Goal: Task Accomplishment & Management: Use online tool/utility

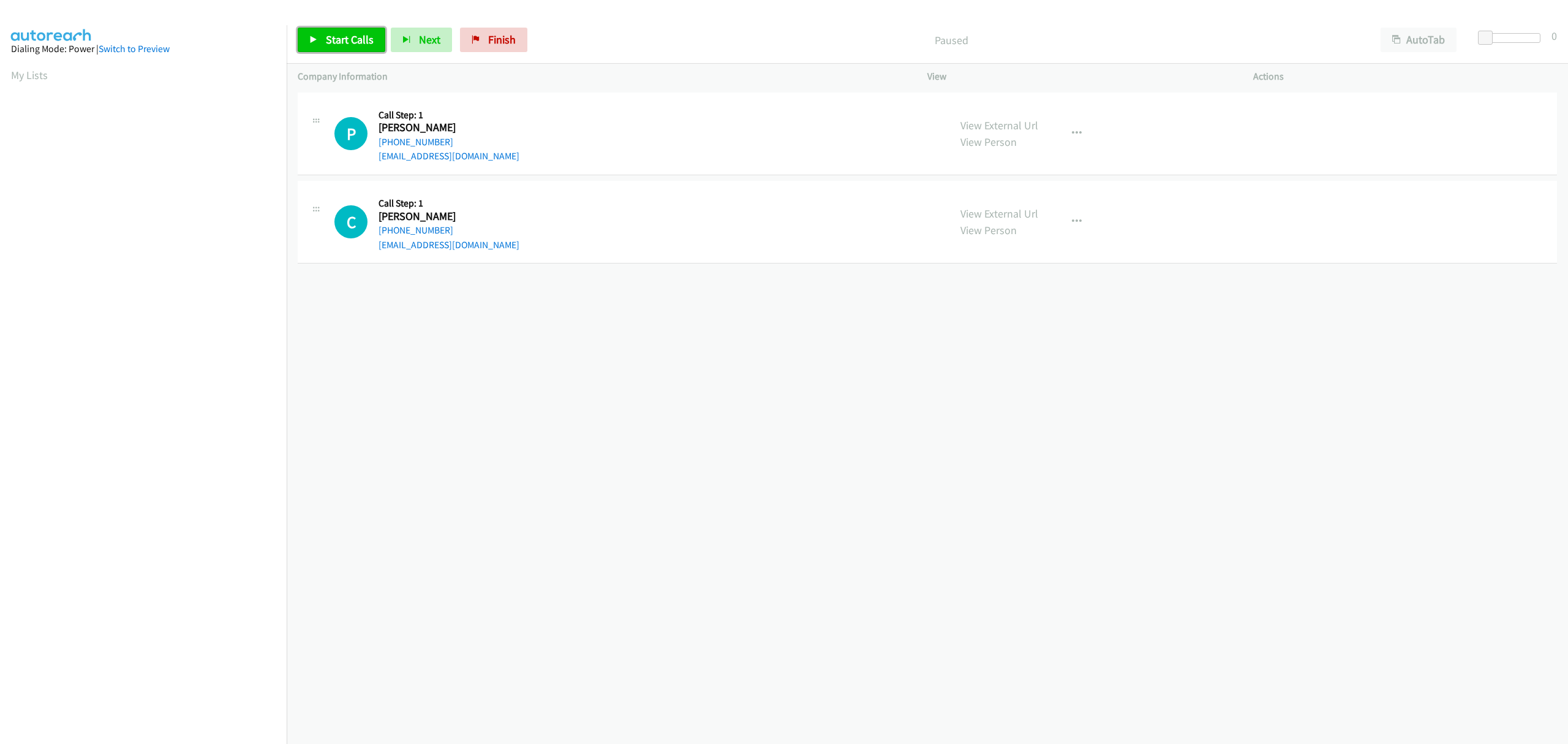
click at [340, 40] on span "Start Calls" at bounding box center [350, 39] width 48 height 15
click at [338, 40] on span "Pause" at bounding box center [340, 39] width 27 height 15
click at [332, 39] on span "Start Calls" at bounding box center [350, 39] width 48 height 15
drag, startPoint x: 419, startPoint y: 275, endPoint x: 378, endPoint y: 284, distance: 42.0
click at [419, 275] on link "Call was successful?" at bounding box center [420, 270] width 82 height 12
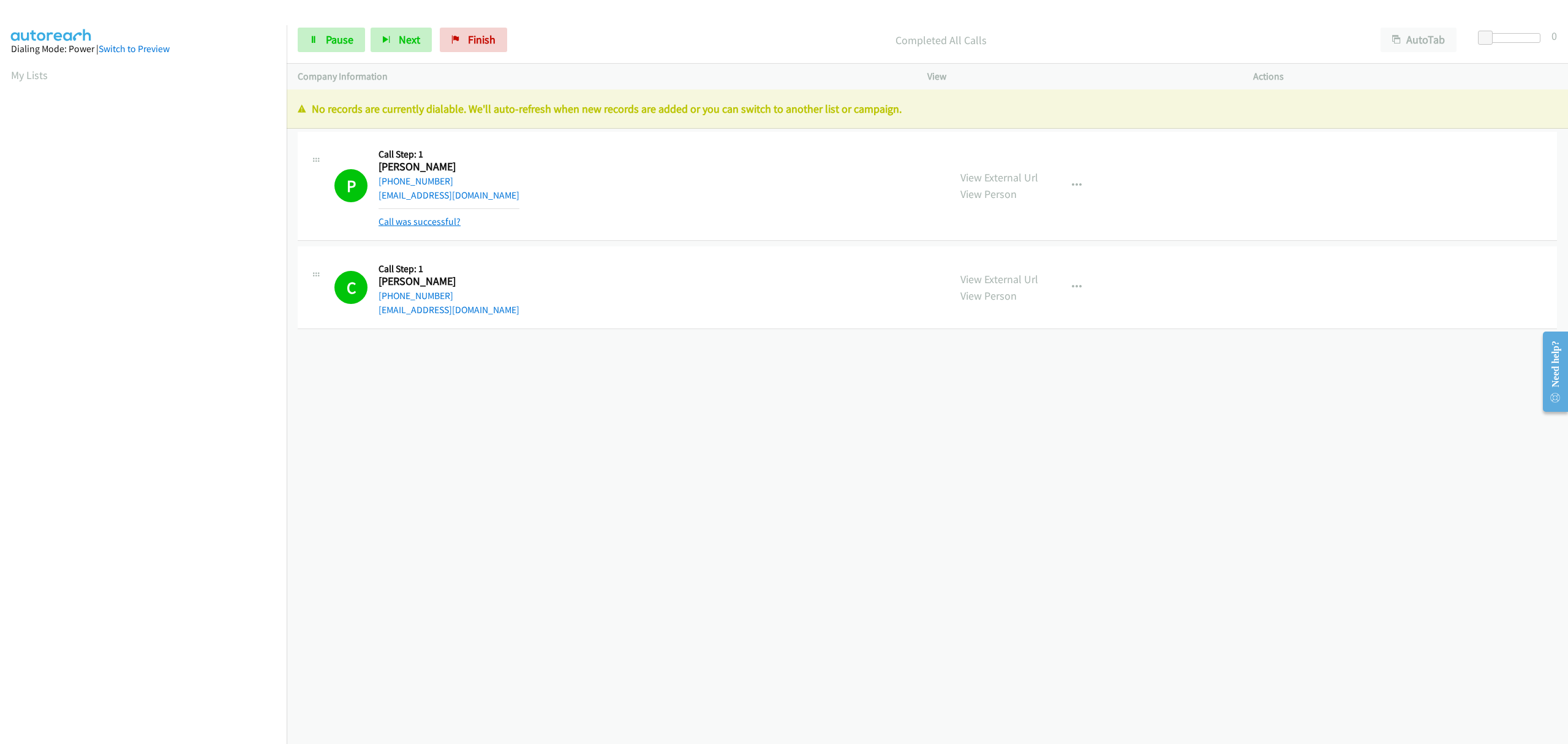
click at [444, 217] on link "Call was successful?" at bounding box center [420, 222] width 82 height 12
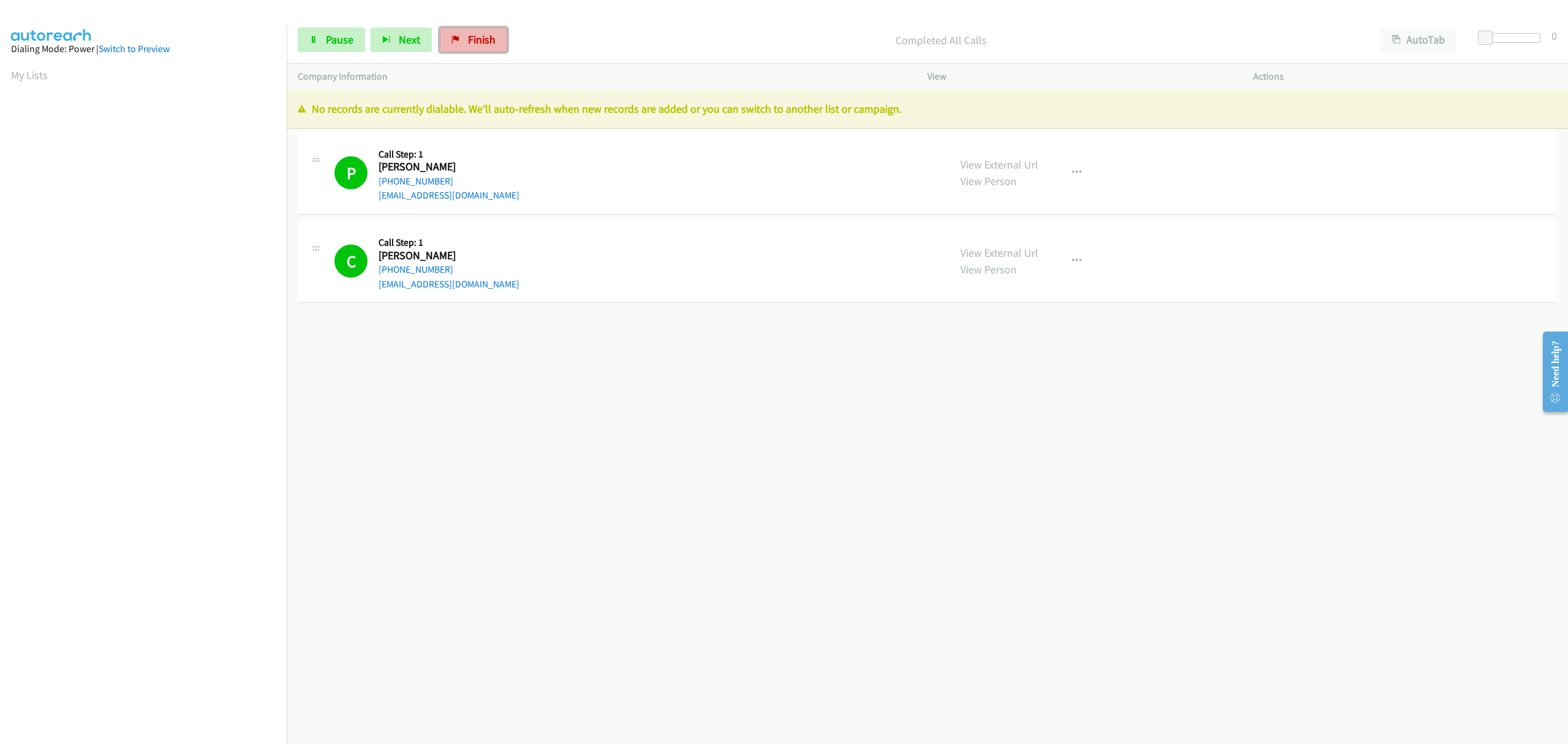
click at [485, 38] on span "Finish" at bounding box center [482, 39] width 27 height 15
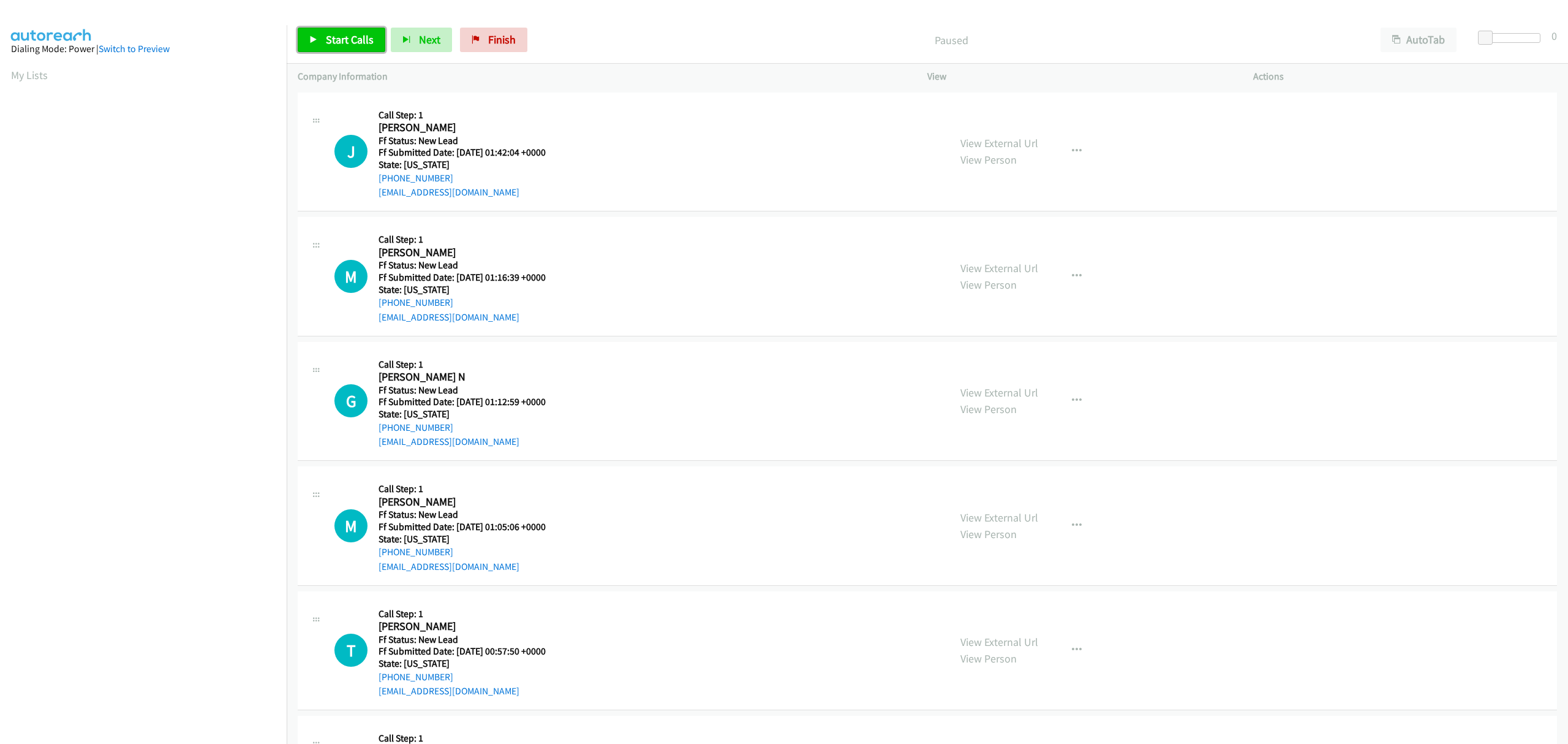
click at [359, 32] on span "Start Calls" at bounding box center [350, 39] width 48 height 15
click at [334, 45] on span "Pause" at bounding box center [340, 39] width 27 height 15
click at [359, 31] on link "Start Calls" at bounding box center [341, 39] width 88 height 25
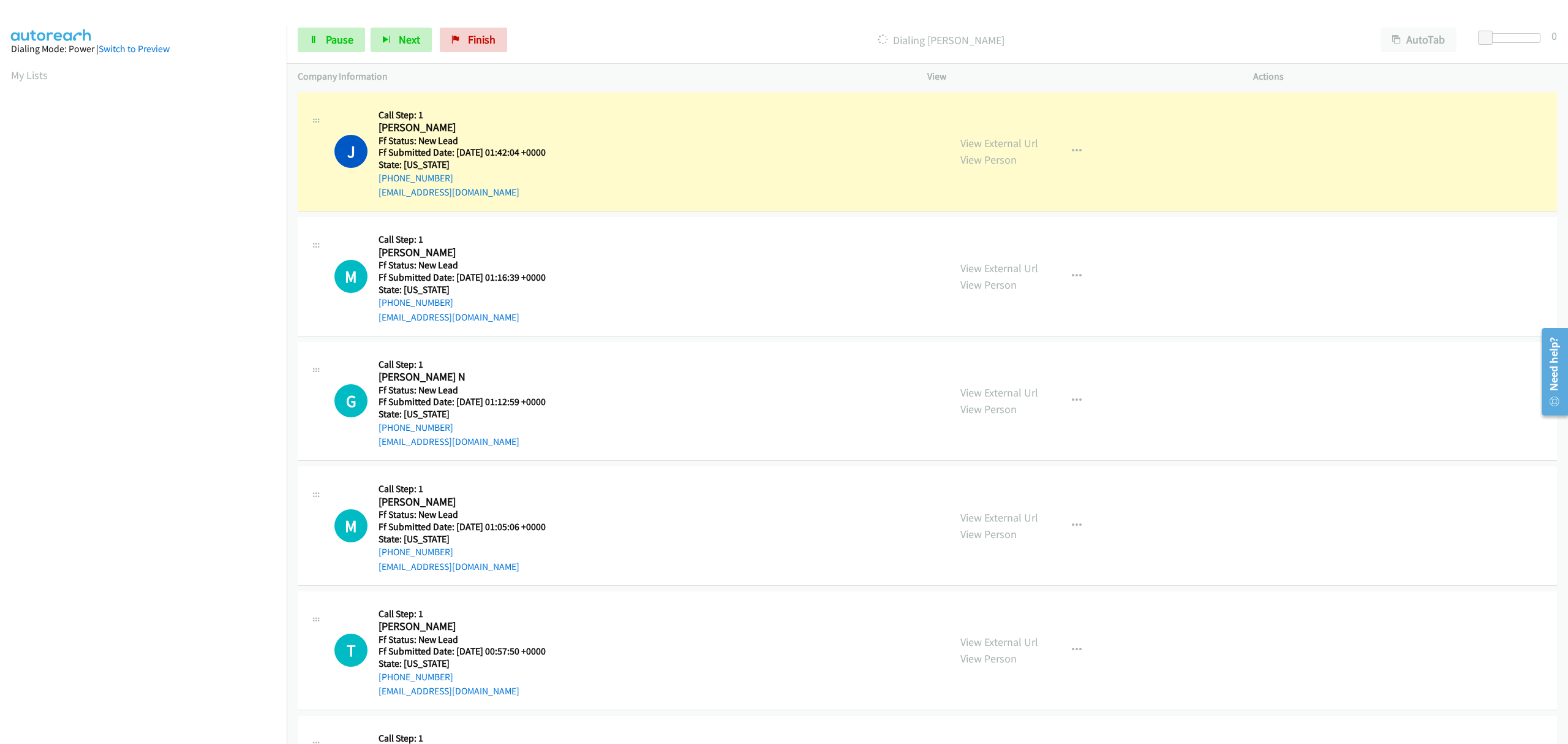
scroll to position [0, 3]
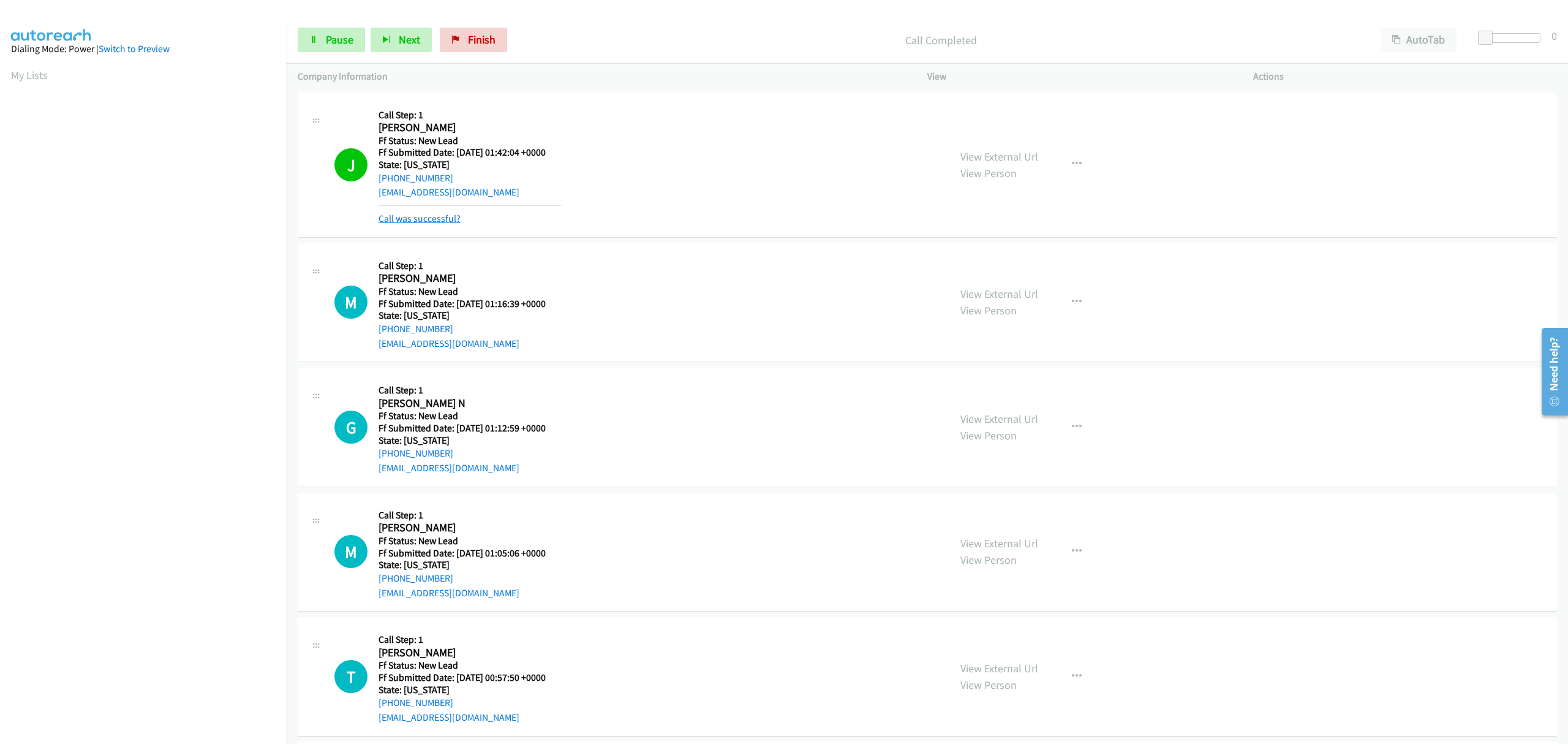
click at [433, 223] on link "Call was successful?" at bounding box center [420, 218] width 82 height 12
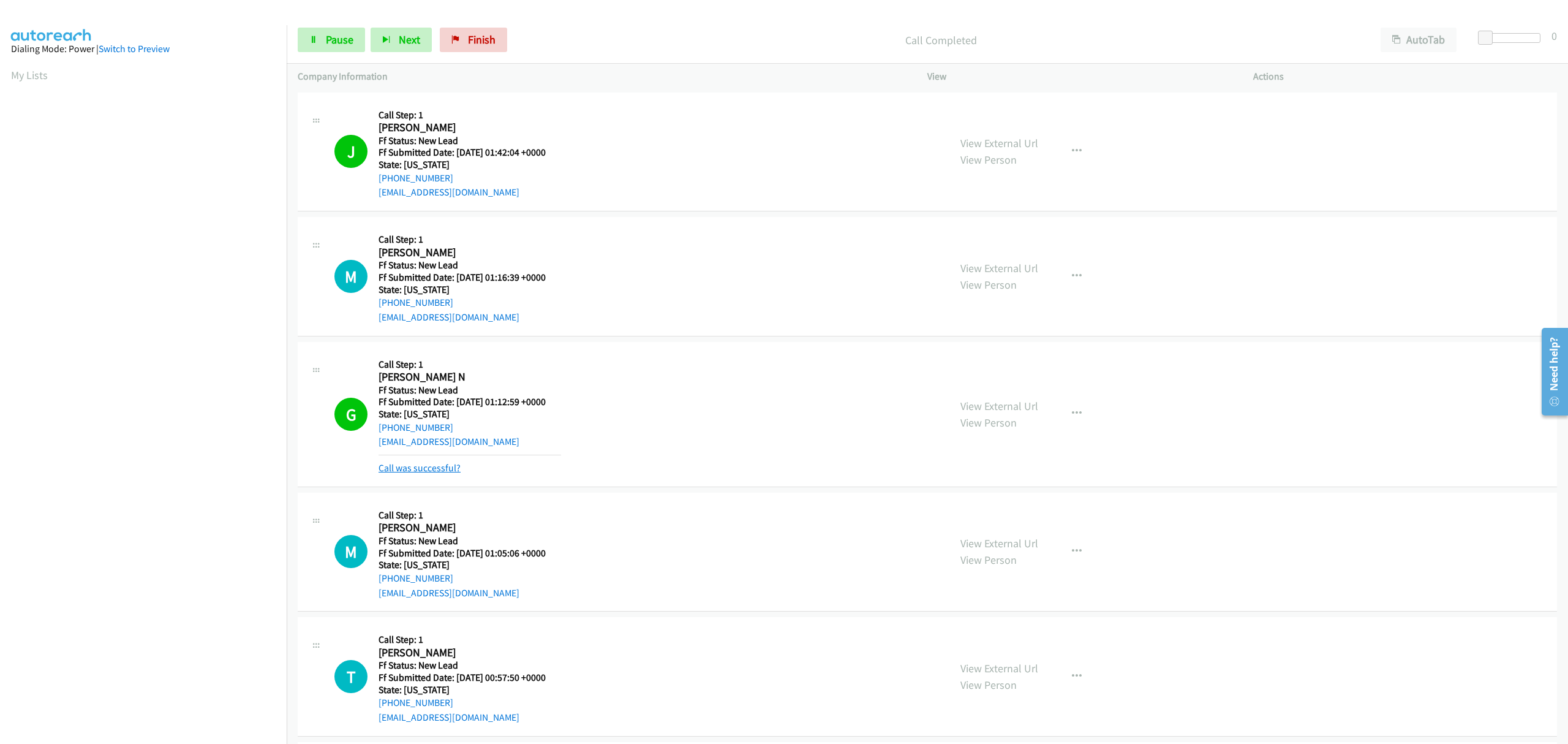
click at [453, 464] on link "Call was successful?" at bounding box center [420, 468] width 82 height 12
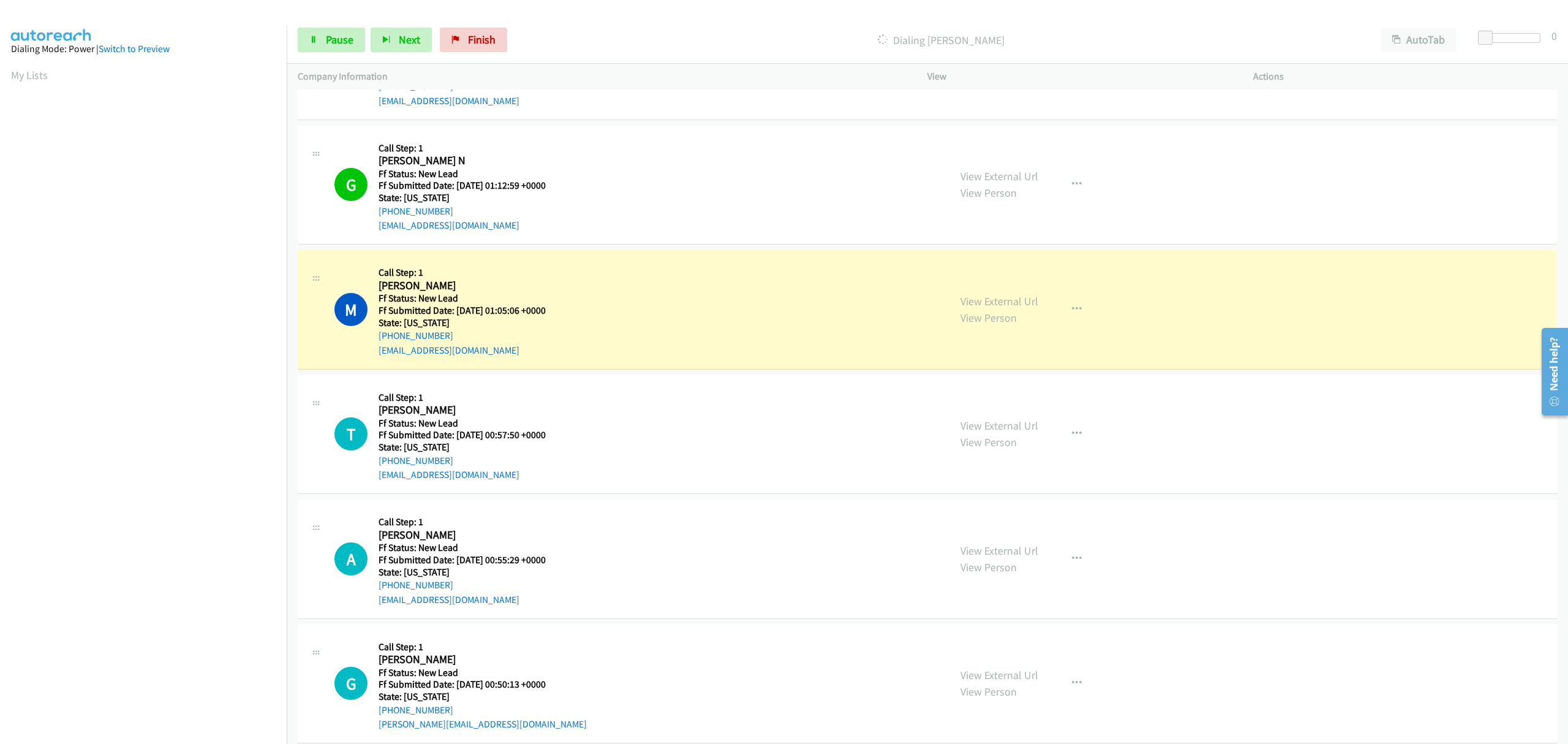
scroll to position [245, 0]
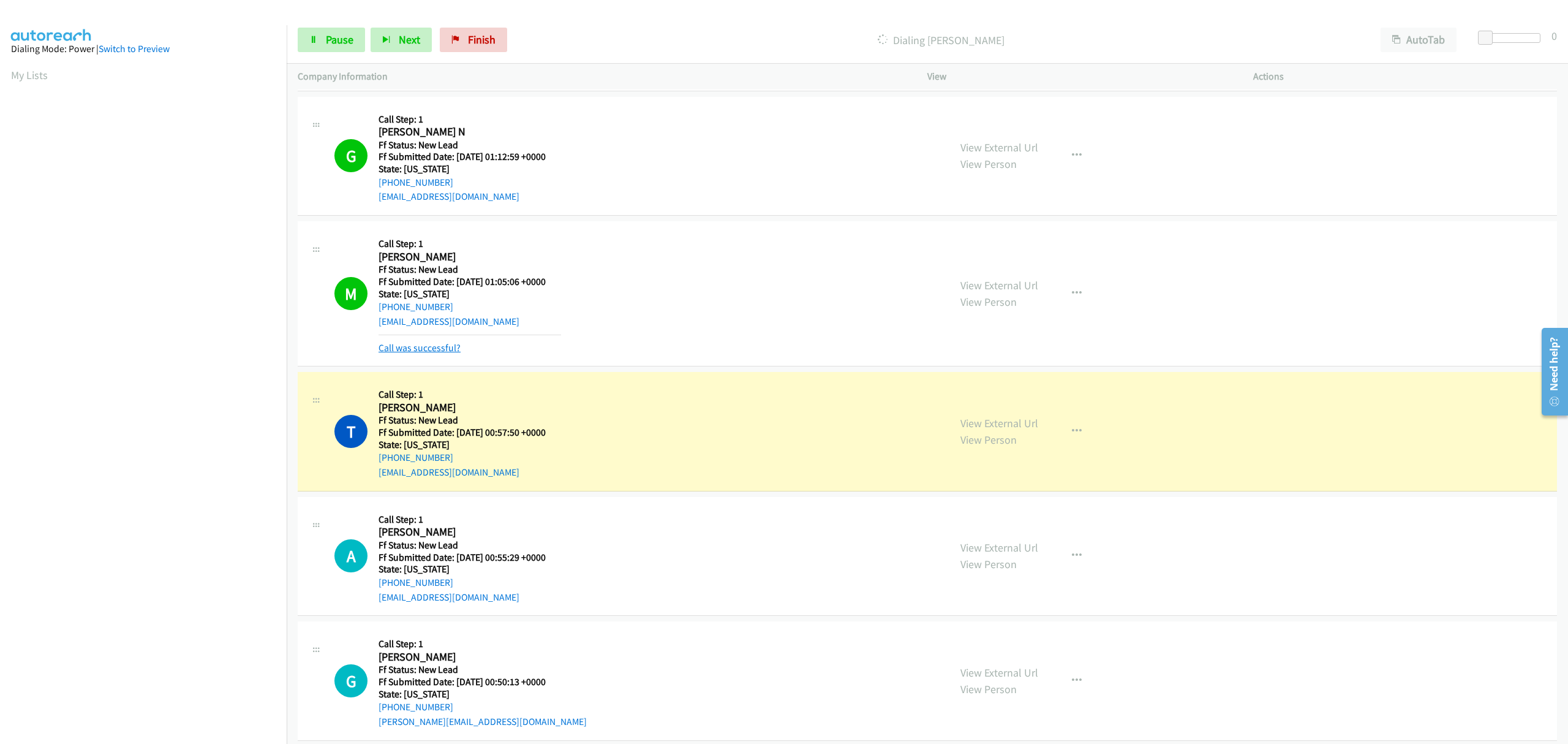
click at [425, 346] on link "Call was successful?" at bounding box center [420, 348] width 82 height 12
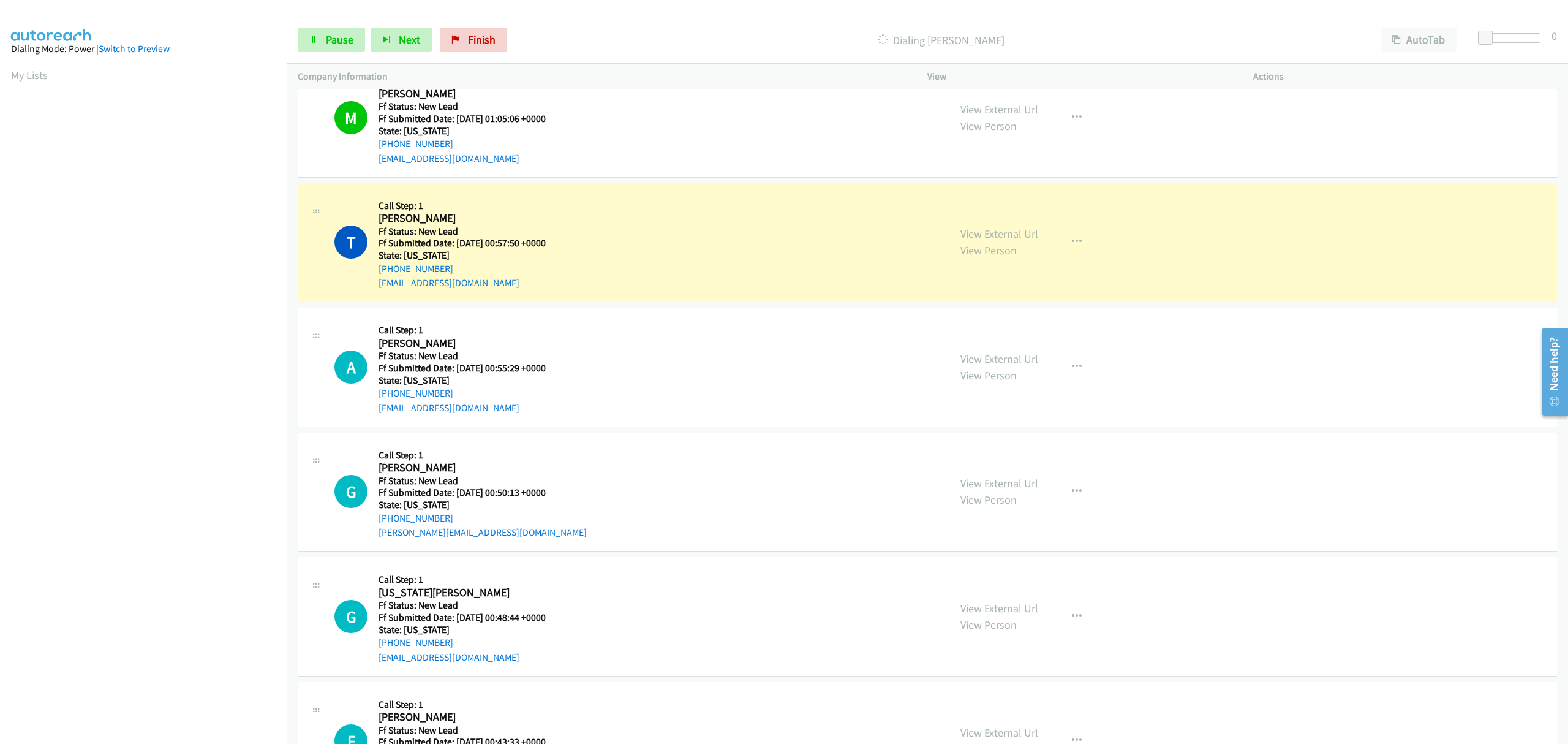
scroll to position [491, 0]
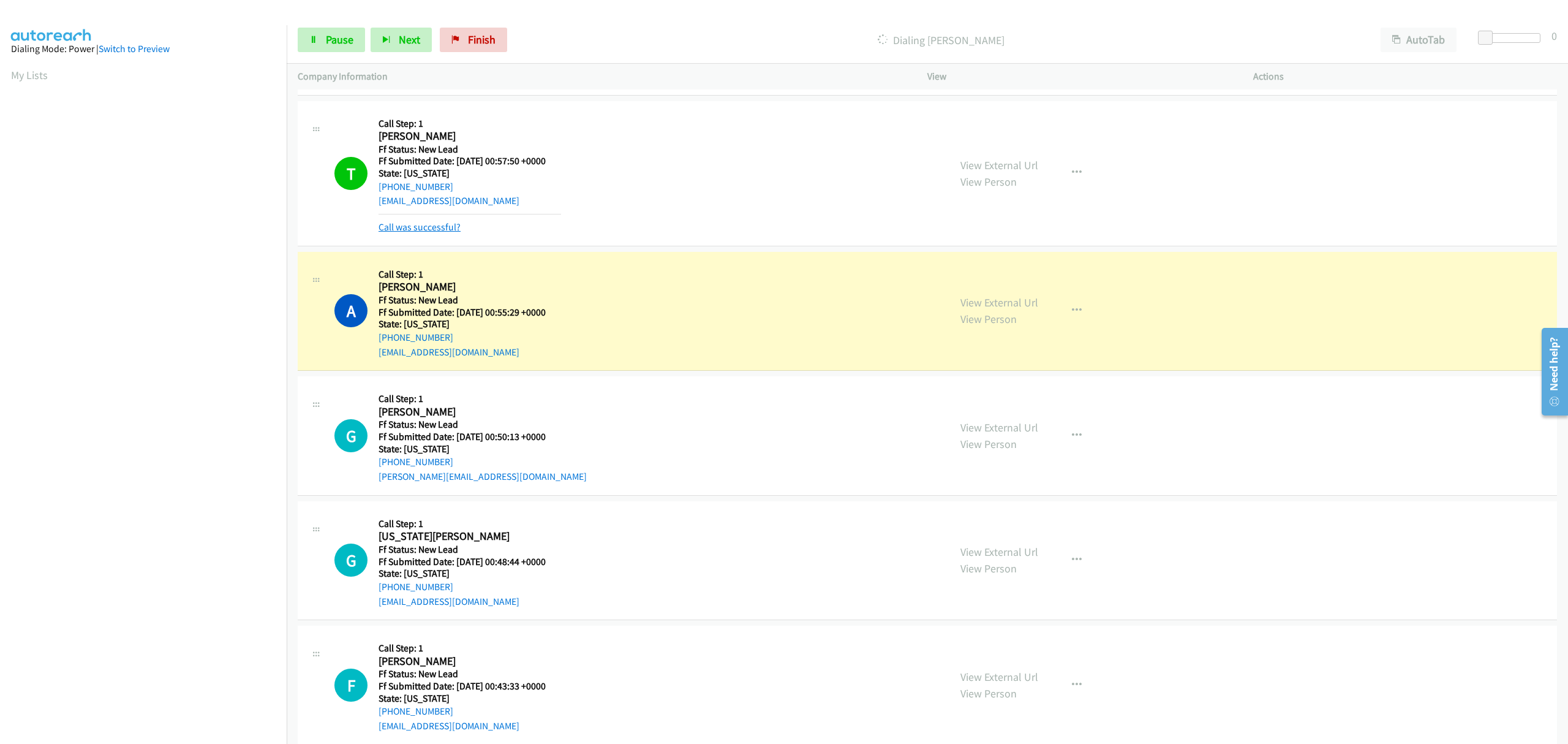
click at [425, 227] on link "Call was successful?" at bounding box center [420, 227] width 82 height 12
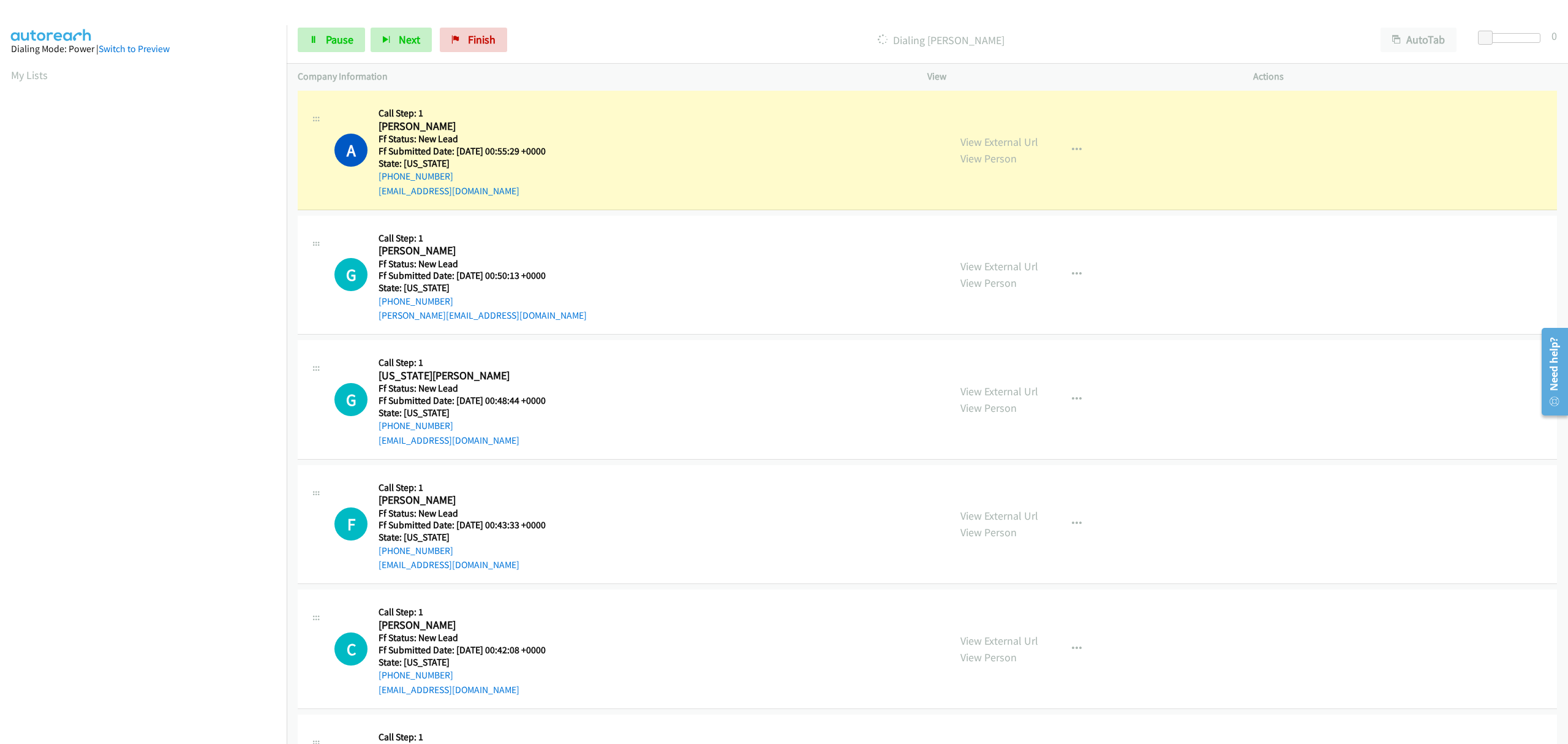
scroll to position [654, 0]
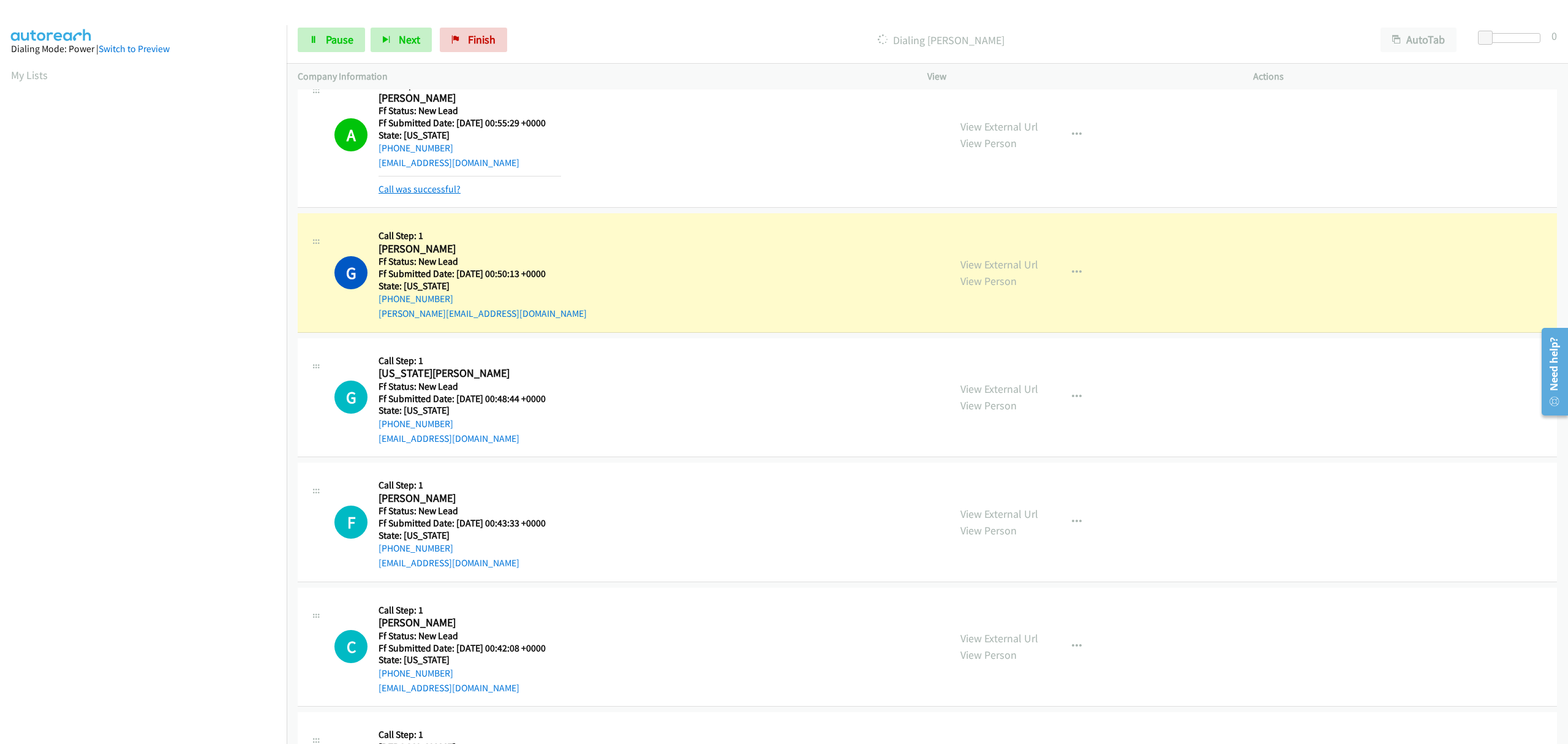
click at [430, 186] on link "Call was successful?" at bounding box center [420, 189] width 82 height 12
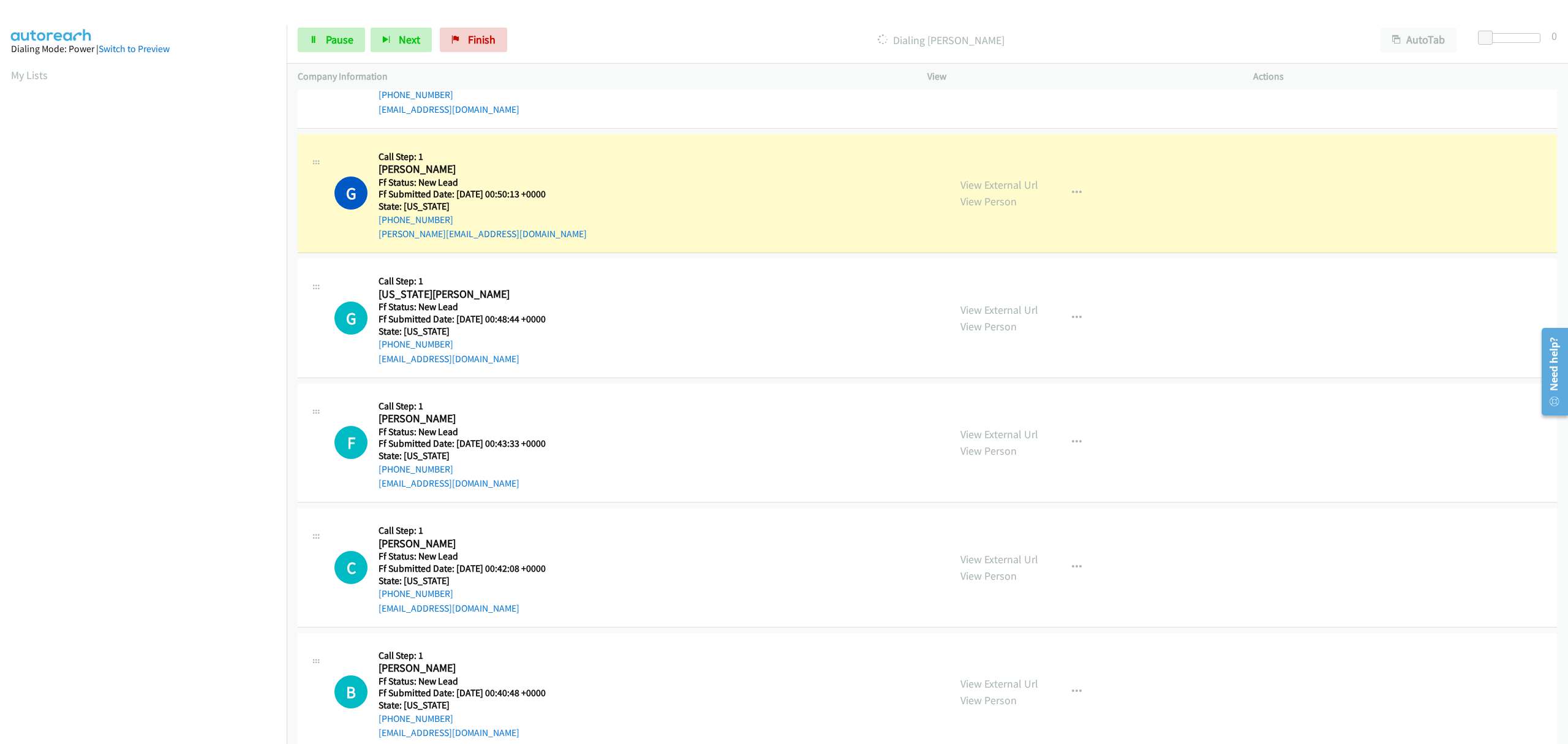
scroll to position [735, 0]
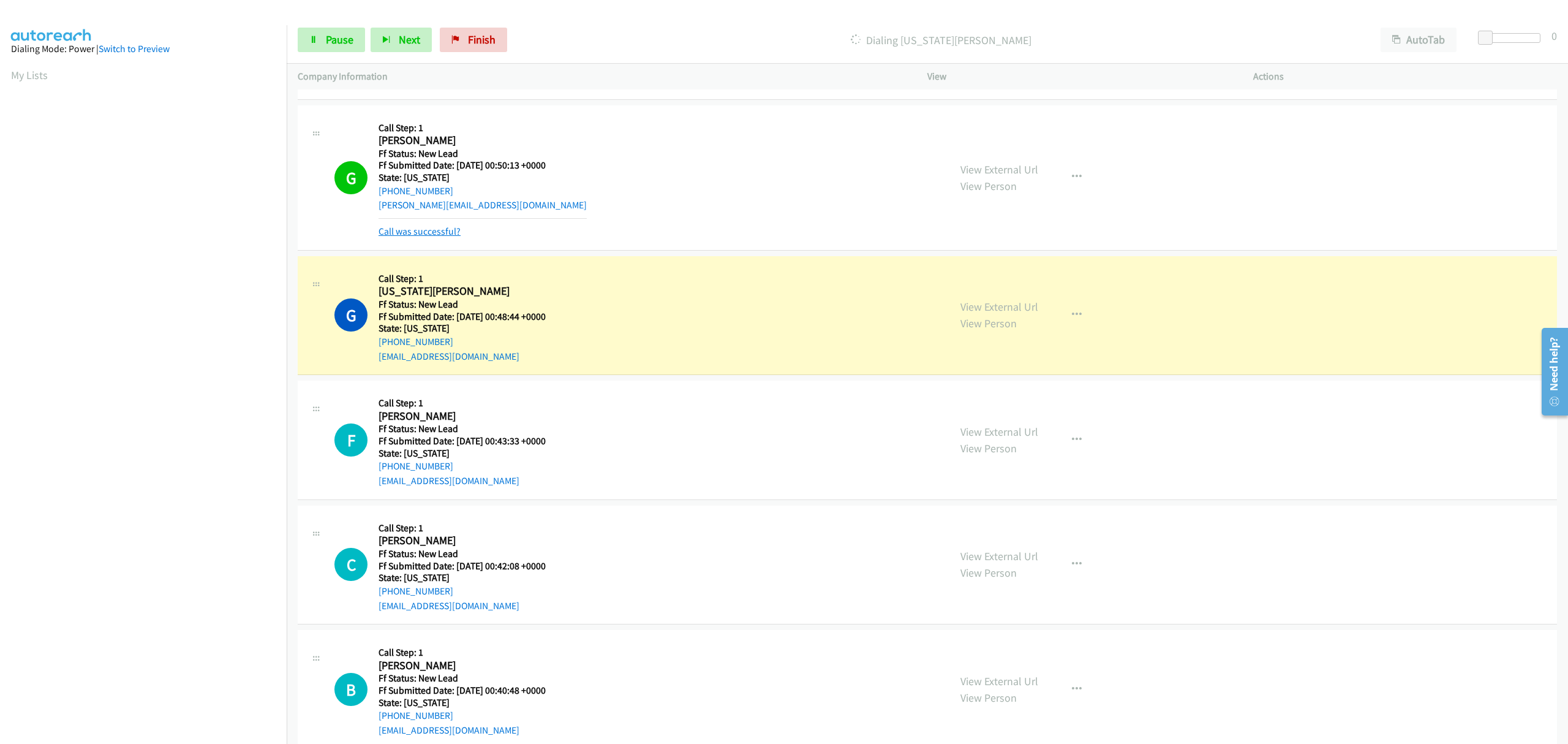
click at [427, 230] on link "Call was successful?" at bounding box center [420, 231] width 82 height 12
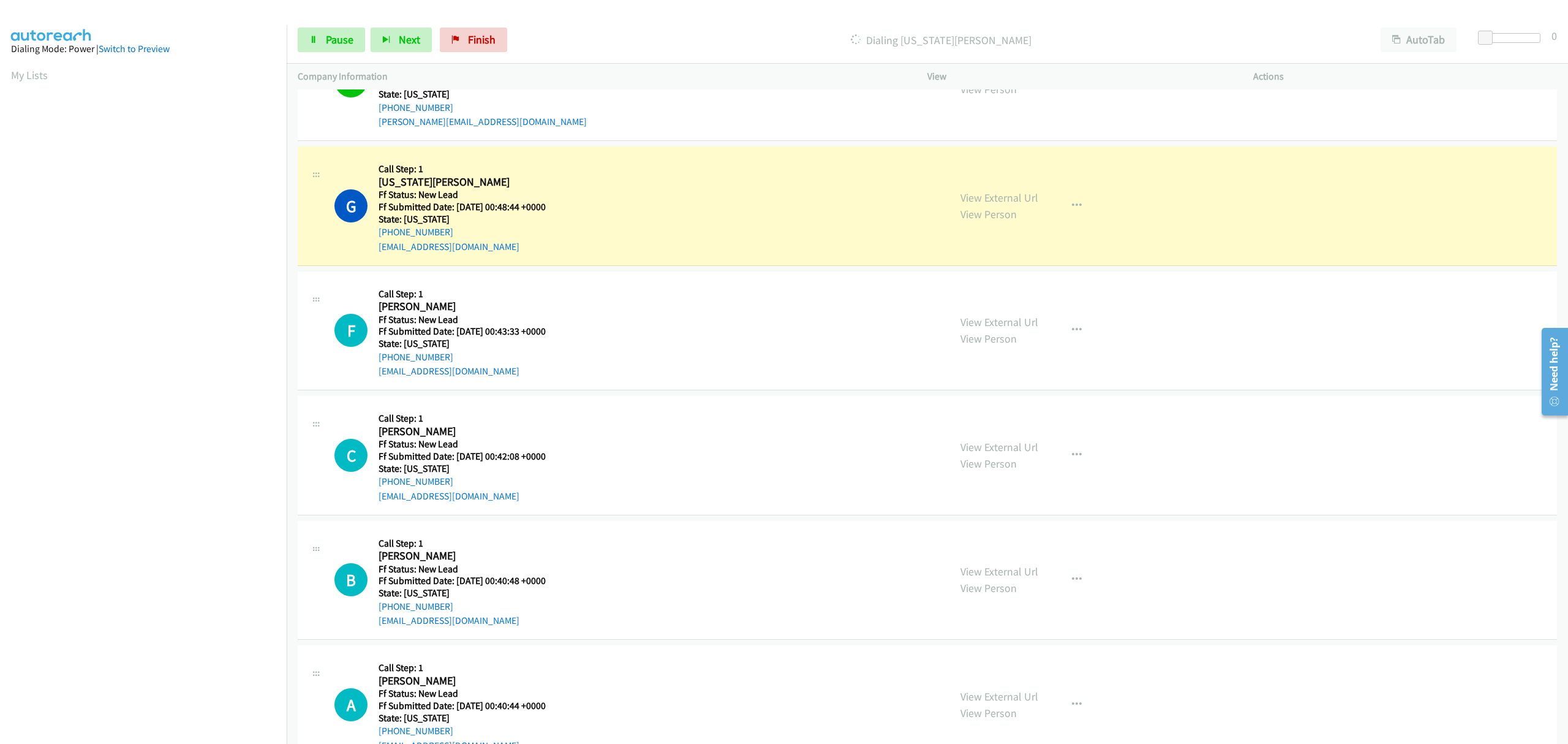
scroll to position [898, 0]
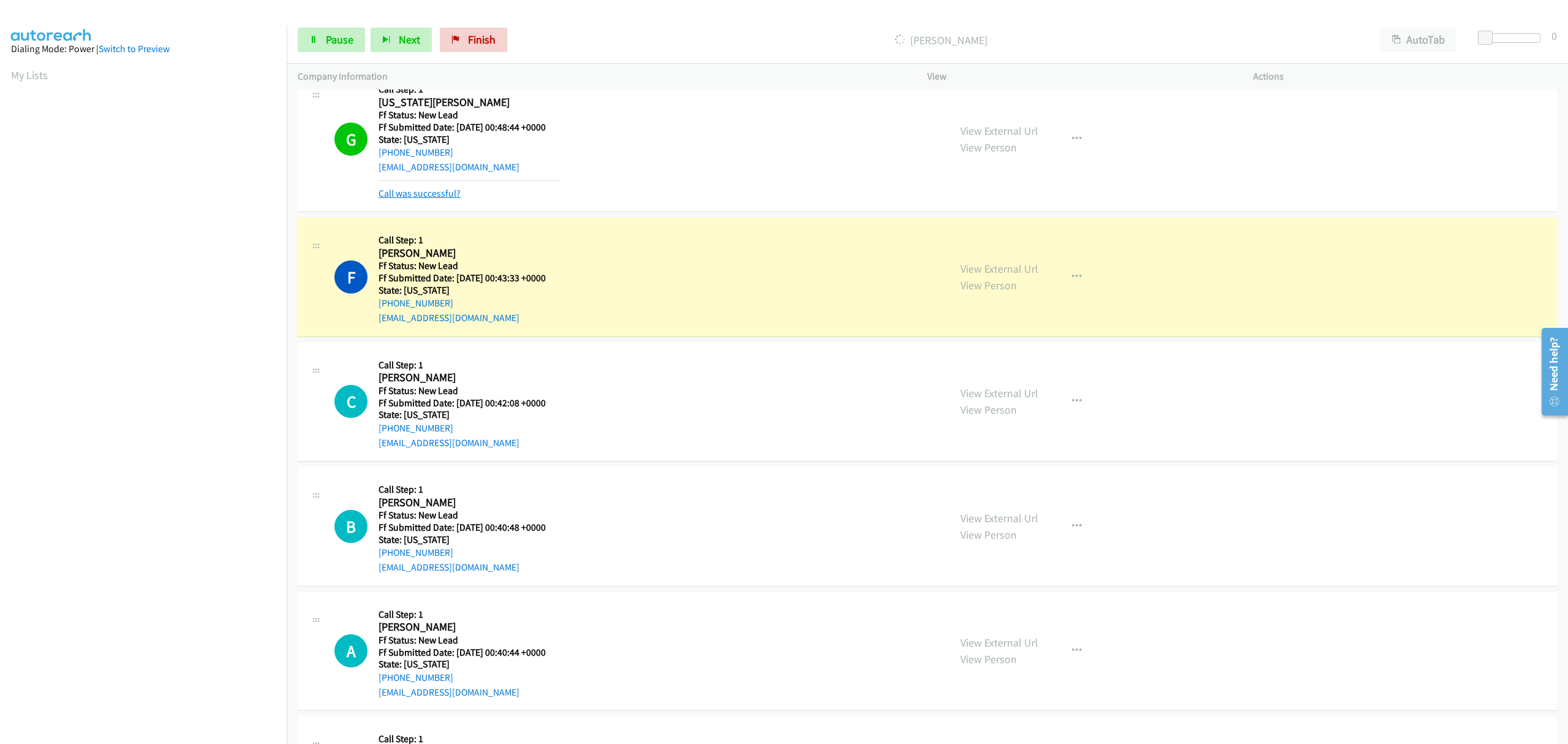
click at [439, 189] on link "Call was successful?" at bounding box center [420, 194] width 82 height 12
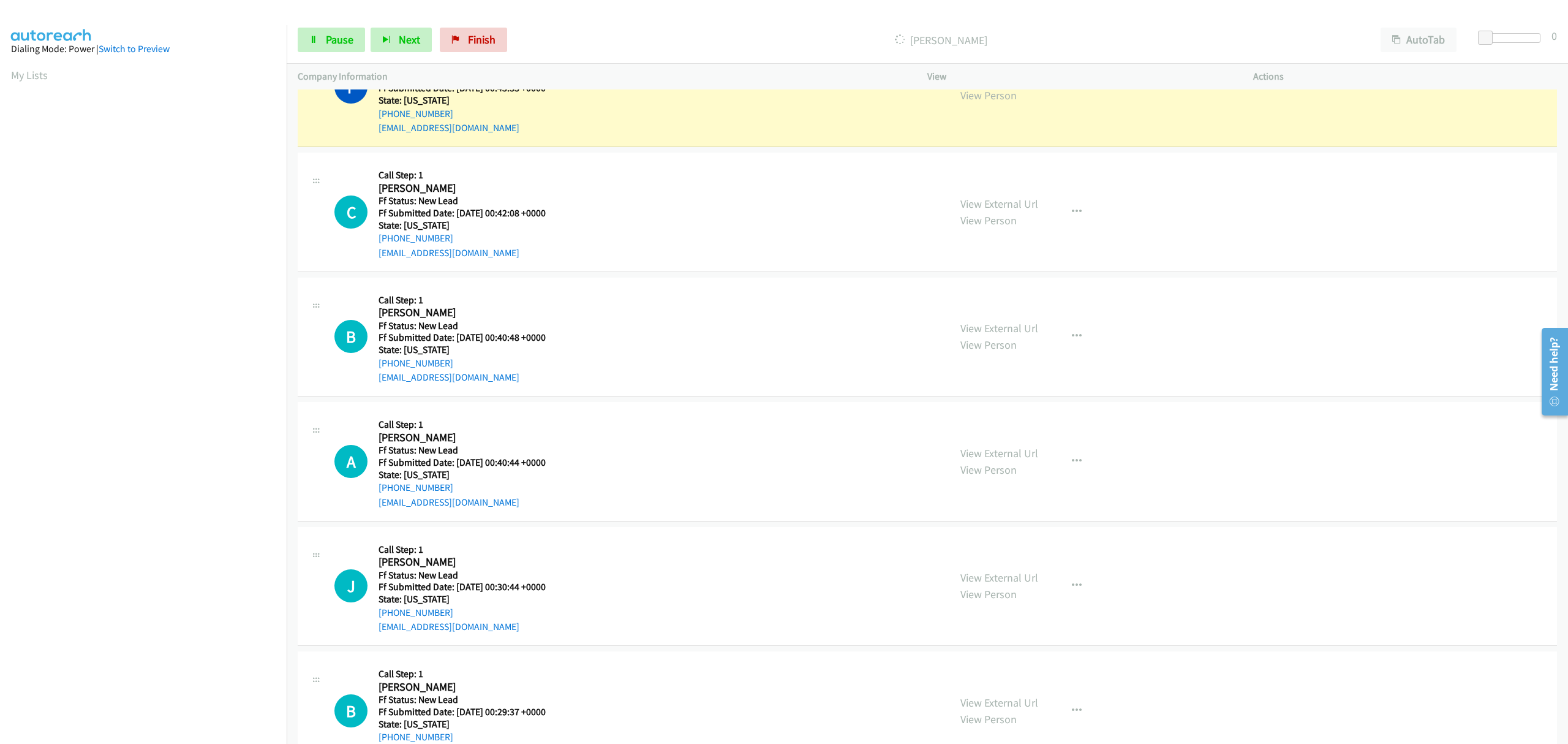
scroll to position [980, 0]
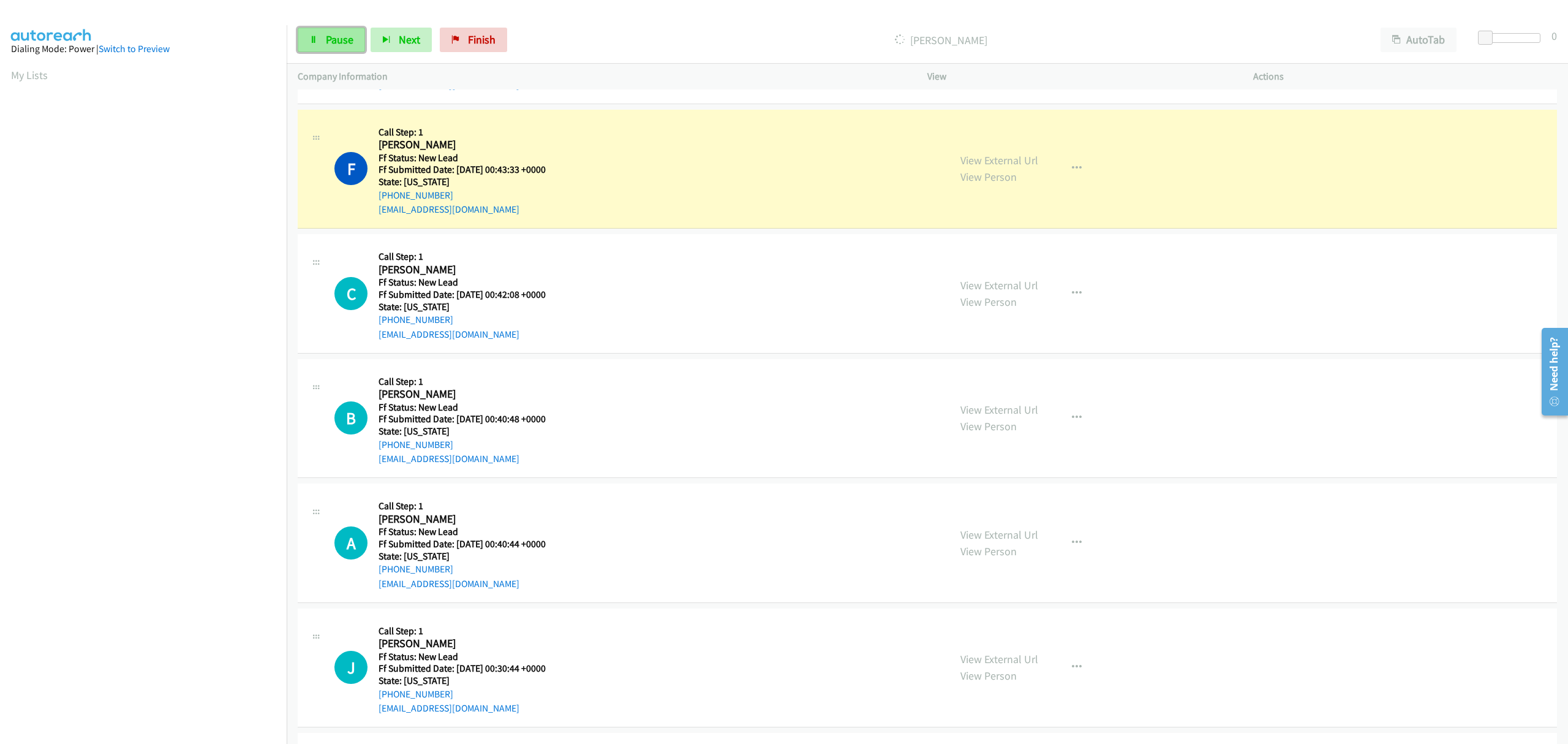
click at [317, 34] on link "Pause" at bounding box center [331, 39] width 67 height 25
click at [479, 33] on link "Finish" at bounding box center [493, 39] width 67 height 25
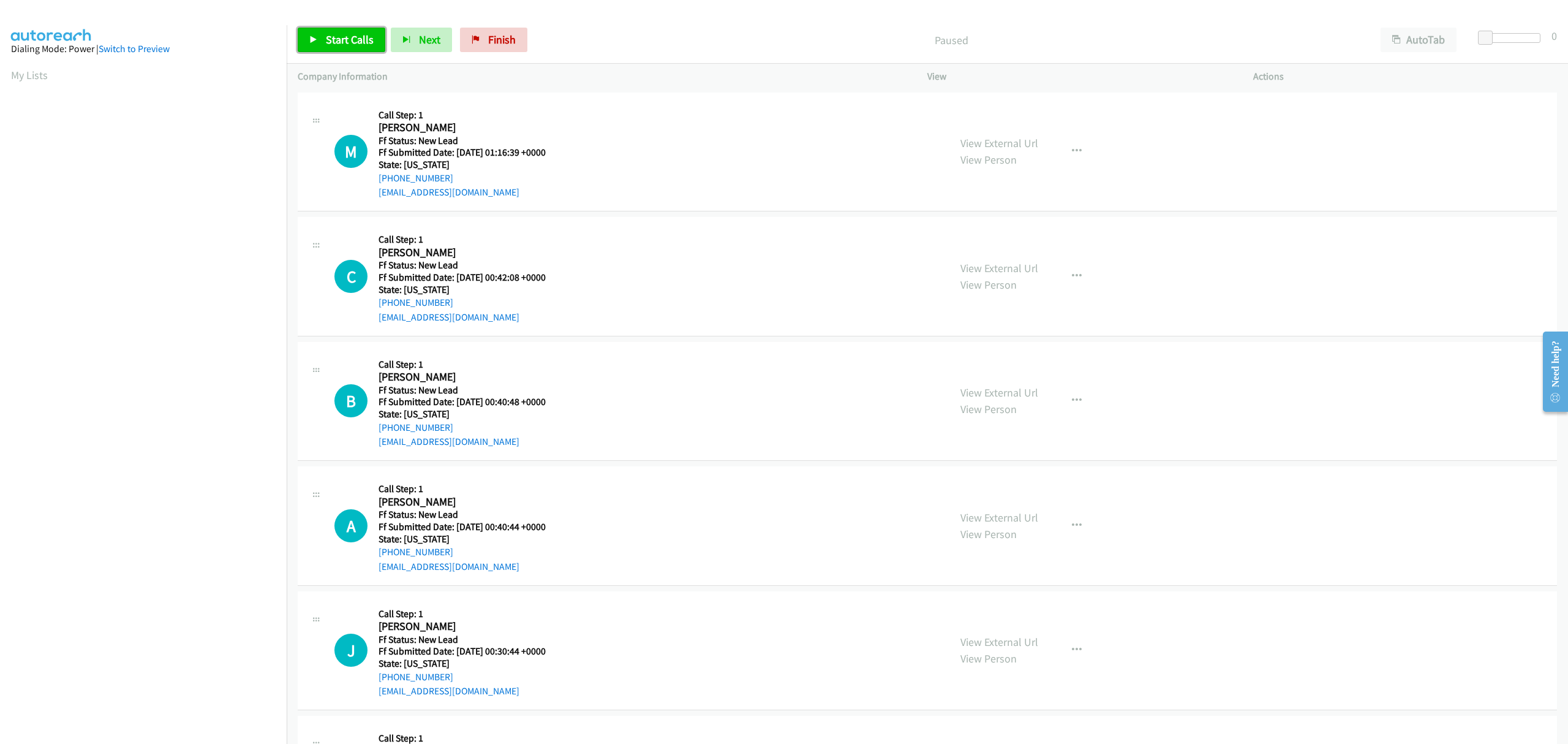
click at [351, 40] on span "Start Calls" at bounding box center [350, 39] width 48 height 15
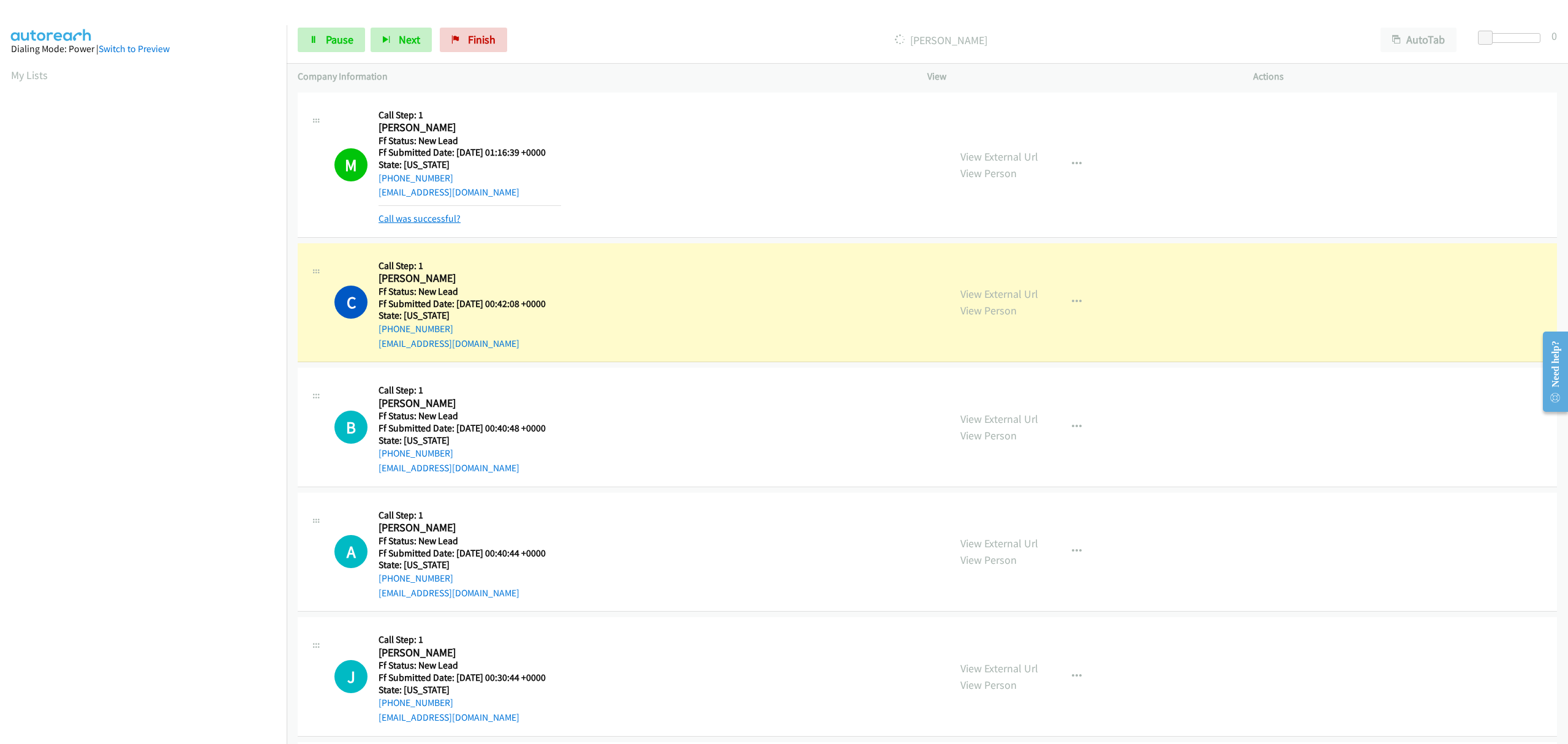
click at [447, 214] on link "Call was successful?" at bounding box center [420, 218] width 82 height 12
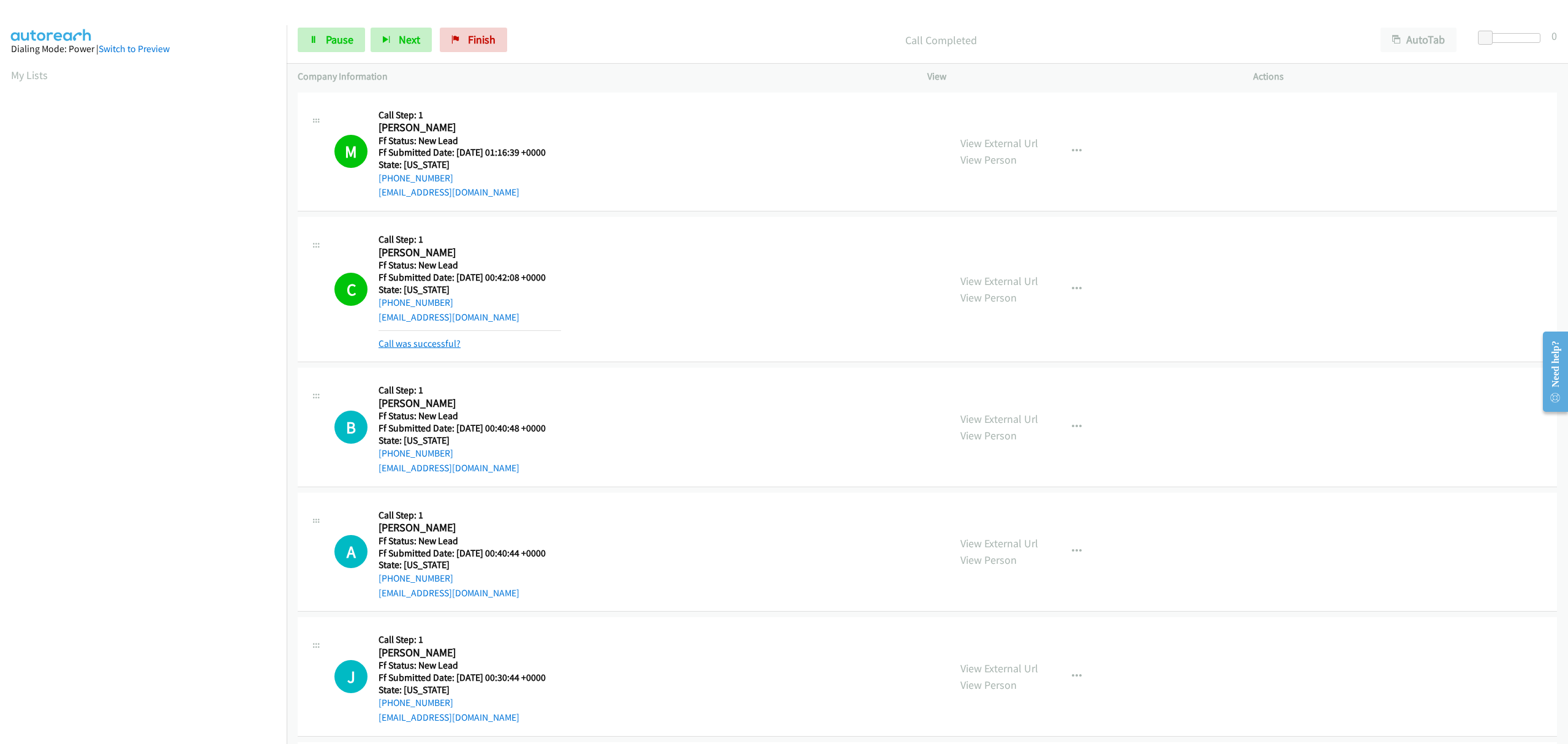
click at [422, 345] on link "Call was successful?" at bounding box center [420, 344] width 82 height 12
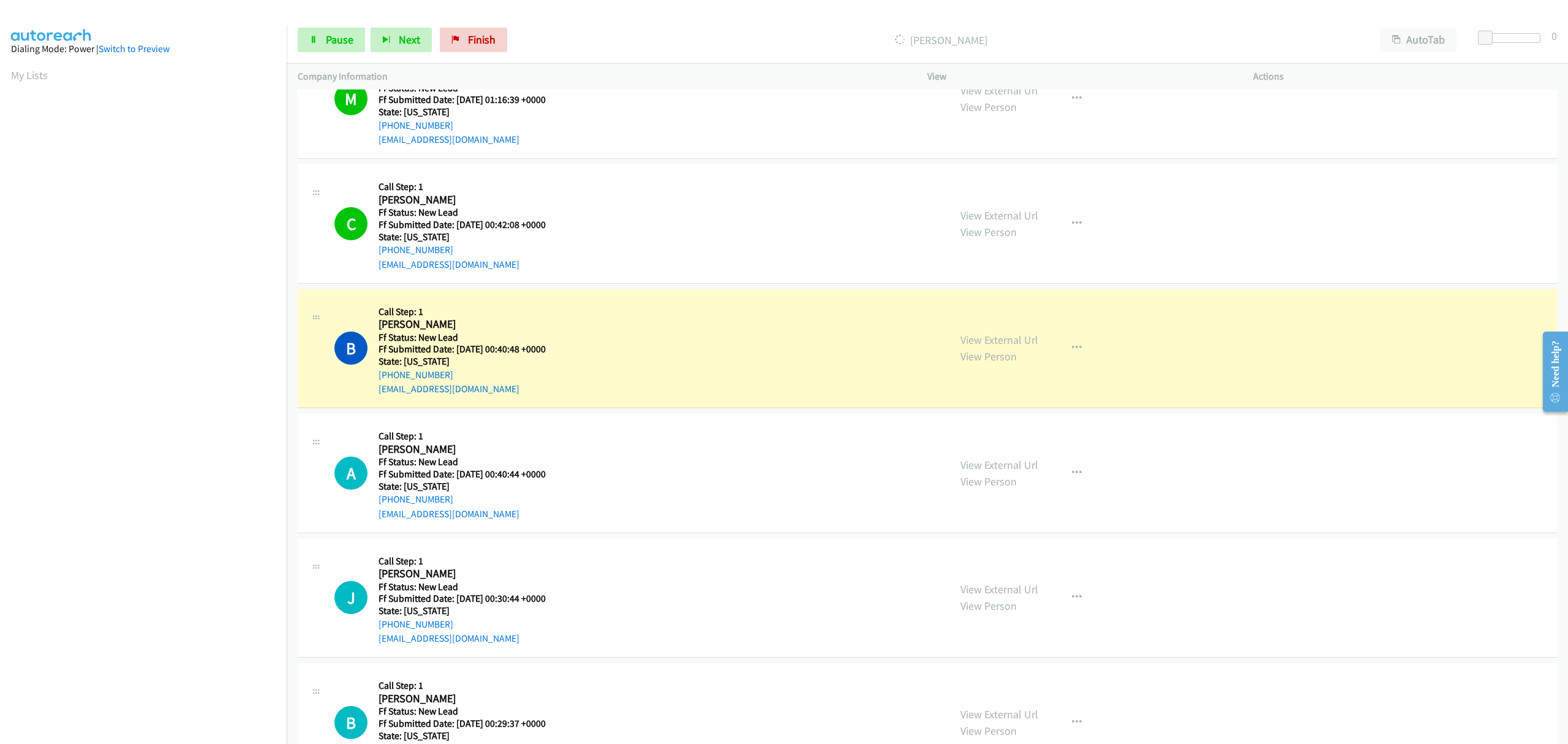
scroll to position [82, 0]
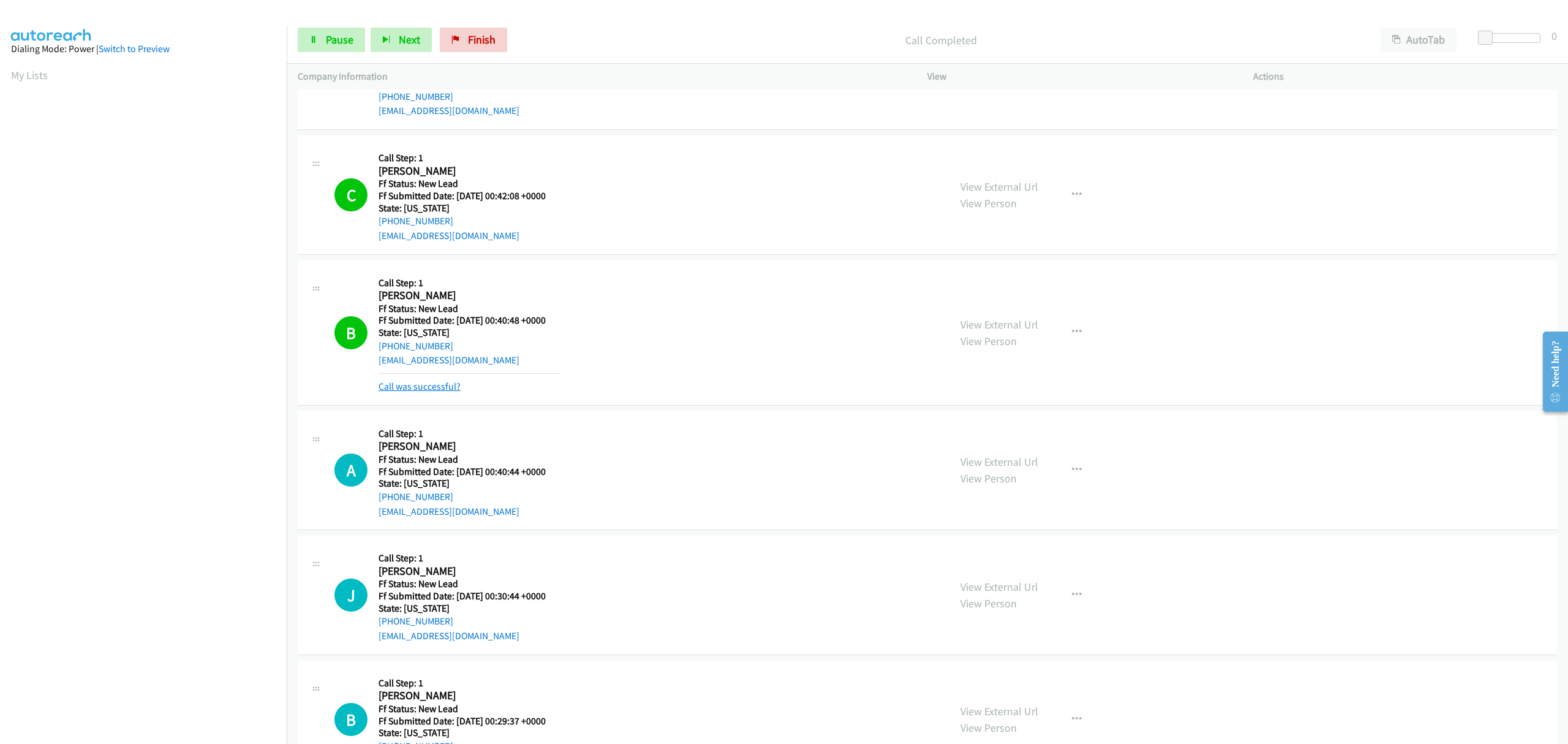
click at [414, 388] on link "Call was successful?" at bounding box center [420, 387] width 82 height 12
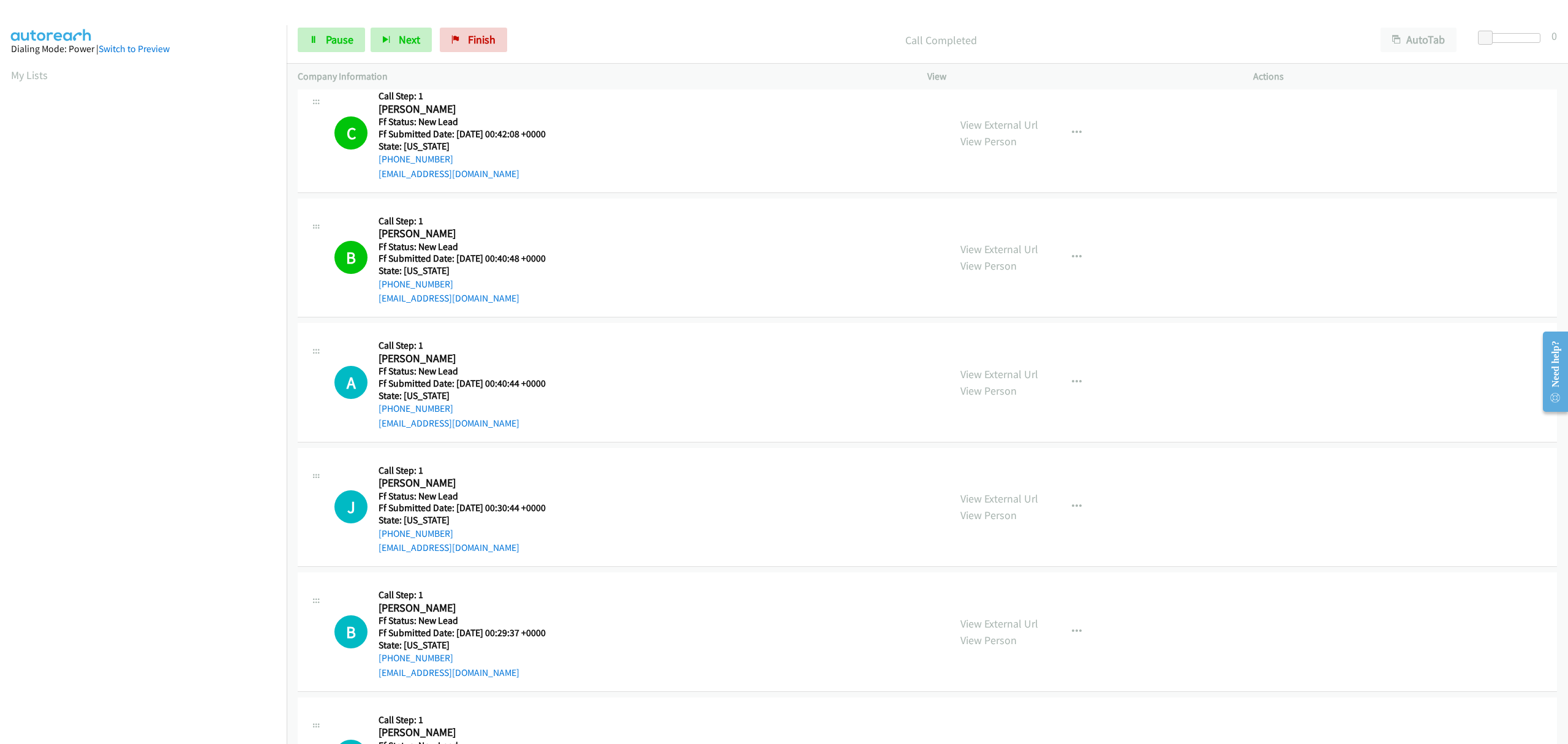
scroll to position [163, 0]
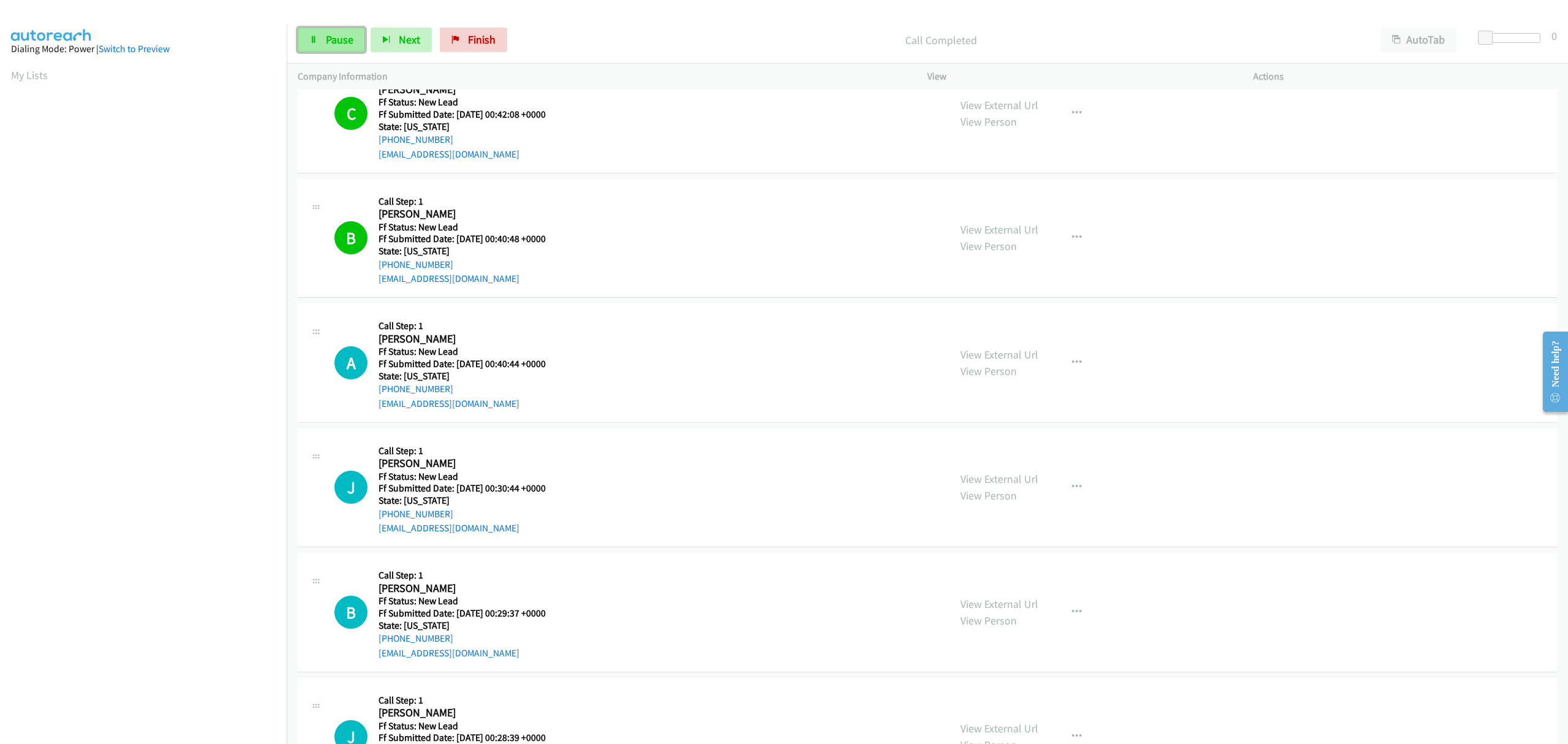
click at [312, 40] on icon at bounding box center [314, 40] width 9 height 9
click at [326, 38] on span "Start Calls" at bounding box center [350, 39] width 48 height 15
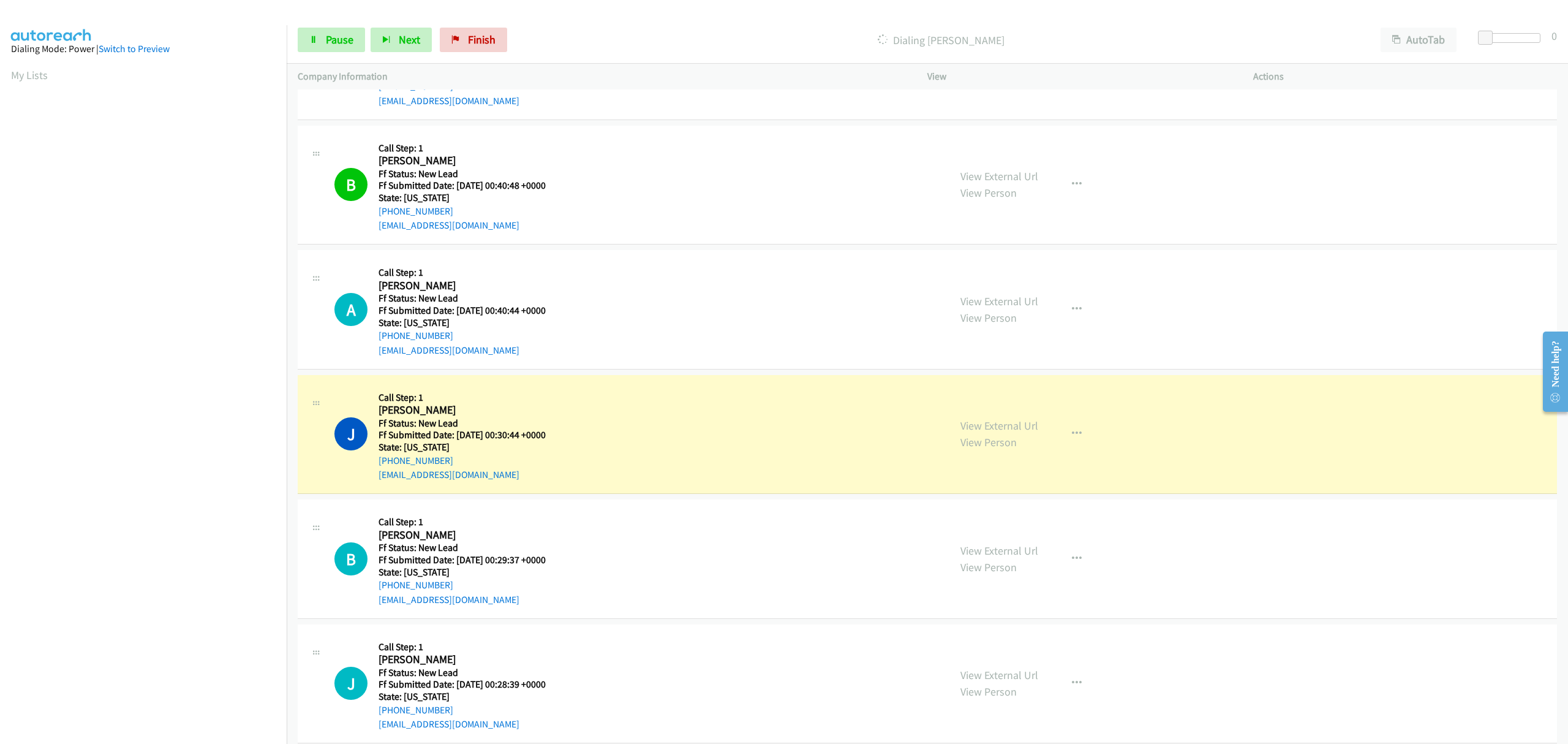
scroll to position [245, 0]
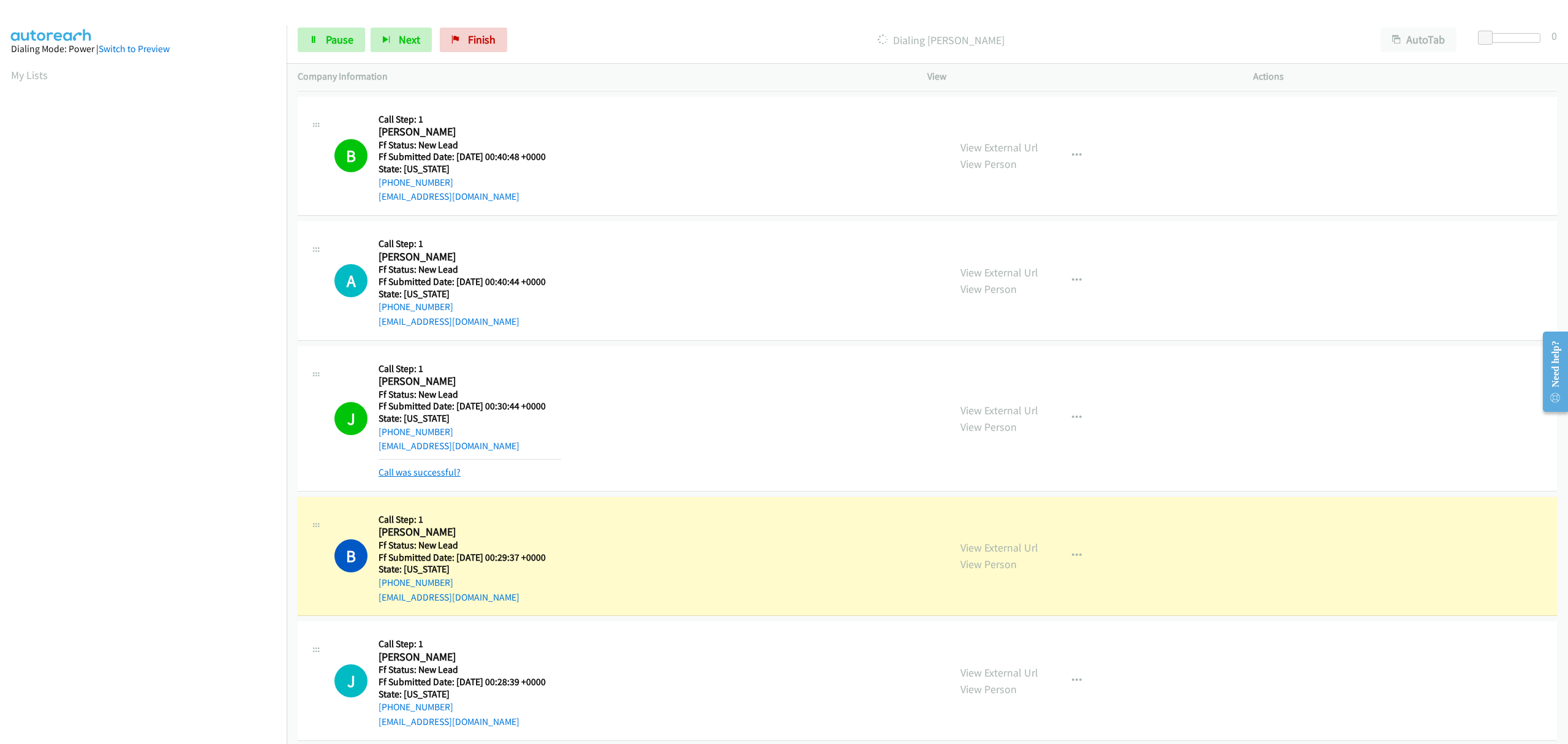
click at [412, 477] on link "Call was successful?" at bounding box center [420, 473] width 82 height 12
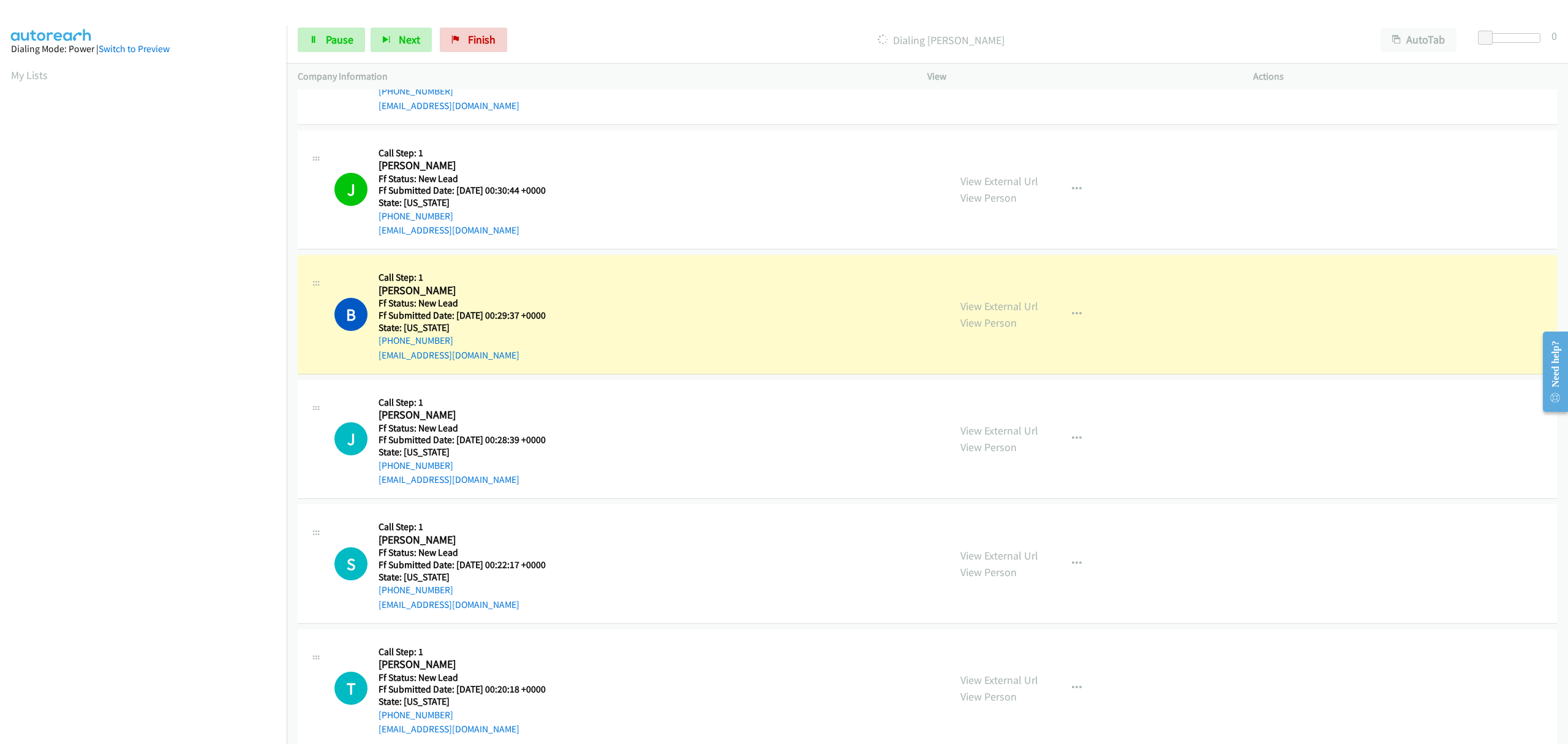
scroll to position [491, 0]
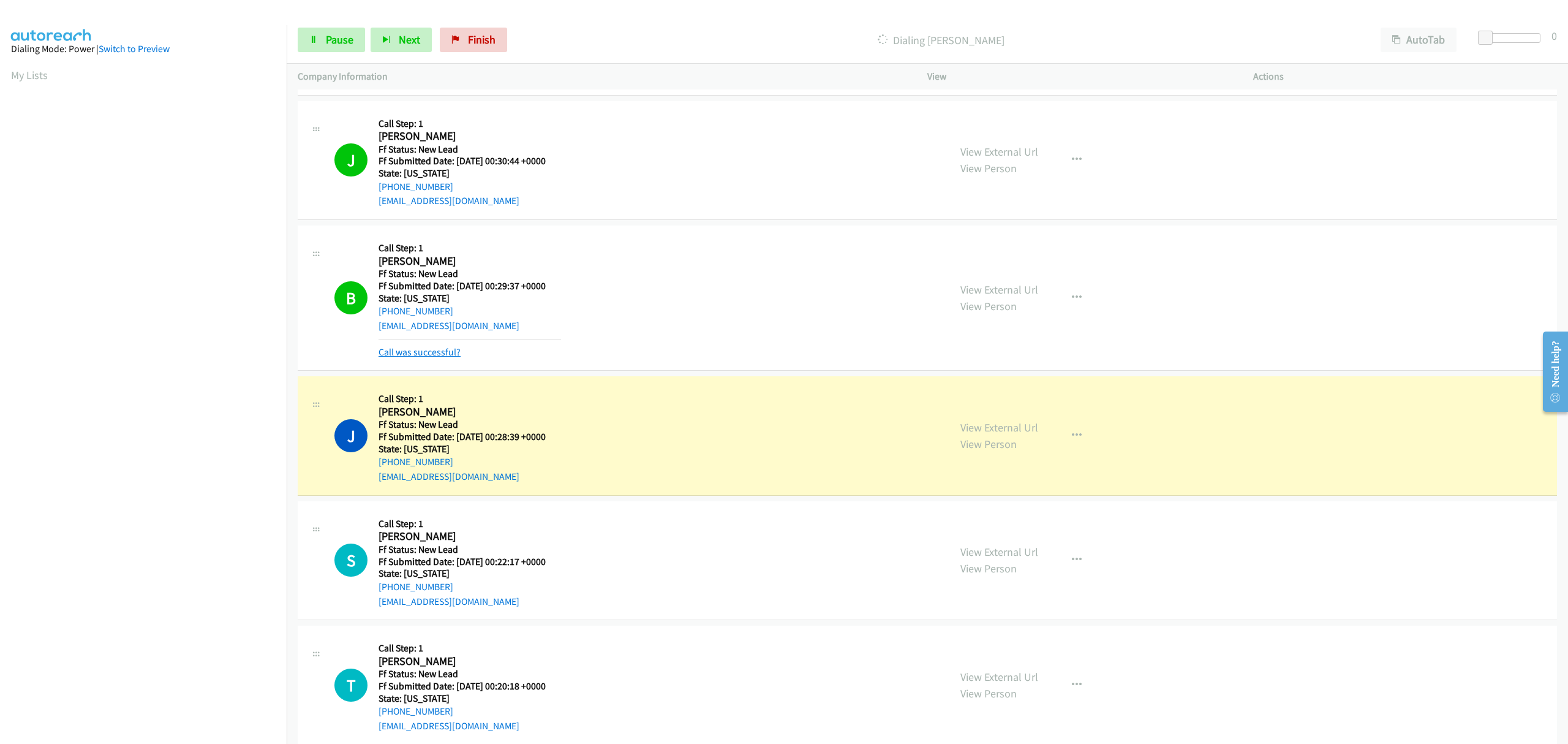
click at [444, 346] on link "Call was successful?" at bounding box center [420, 352] width 82 height 12
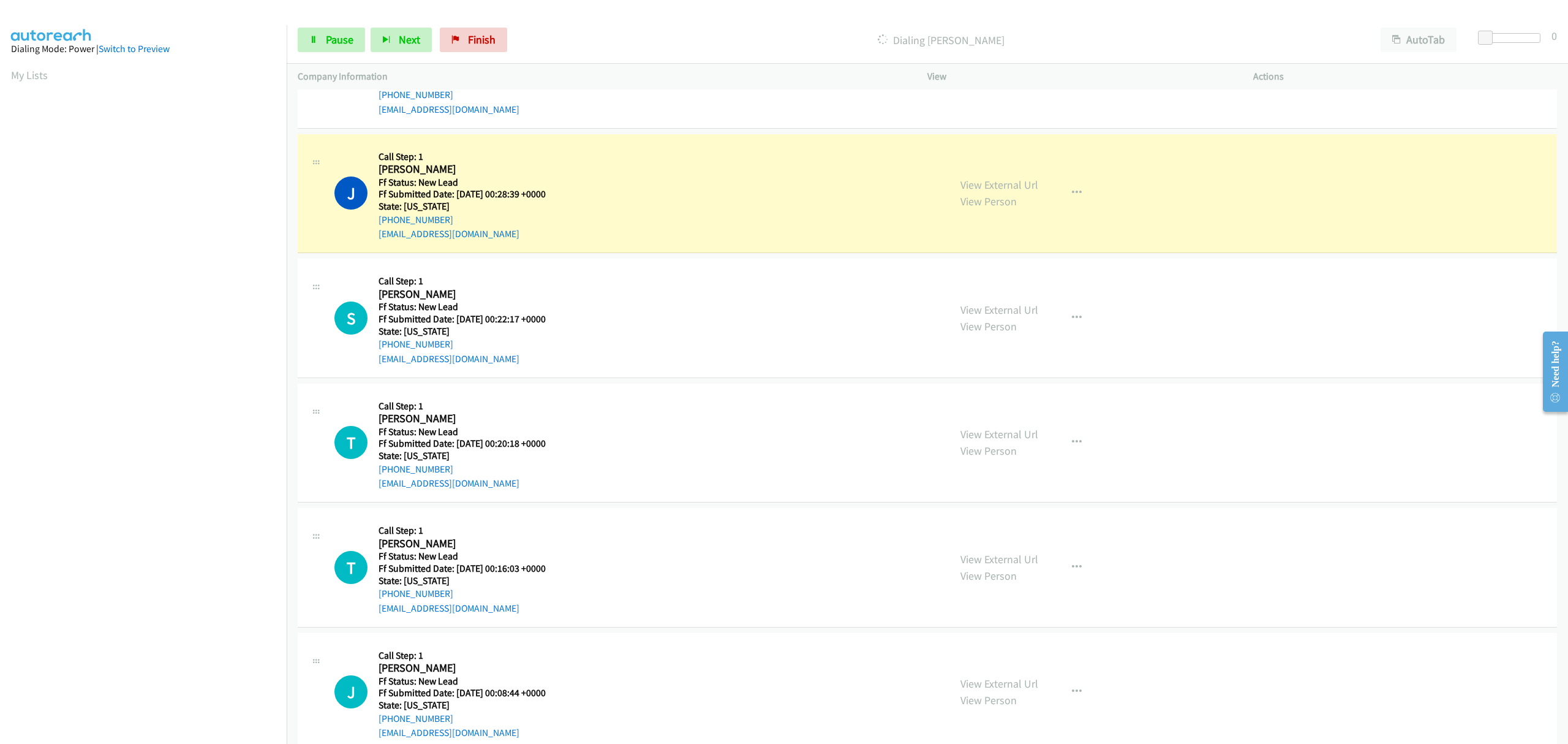
scroll to position [735, 0]
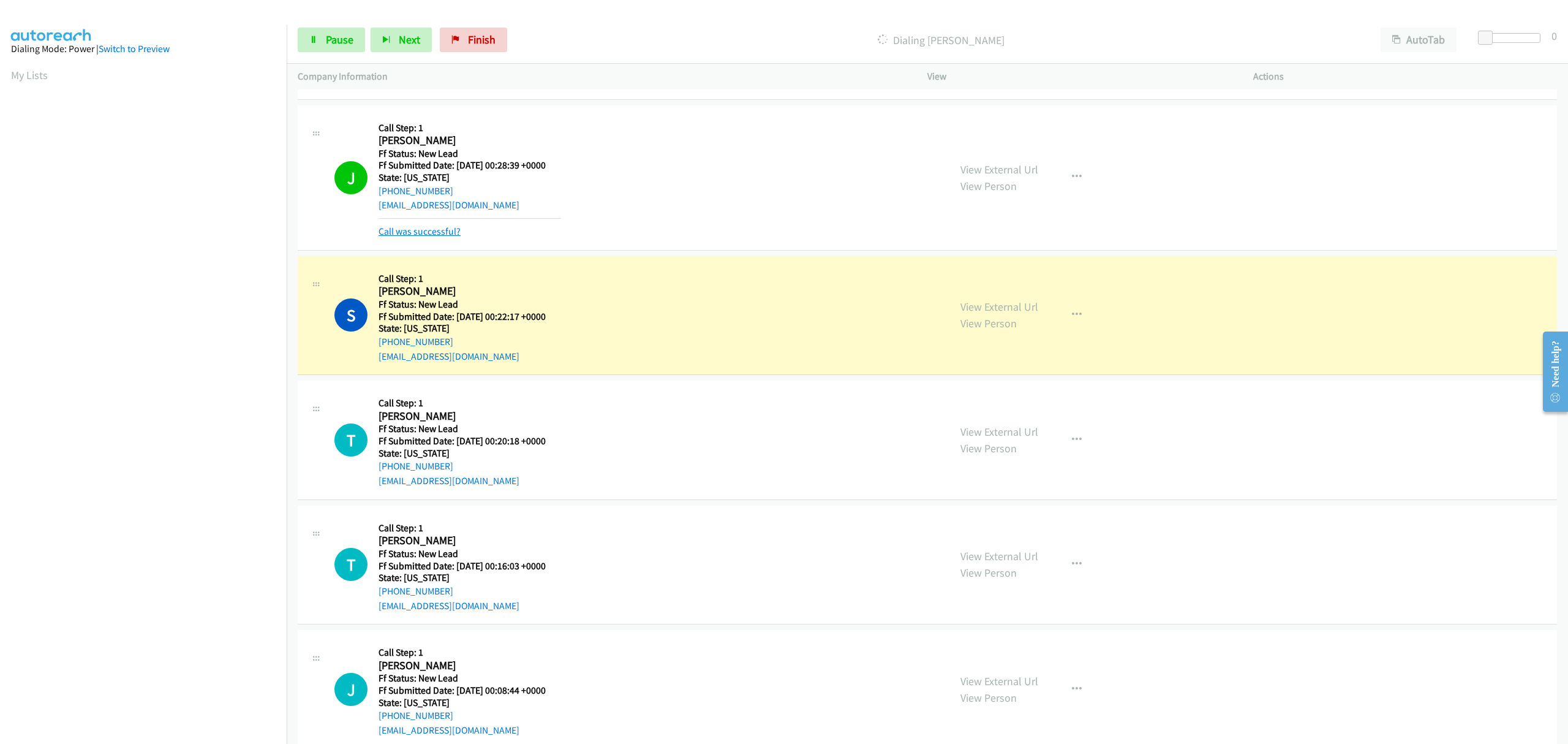
click at [435, 230] on link "Call was successful?" at bounding box center [420, 231] width 82 height 12
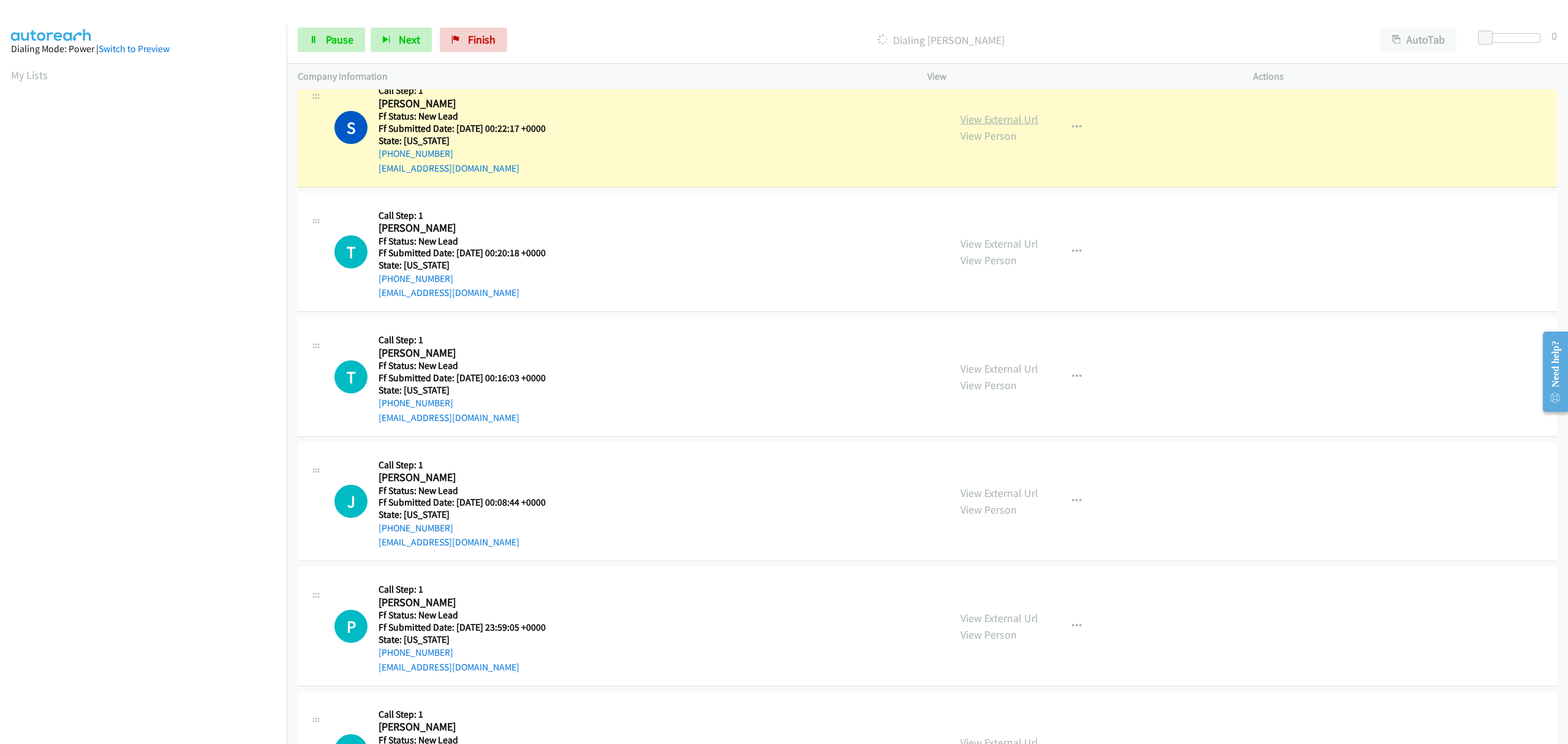
scroll to position [898, 0]
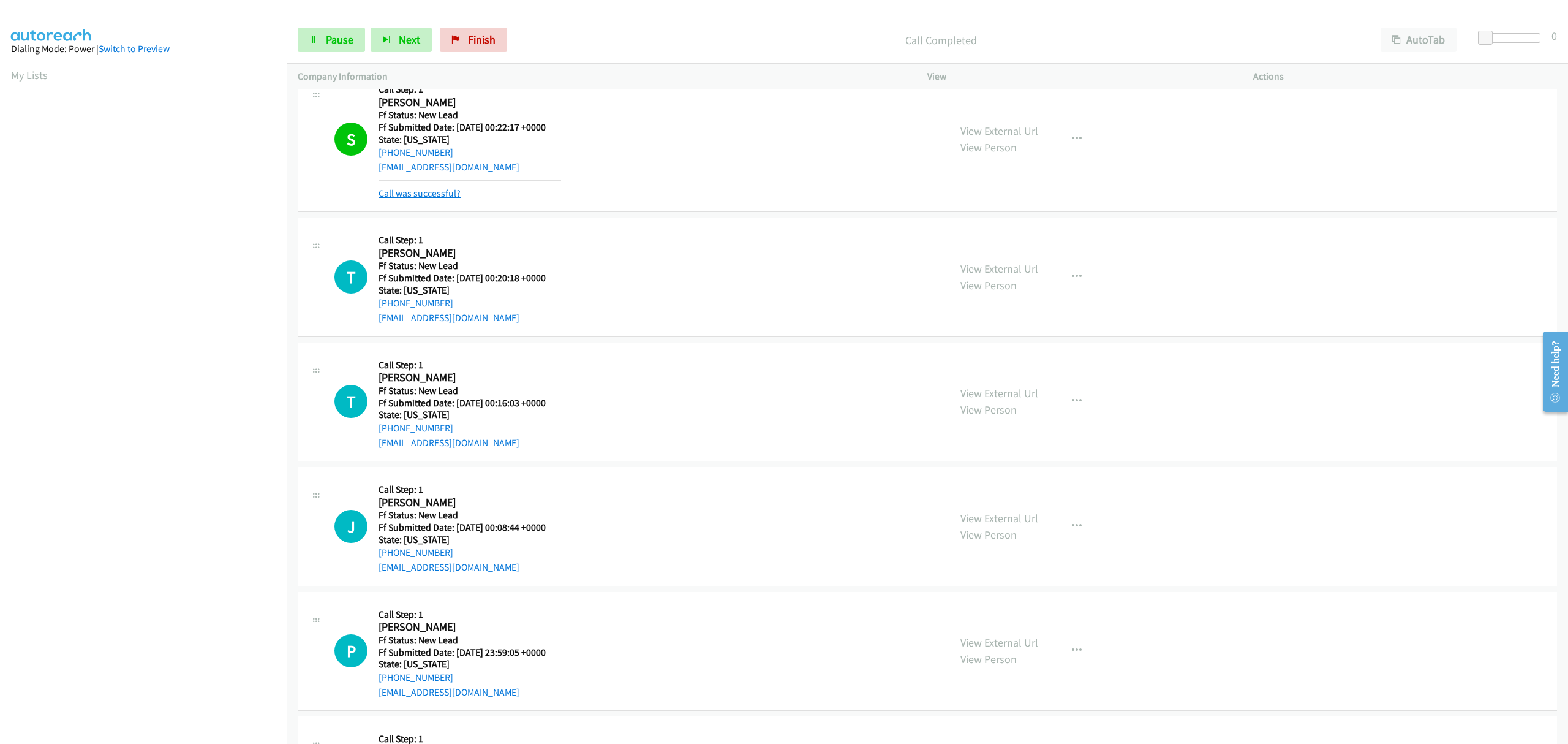
click at [447, 188] on link "Call was successful?" at bounding box center [420, 194] width 82 height 12
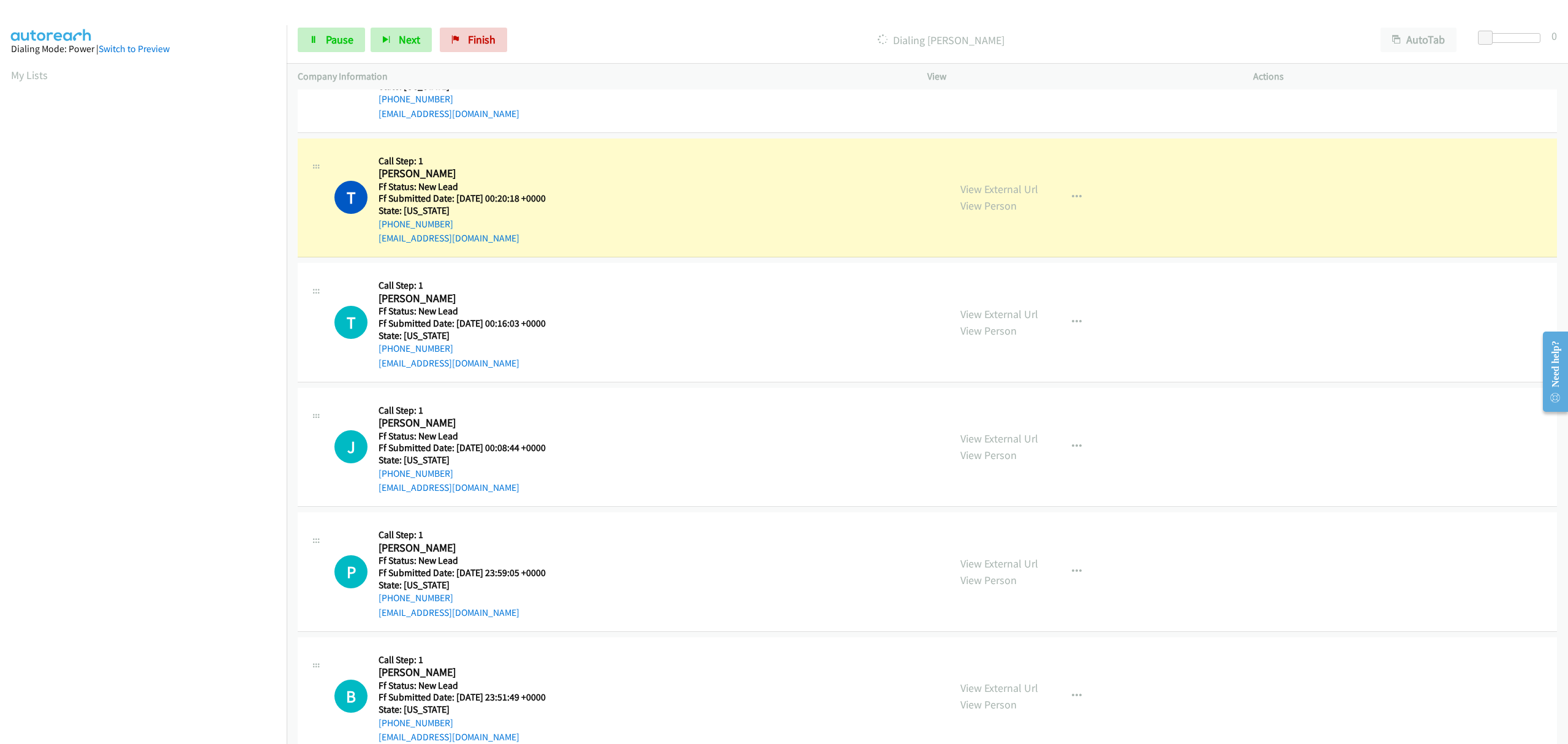
scroll to position [980, 0]
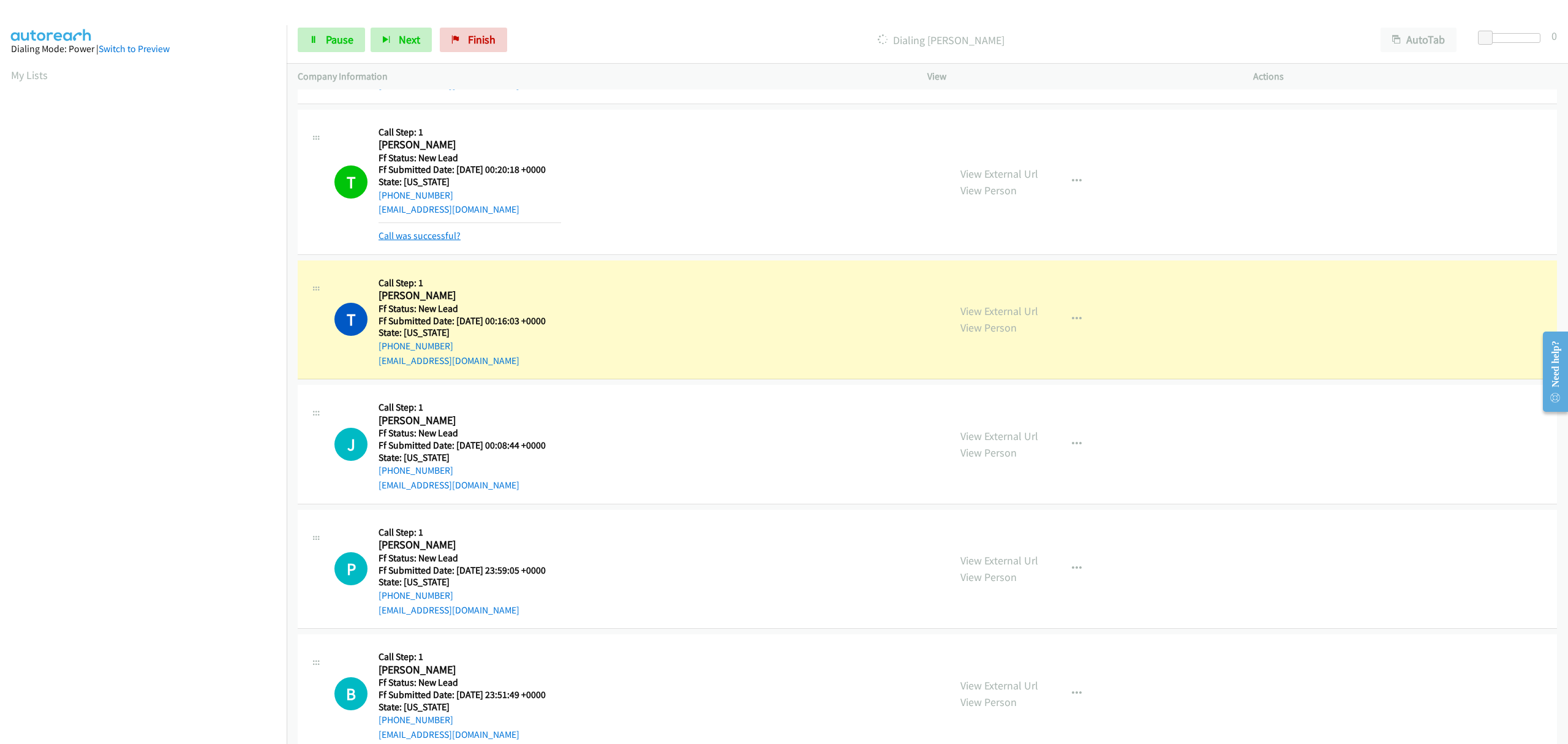
click at [425, 239] on link "Call was successful?" at bounding box center [420, 235] width 82 height 12
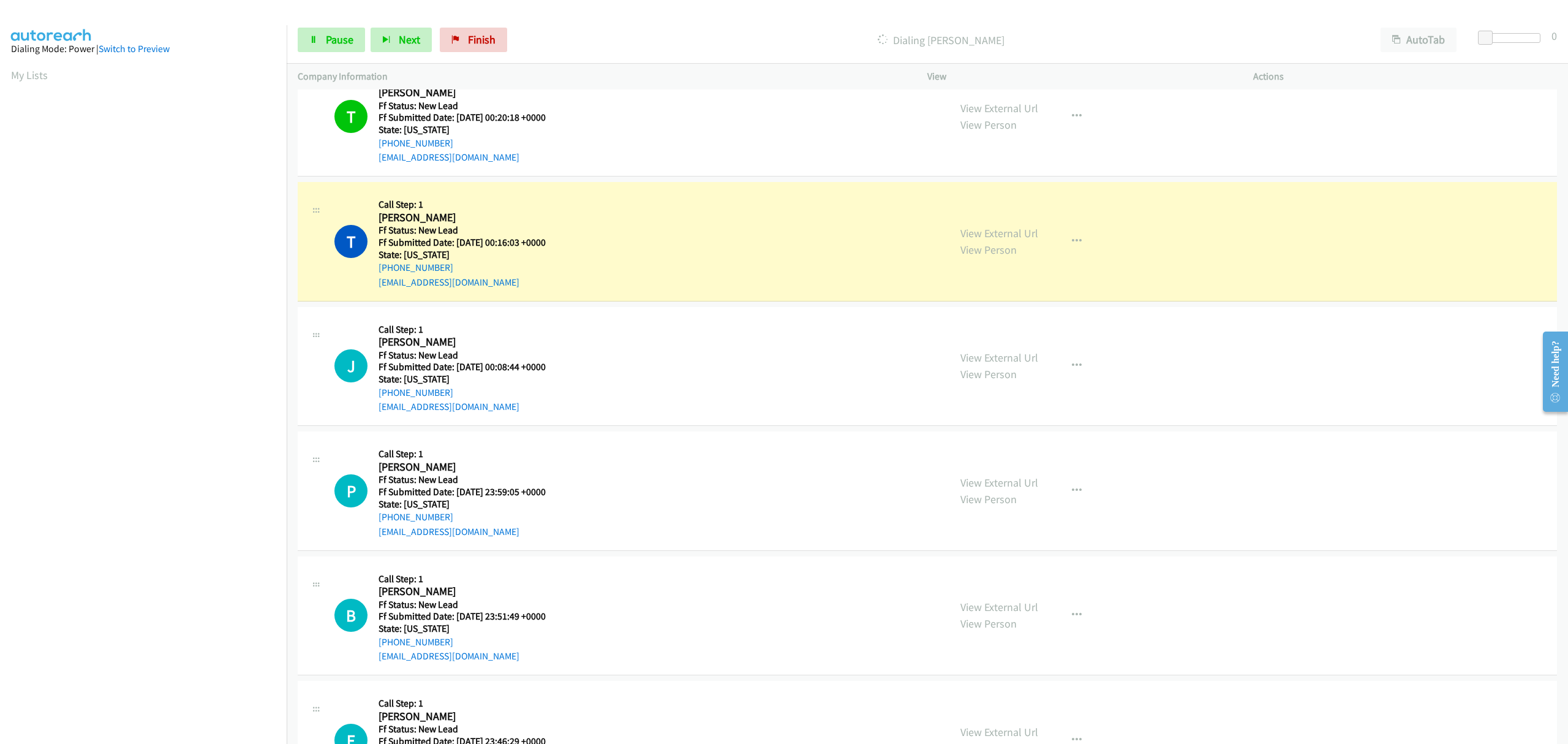
scroll to position [1062, 0]
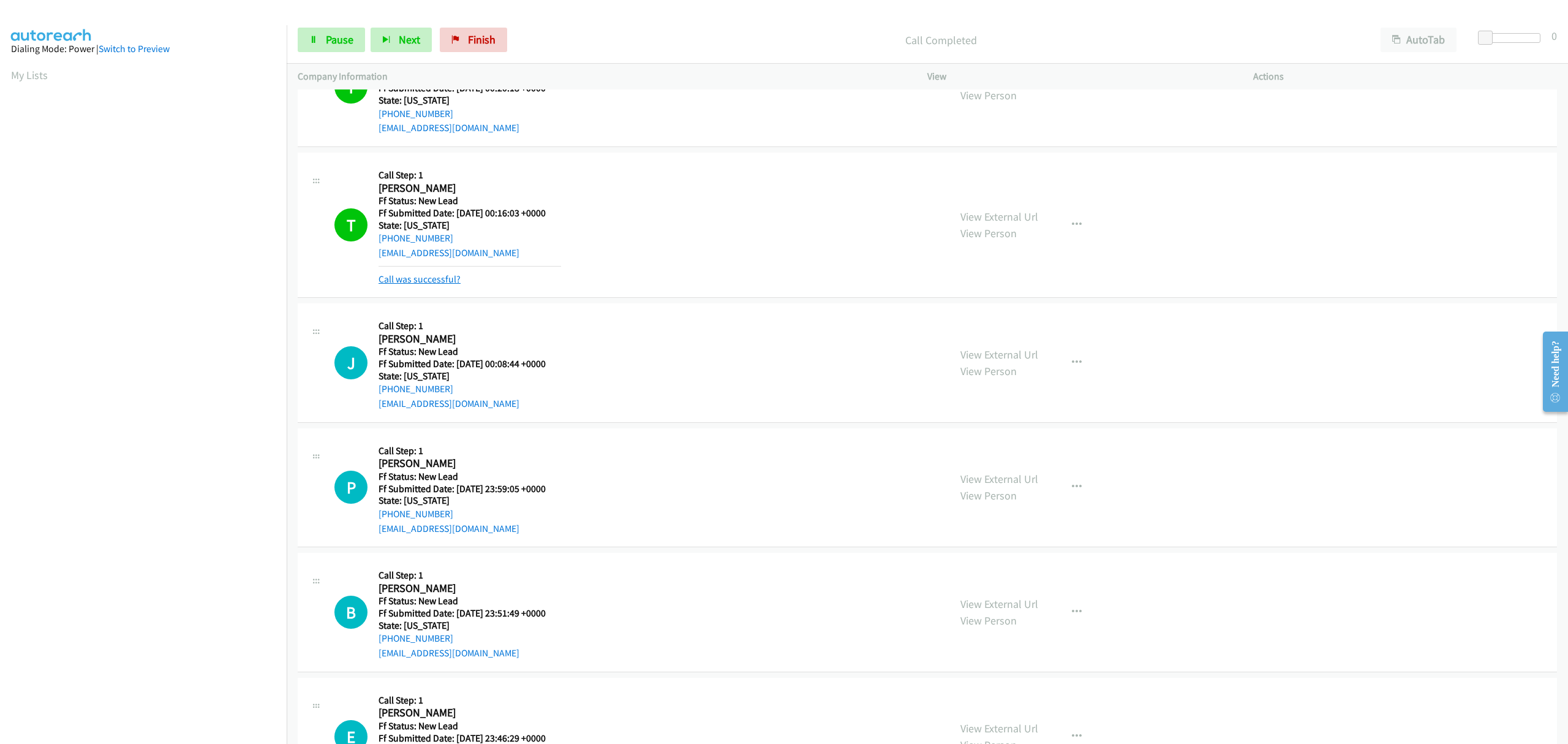
click at [416, 279] on link "Call was successful?" at bounding box center [420, 279] width 82 height 12
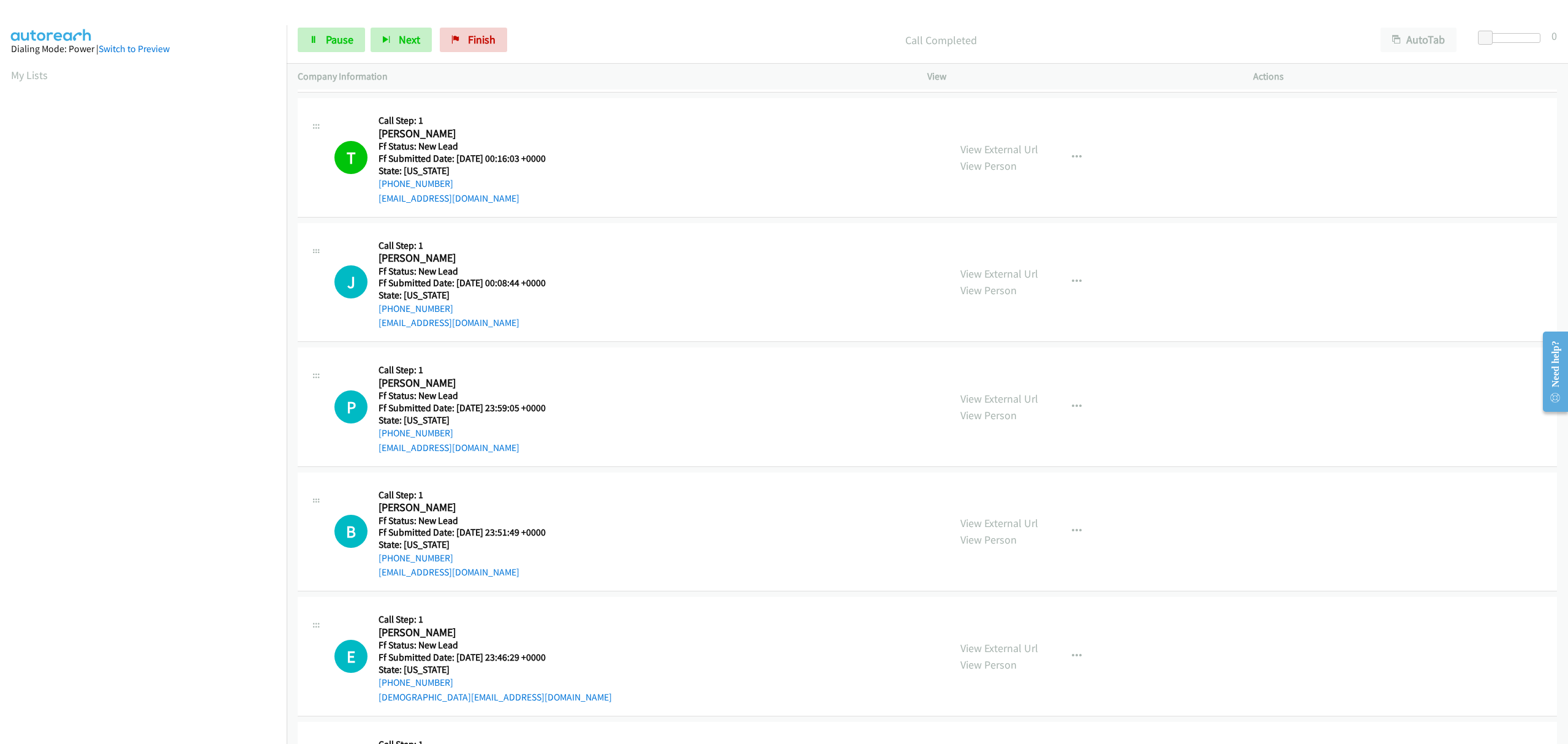
scroll to position [1143, 0]
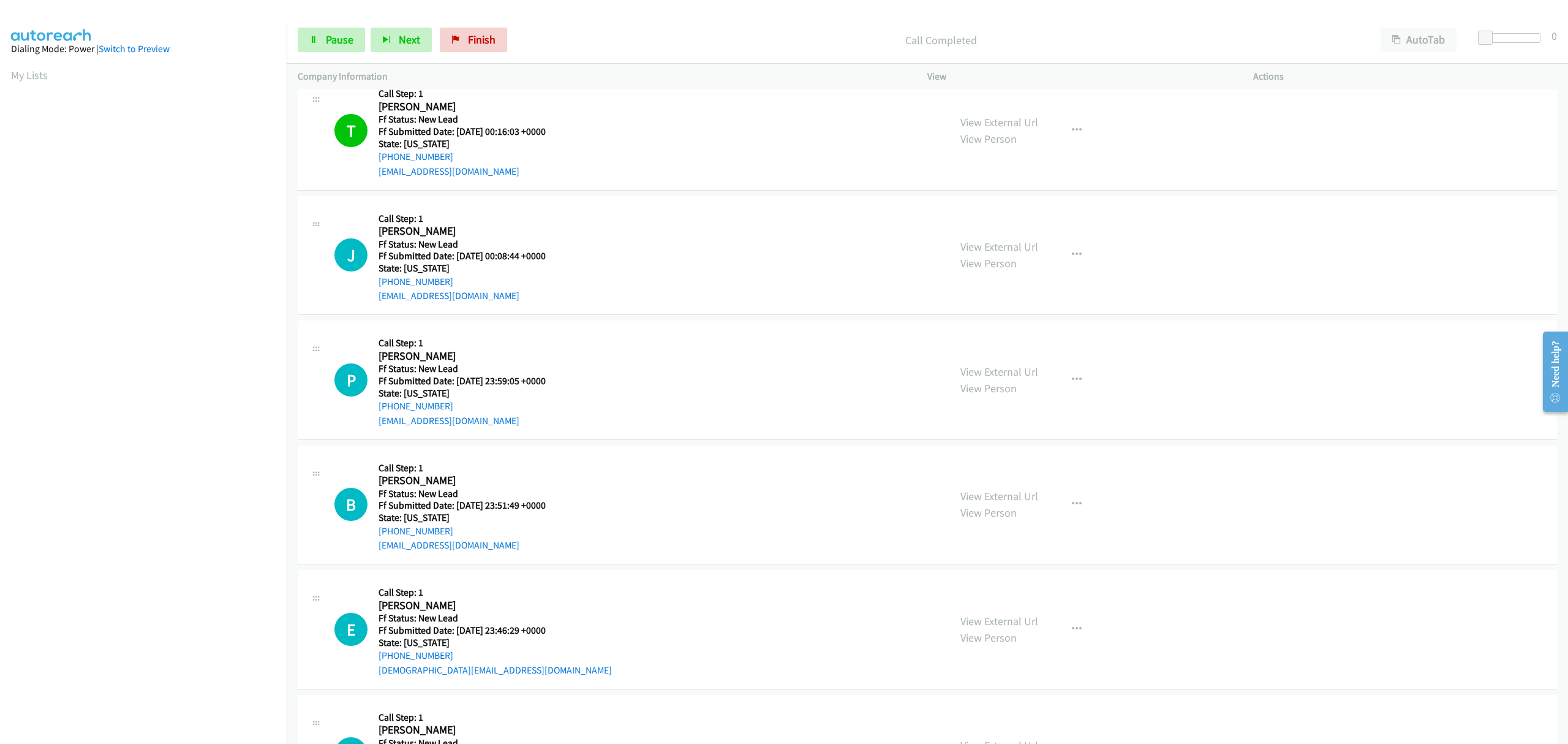
drag, startPoint x: 1010, startPoint y: 247, endPoint x: 753, endPoint y: 279, distance: 259.0
click at [758, 279] on div "J Callback Scheduled Call Step: 1 Janice Sousa America/Los_Angeles Ff Status: N…" at bounding box center [636, 255] width 604 height 96
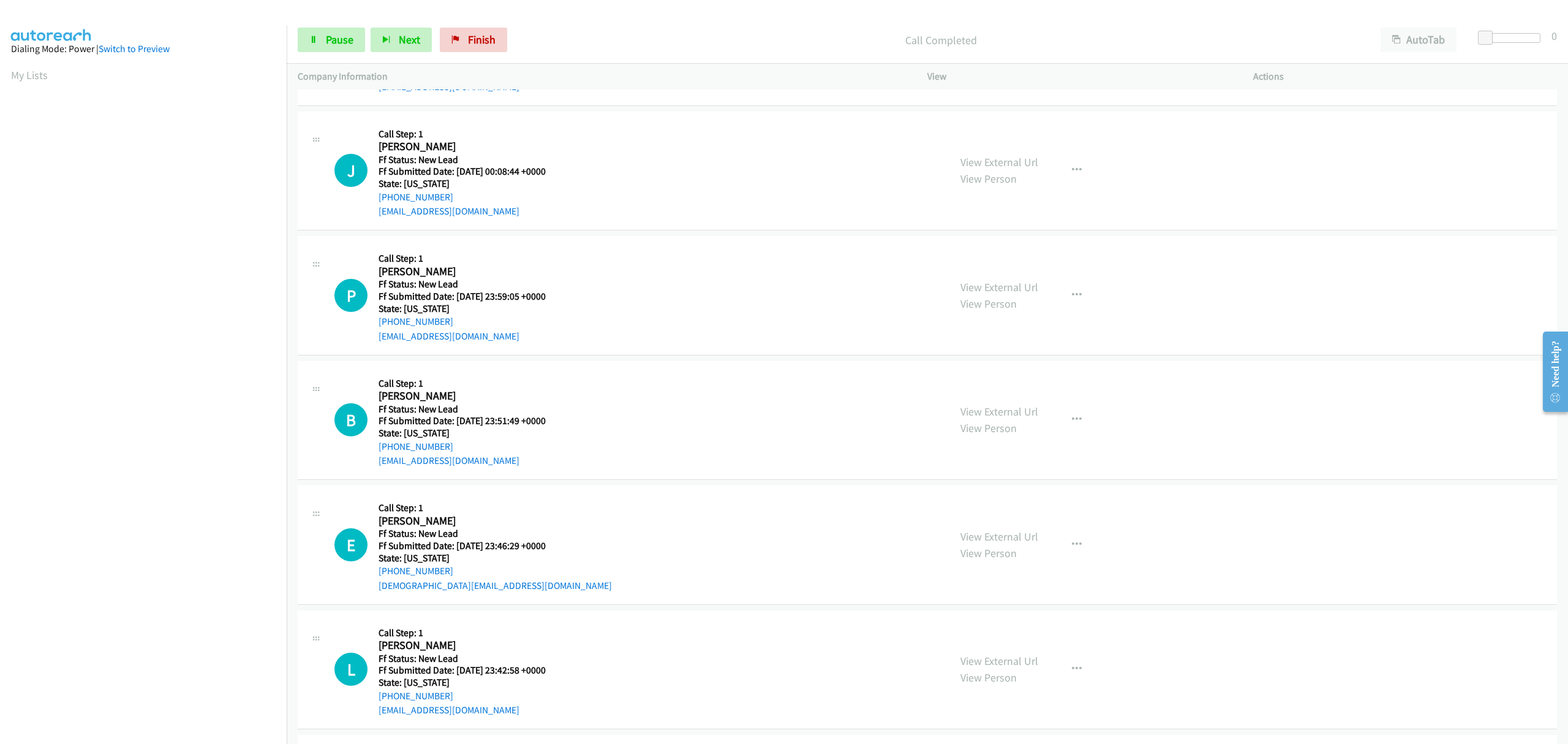
scroll to position [1062, 0]
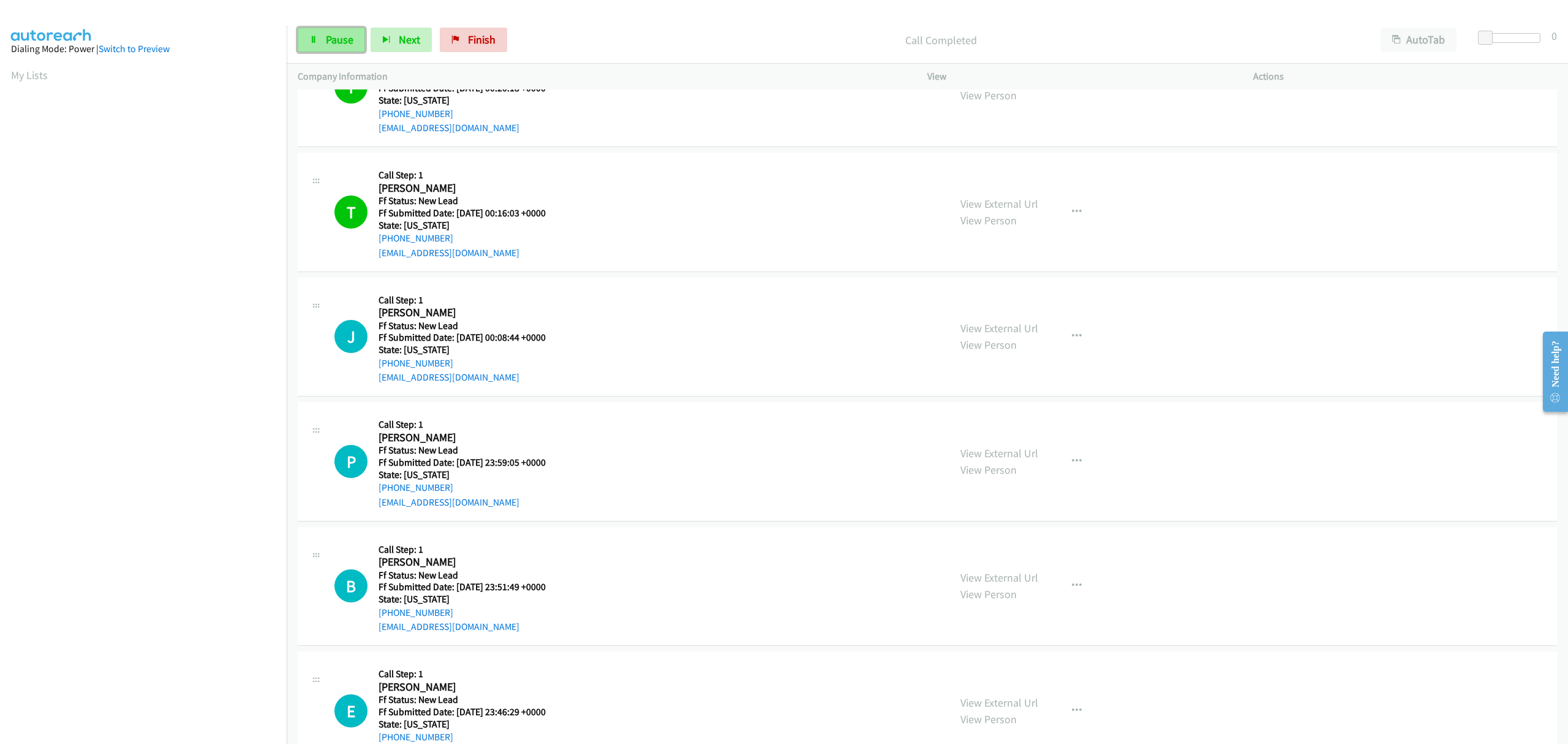
click at [340, 44] on span "Pause" at bounding box center [340, 39] width 27 height 15
click at [488, 32] on span "Finish" at bounding box center [502, 39] width 27 height 15
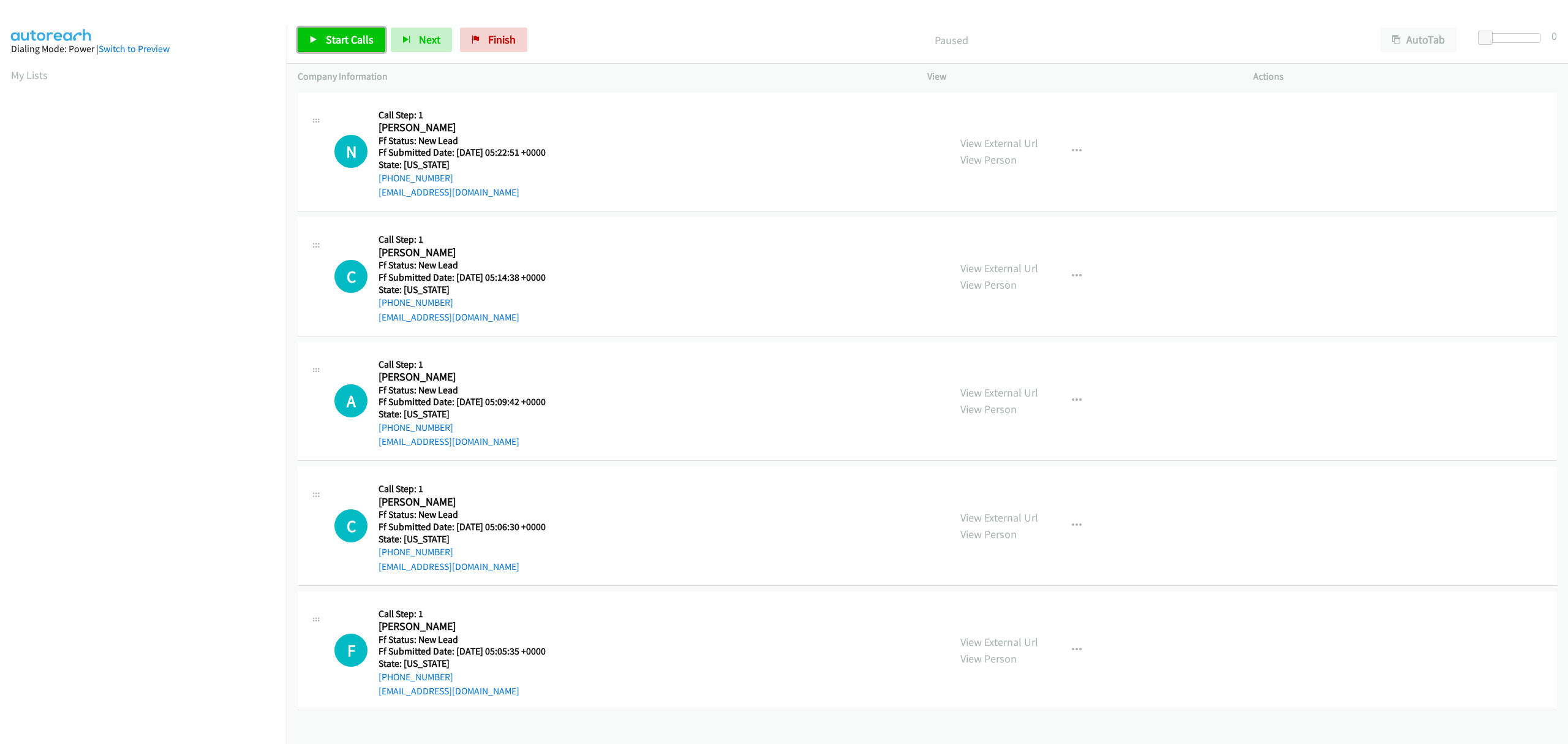
click at [329, 42] on span "Start Calls" at bounding box center [350, 39] width 48 height 15
click at [323, 44] on link "Pause" at bounding box center [331, 39] width 67 height 25
click at [322, 44] on link "Start Calls" at bounding box center [341, 39] width 88 height 25
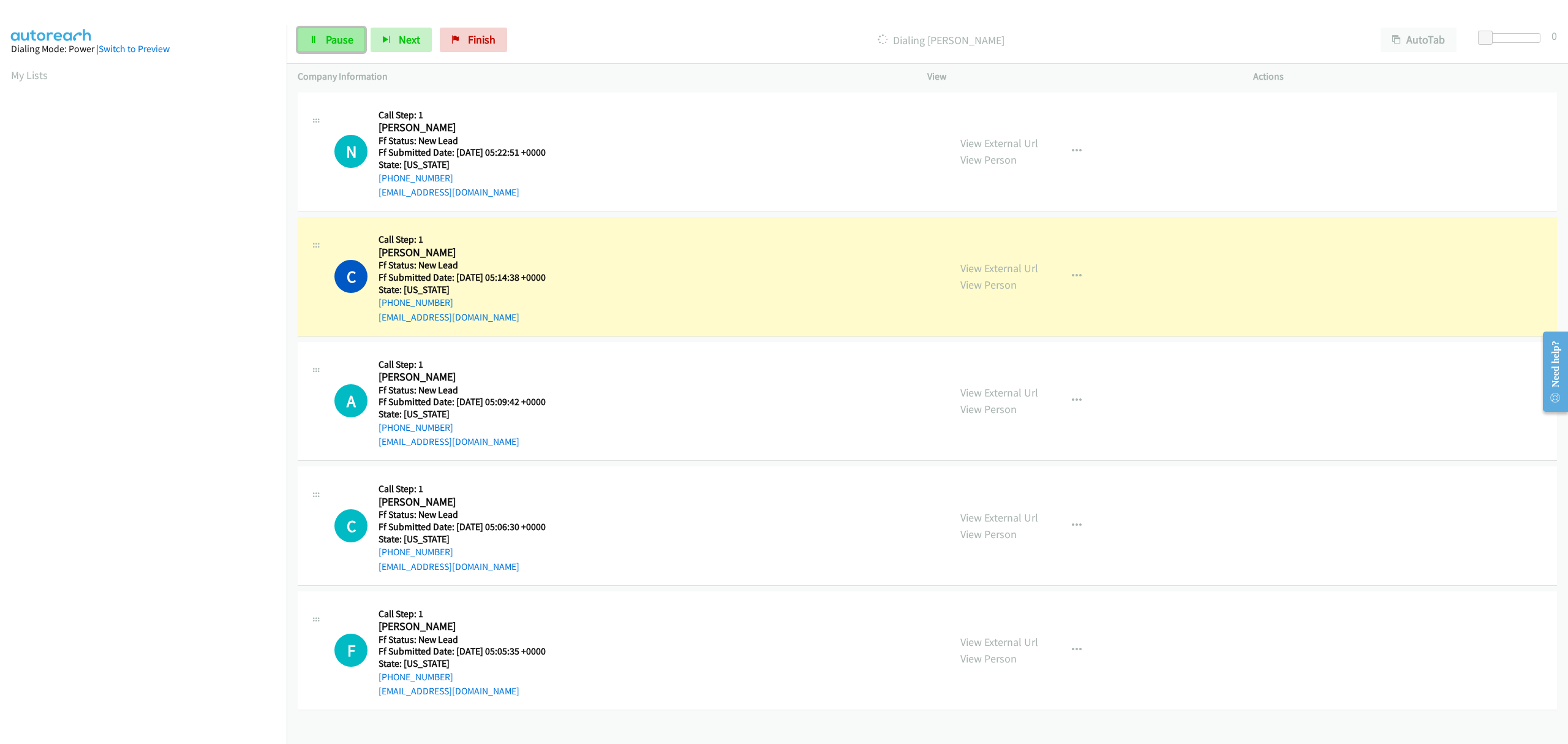
click at [346, 42] on span "Pause" at bounding box center [340, 39] width 27 height 15
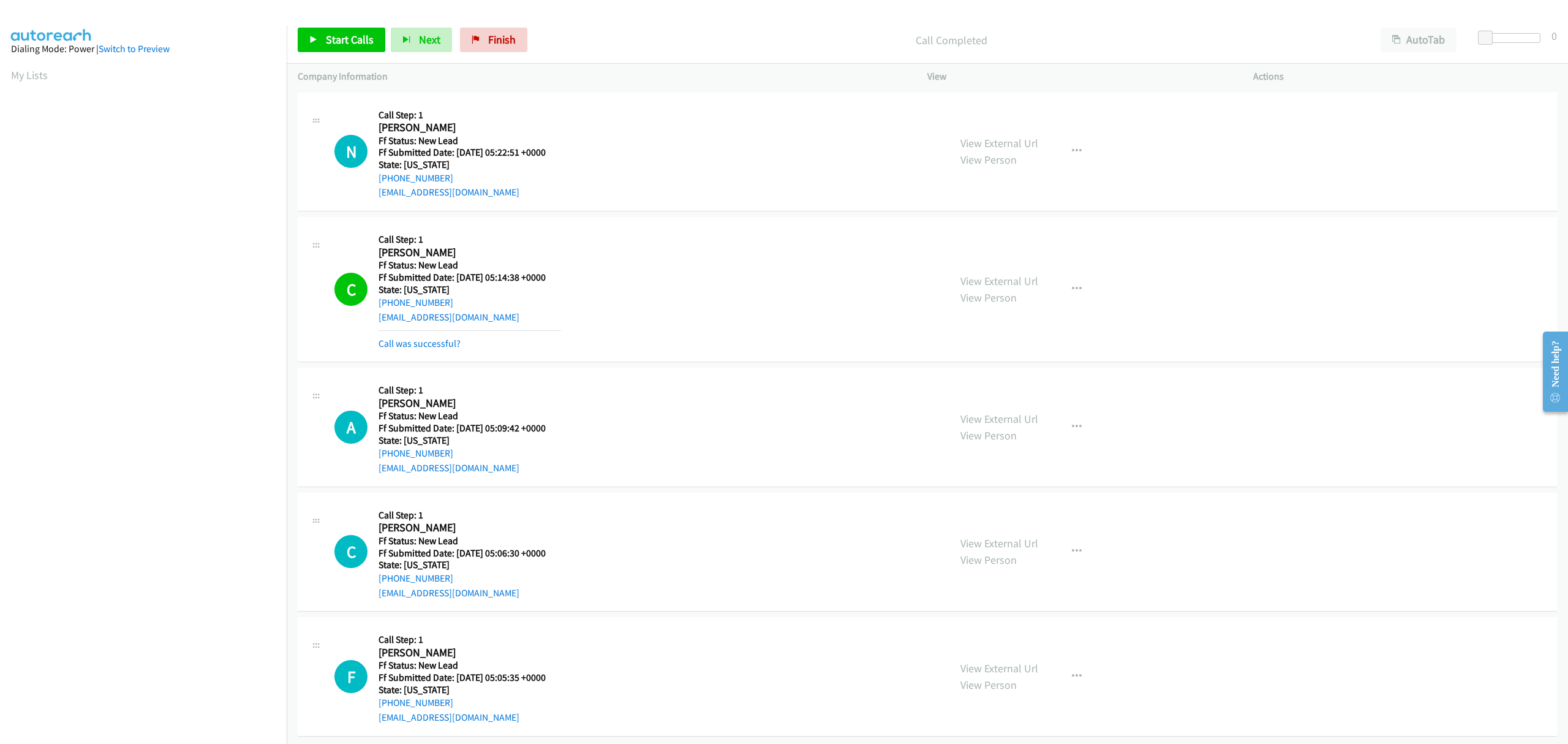
scroll to position [0, 3]
click at [447, 343] on link "Call was successful?" at bounding box center [420, 344] width 82 height 12
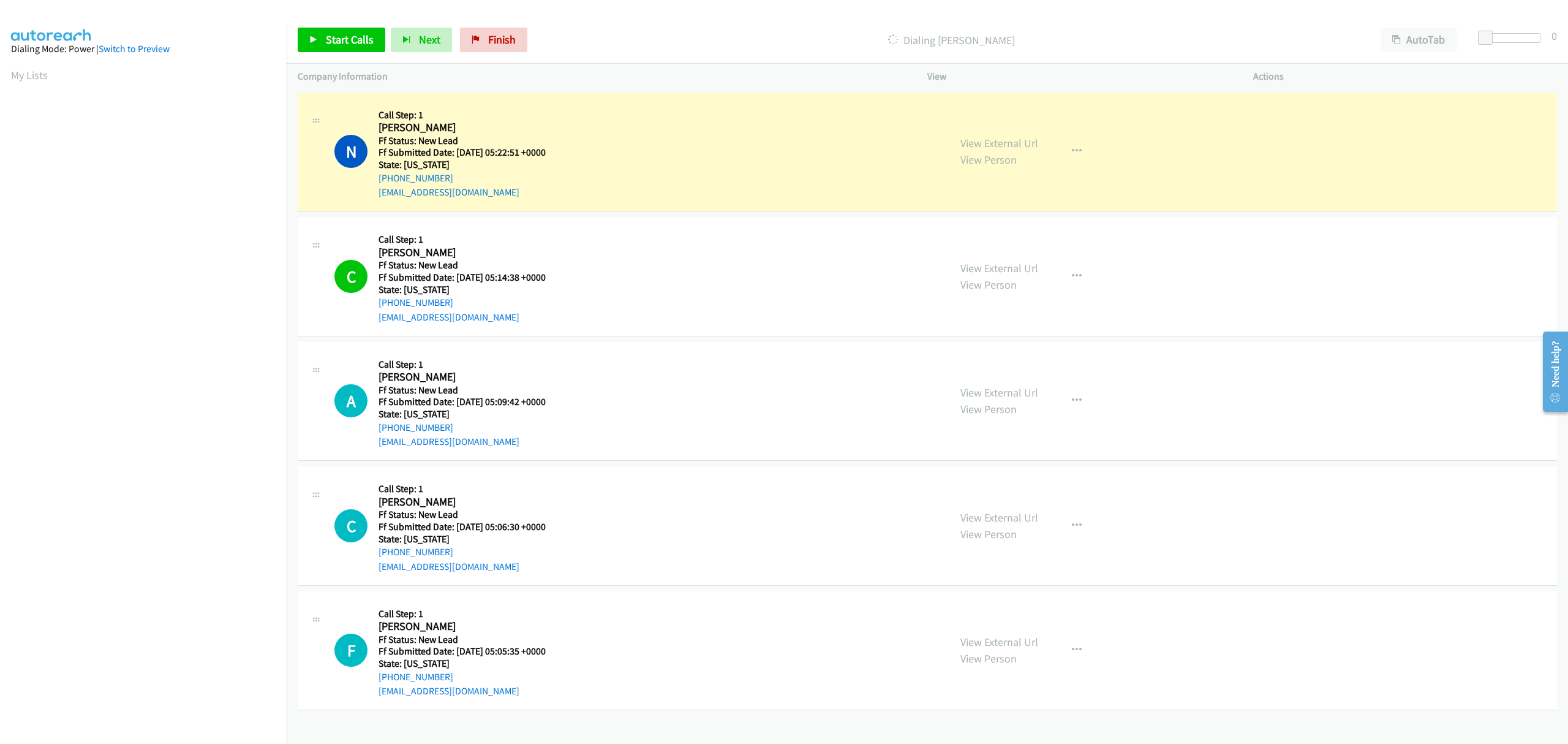
click at [441, 338] on td "C Callback Scheduled Call Step: 1 Conya Demery America/New_York Ff Status: New …" at bounding box center [927, 276] width 1281 height 125
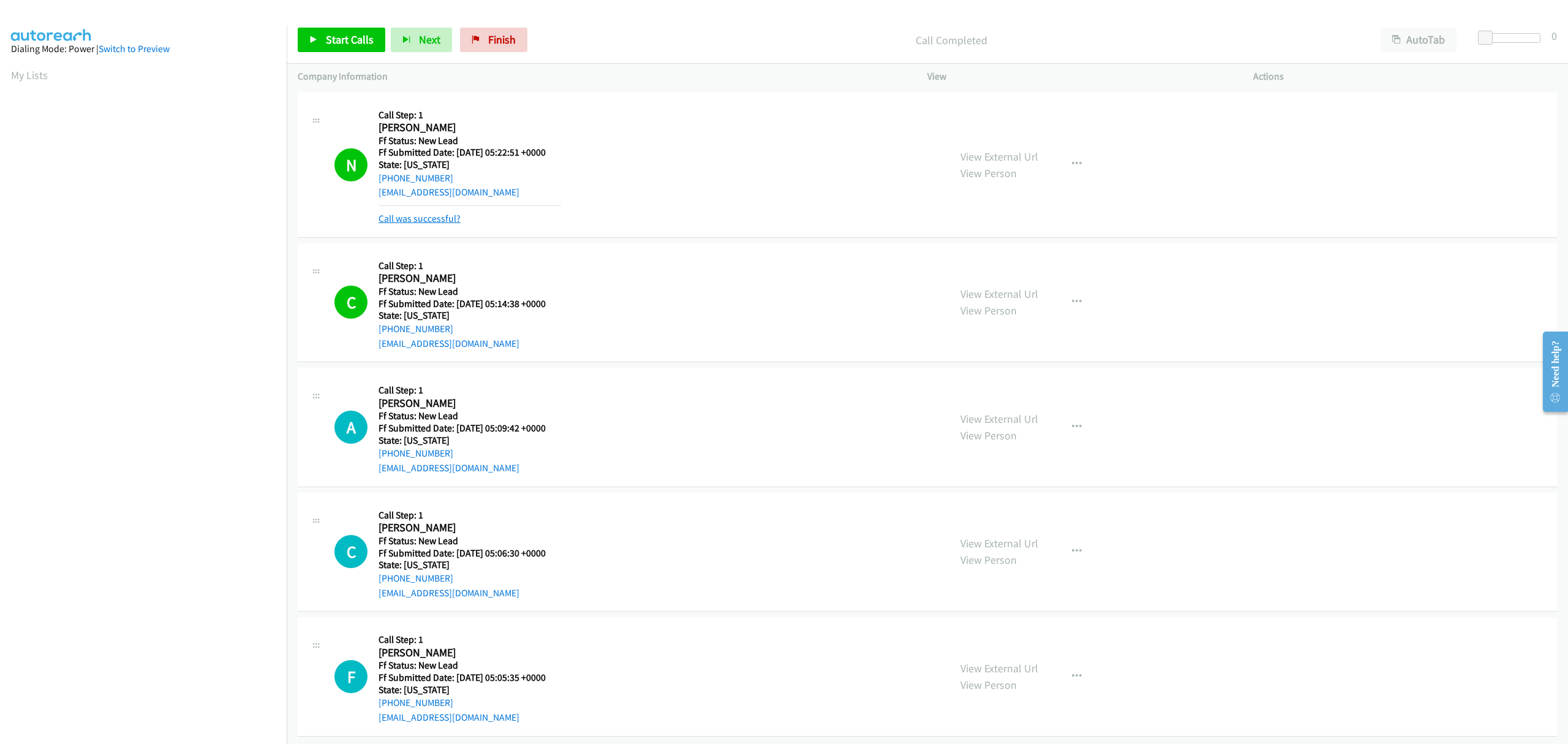
click at [427, 213] on link "Call was successful?" at bounding box center [420, 218] width 82 height 12
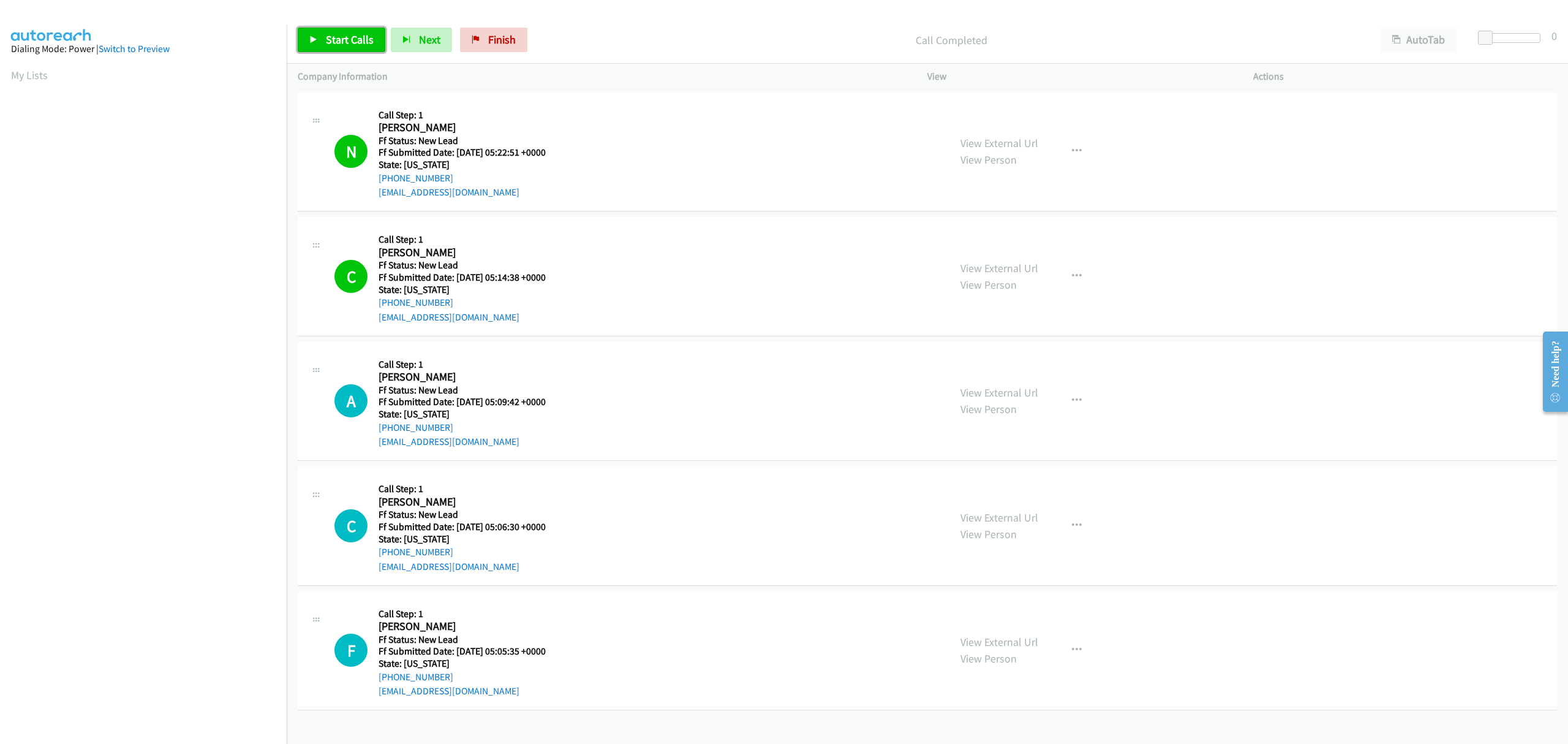
click at [336, 37] on span "Start Calls" at bounding box center [350, 39] width 48 height 15
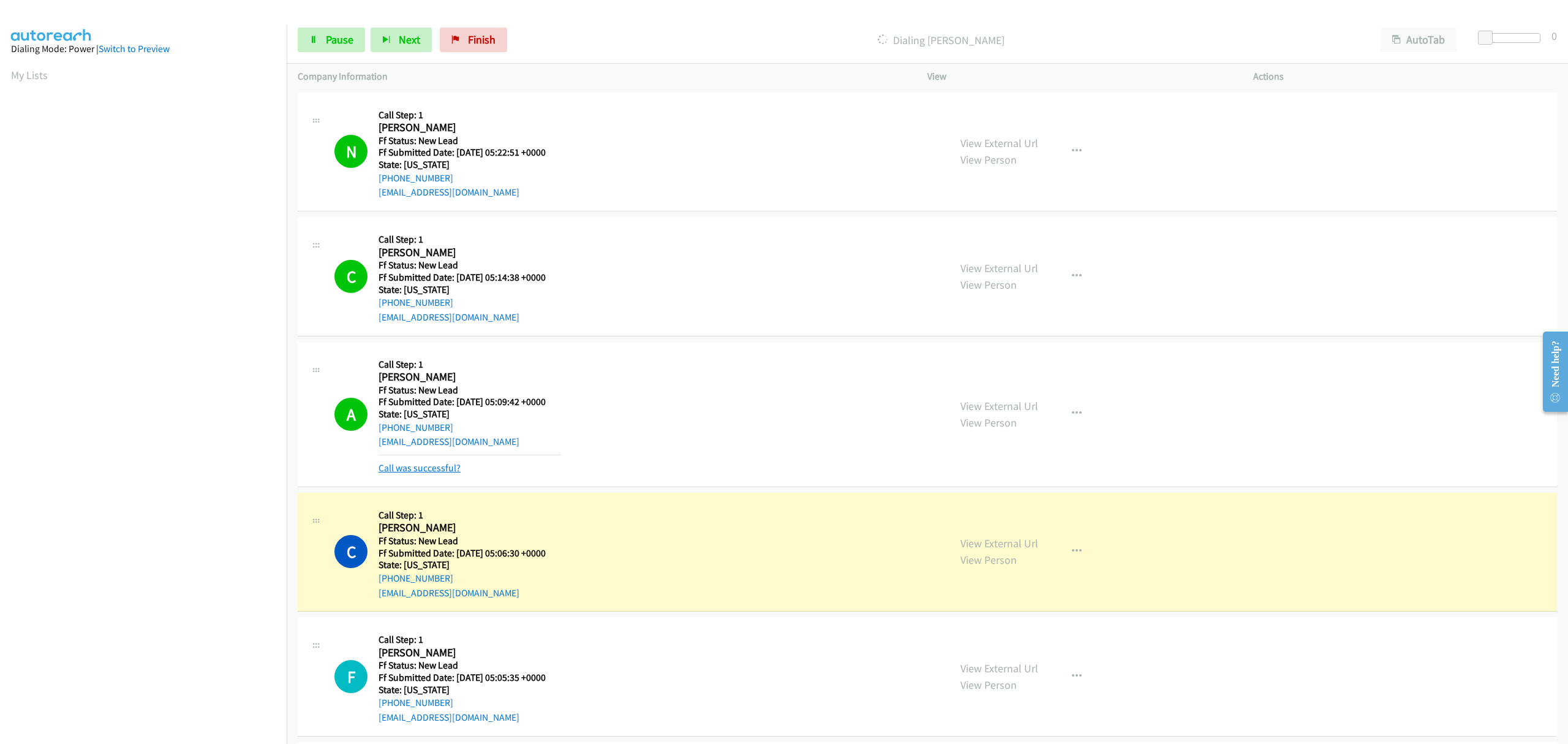
click at [438, 471] on link "Call was successful?" at bounding box center [420, 468] width 82 height 12
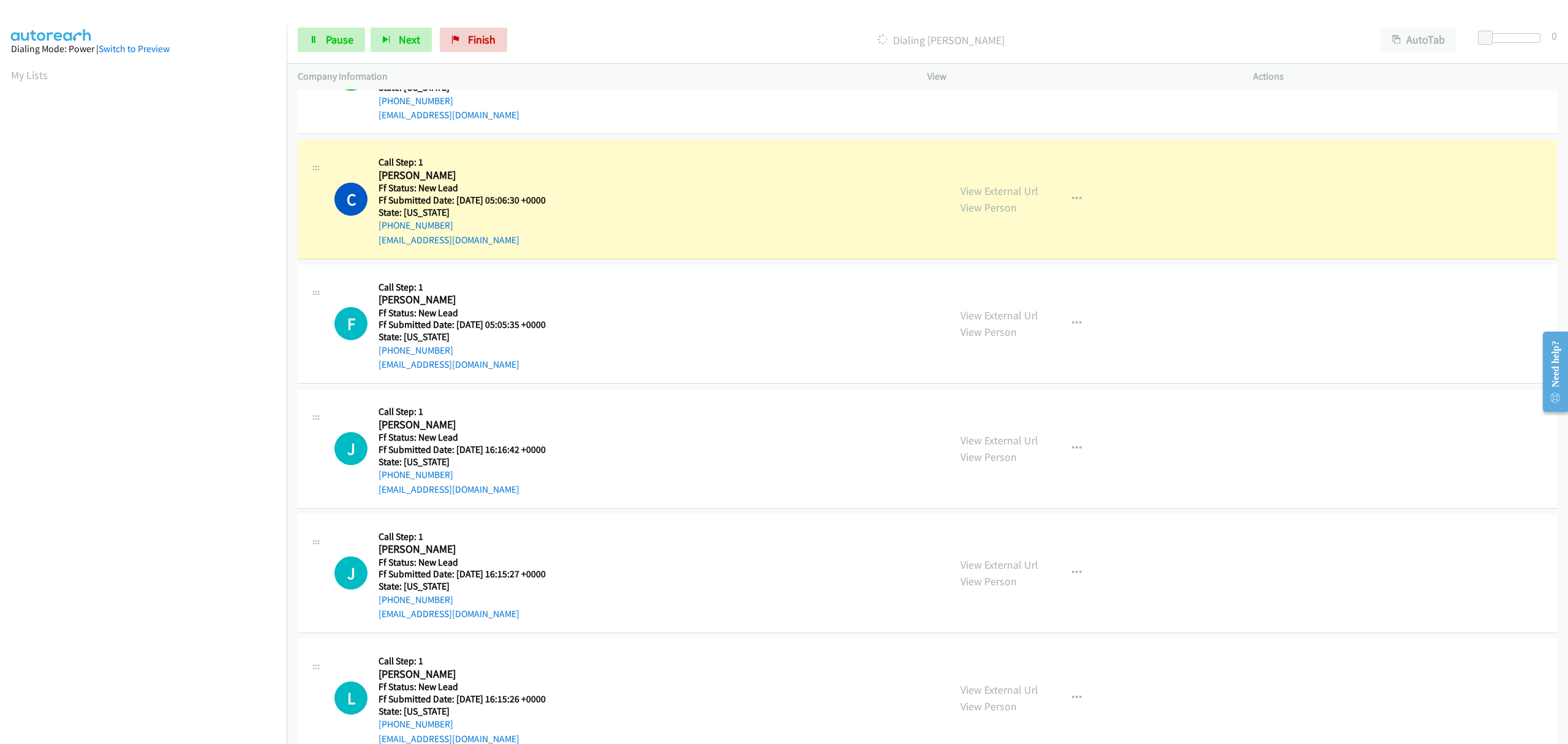
scroll to position [363, 0]
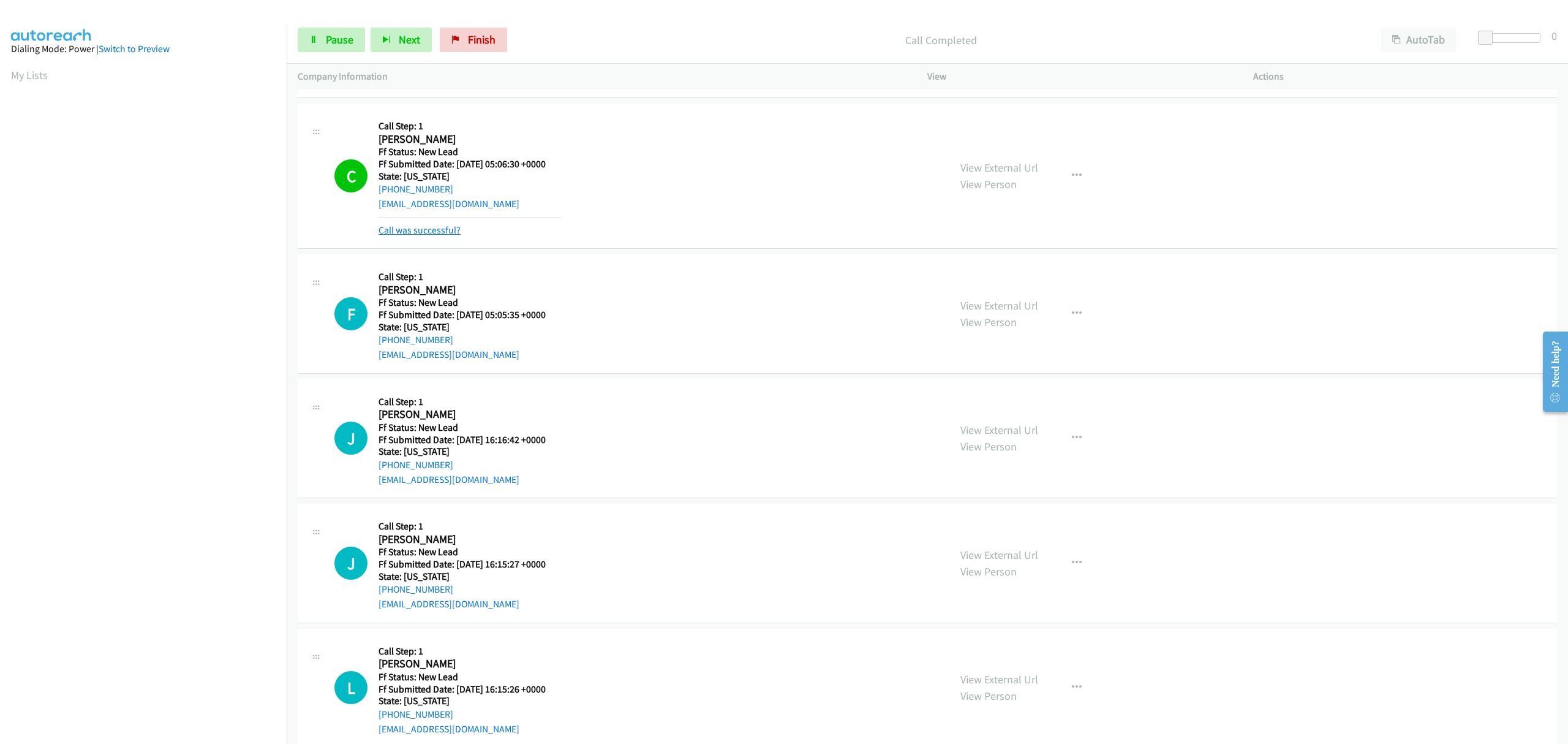
click at [434, 228] on link "Call was successful?" at bounding box center [420, 230] width 82 height 12
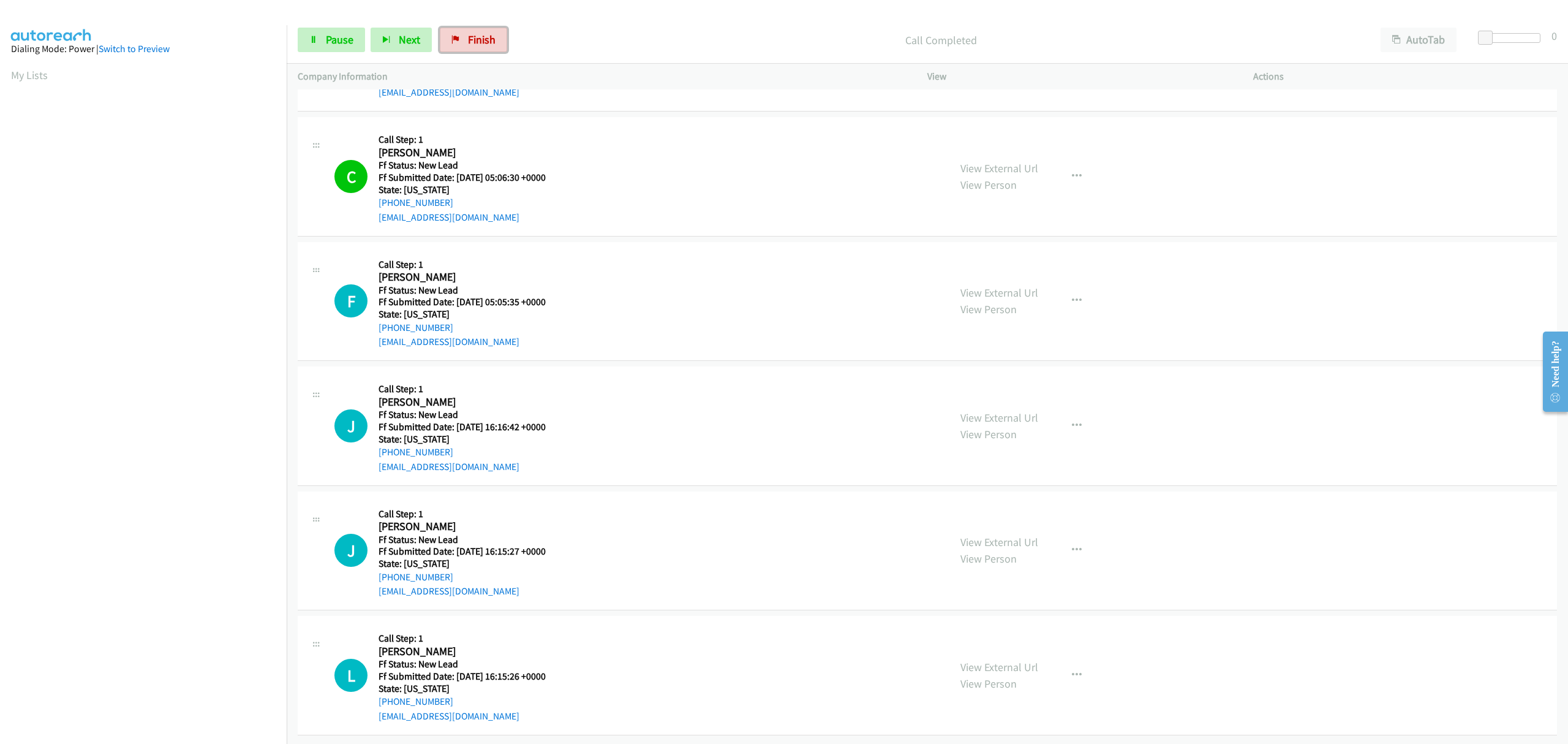
drag, startPoint x: 471, startPoint y: 37, endPoint x: 793, endPoint y: 166, distance: 346.9
click at [471, 37] on span "Finish" at bounding box center [482, 39] width 27 height 15
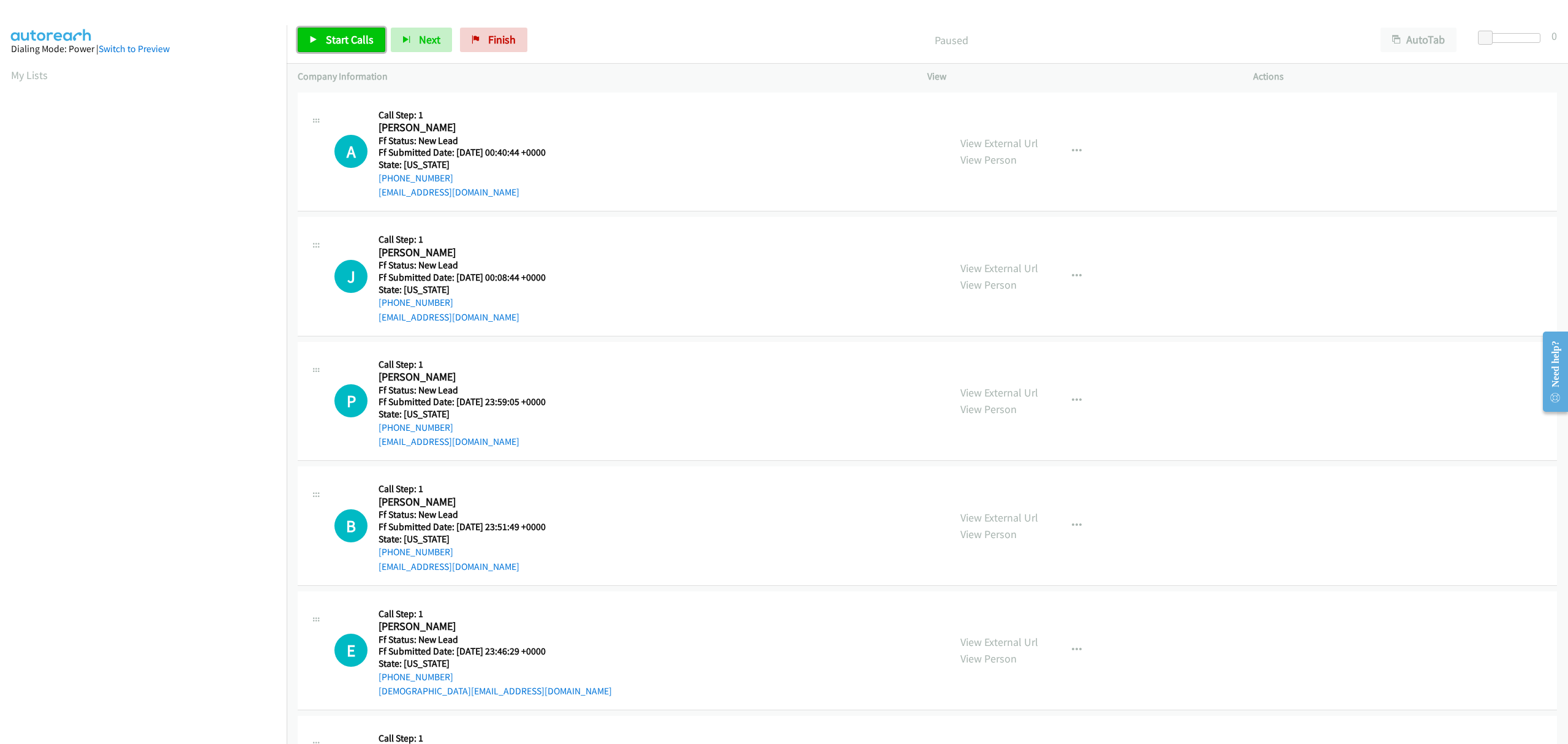
click at [336, 42] on span "Start Calls" at bounding box center [350, 39] width 48 height 15
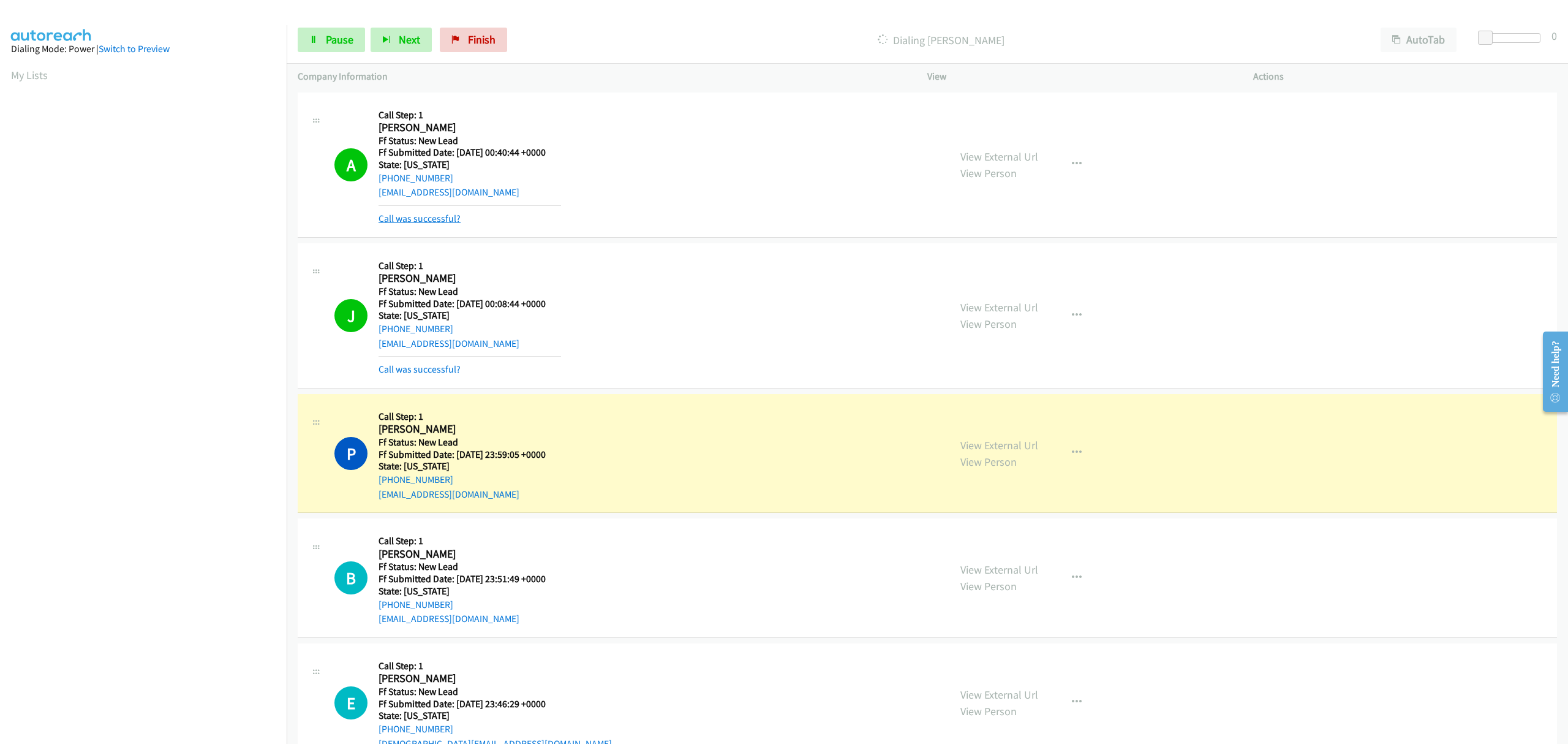
click at [443, 221] on link "Call was successful?" at bounding box center [420, 218] width 82 height 12
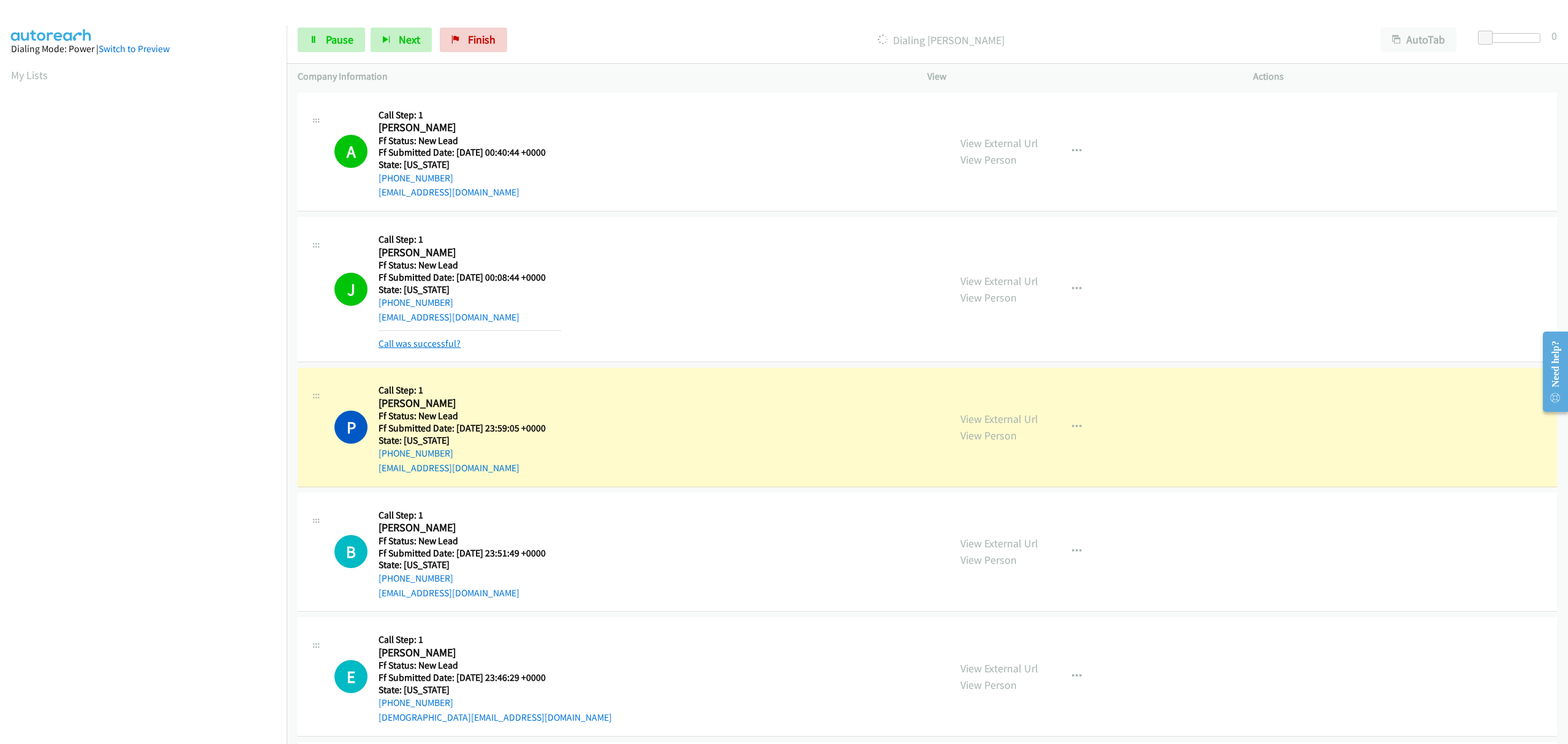
click at [435, 344] on link "Call was successful?" at bounding box center [420, 344] width 82 height 12
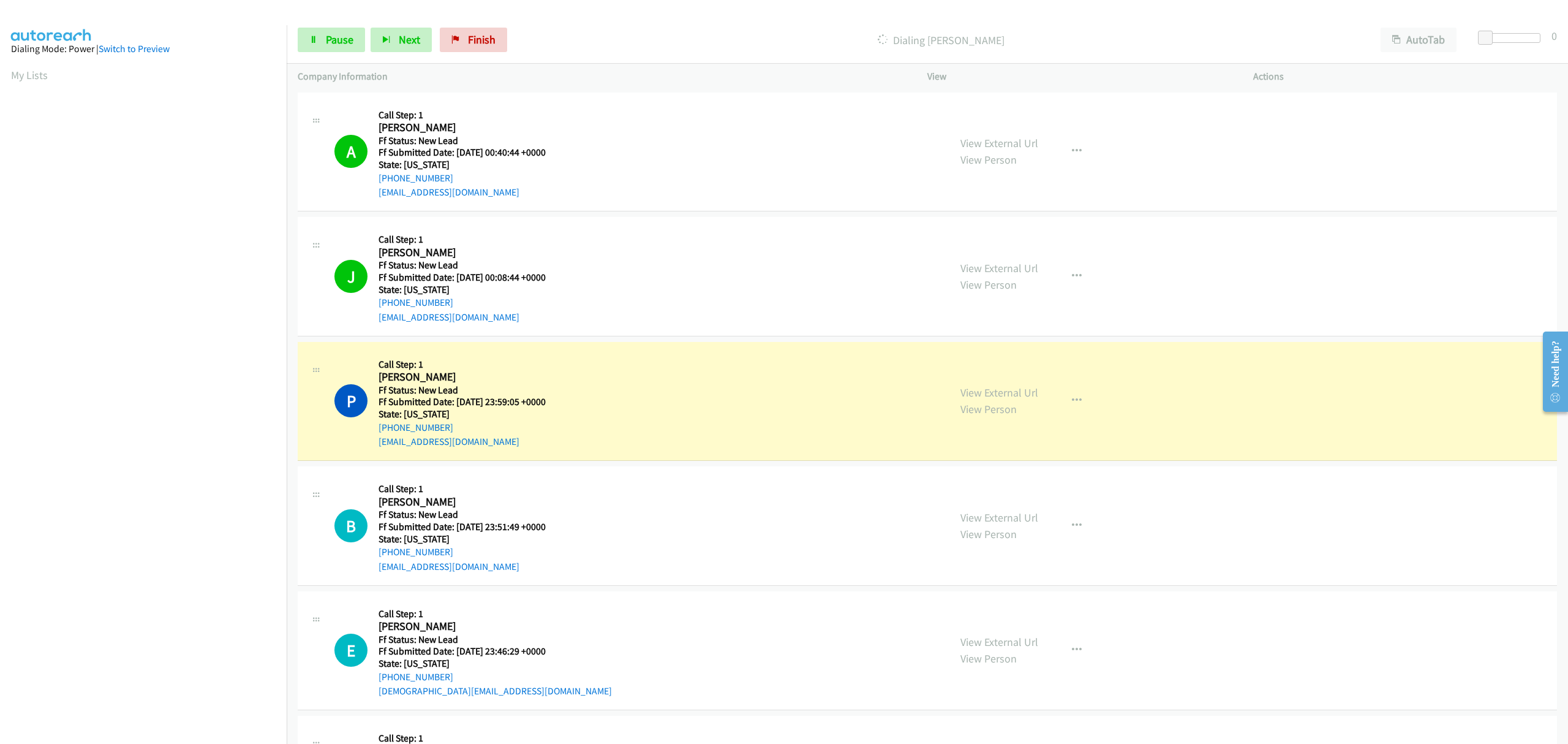
scroll to position [163, 0]
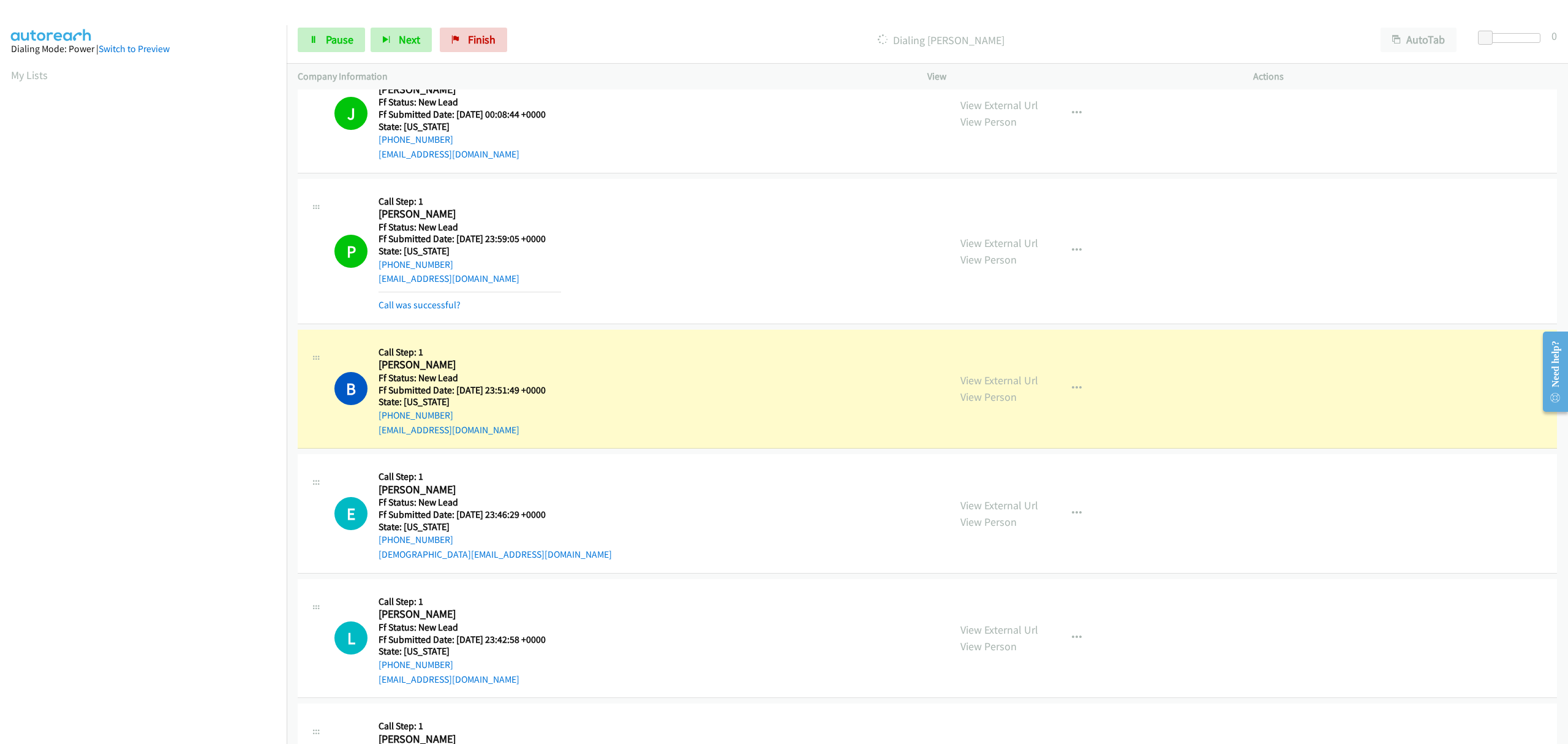
drag, startPoint x: 446, startPoint y: 306, endPoint x: 451, endPoint y: 312, distance: 7.8
click at [444, 306] on link "Call was successful?" at bounding box center [420, 305] width 82 height 12
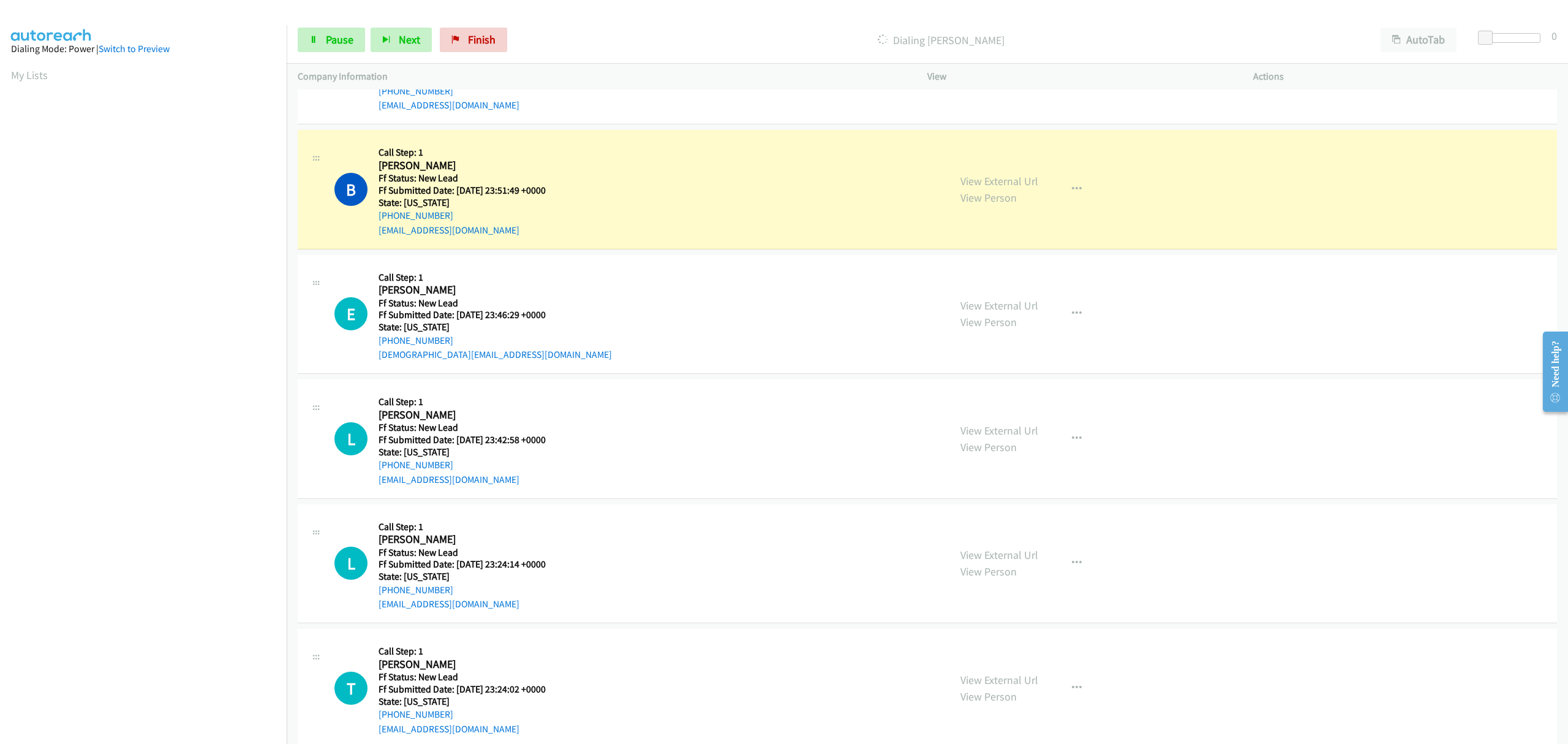
scroll to position [245, 0]
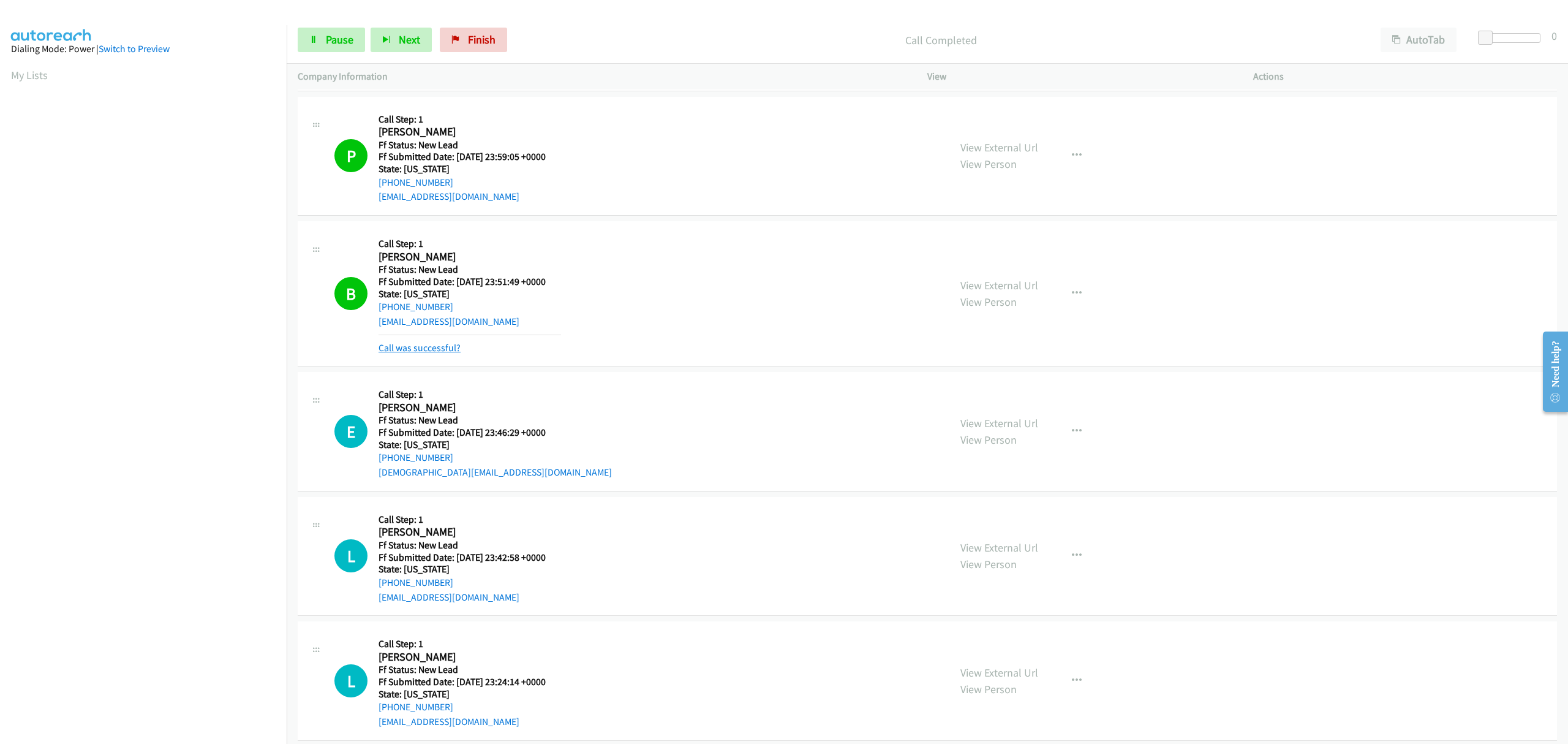
click at [444, 351] on link "Call was successful?" at bounding box center [420, 348] width 82 height 12
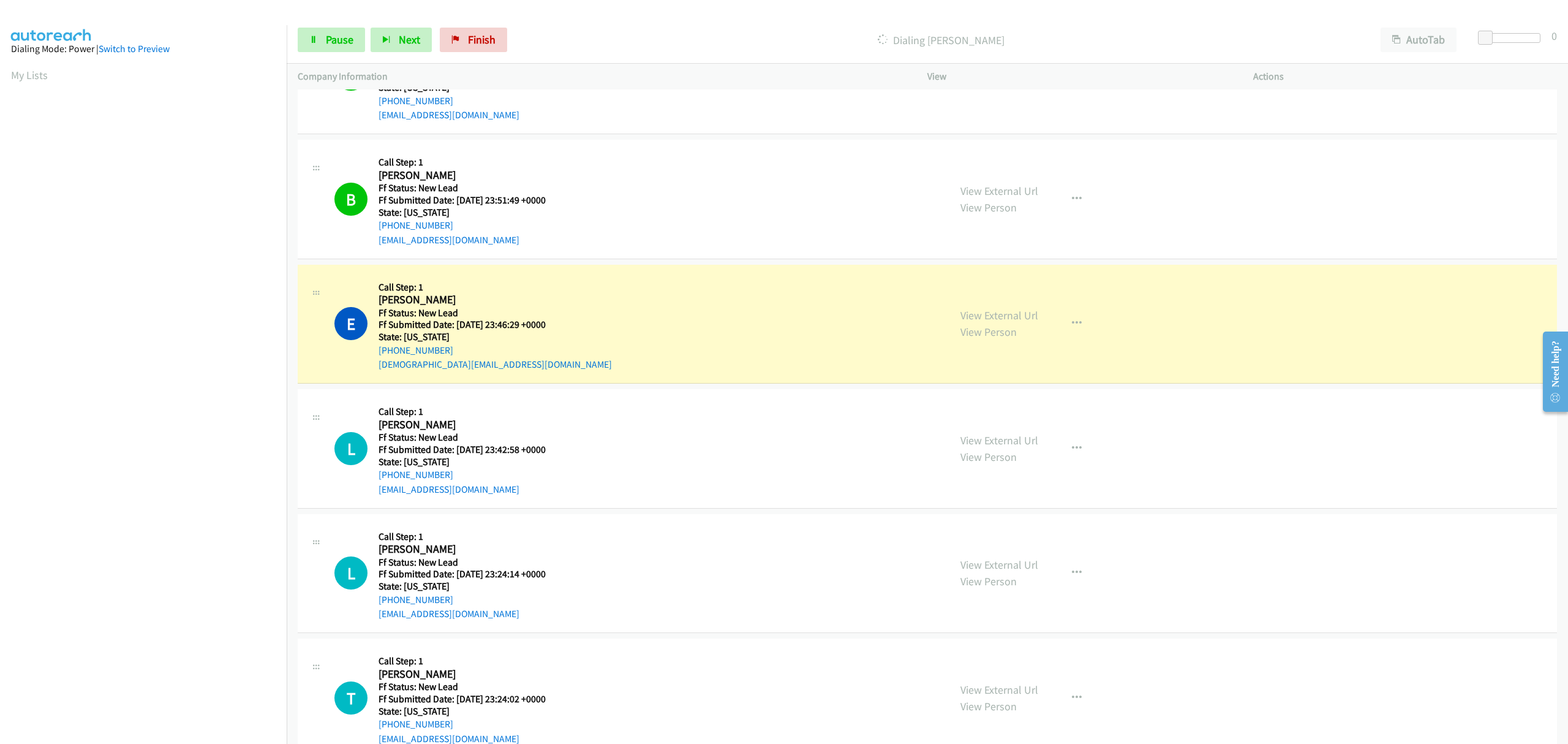
scroll to position [0, 3]
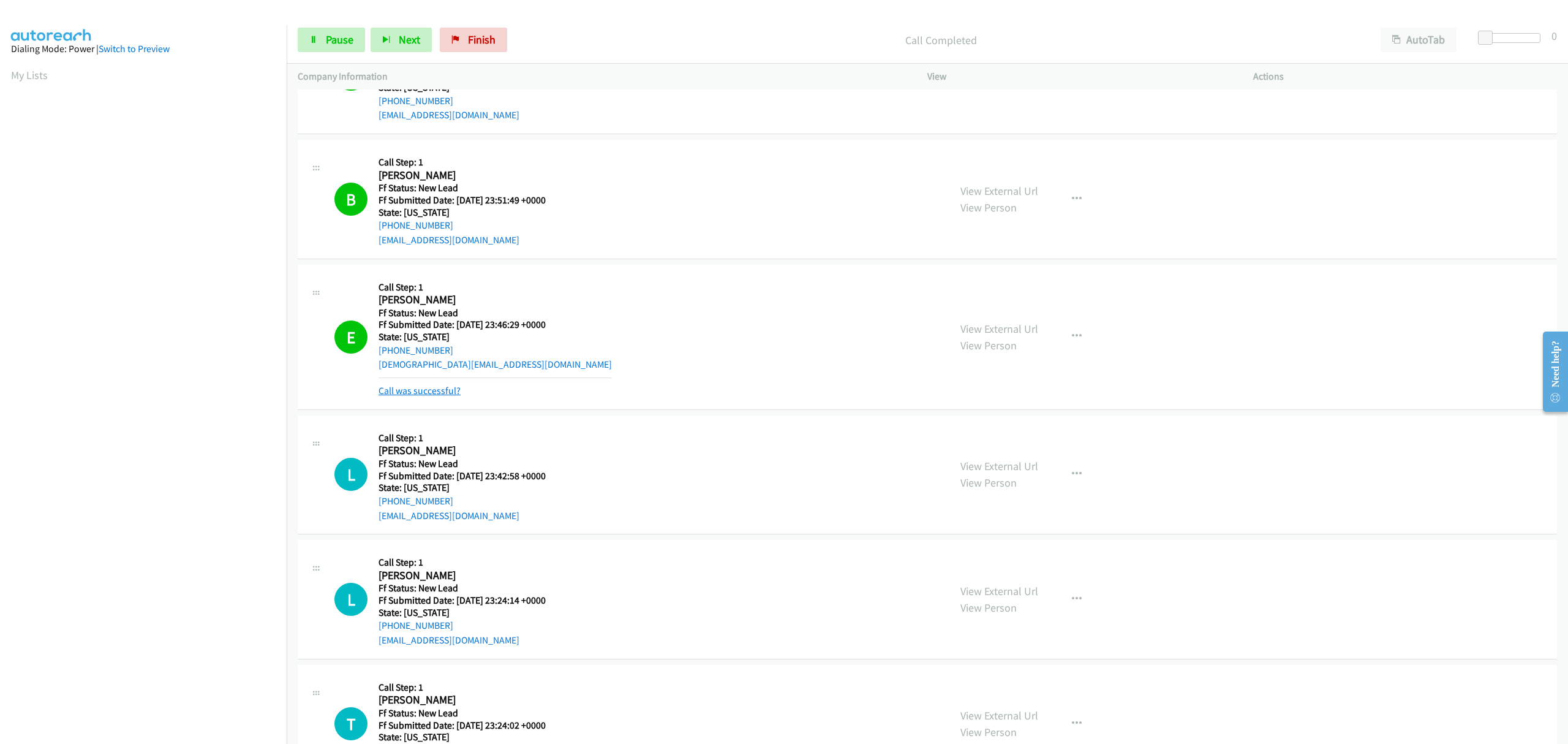
click at [432, 387] on link "Call was successful?" at bounding box center [420, 391] width 82 height 12
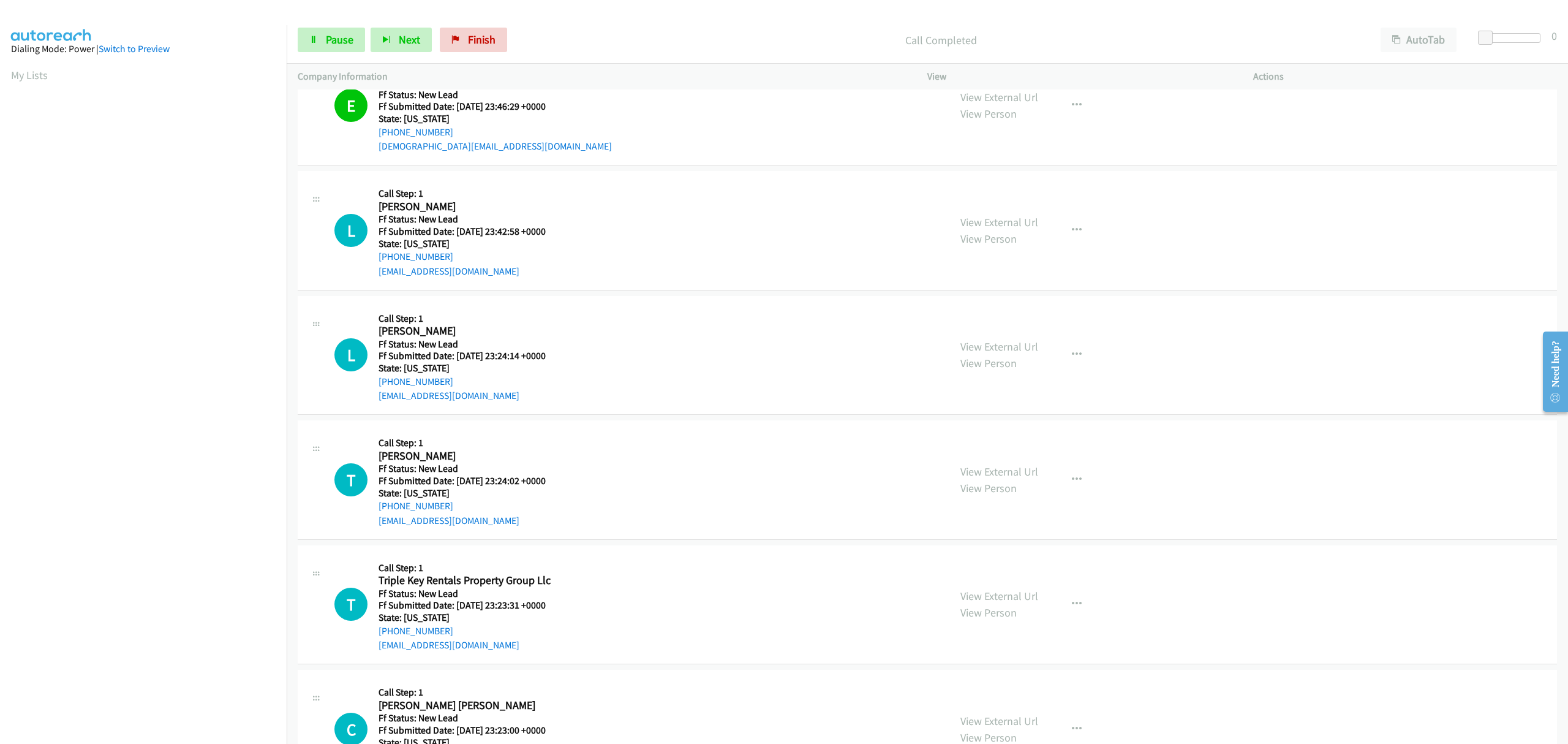
scroll to position [572, 0]
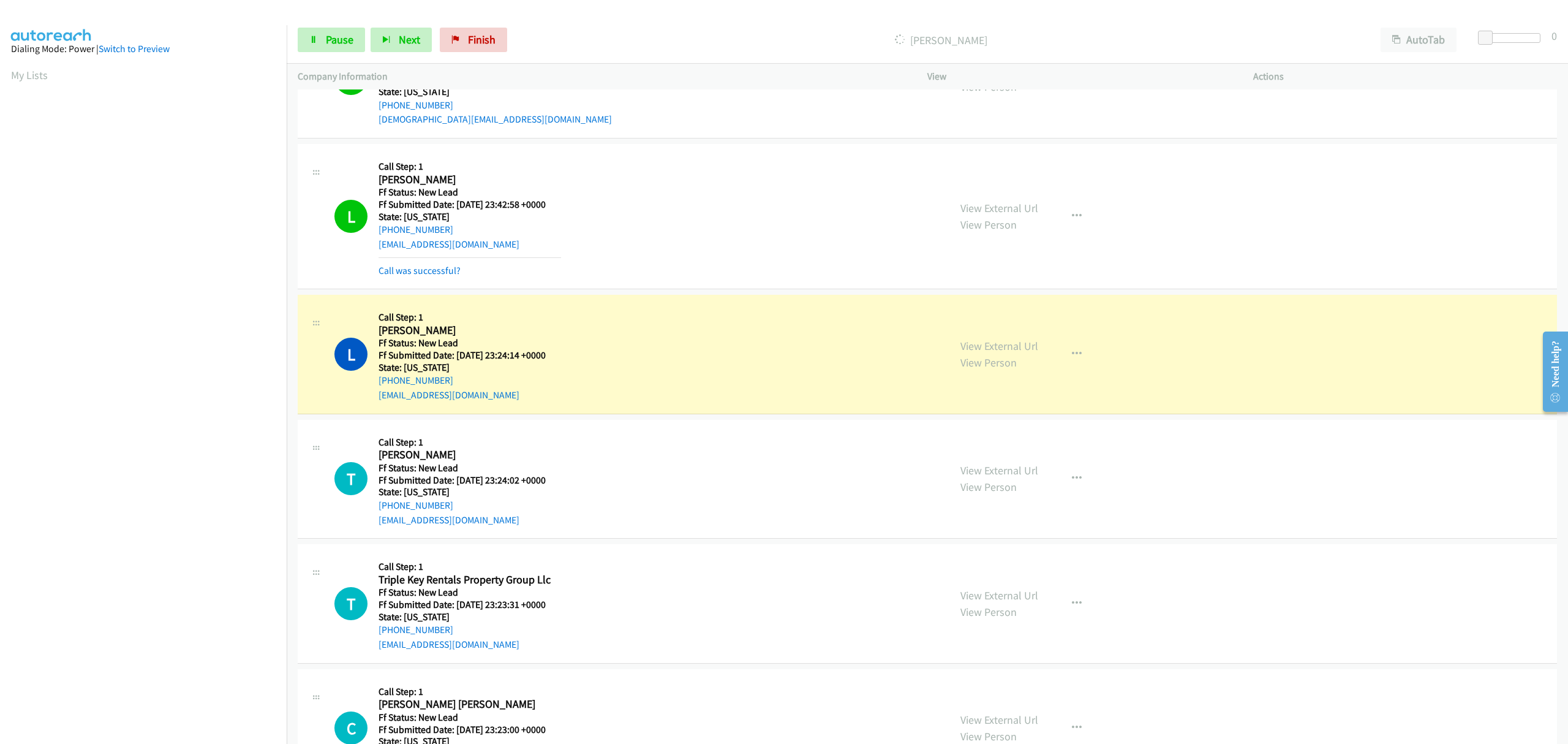
drag, startPoint x: 452, startPoint y: 268, endPoint x: 462, endPoint y: 290, distance: 24.2
click at [452, 268] on link "Call was successful?" at bounding box center [420, 270] width 82 height 12
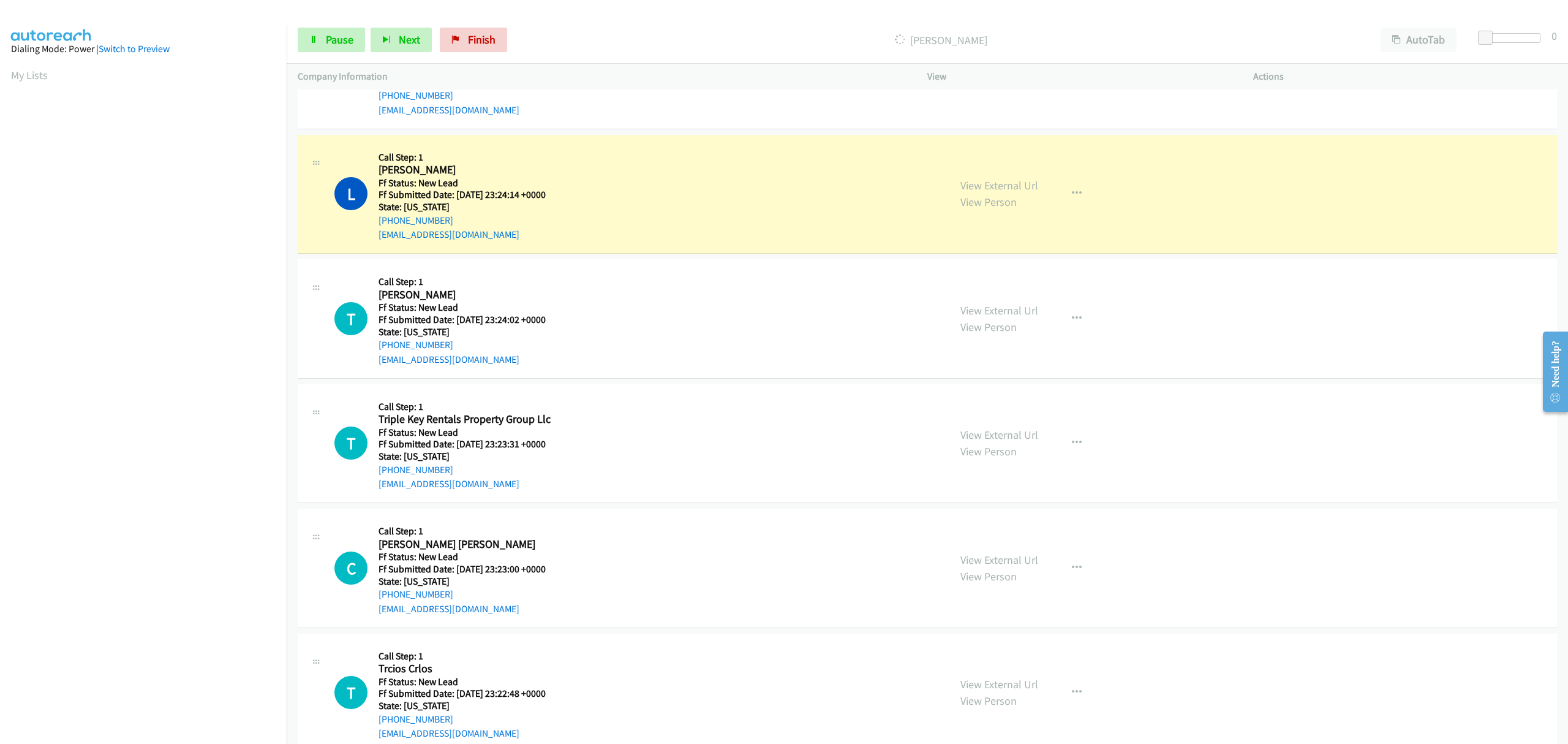
scroll to position [735, 0]
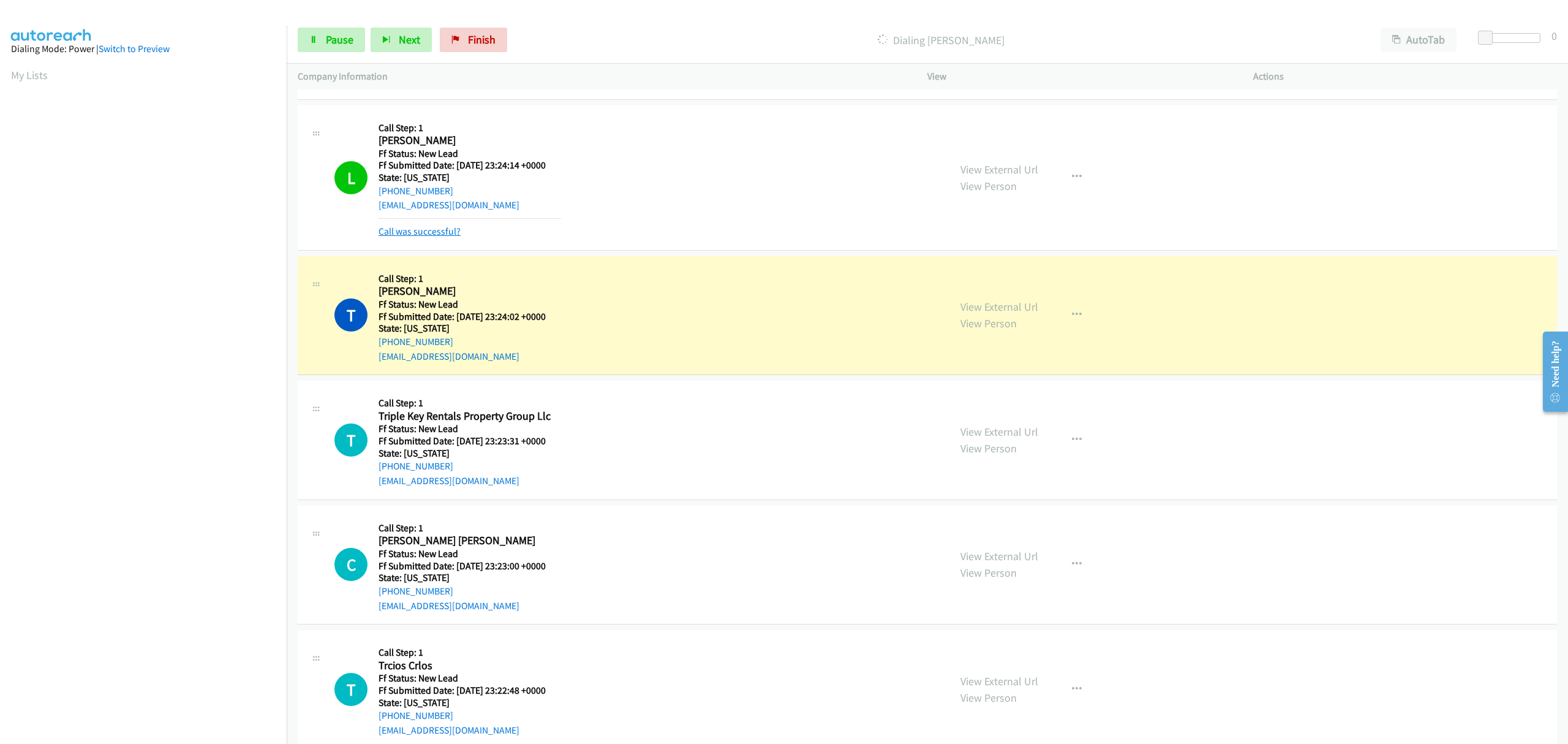
click at [447, 229] on link "Call was successful?" at bounding box center [420, 231] width 82 height 12
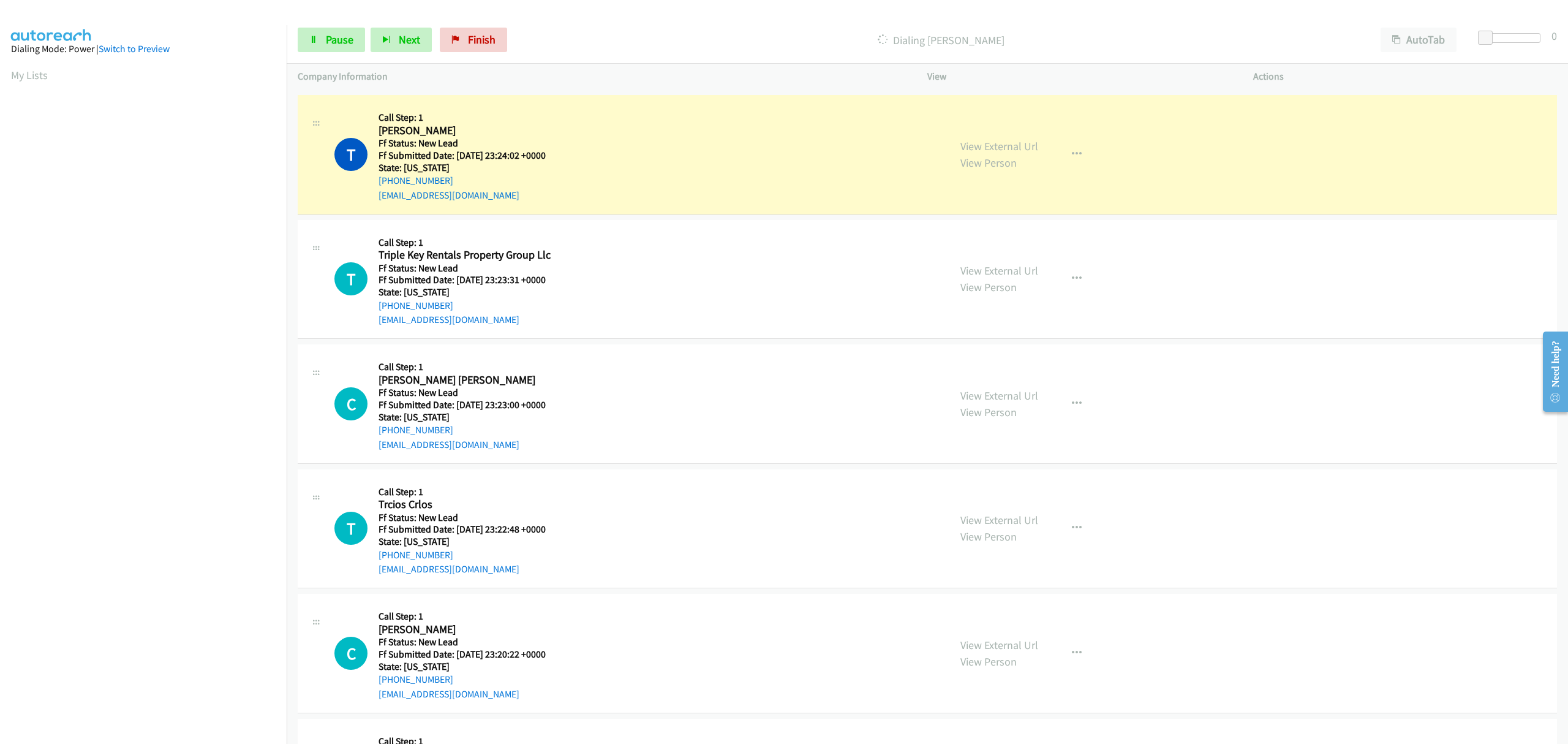
scroll to position [898, 0]
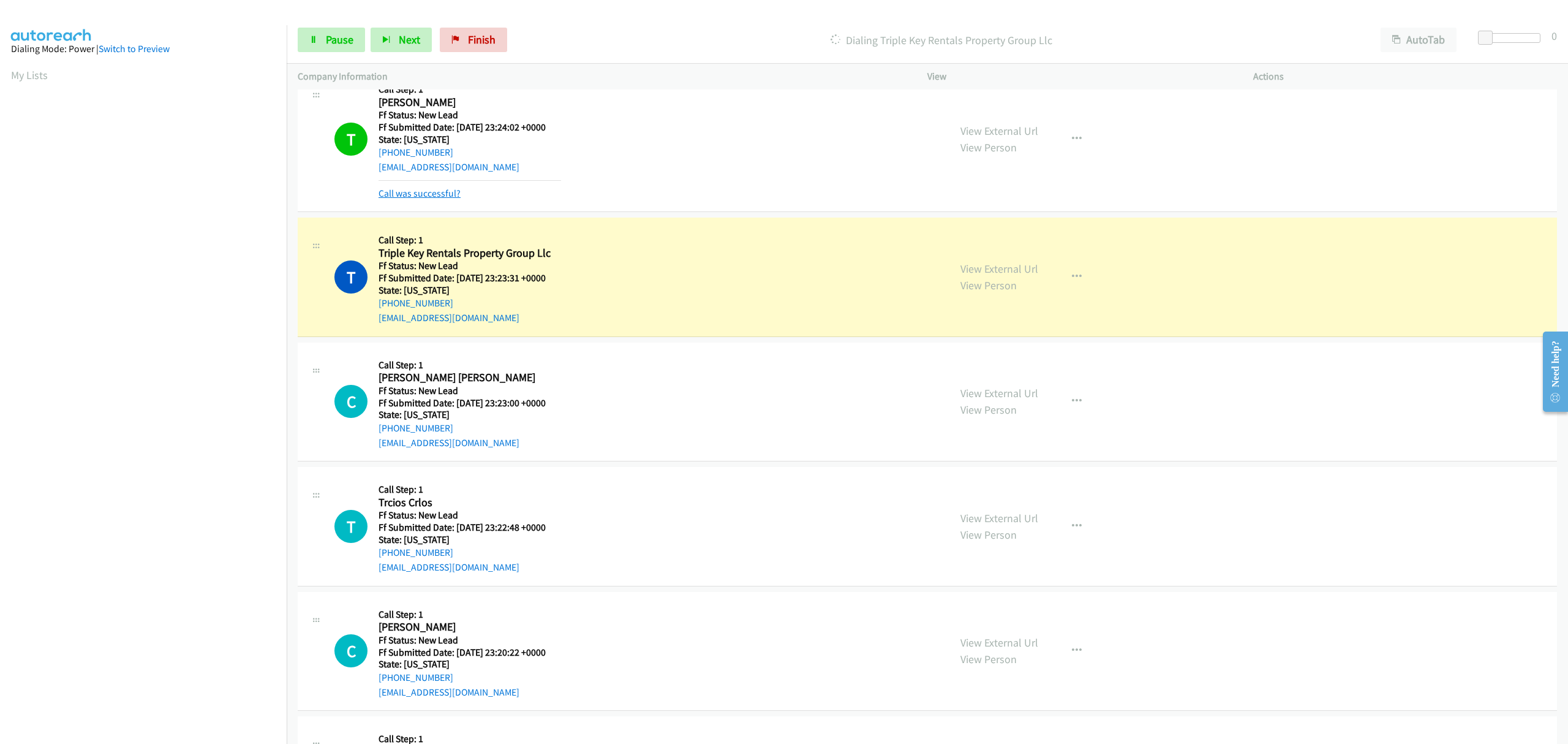
click at [442, 192] on link "Call was successful?" at bounding box center [420, 194] width 82 height 12
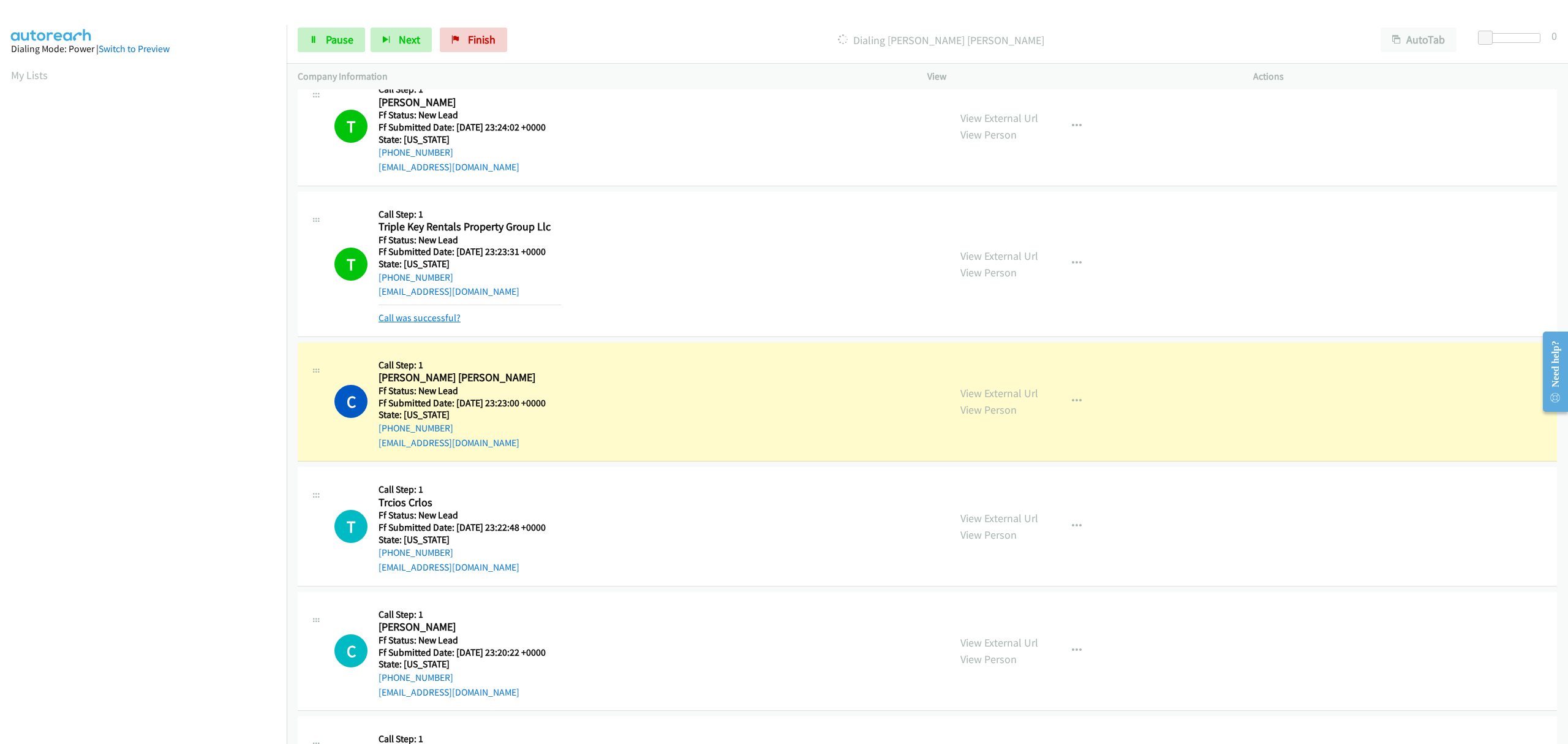
click at [433, 321] on link "Call was successful?" at bounding box center [420, 318] width 82 height 12
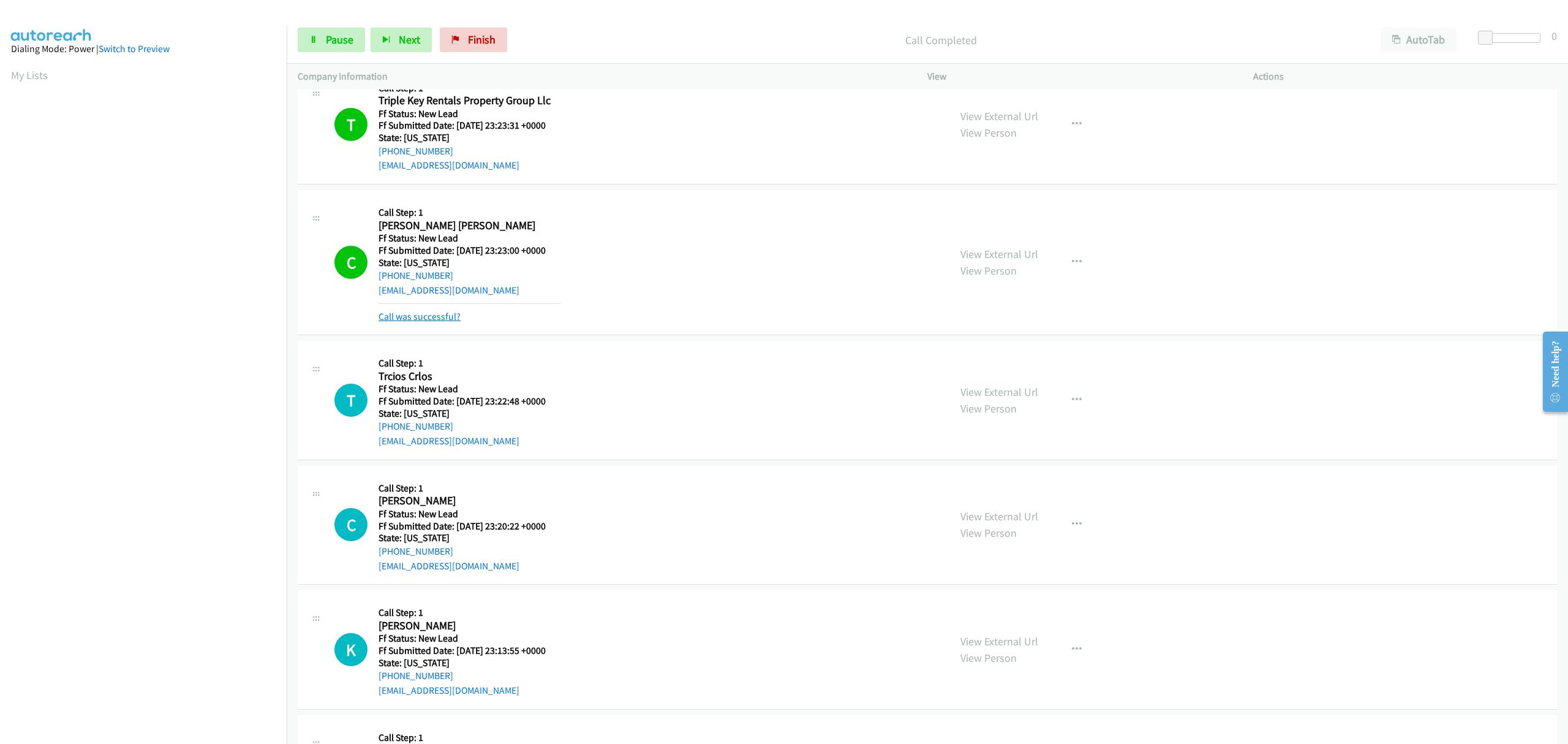
scroll to position [1062, 0]
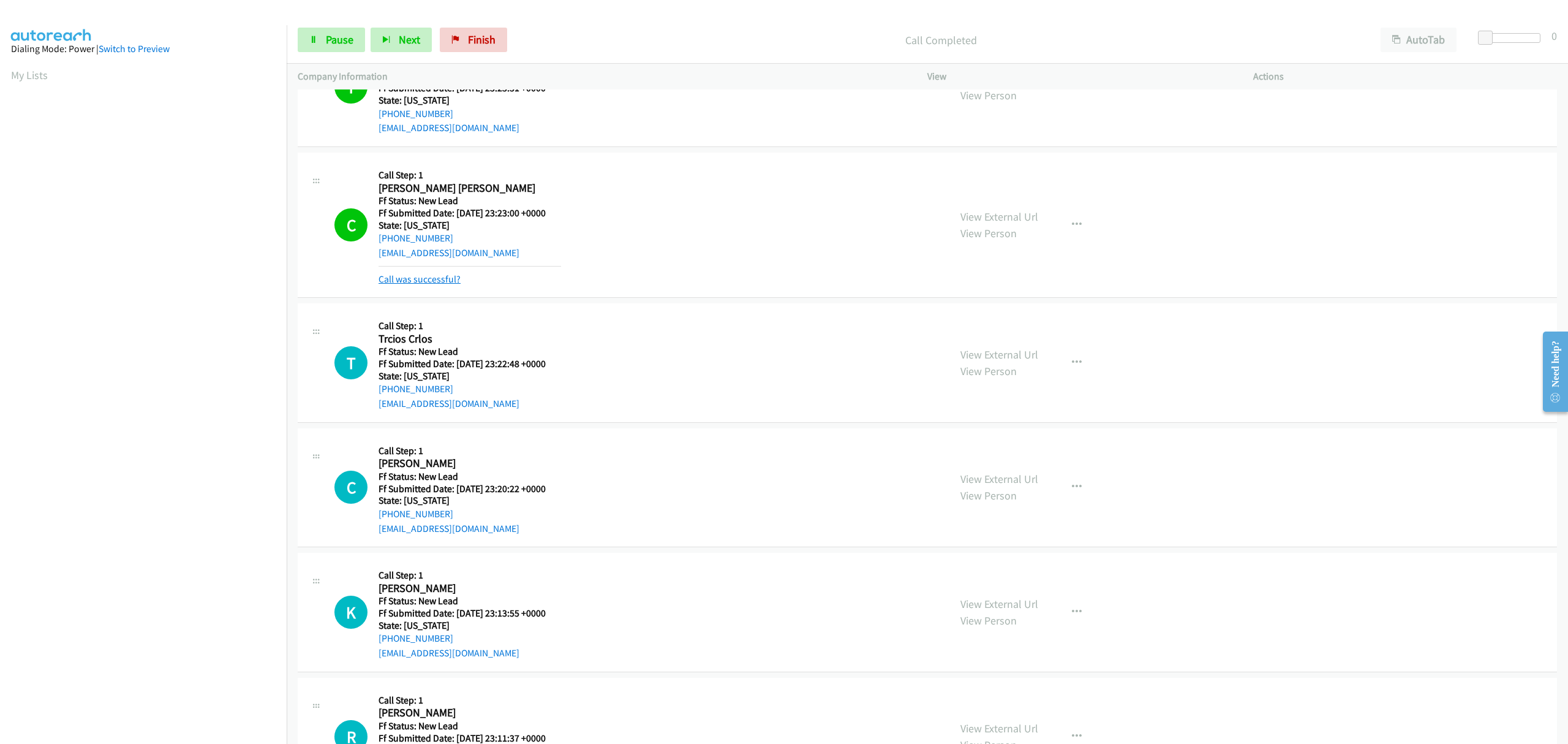
click at [425, 280] on link "Call was successful?" at bounding box center [420, 279] width 82 height 12
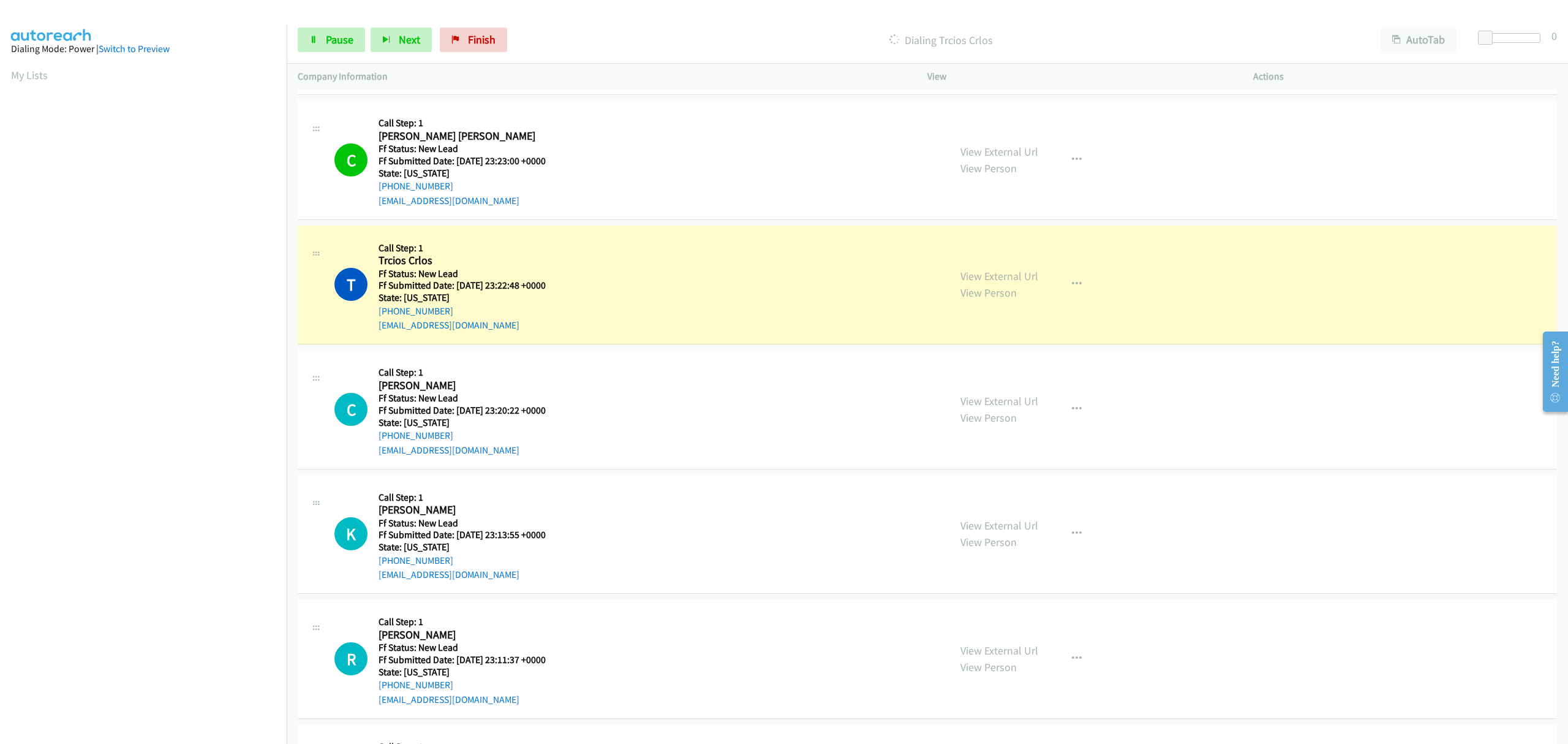
scroll to position [1143, 0]
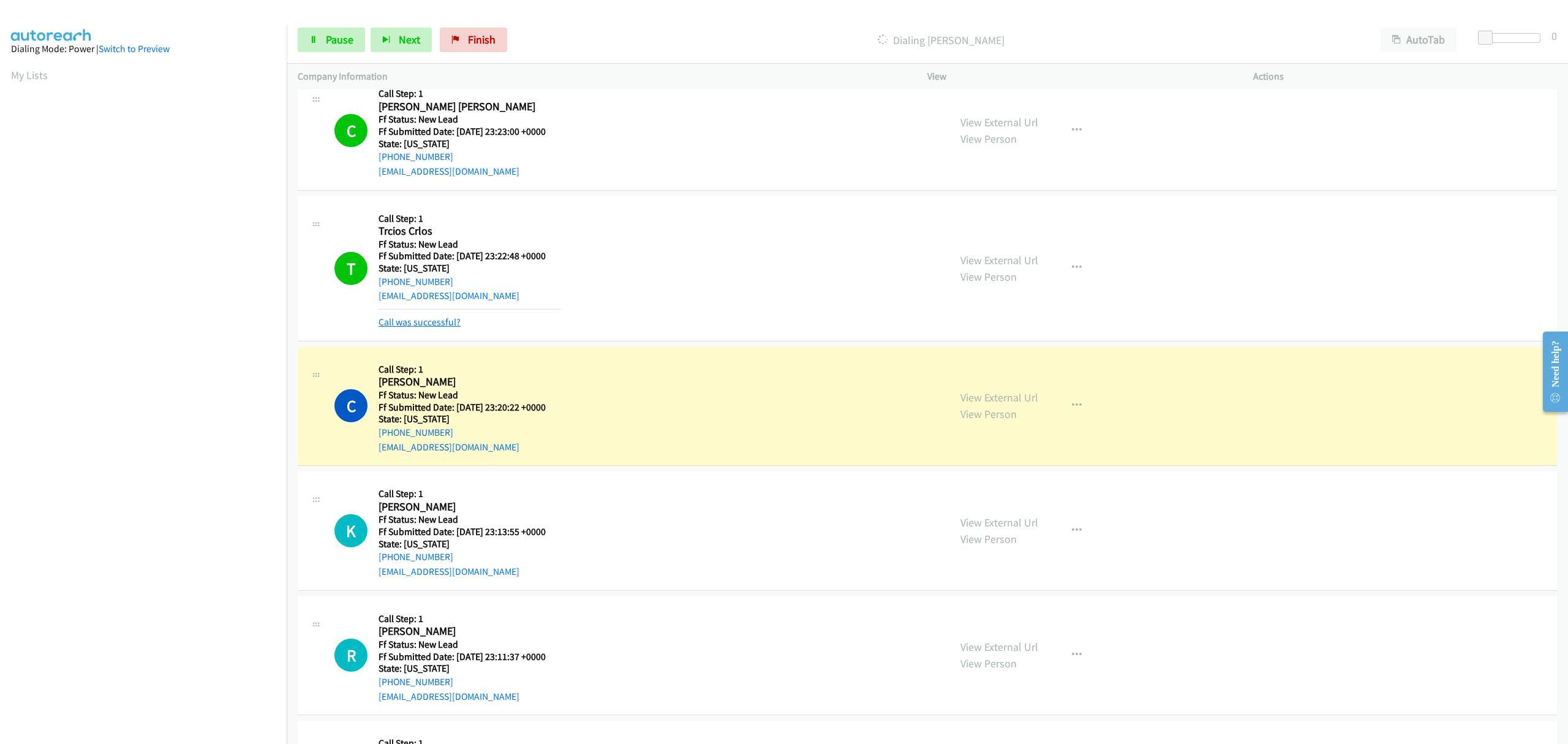
click at [425, 327] on div "Call was successful?" at bounding box center [470, 322] width 183 height 15
click at [413, 325] on link "Call was successful?" at bounding box center [420, 323] width 82 height 12
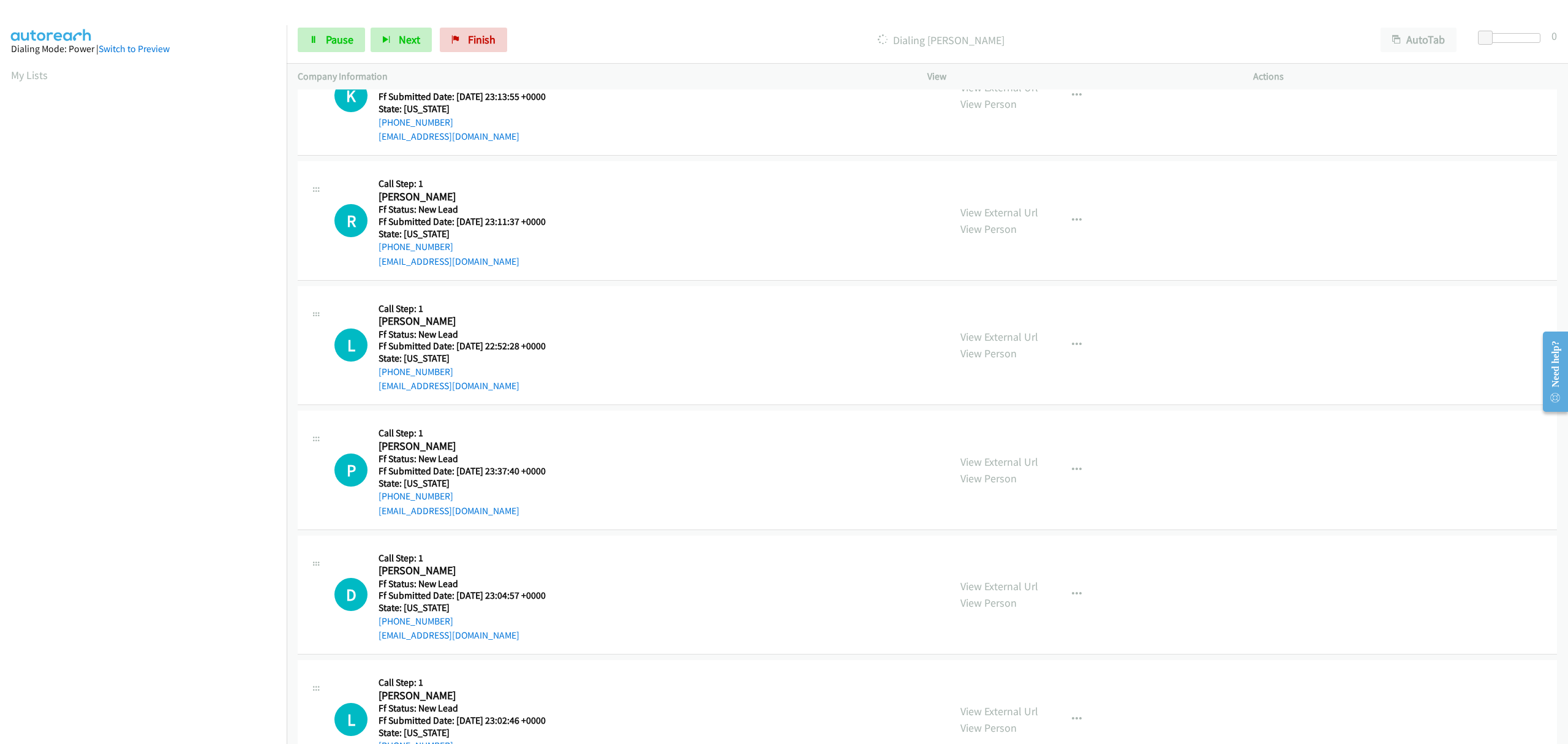
scroll to position [1307, 0]
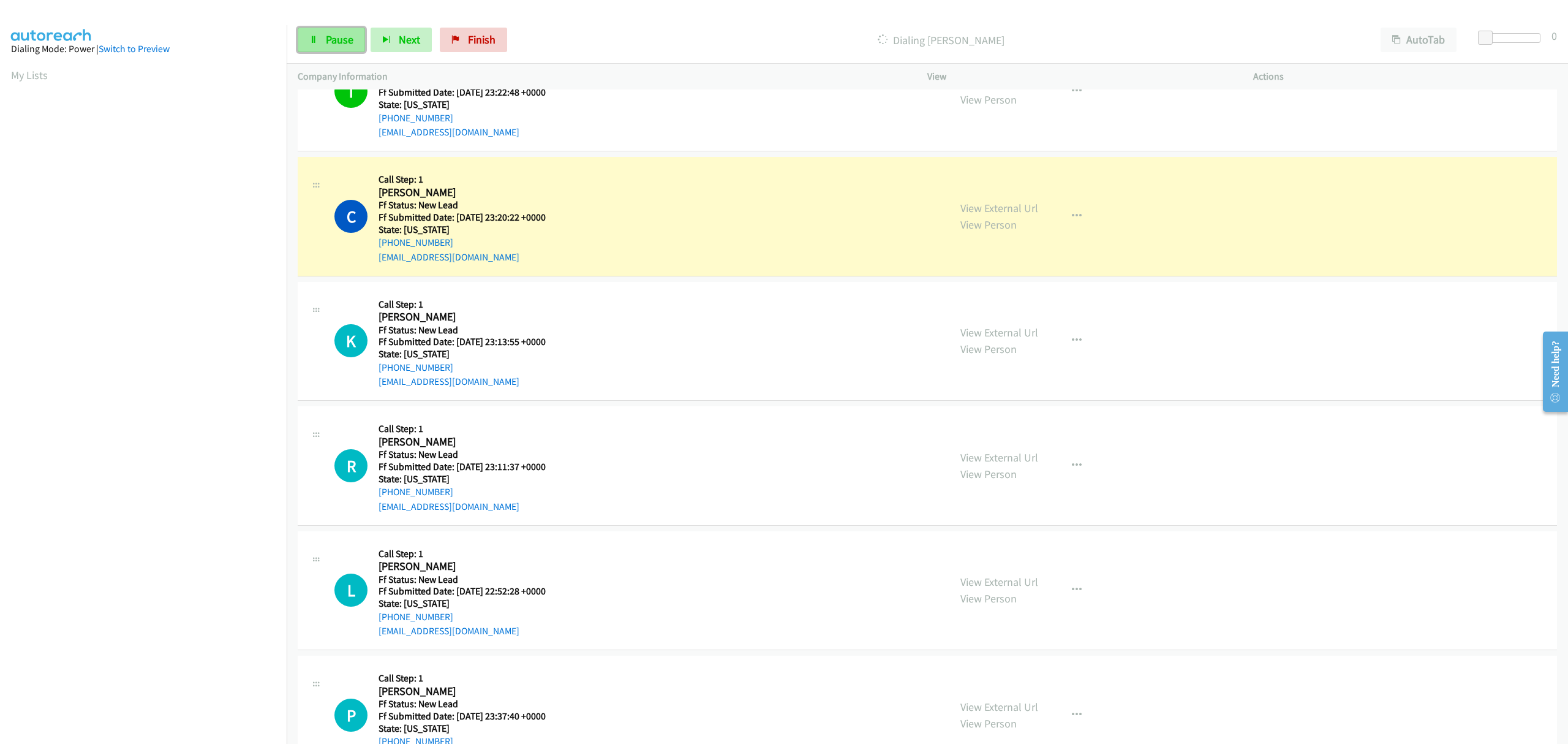
click at [317, 39] on icon at bounding box center [314, 40] width 9 height 9
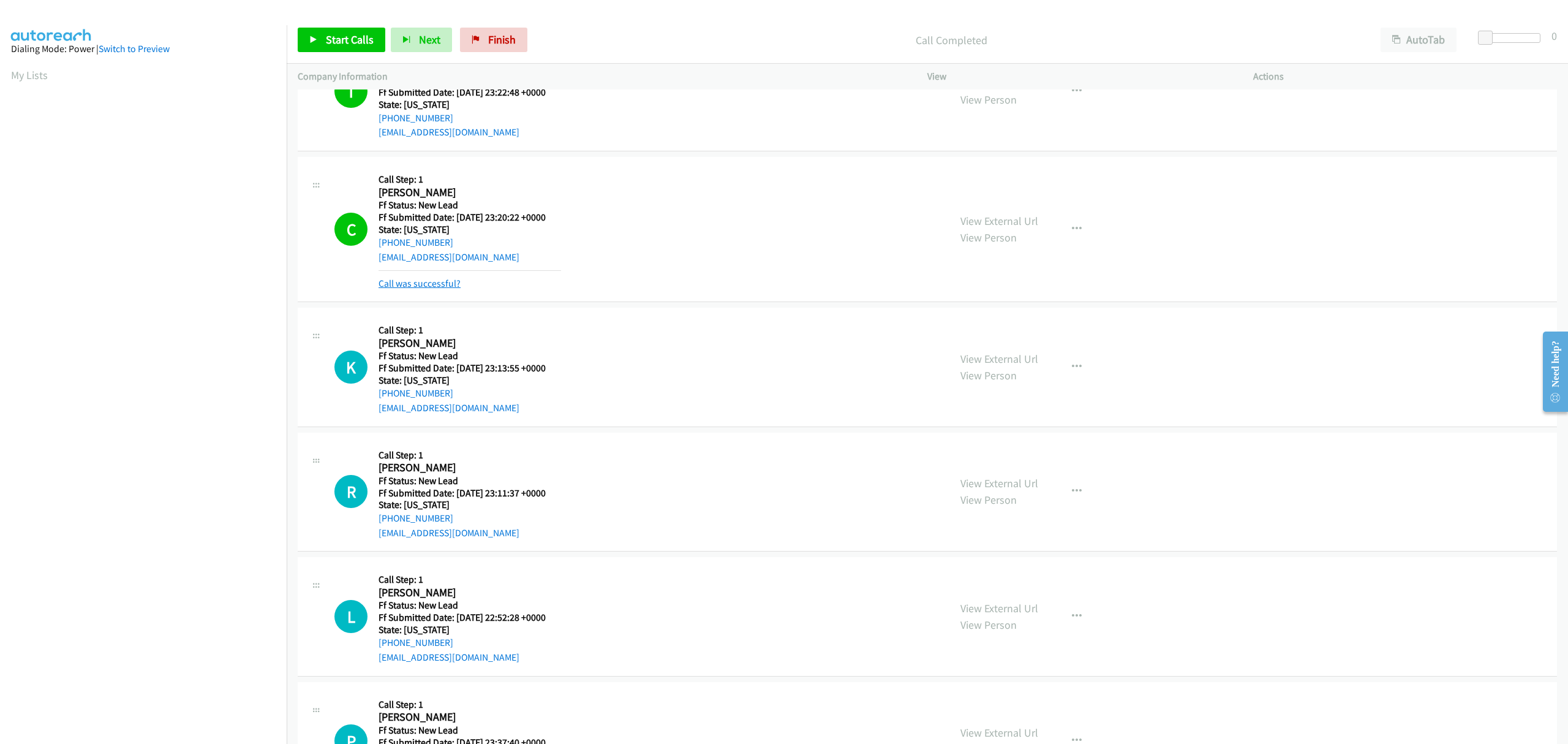
click at [444, 288] on link "Call was successful?" at bounding box center [420, 283] width 82 height 12
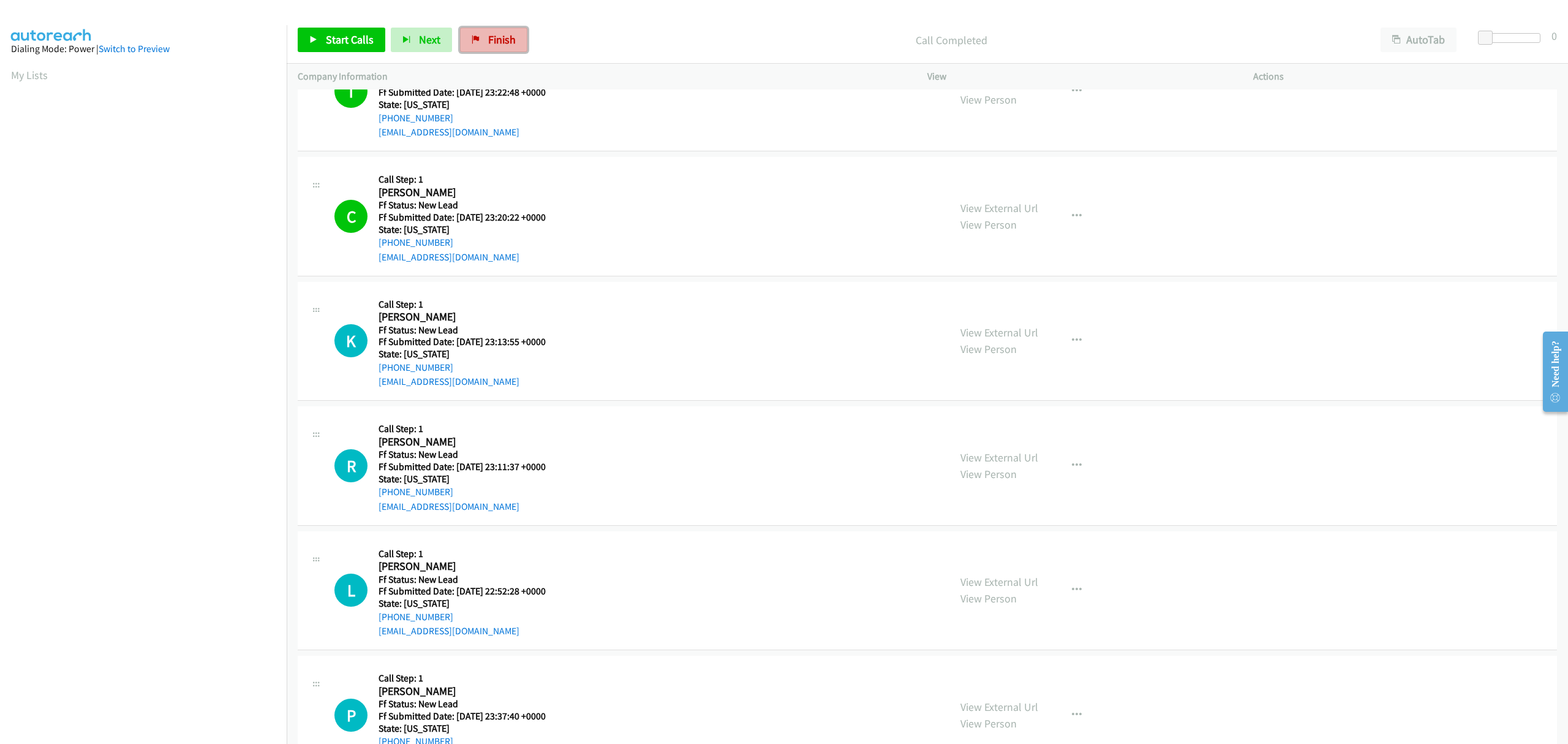
click at [484, 38] on link "Finish" at bounding box center [493, 39] width 67 height 25
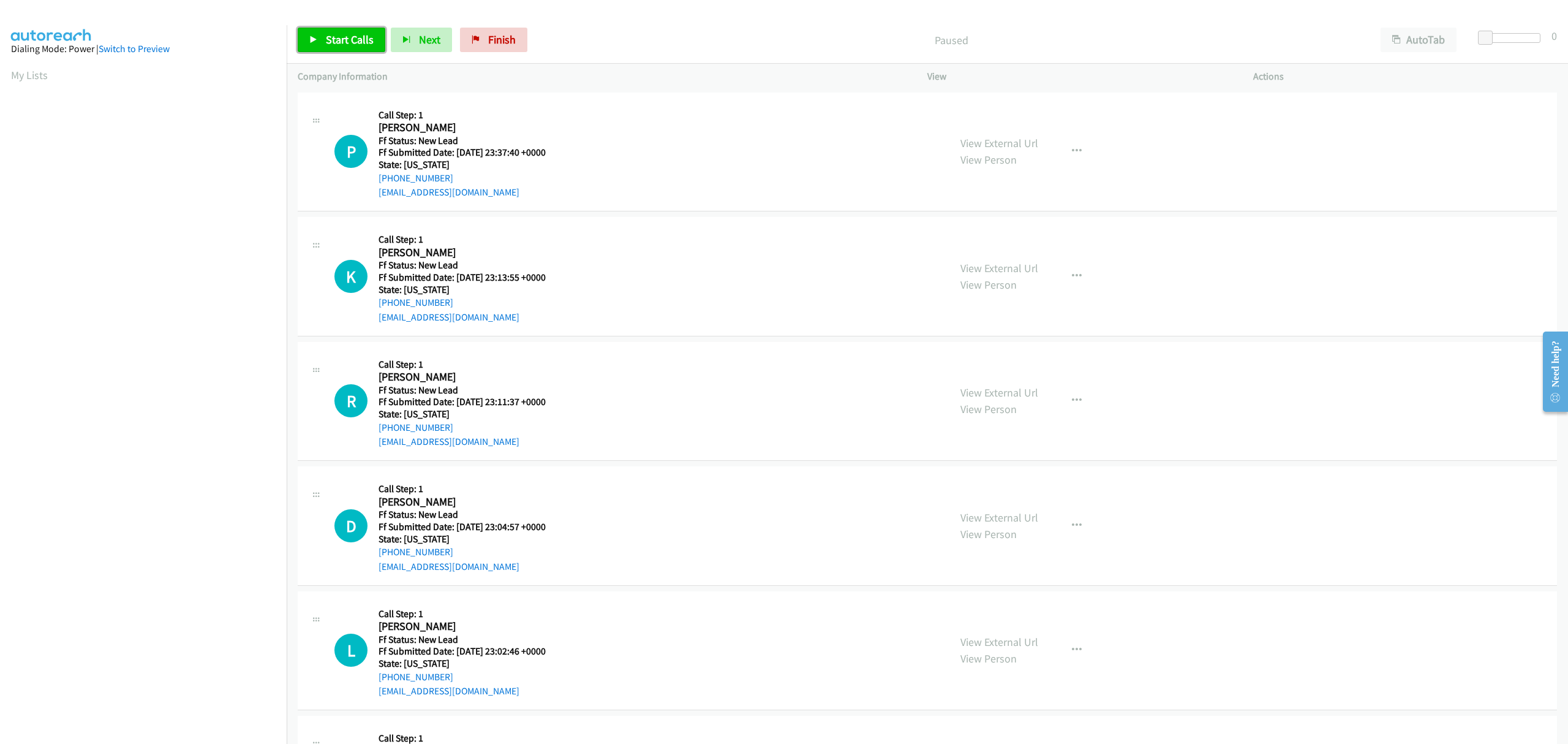
click at [353, 34] on span "Start Calls" at bounding box center [350, 39] width 48 height 15
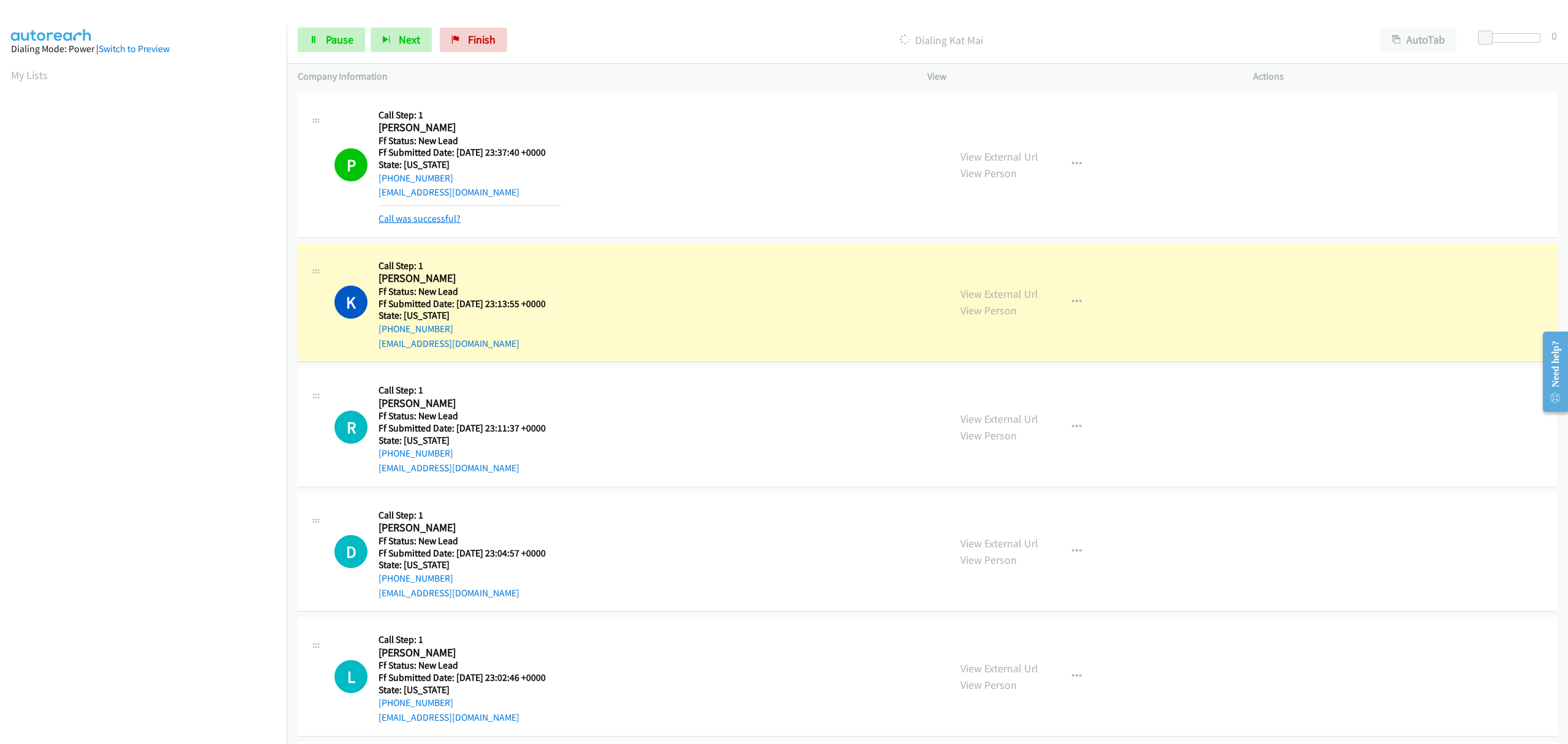
click at [396, 221] on link "Call was successful?" at bounding box center [420, 218] width 82 height 12
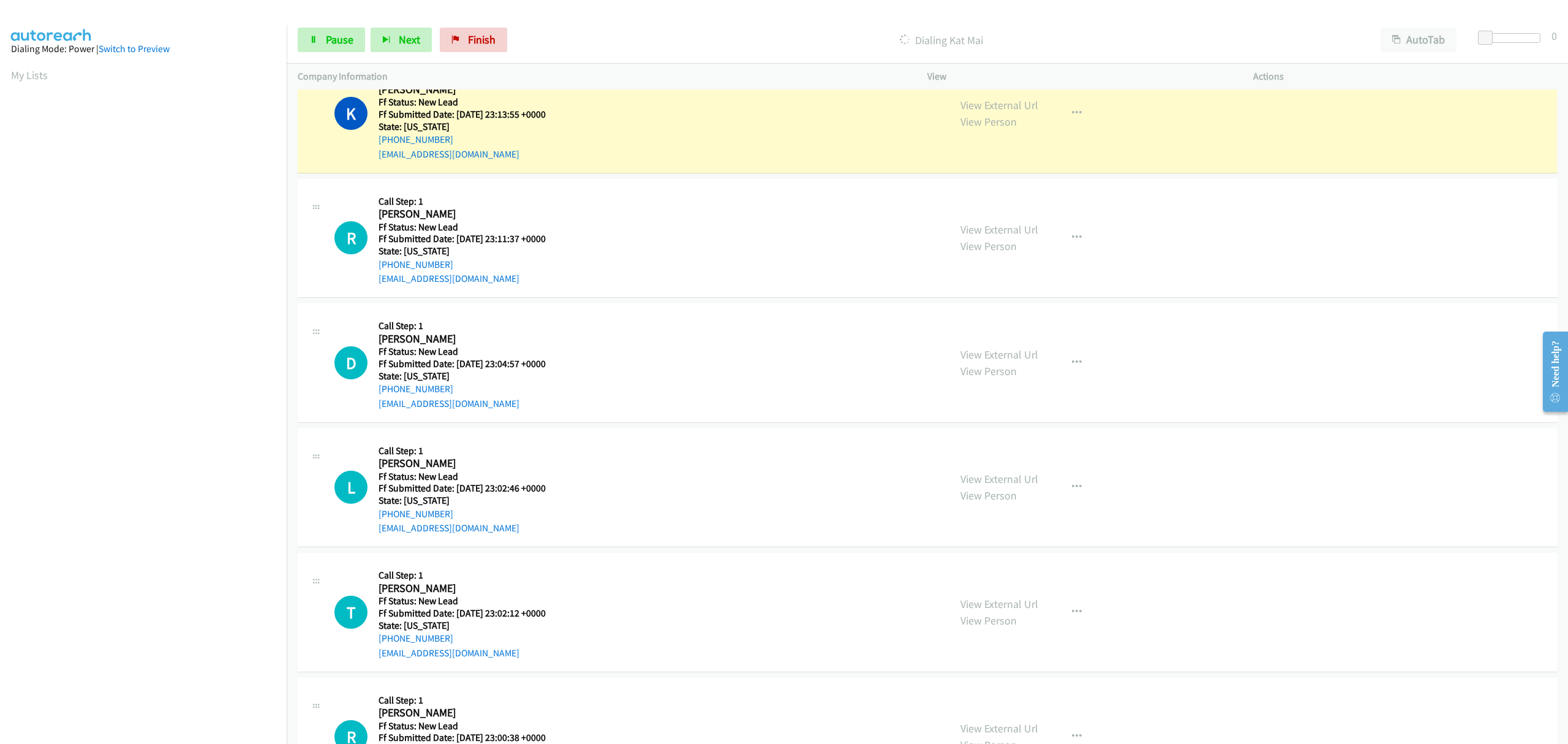
scroll to position [82, 0]
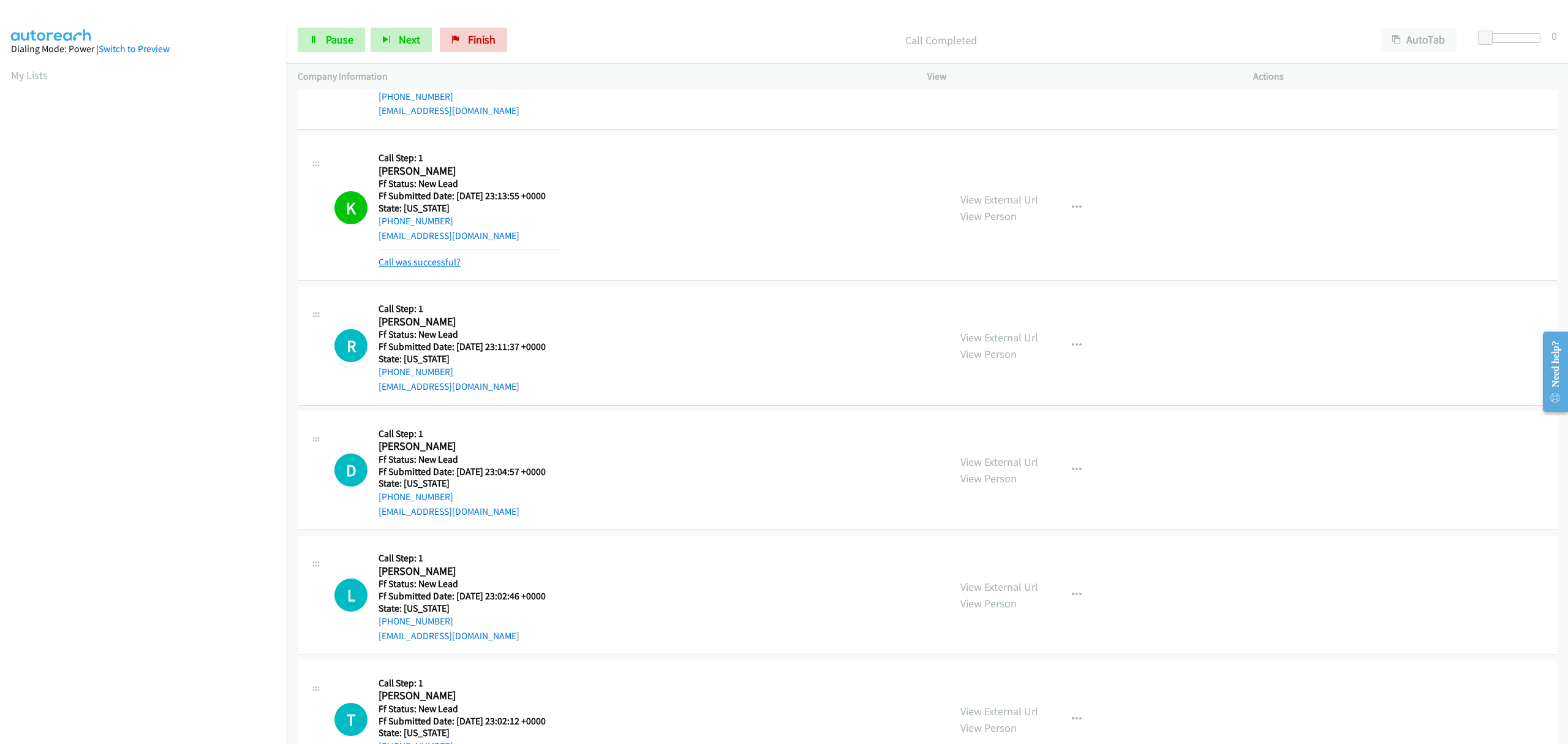
click at [429, 259] on link "Call was successful?" at bounding box center [420, 262] width 82 height 12
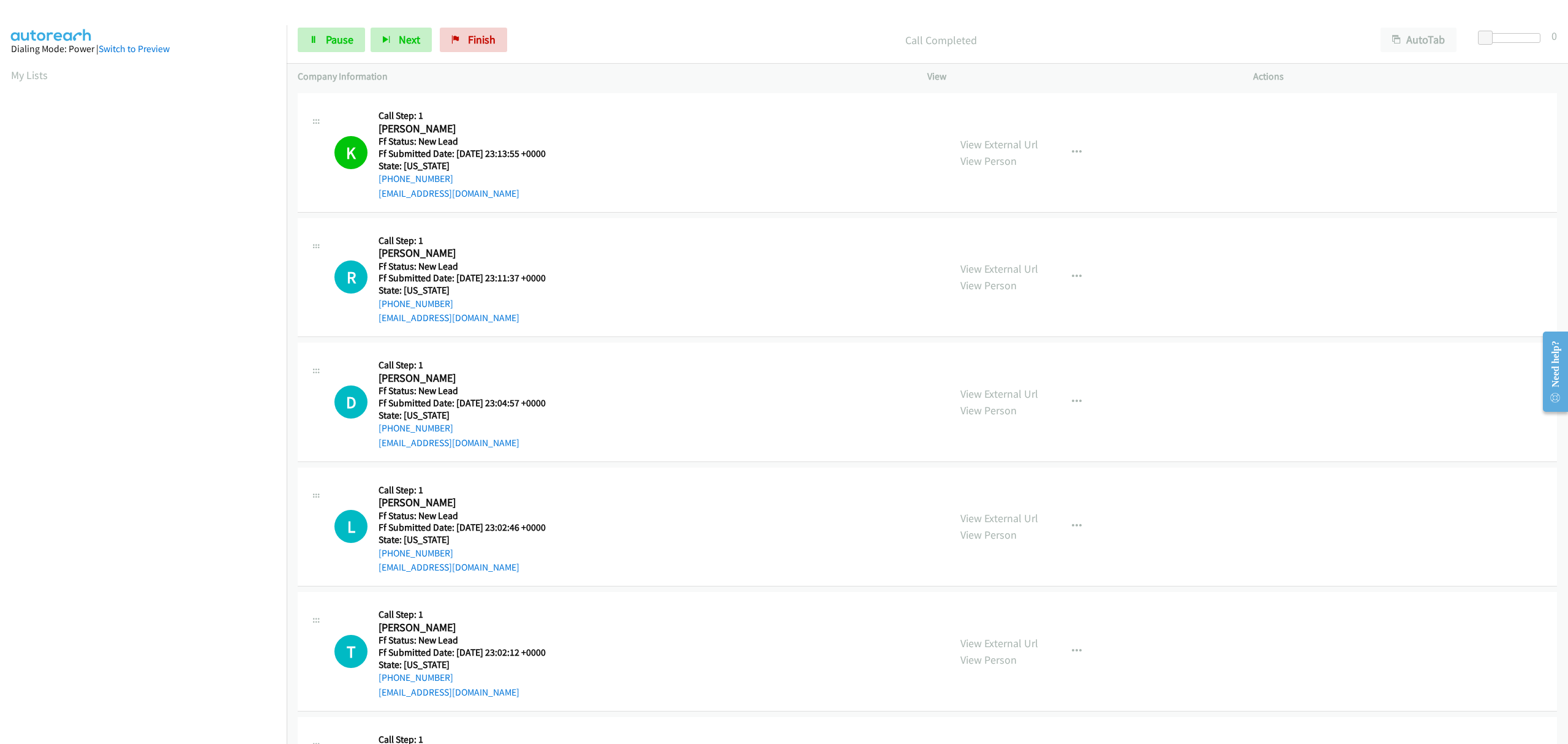
scroll to position [163, 0]
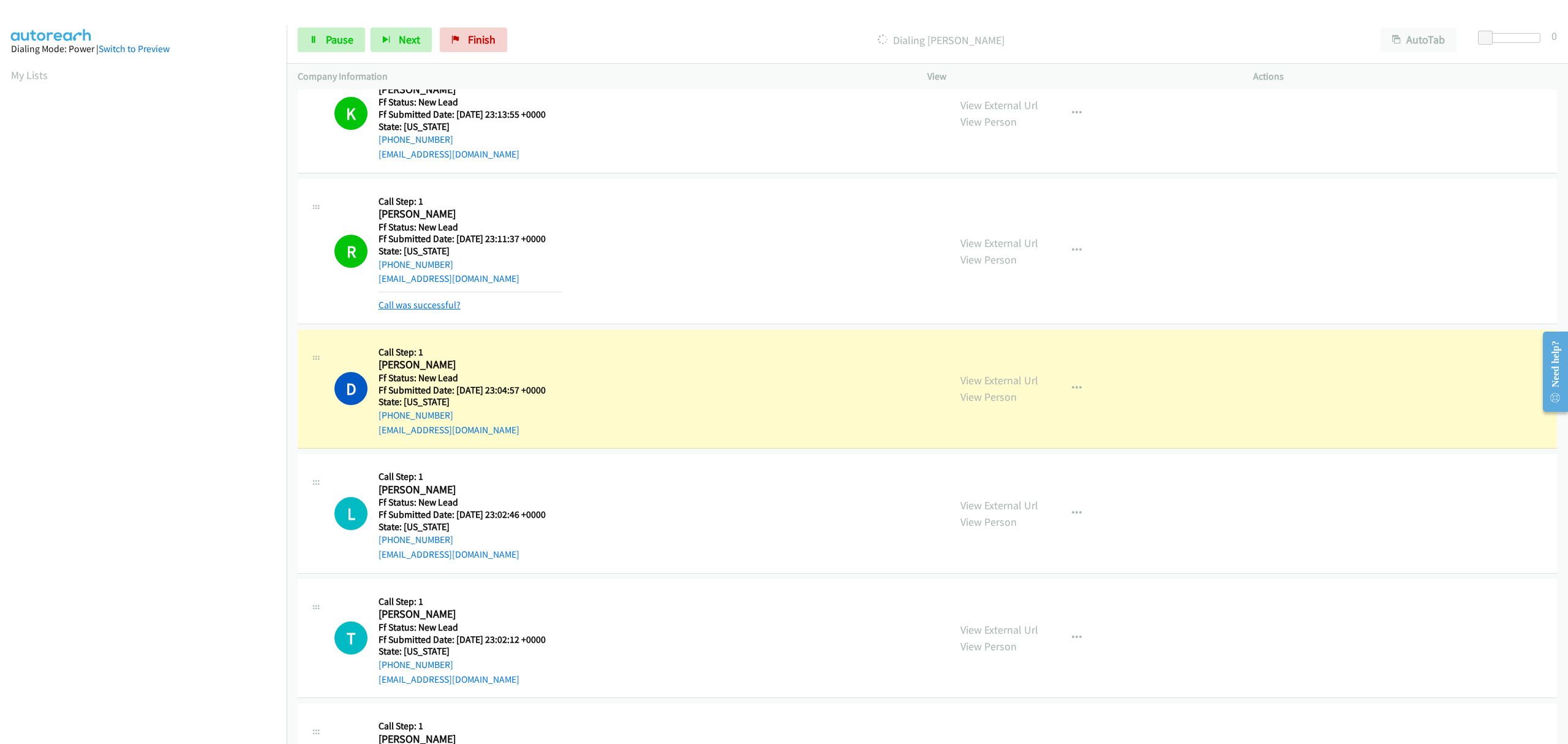
click at [439, 299] on link "Call was successful?" at bounding box center [420, 305] width 82 height 12
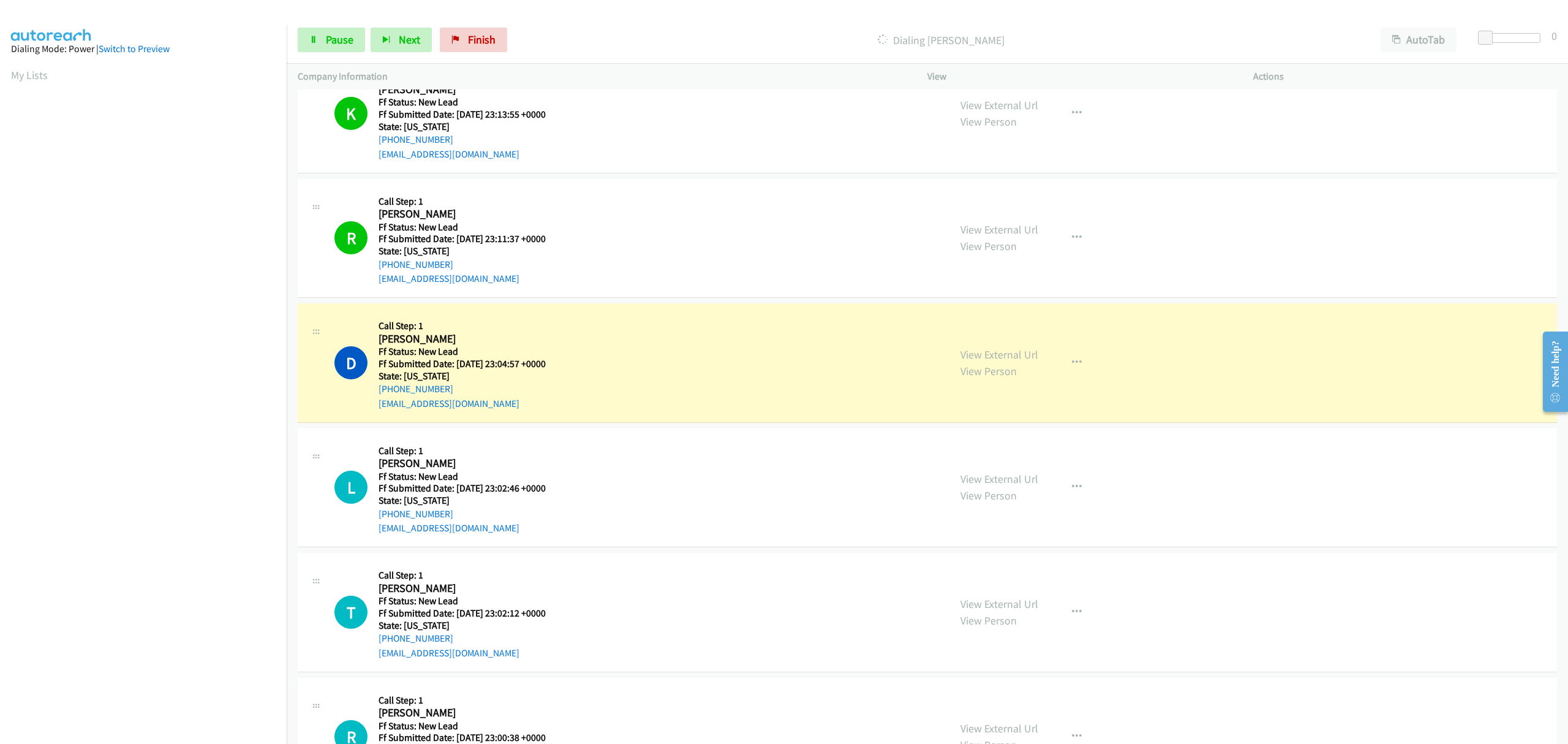
click at [434, 310] on div "D Callback Scheduled Call Step: 1 [PERSON_NAME] America/Los_Angeles Ff Status: …" at bounding box center [927, 363] width 1260 height 119
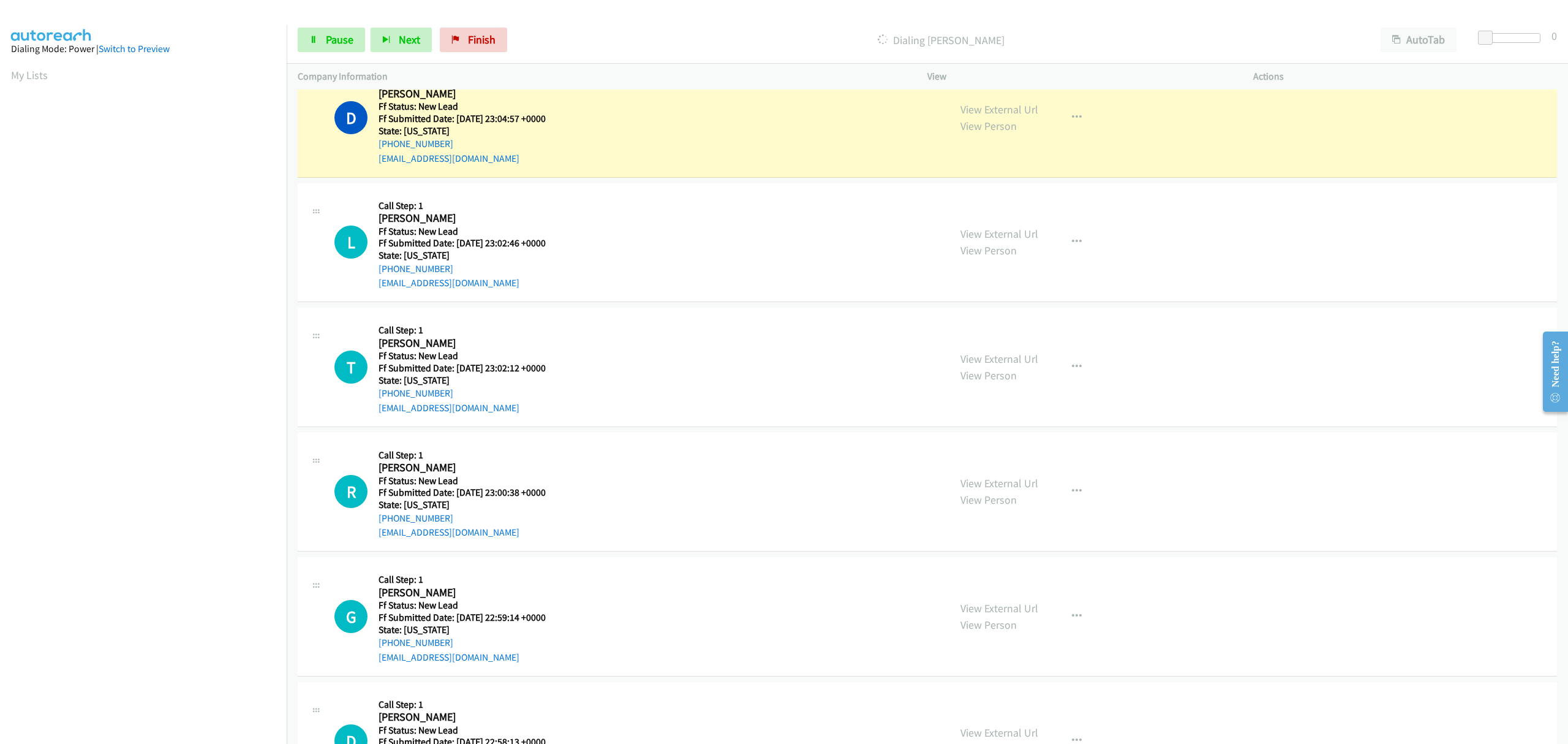
scroll to position [327, 0]
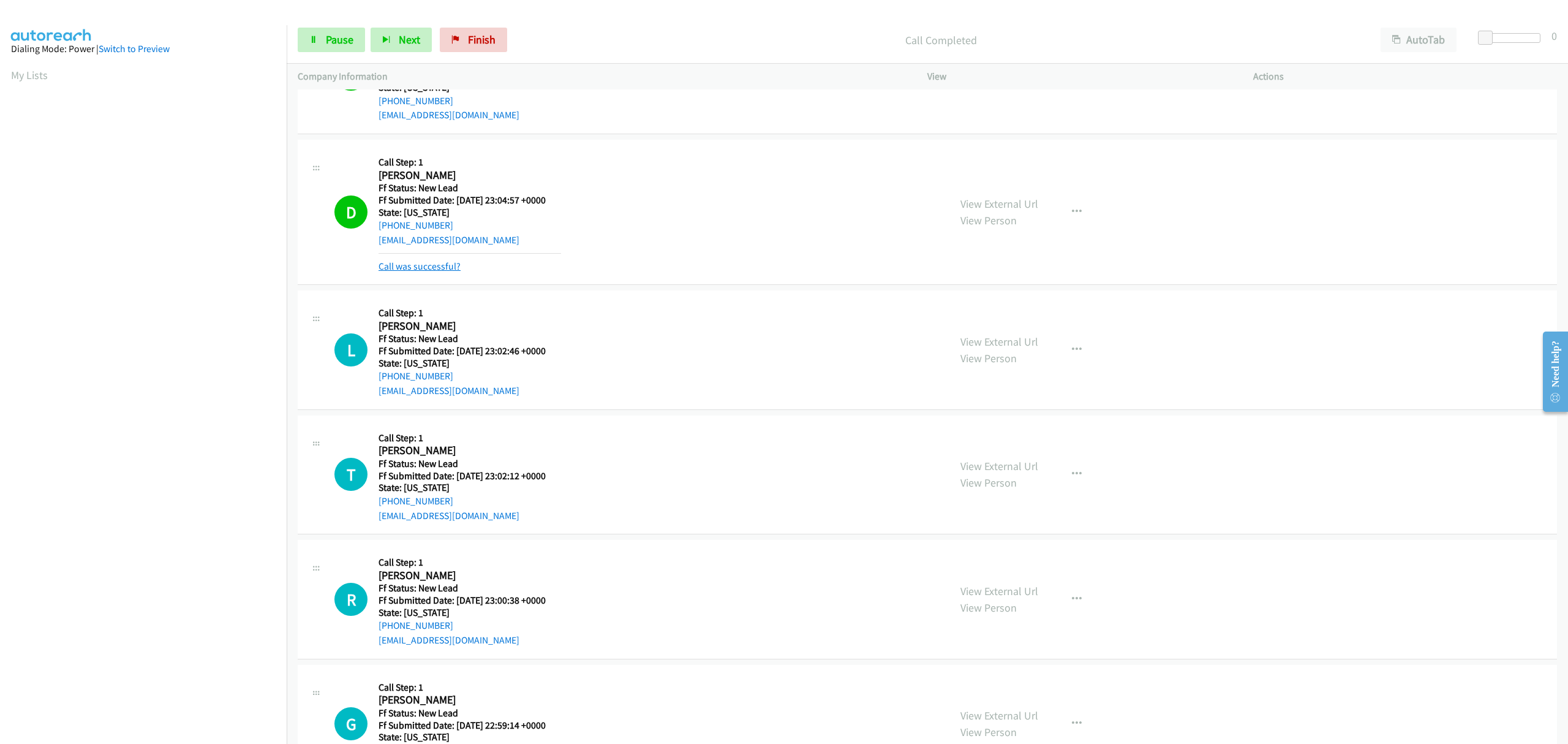
click at [451, 269] on link "Call was successful?" at bounding box center [420, 266] width 82 height 12
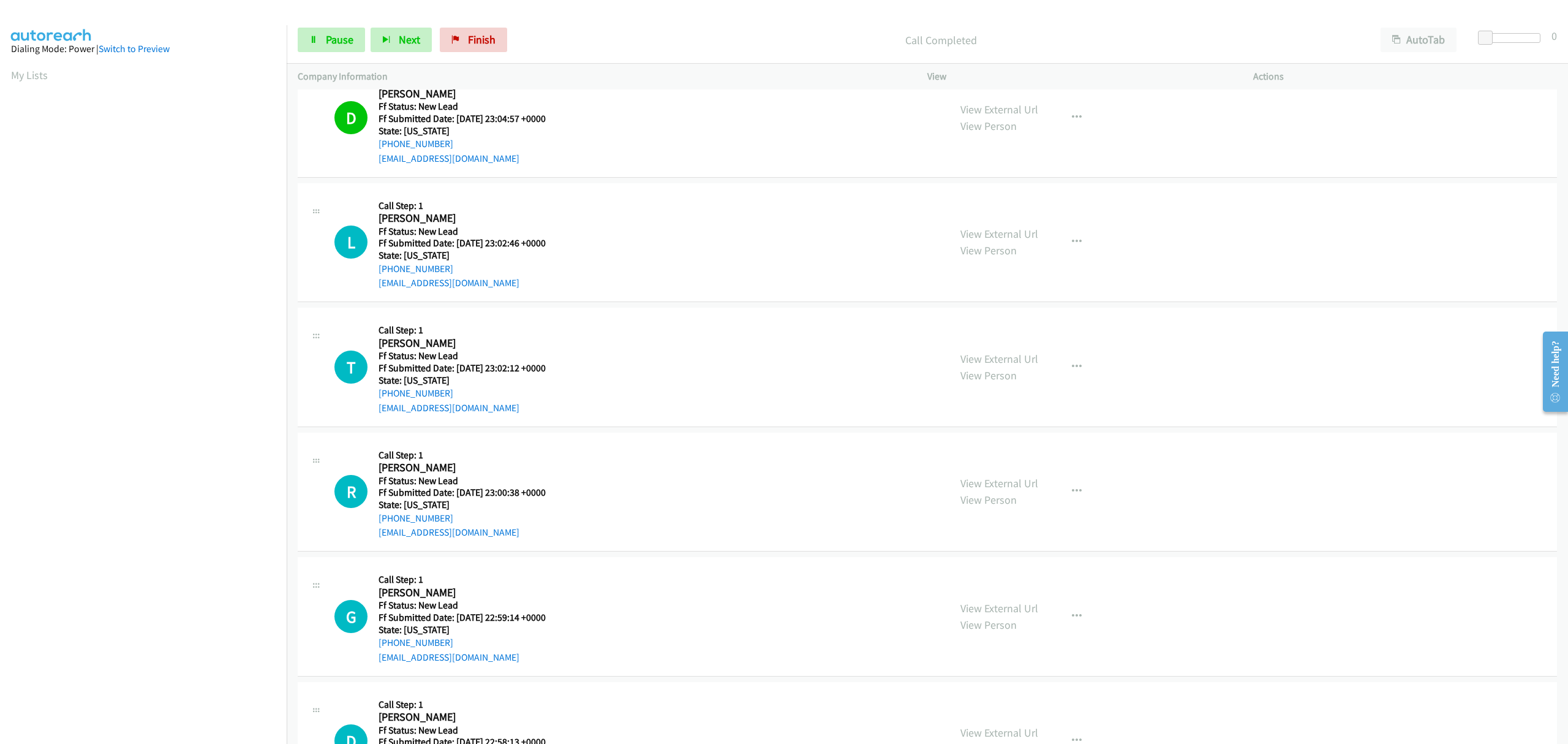
scroll to position [491, 0]
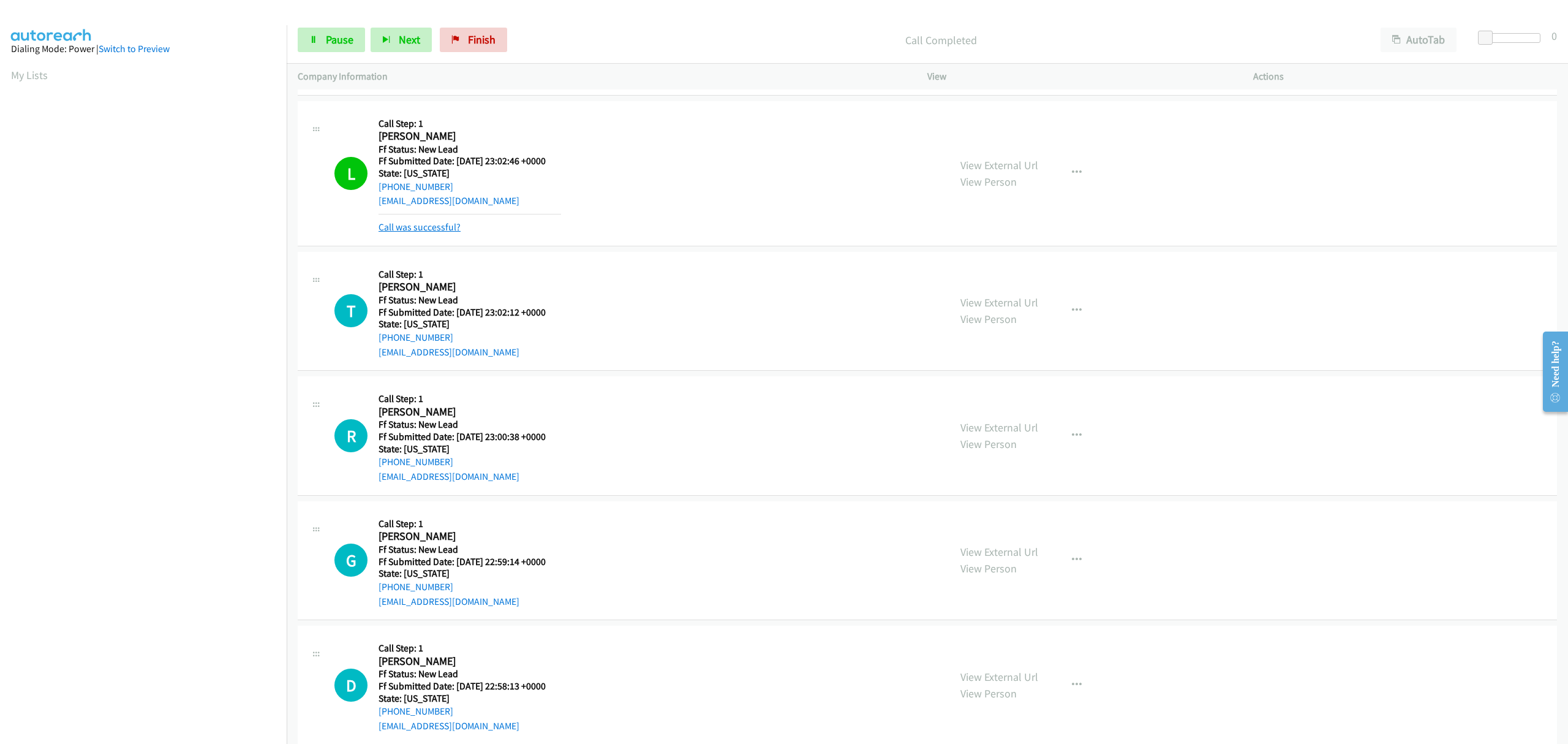
click at [409, 226] on link "Call was successful?" at bounding box center [420, 227] width 82 height 12
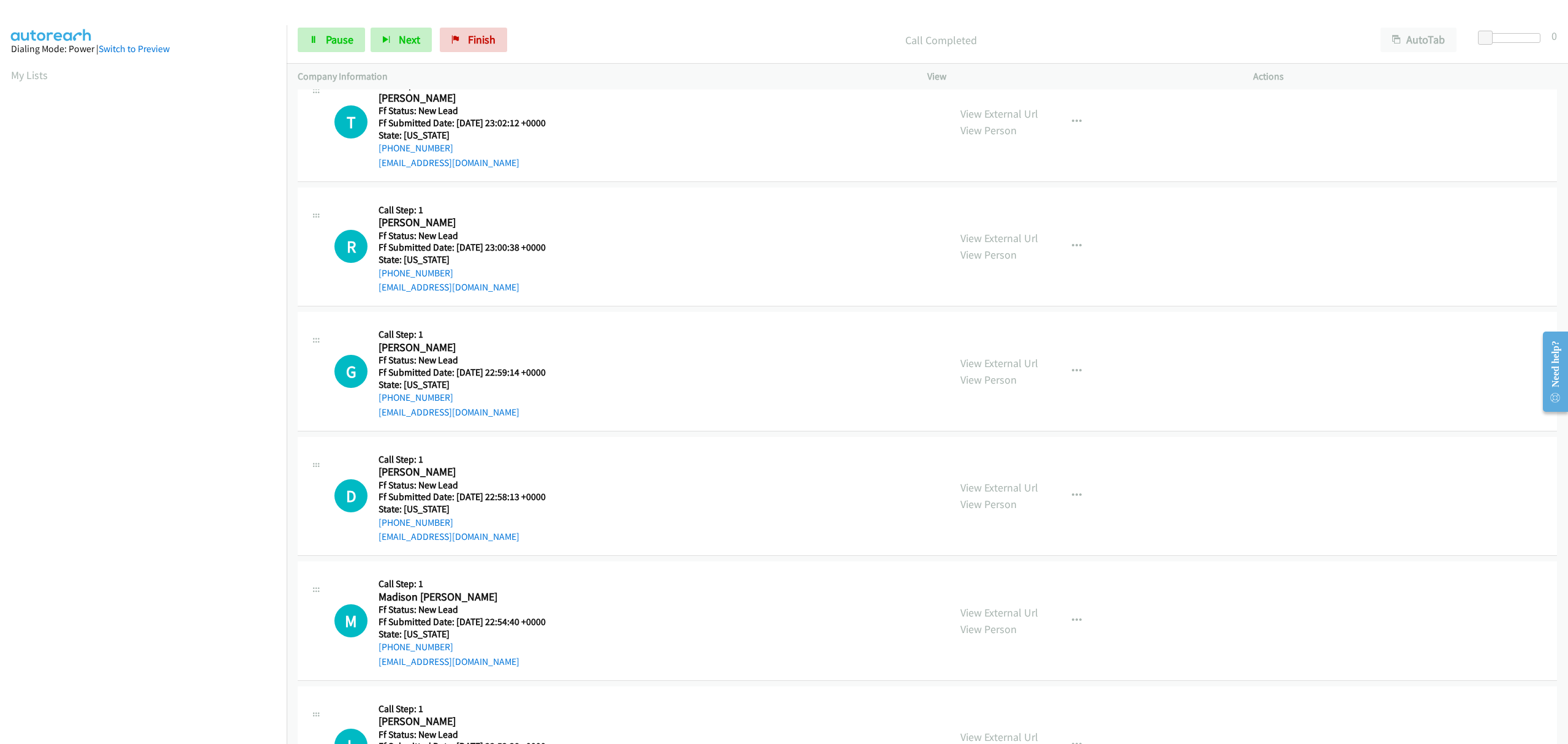
scroll to position [572, 0]
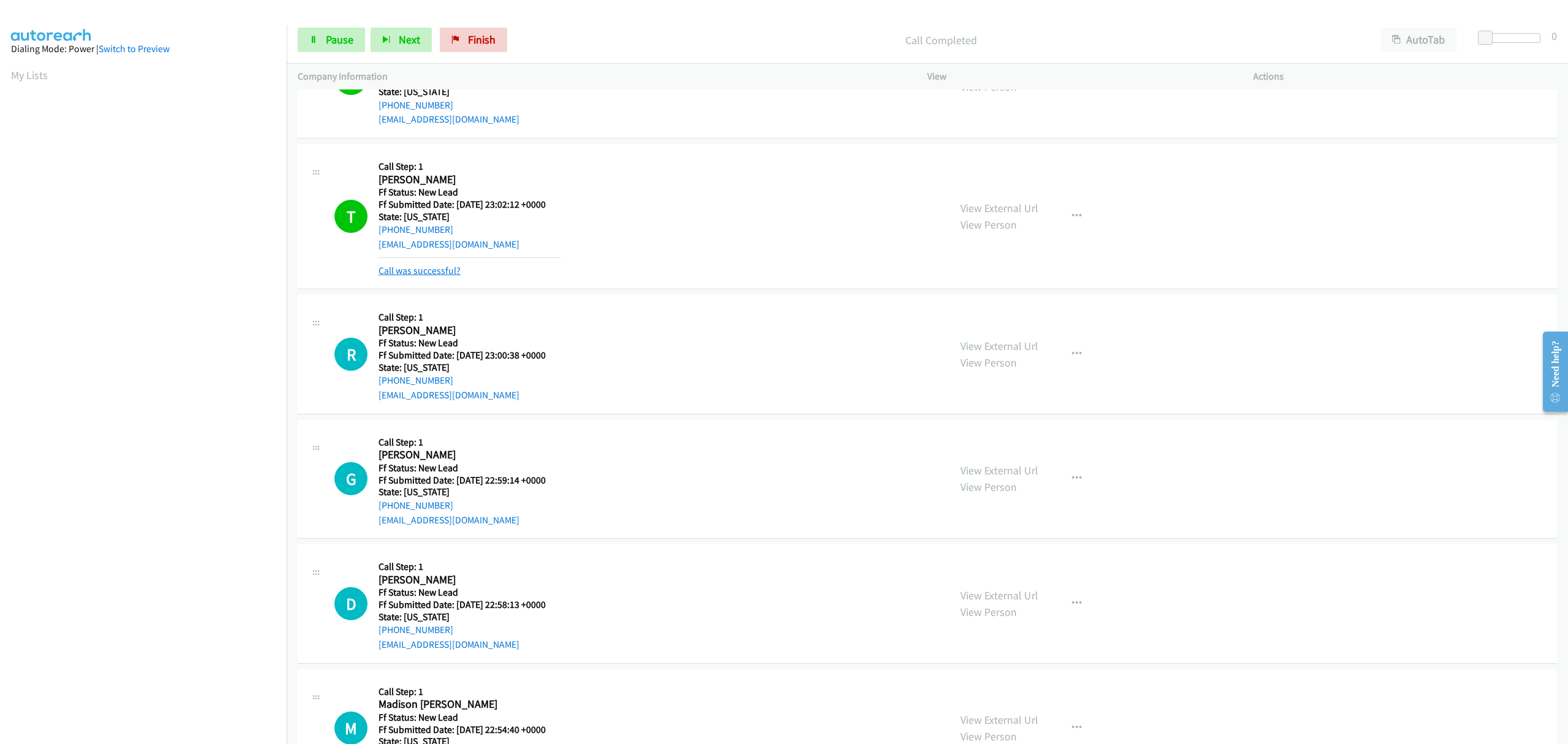
click at [443, 265] on link "Call was successful?" at bounding box center [420, 270] width 82 height 12
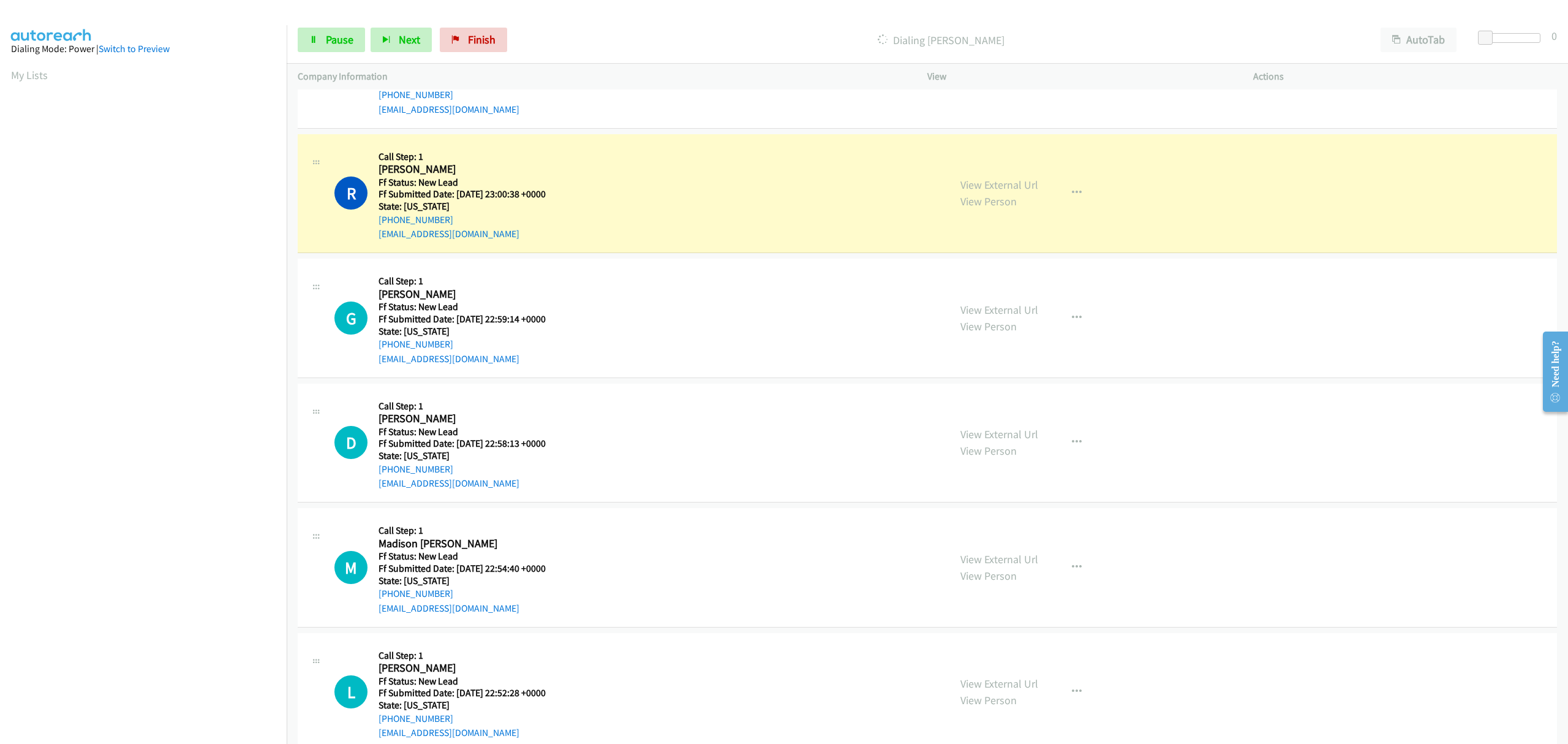
scroll to position [735, 0]
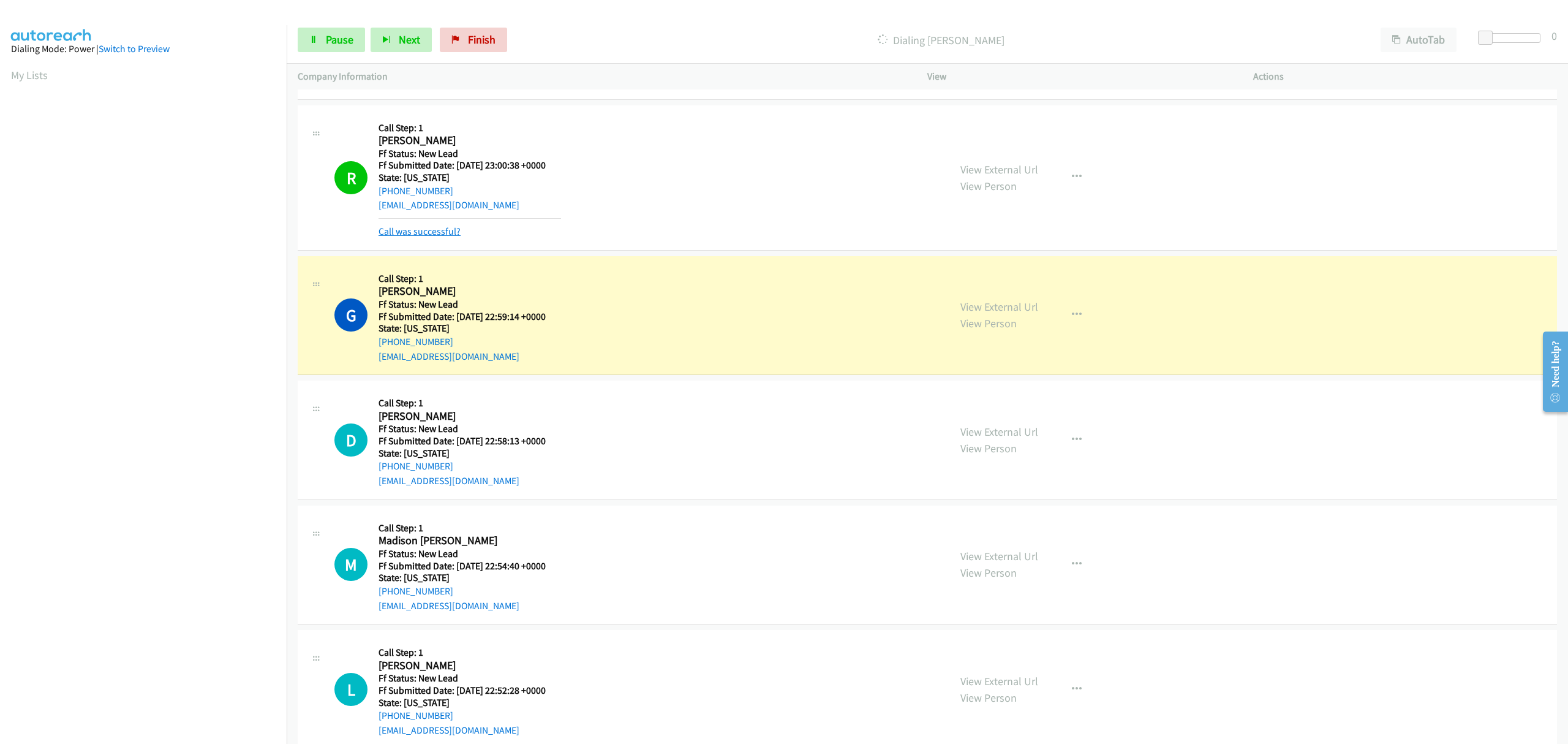
click at [407, 236] on link "Call was successful?" at bounding box center [420, 231] width 82 height 12
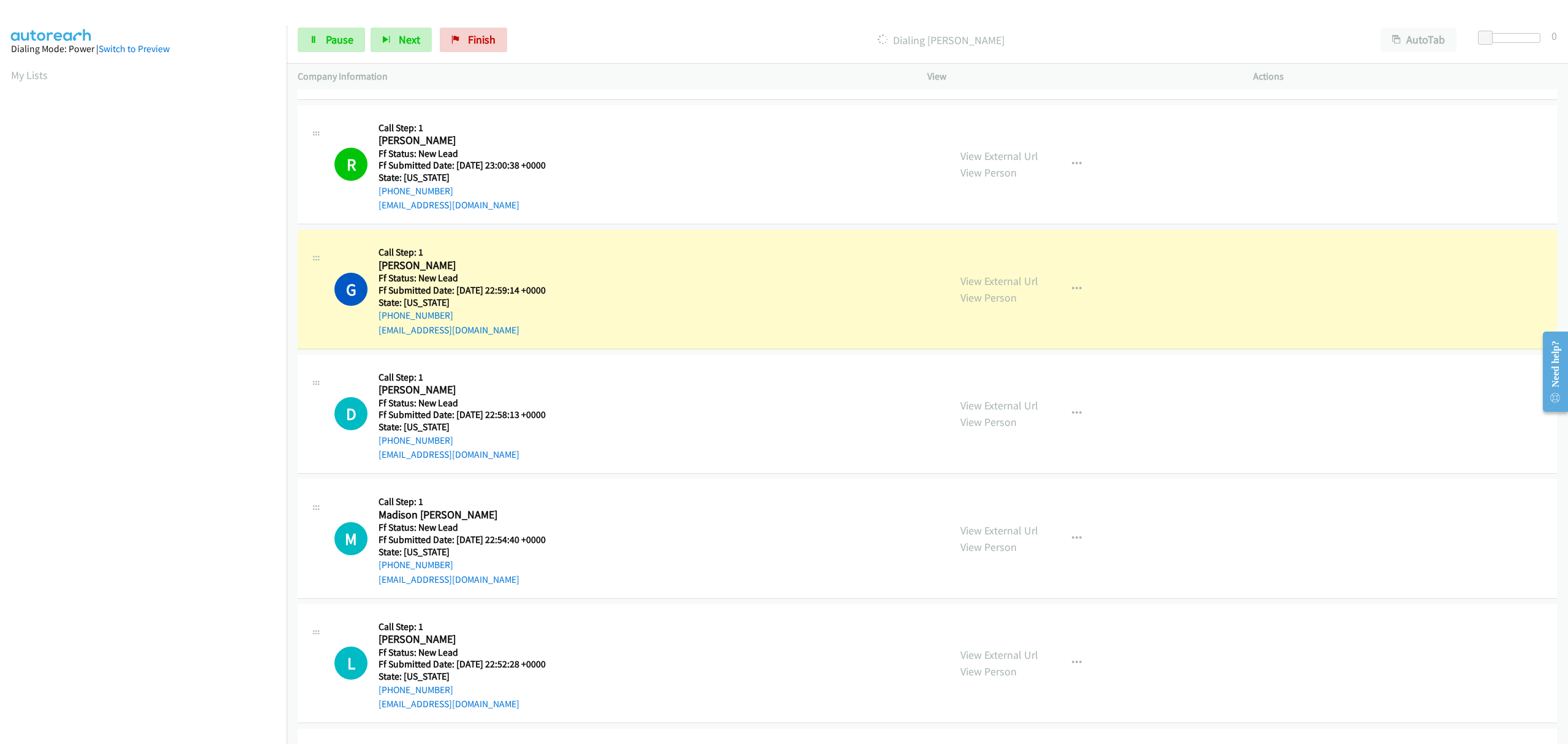
scroll to position [817, 0]
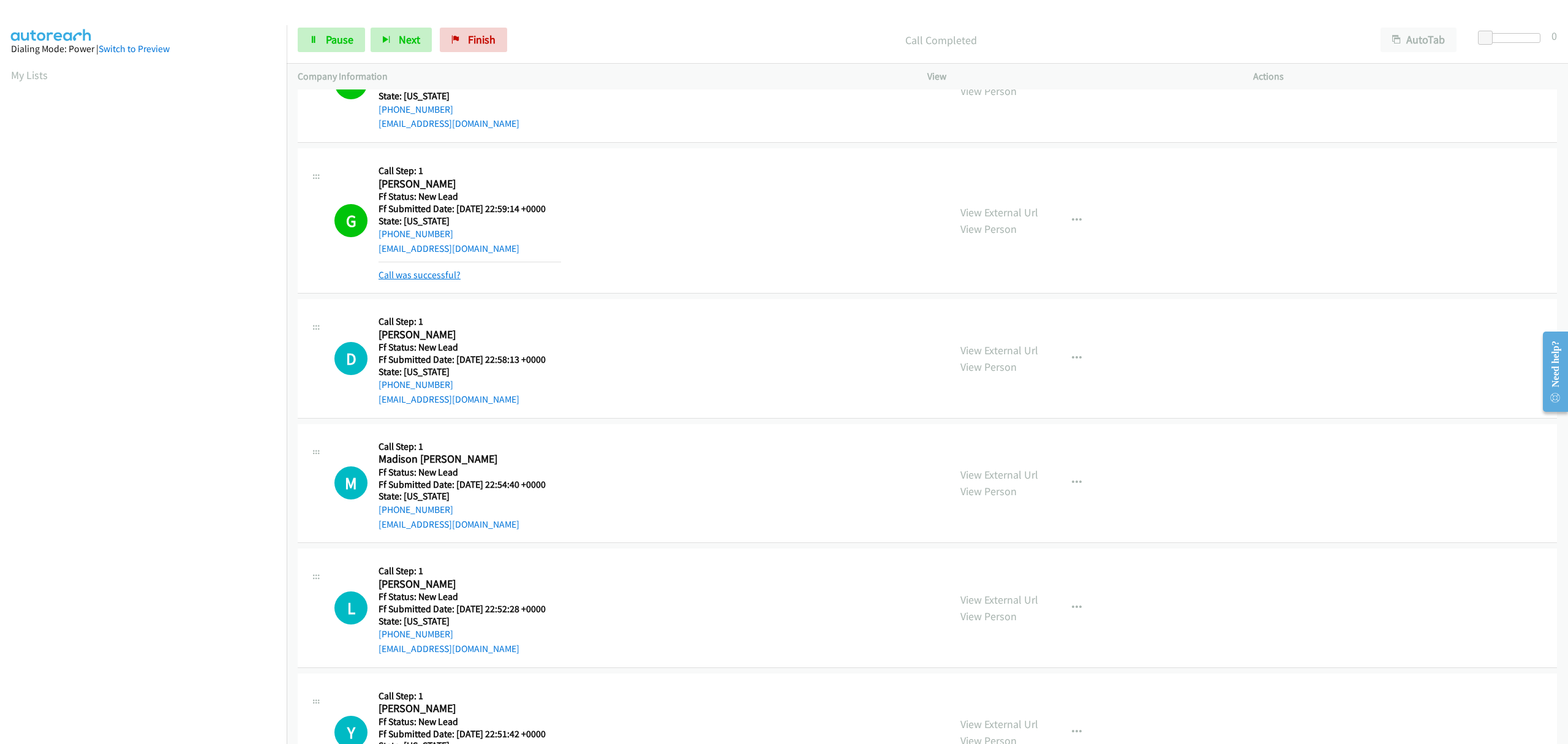
click at [417, 275] on link "Call was successful?" at bounding box center [420, 275] width 82 height 12
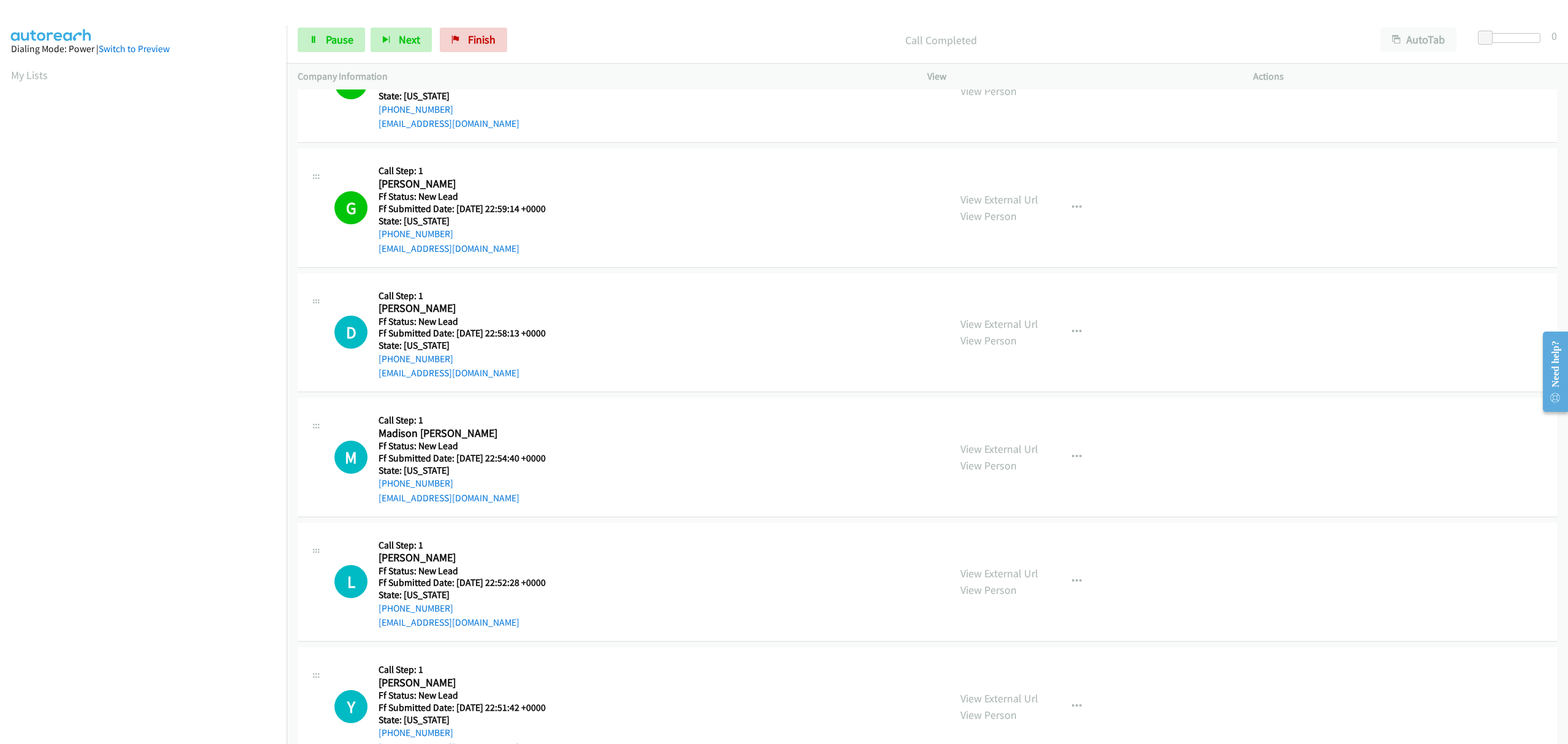
scroll to position [898, 0]
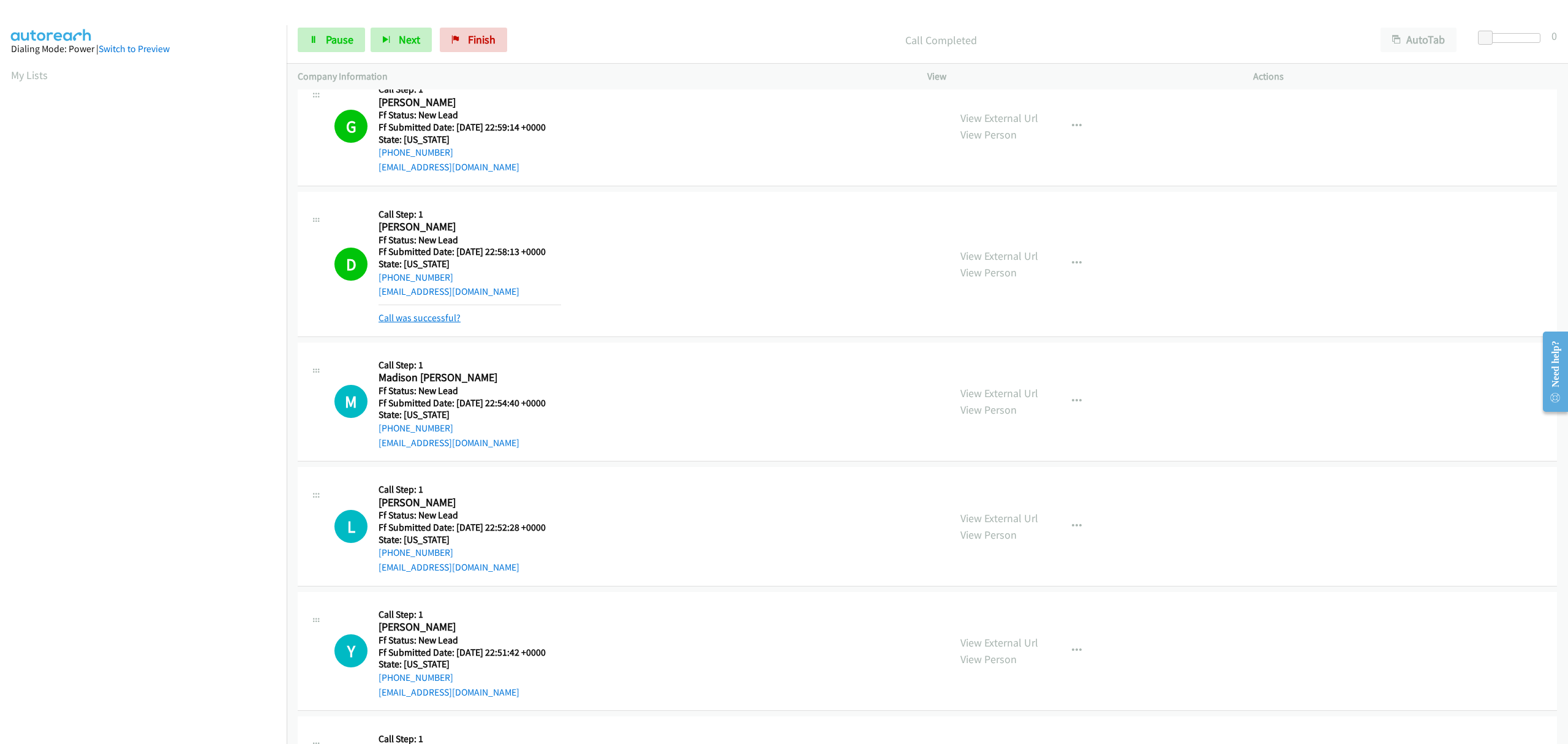
click at [449, 317] on link "Call was successful?" at bounding box center [420, 318] width 82 height 12
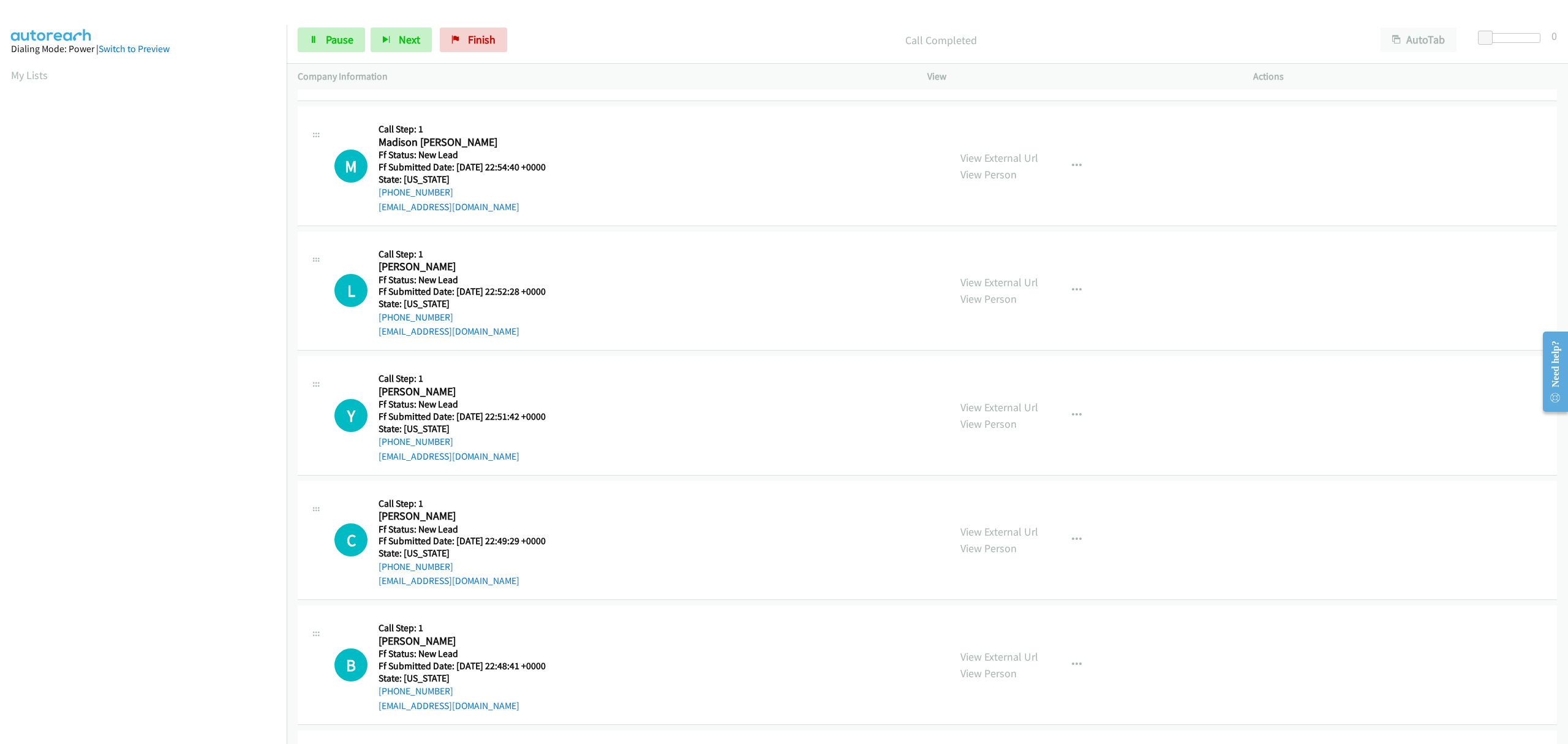
scroll to position [1143, 0]
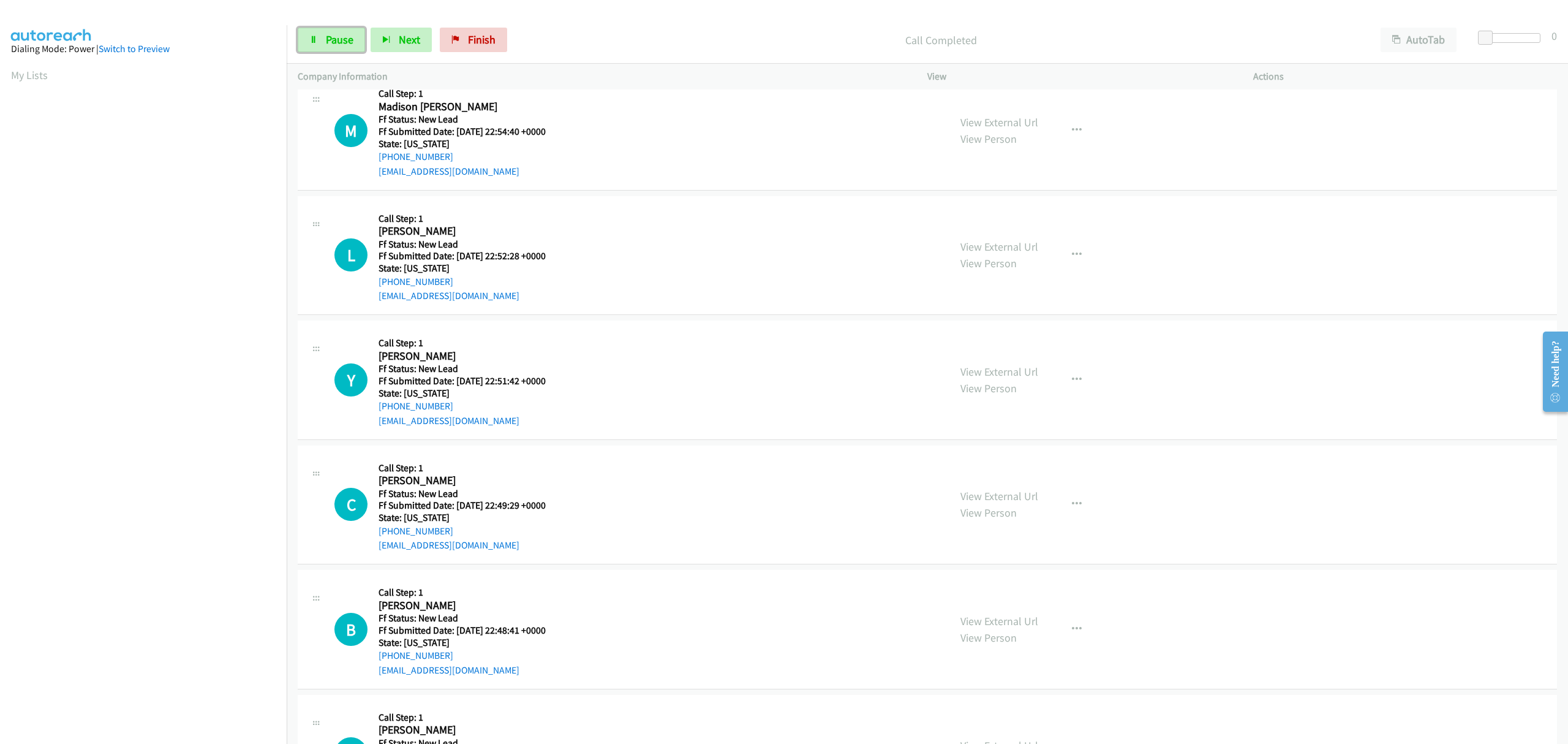
click at [336, 40] on span "Pause" at bounding box center [340, 39] width 27 height 15
click at [329, 43] on span "Start Calls" at bounding box center [350, 39] width 48 height 15
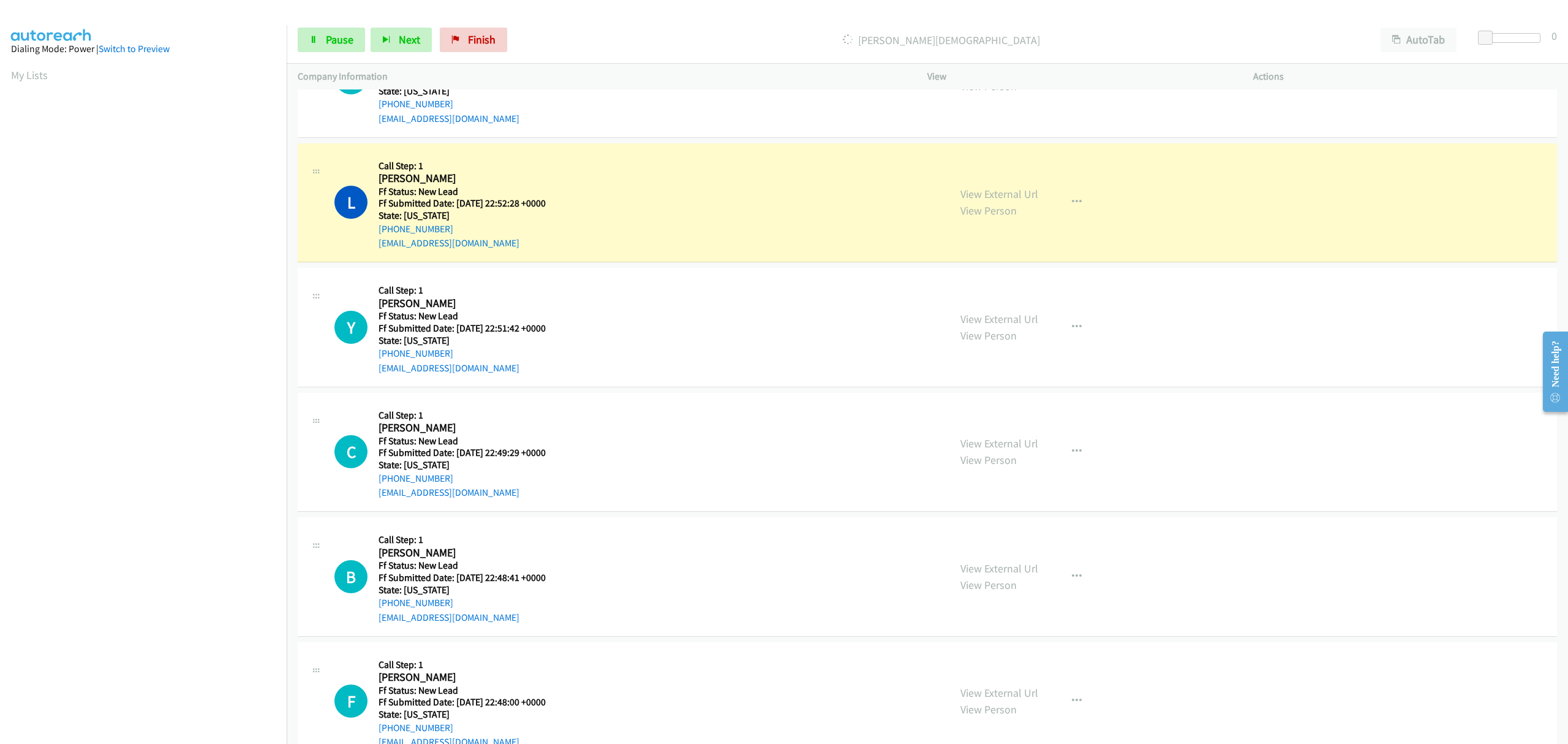
scroll to position [1225, 0]
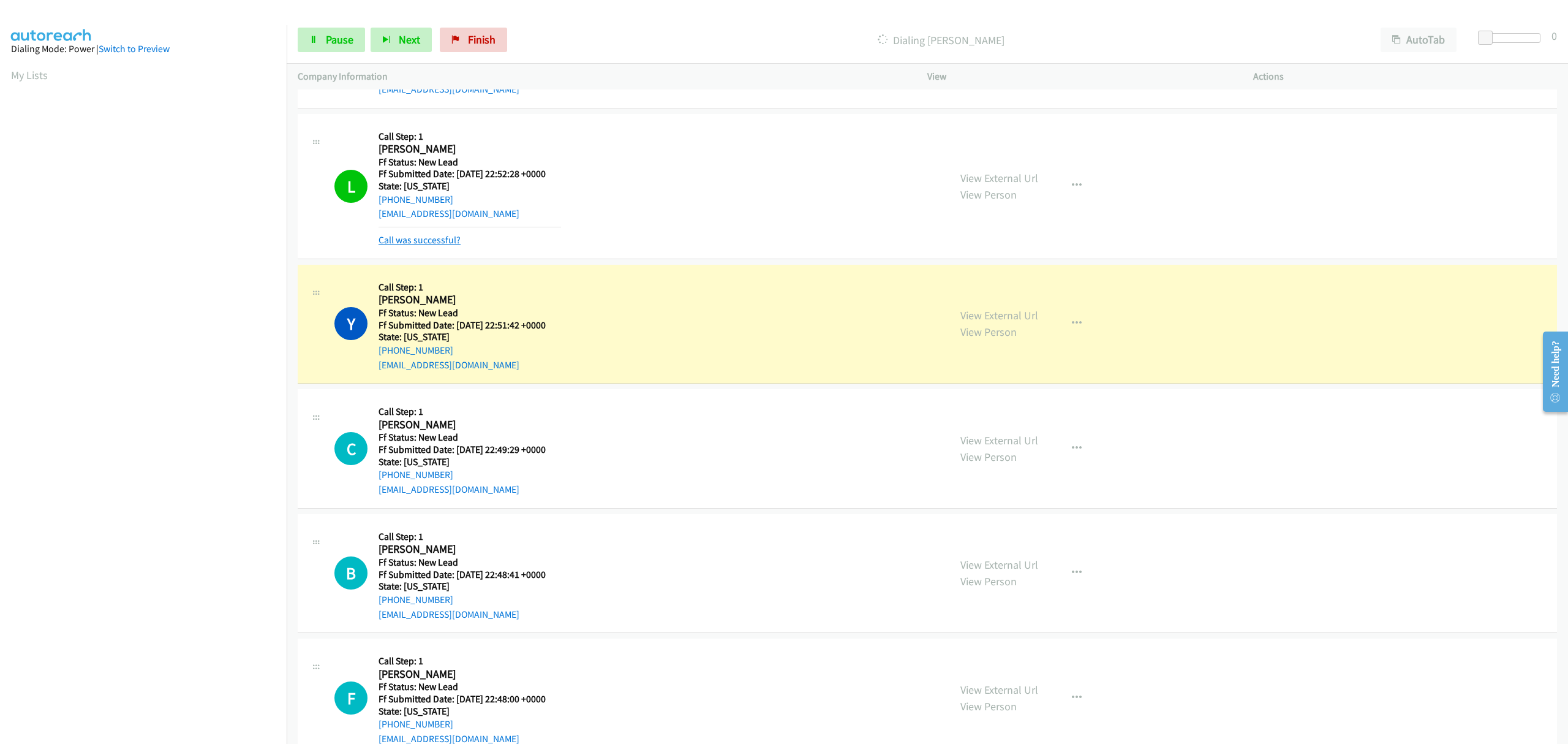
click at [430, 242] on link "Call was successful?" at bounding box center [420, 240] width 82 height 12
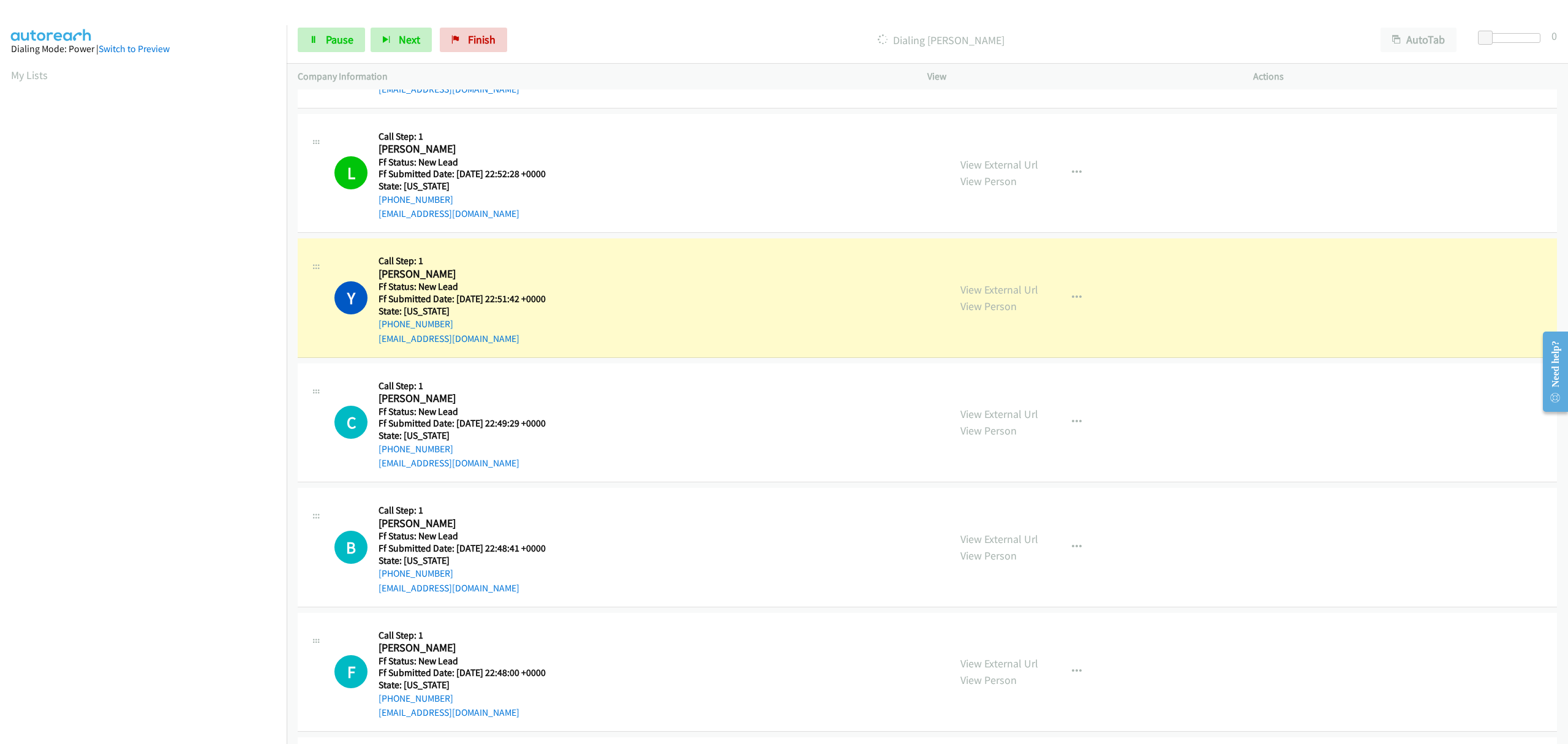
scroll to position [1307, 0]
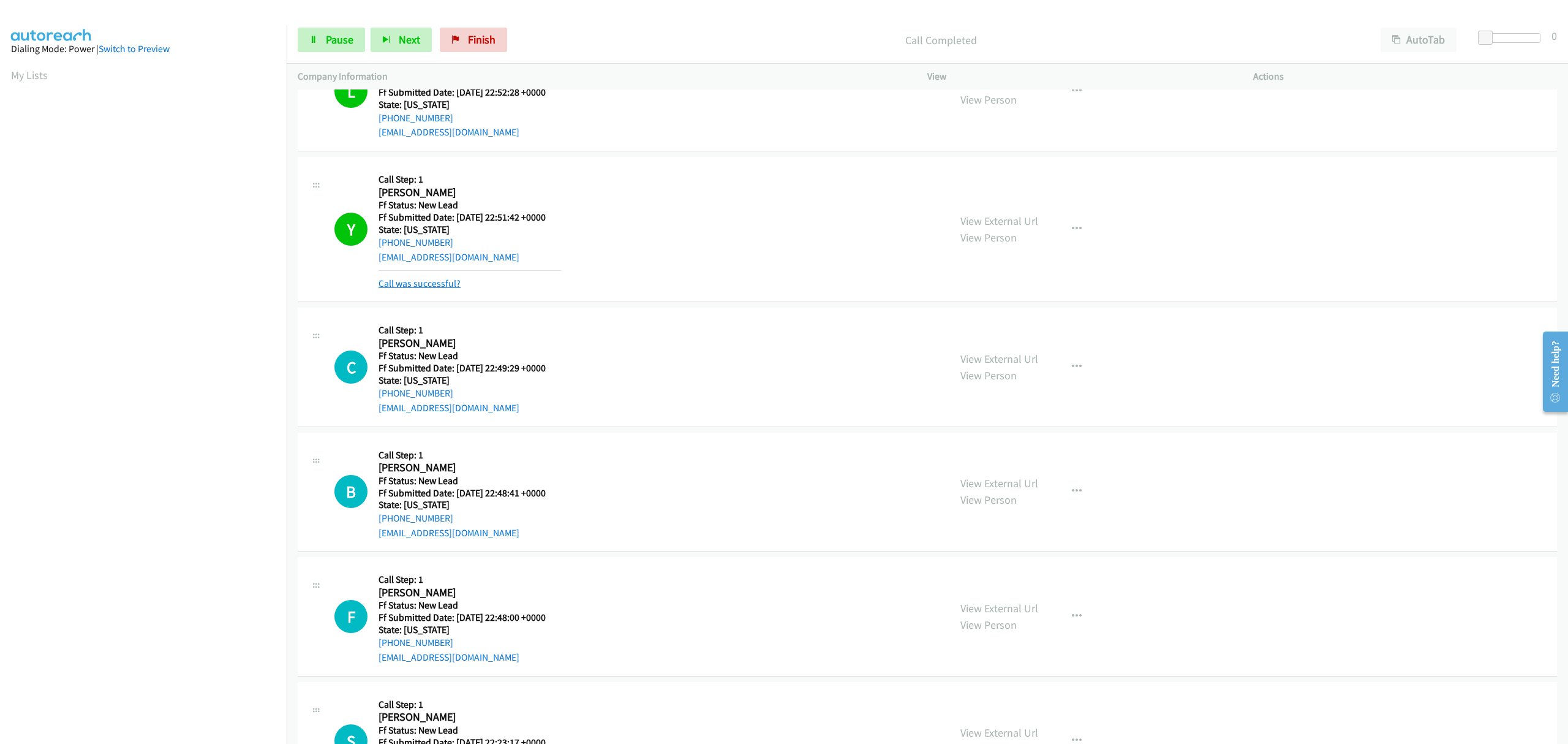
click at [427, 282] on link "Call was successful?" at bounding box center [420, 283] width 82 height 12
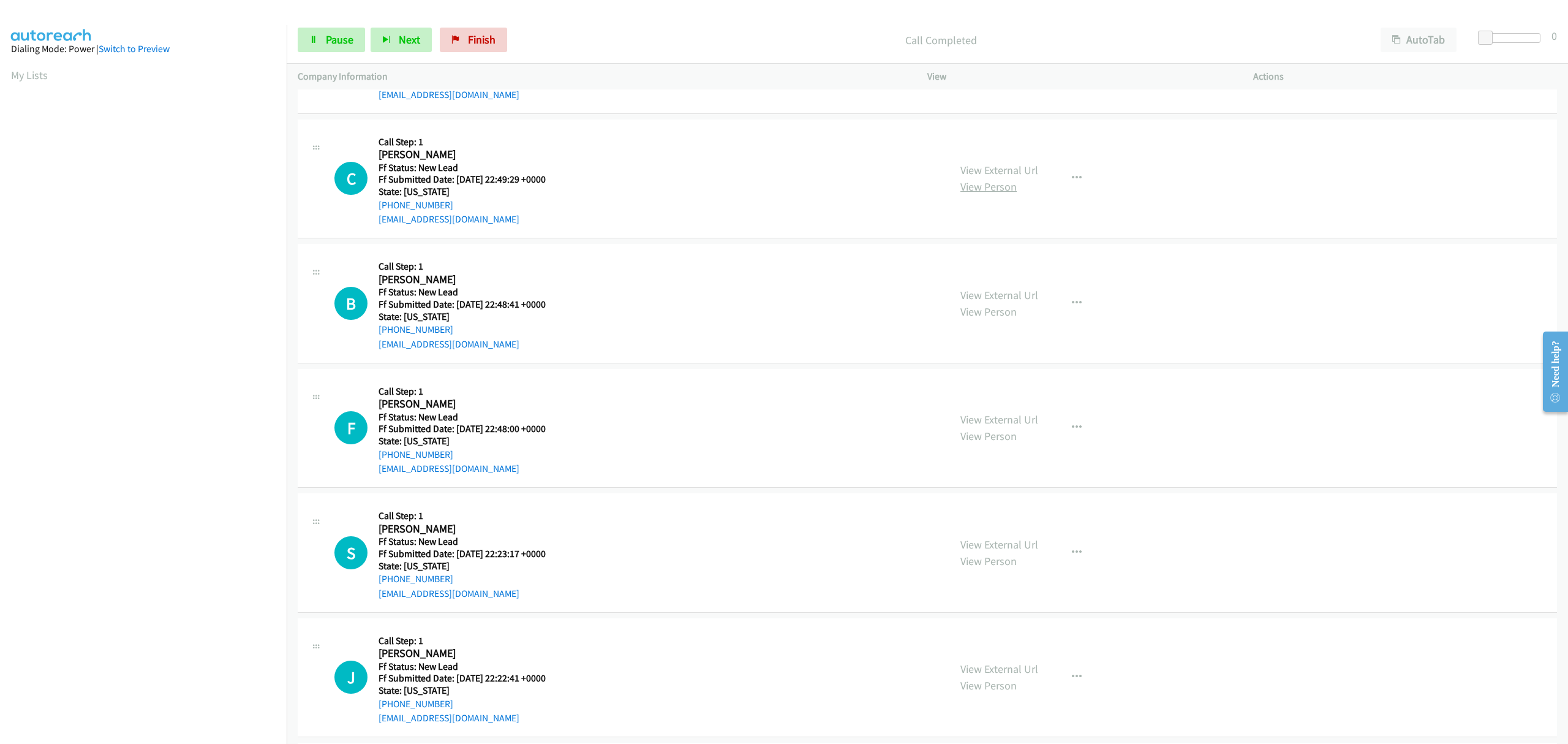
scroll to position [1471, 0]
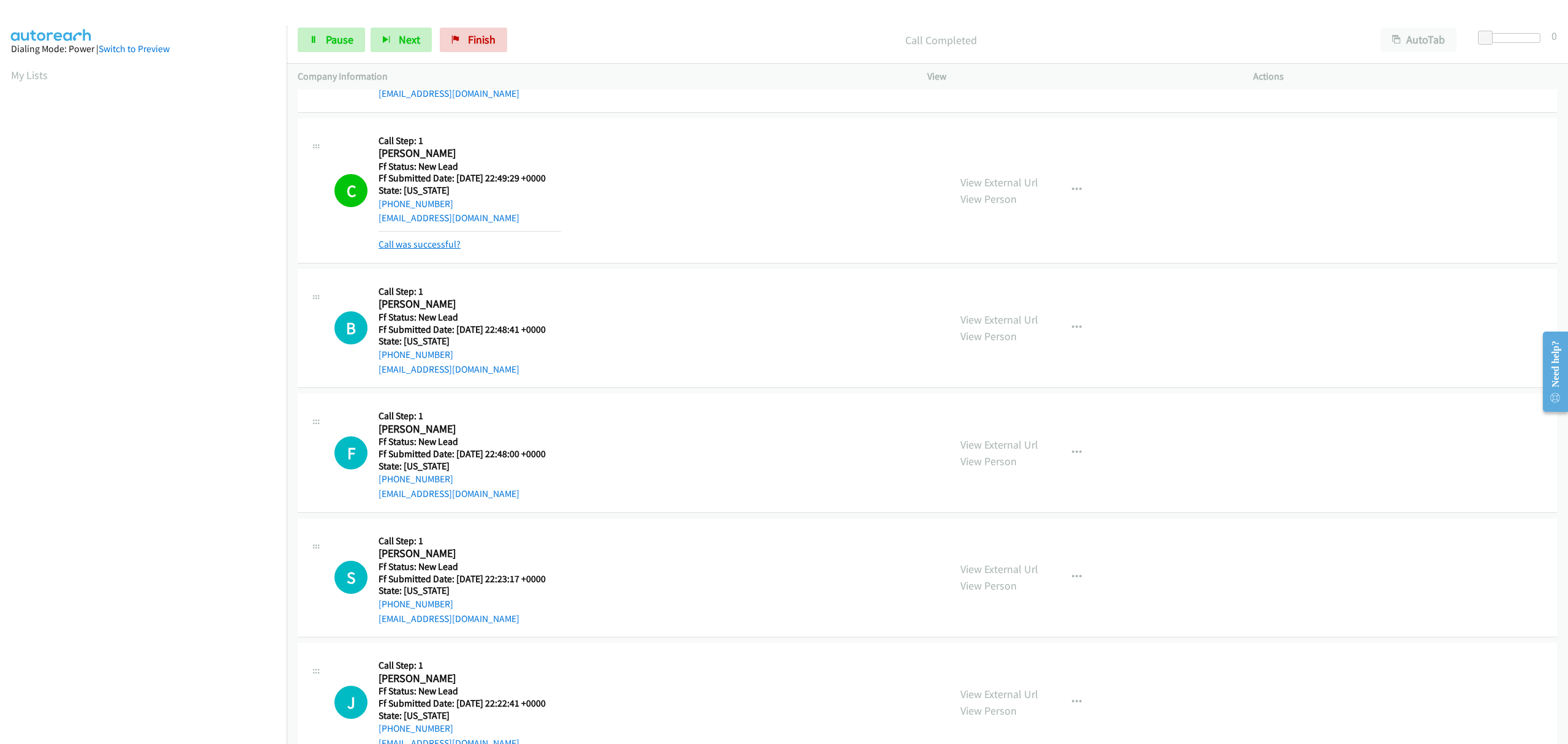
click at [440, 247] on link "Call was successful?" at bounding box center [420, 244] width 82 height 12
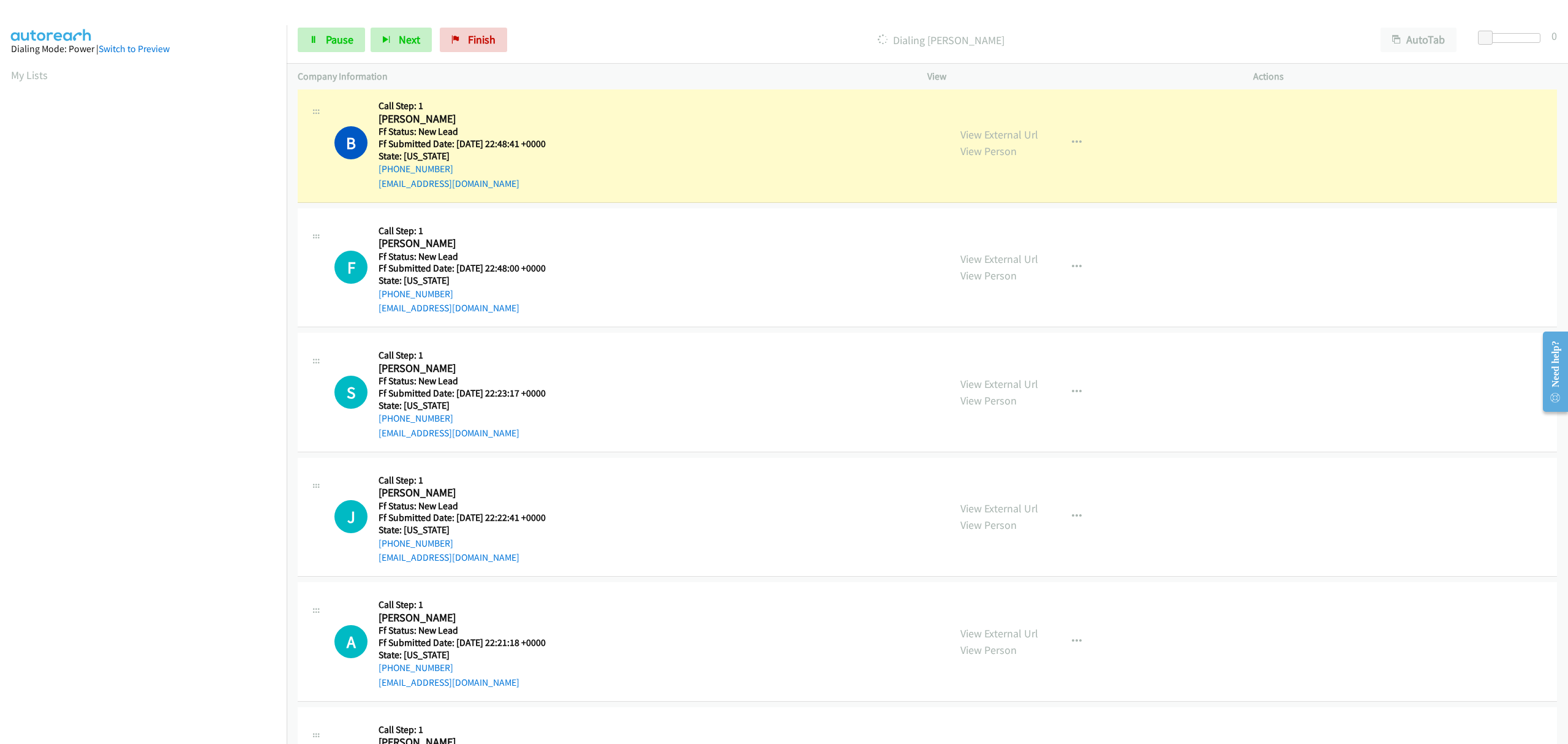
scroll to position [1634, 0]
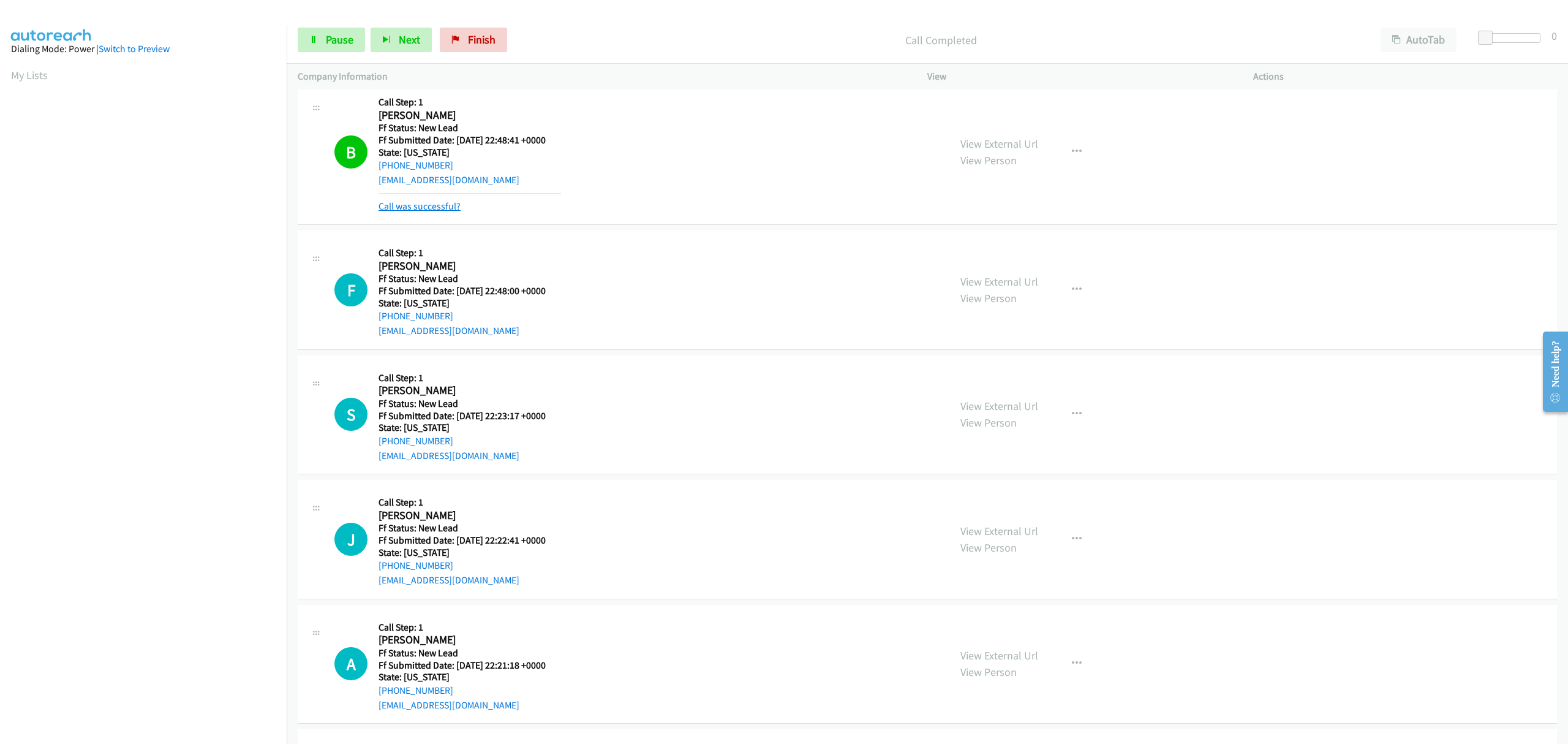
click at [449, 206] on link "Call was successful?" at bounding box center [420, 206] width 82 height 12
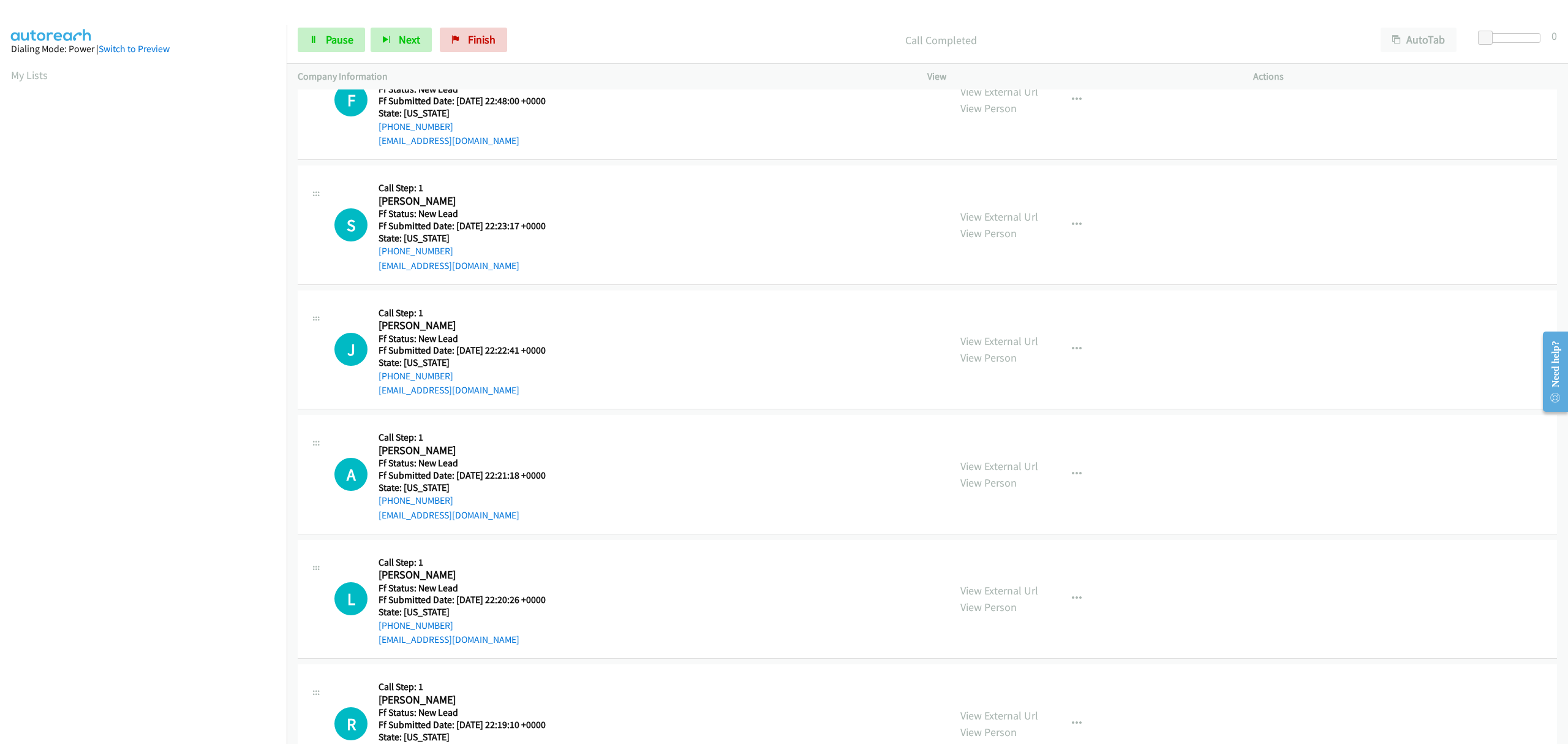
scroll to position [1716, 0]
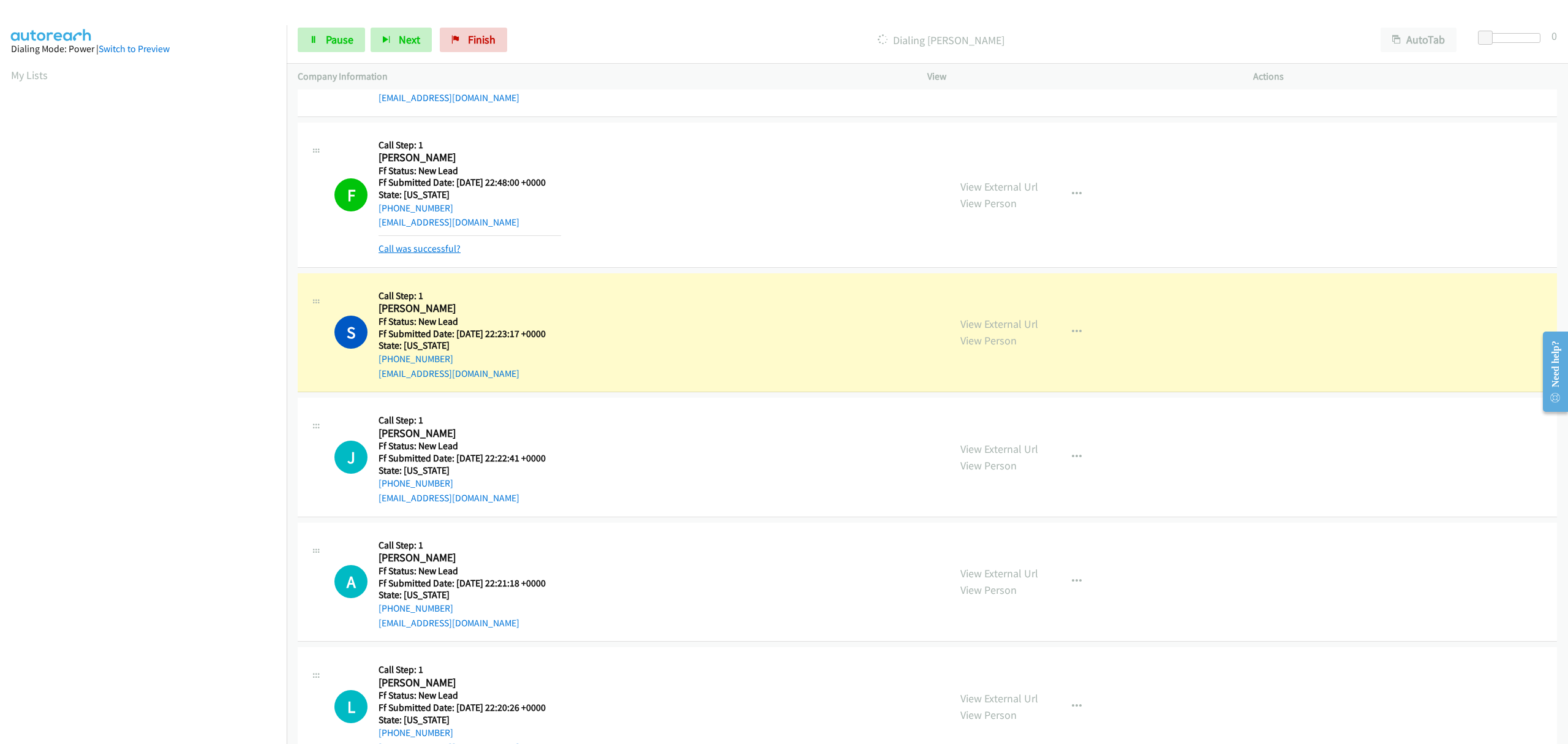
click at [413, 250] on link "Call was successful?" at bounding box center [420, 248] width 82 height 12
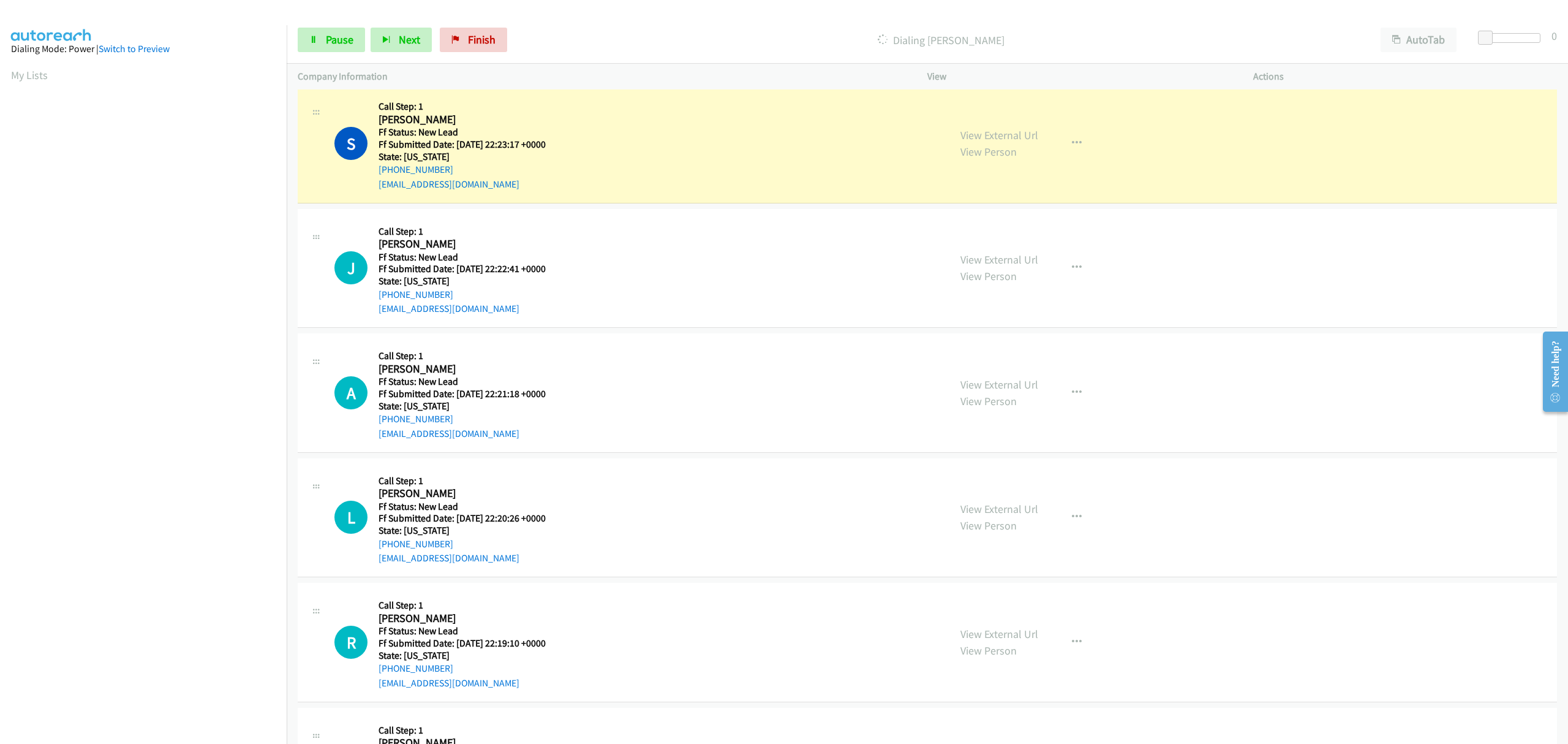
scroll to position [0, 0]
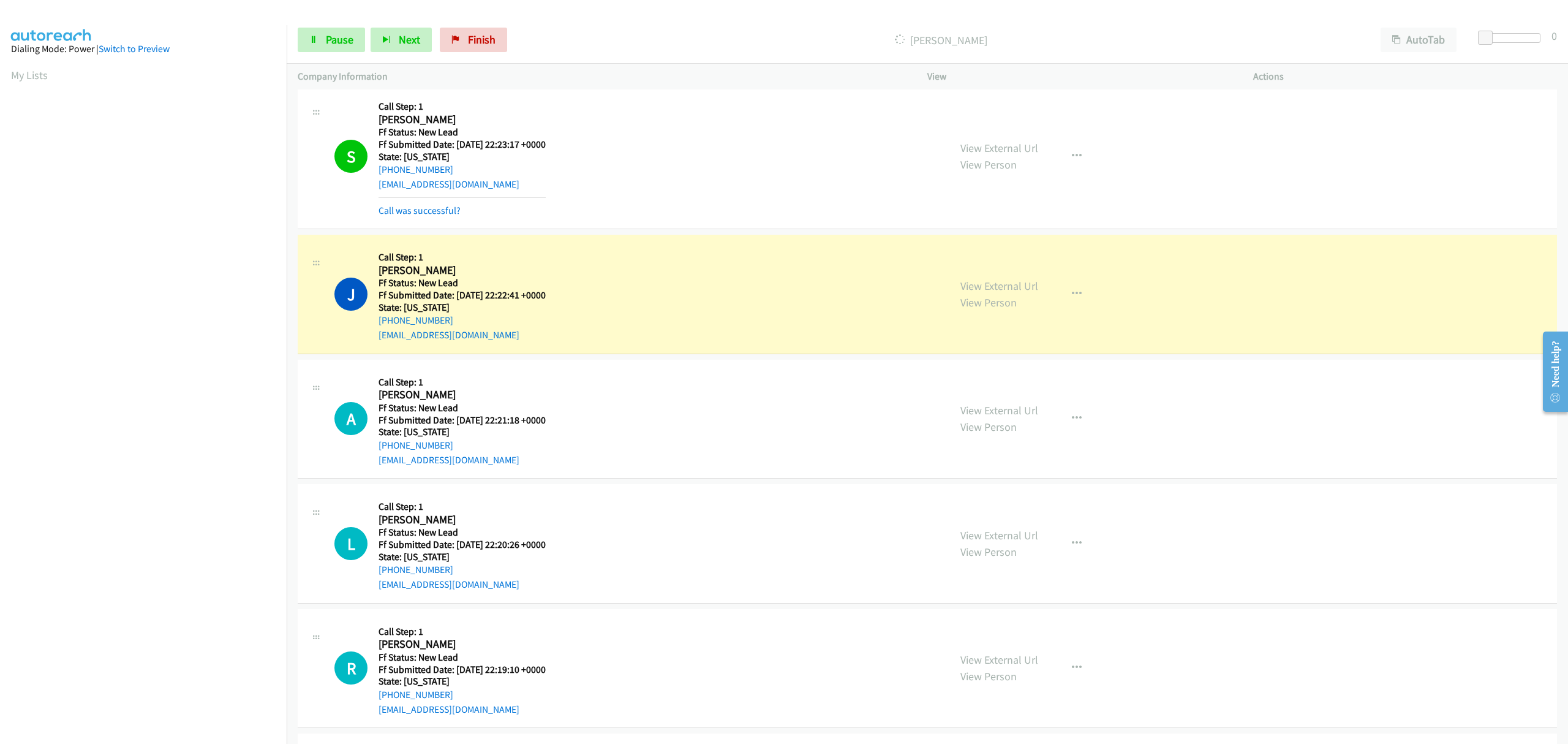
click at [429, 202] on mb0 "Call was successful?" at bounding box center [462, 207] width 167 height 20
click at [429, 211] on link "Call was successful?" at bounding box center [420, 211] width 82 height 12
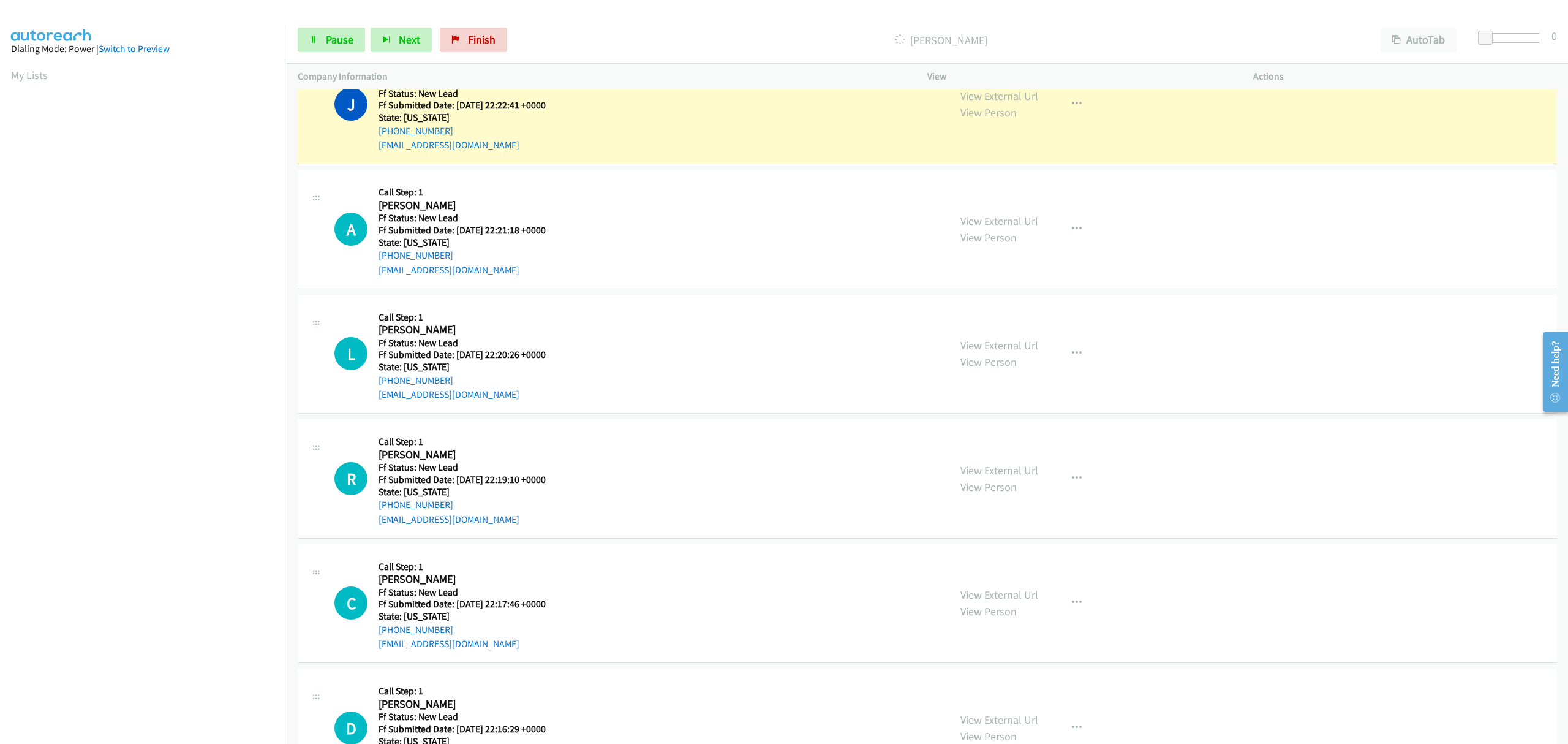
scroll to position [1961, 0]
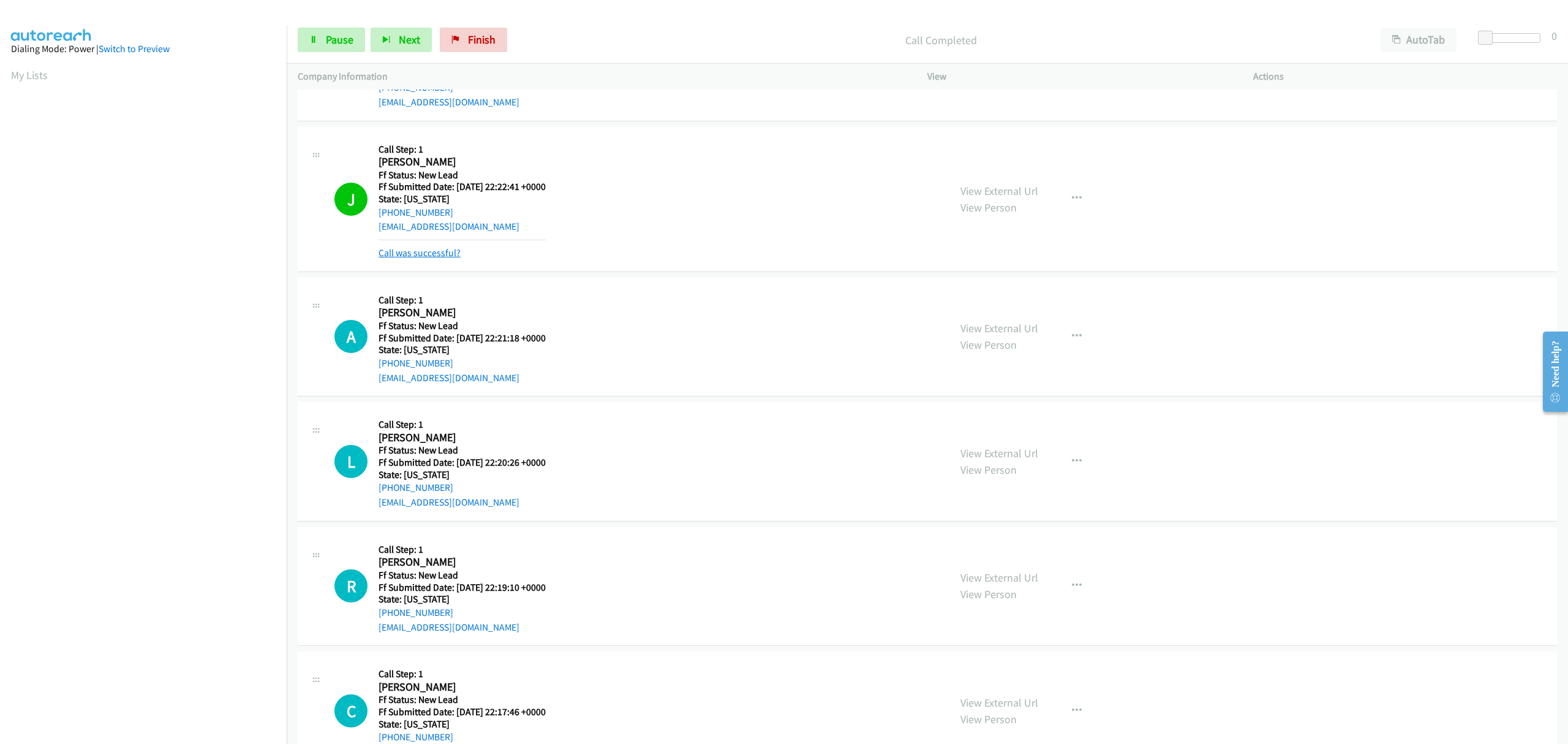
click at [455, 253] on link "Call was successful?" at bounding box center [420, 253] width 82 height 12
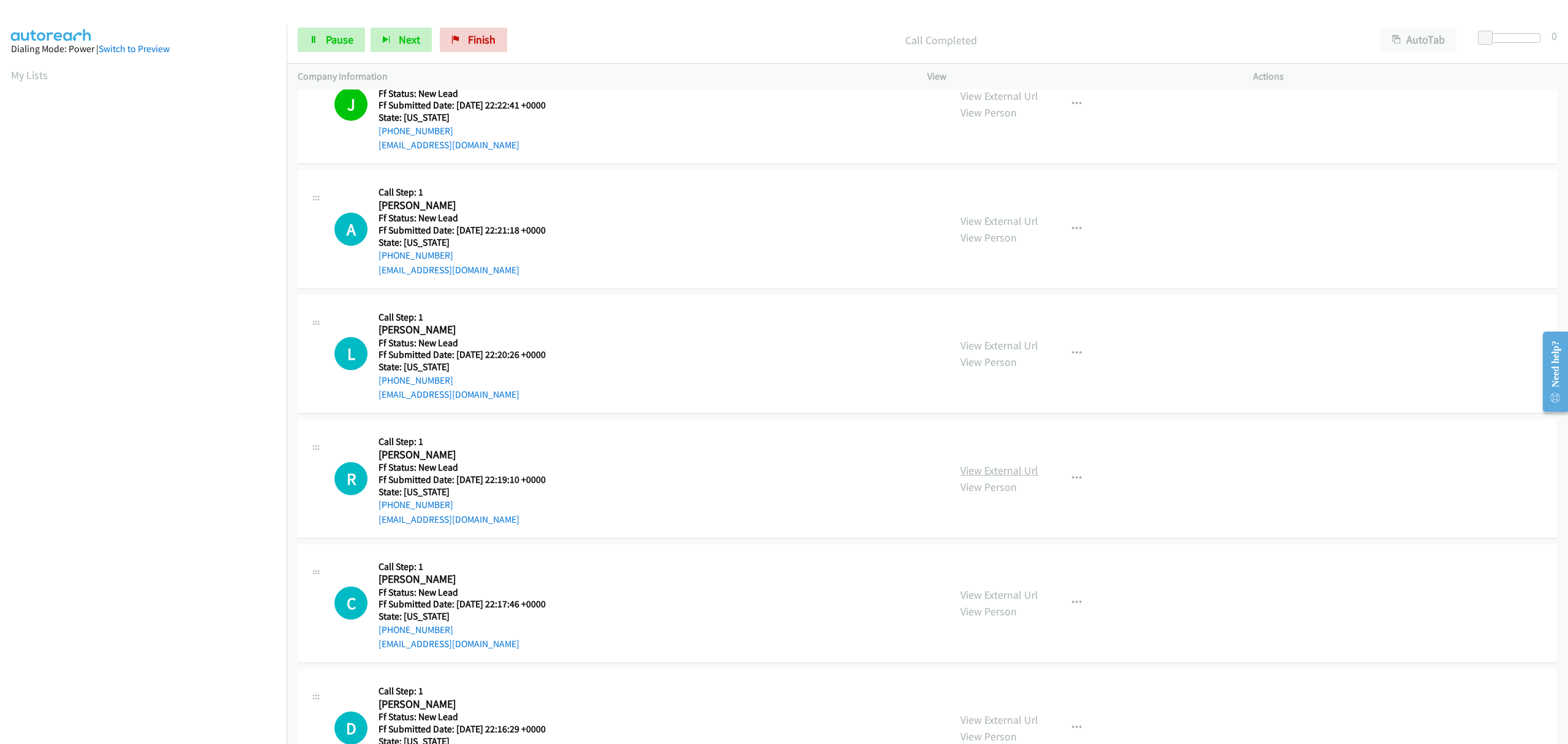
scroll to position [2124, 0]
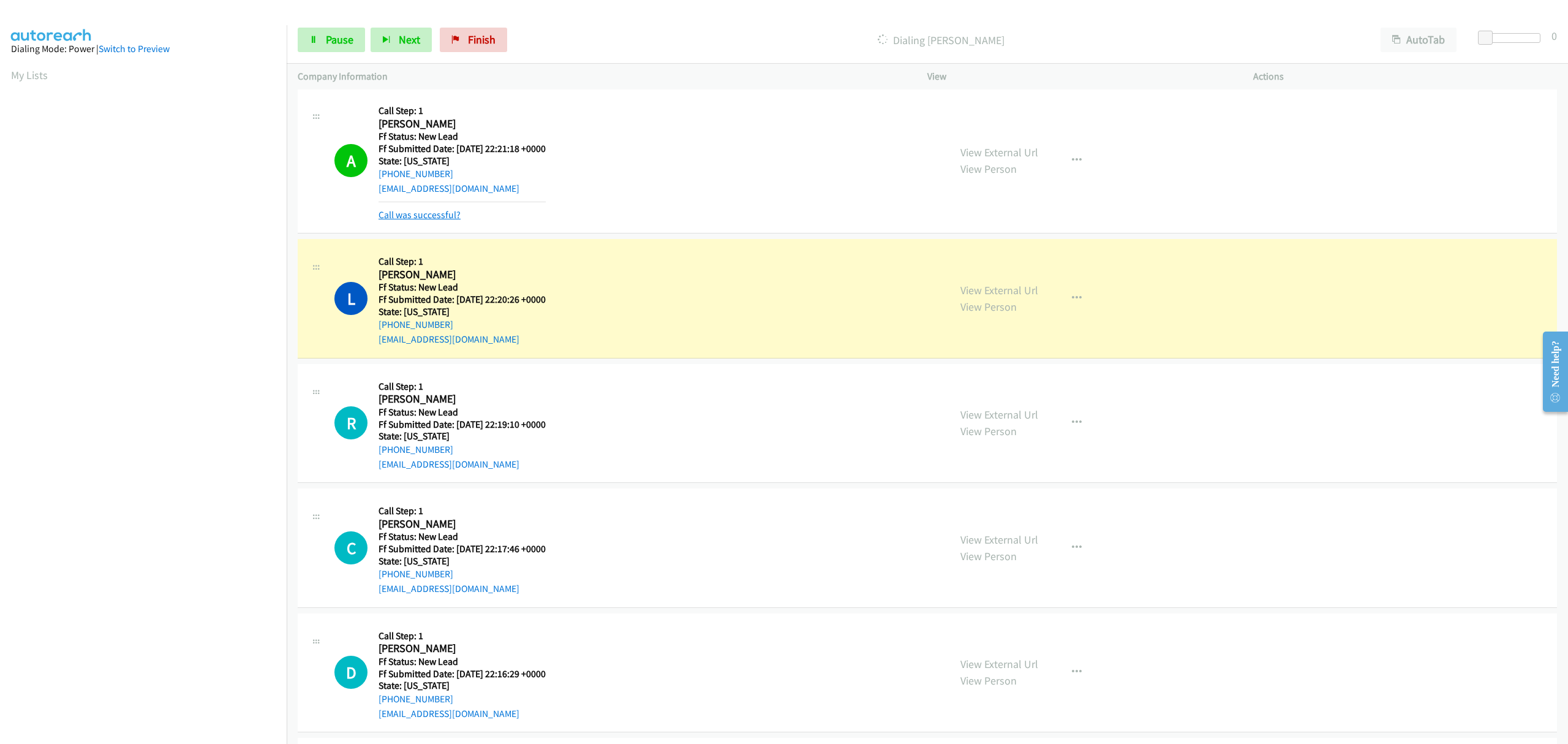
click at [422, 217] on link "Call was successful?" at bounding box center [420, 215] width 82 height 12
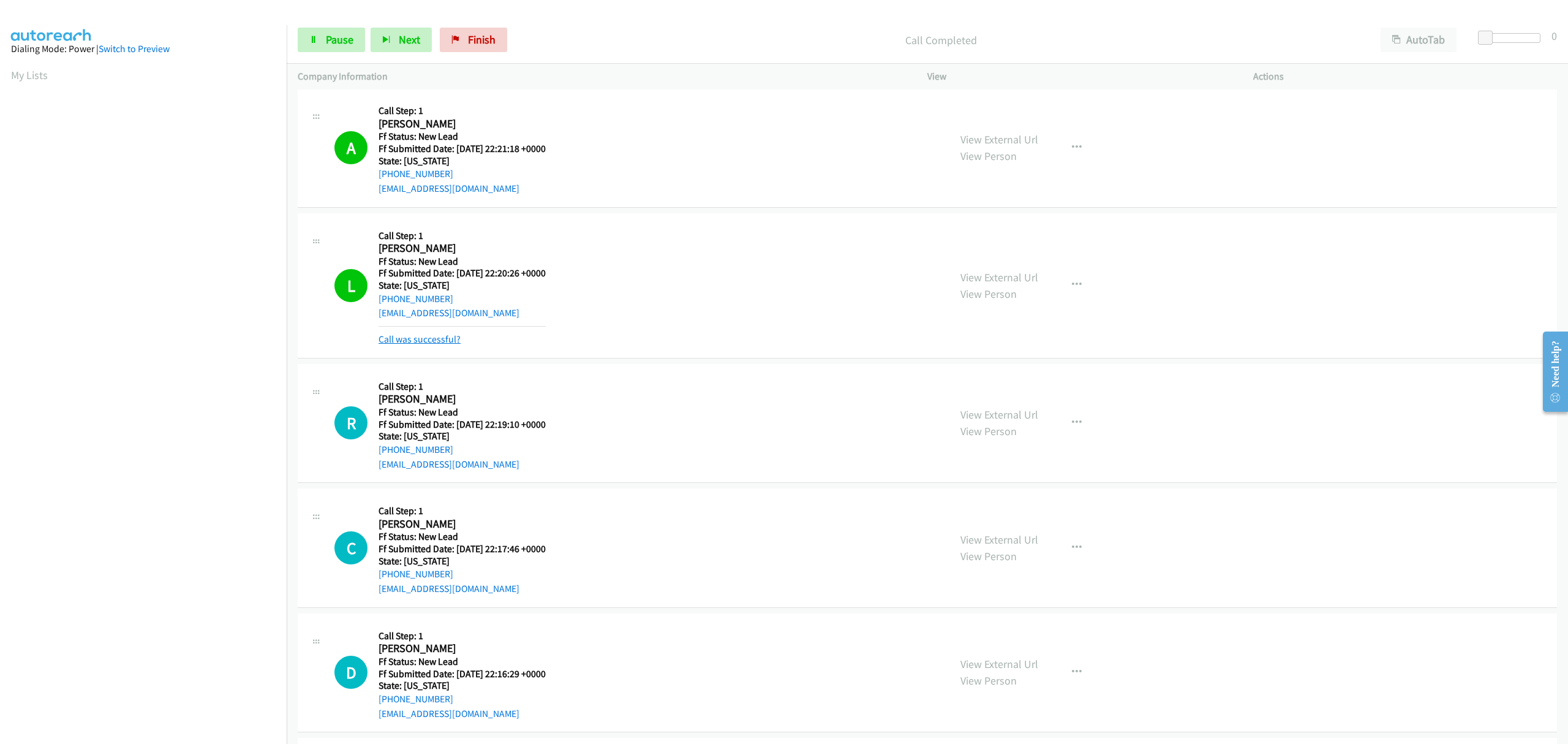
click at [450, 343] on link "Call was successful?" at bounding box center [420, 340] width 82 height 12
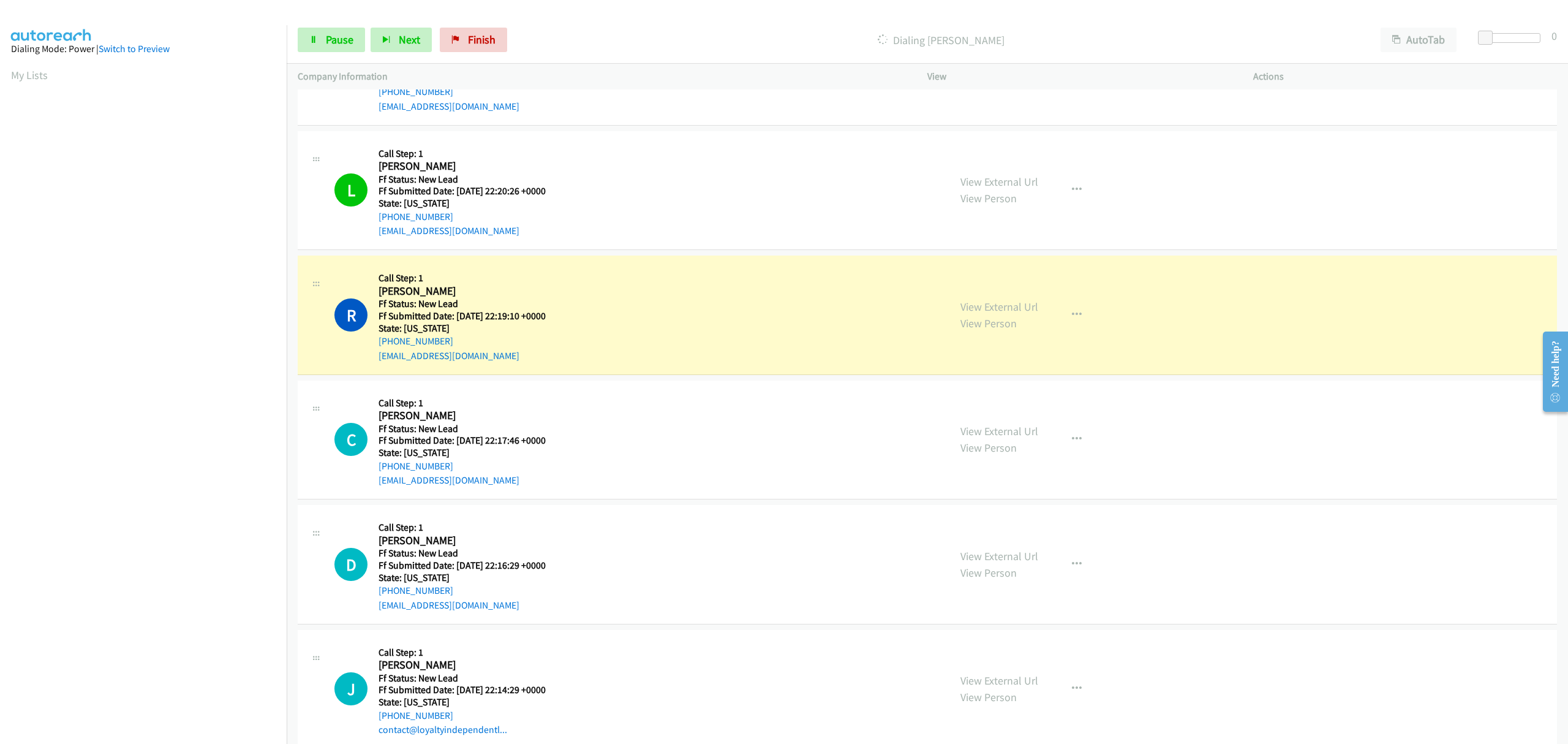
scroll to position [2287, 0]
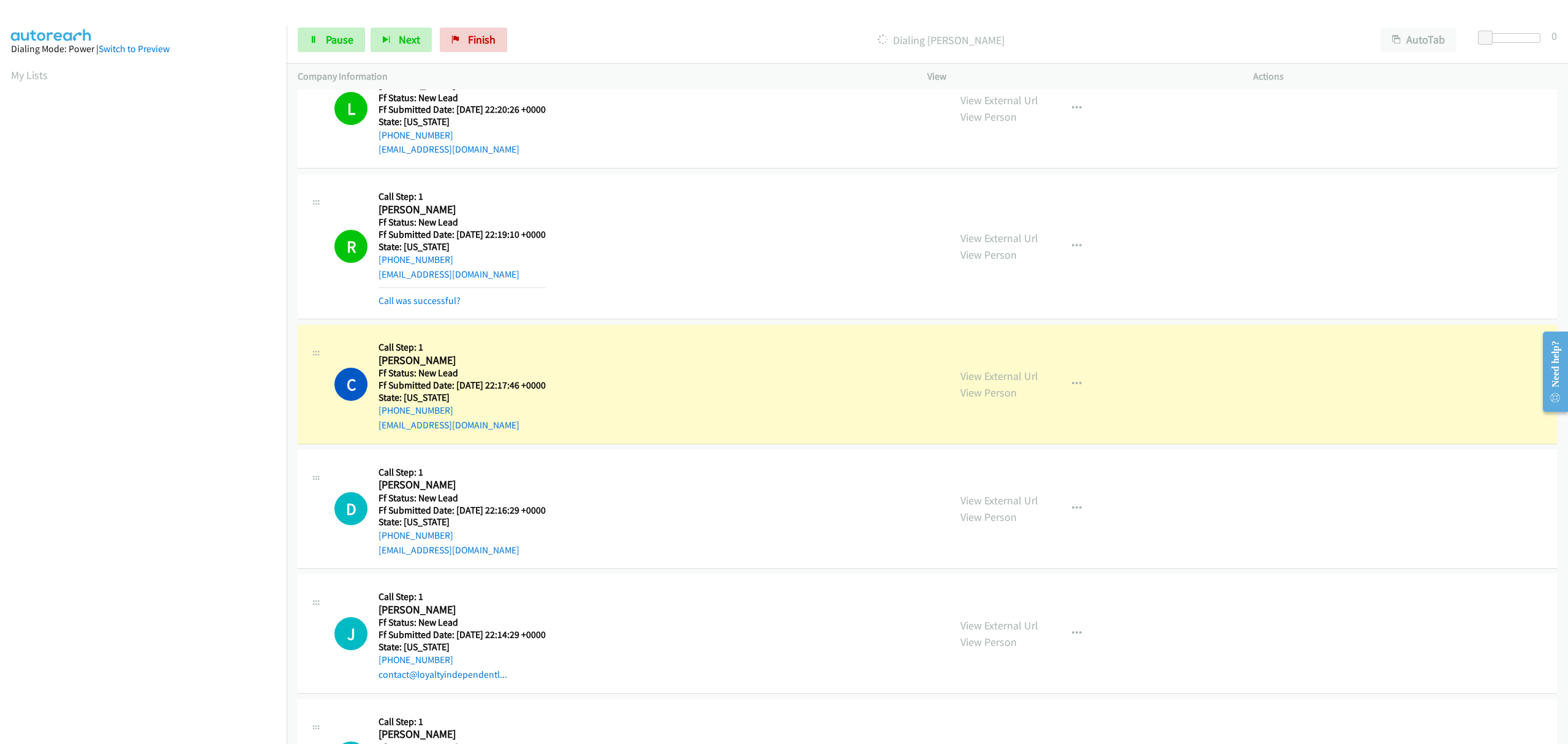
click at [436, 295] on mb0 "Call was successful?" at bounding box center [462, 298] width 167 height 20
click at [435, 303] on link "Call was successful?" at bounding box center [420, 300] width 82 height 12
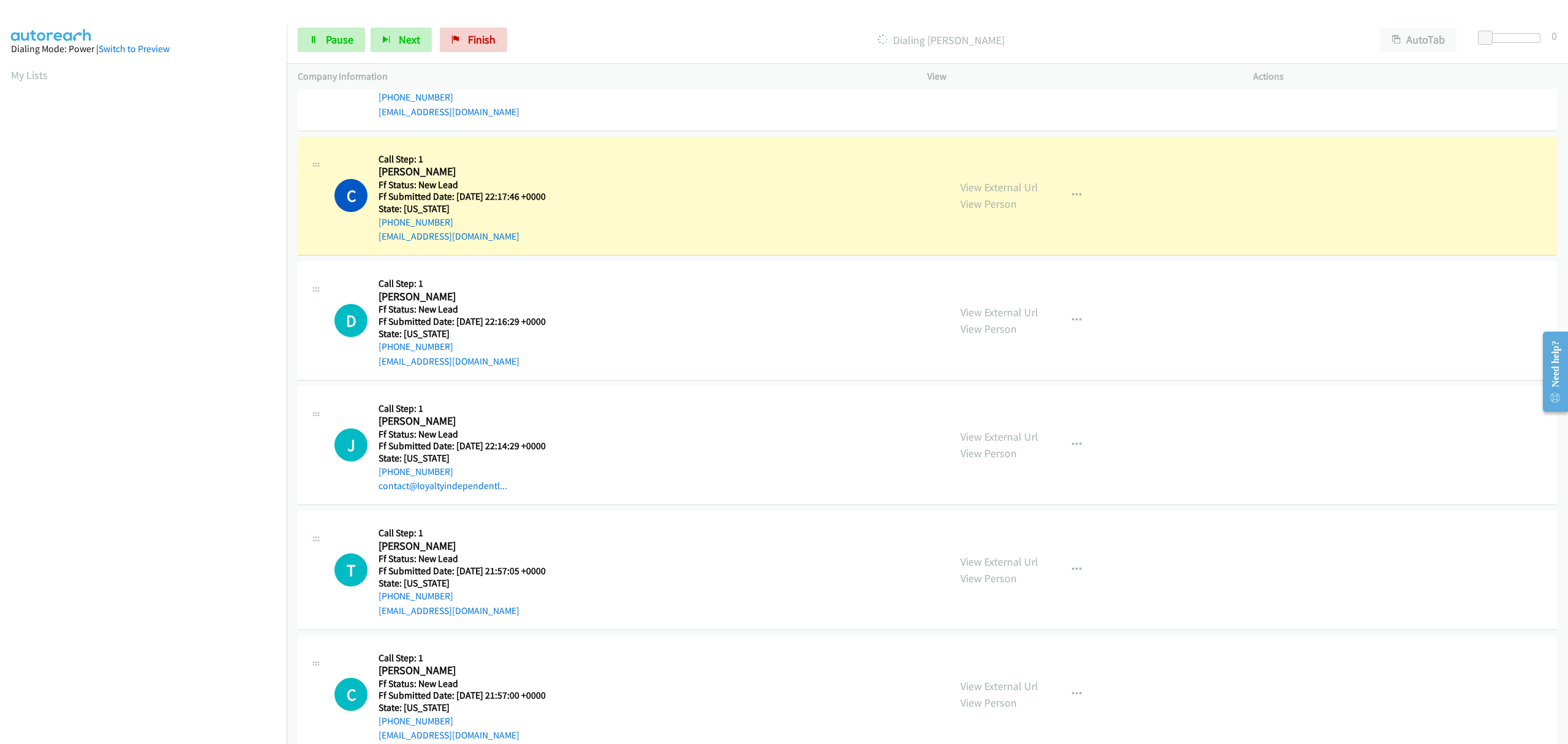
scroll to position [2451, 0]
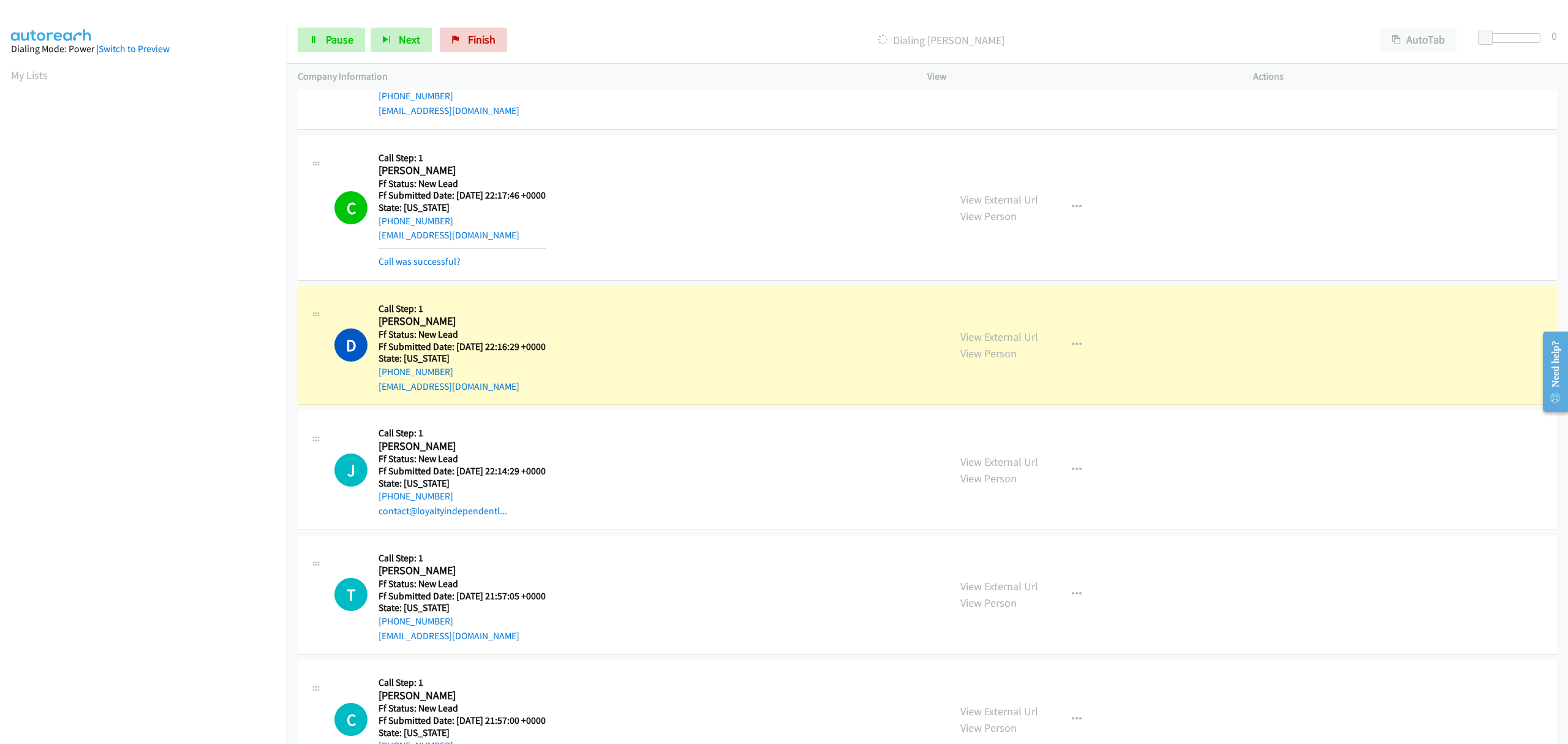
click at [420, 275] on div "C Callback Scheduled Call Step: 1 [PERSON_NAME] America/Phoenix Ff Status: New …" at bounding box center [927, 208] width 1260 height 145
click at [420, 262] on link "Call was successful?" at bounding box center [420, 261] width 82 height 12
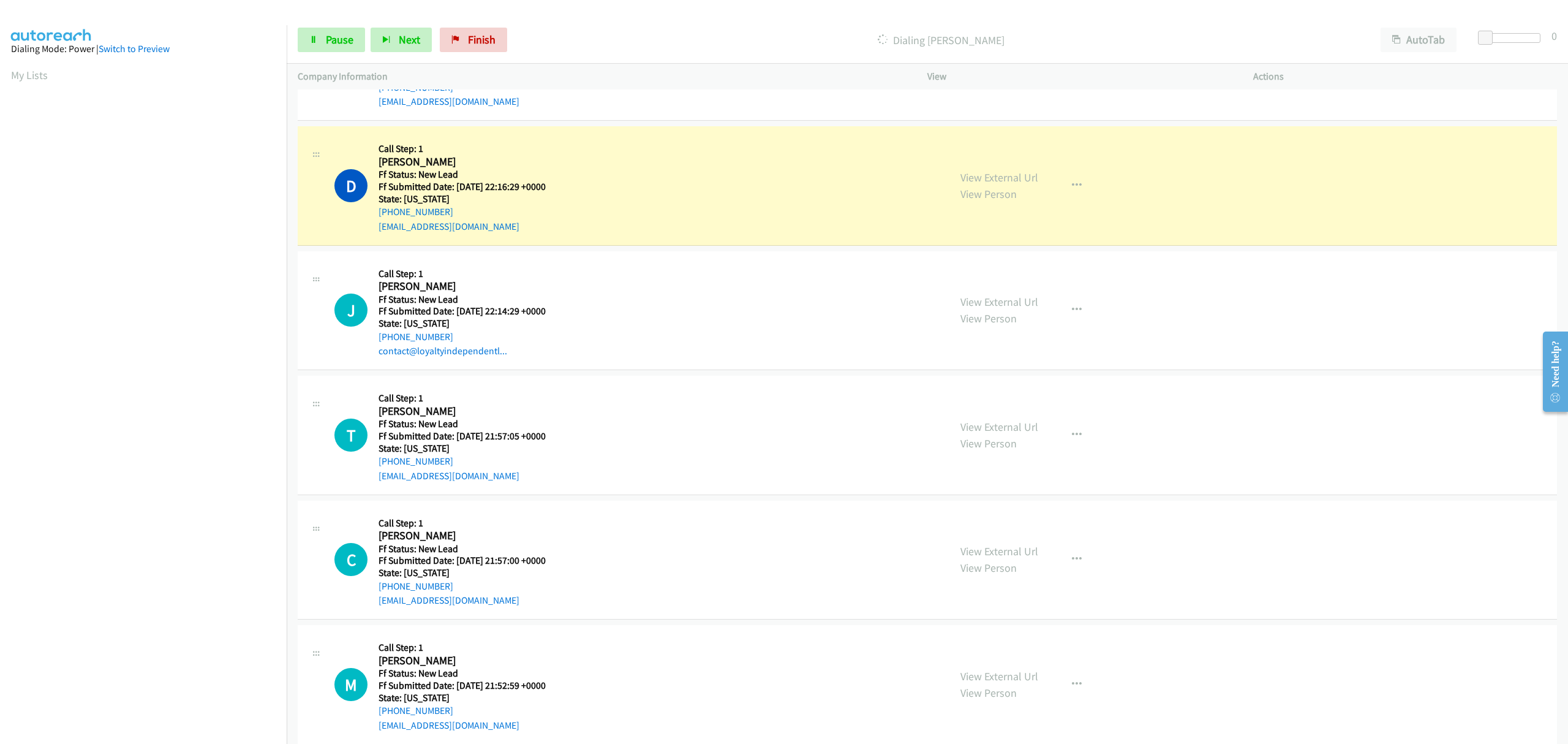
scroll to position [2614, 0]
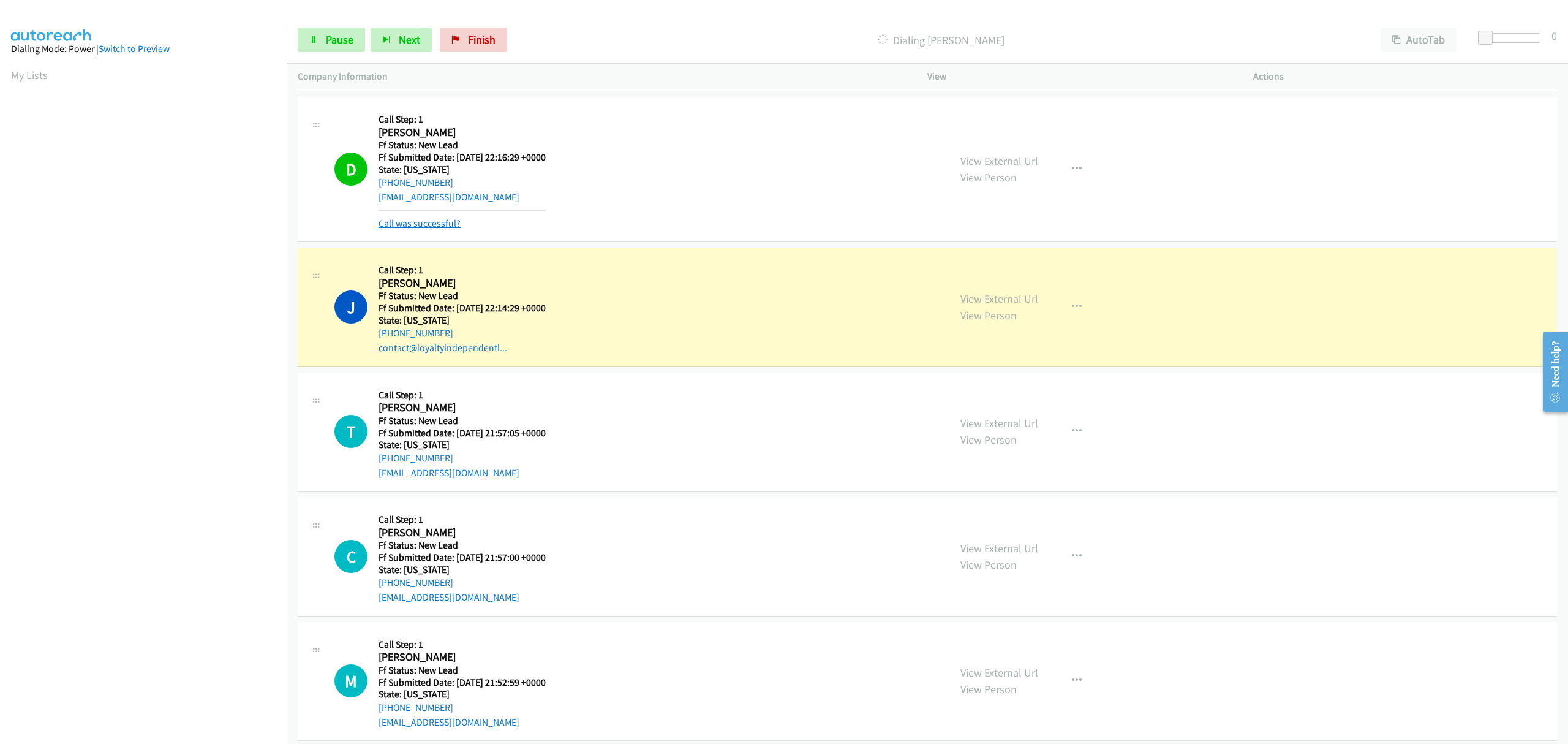
drag, startPoint x: 415, startPoint y: 223, endPoint x: 416, endPoint y: 233, distance: 10.0
click at [415, 222] on link "Call was successful?" at bounding box center [420, 224] width 82 height 12
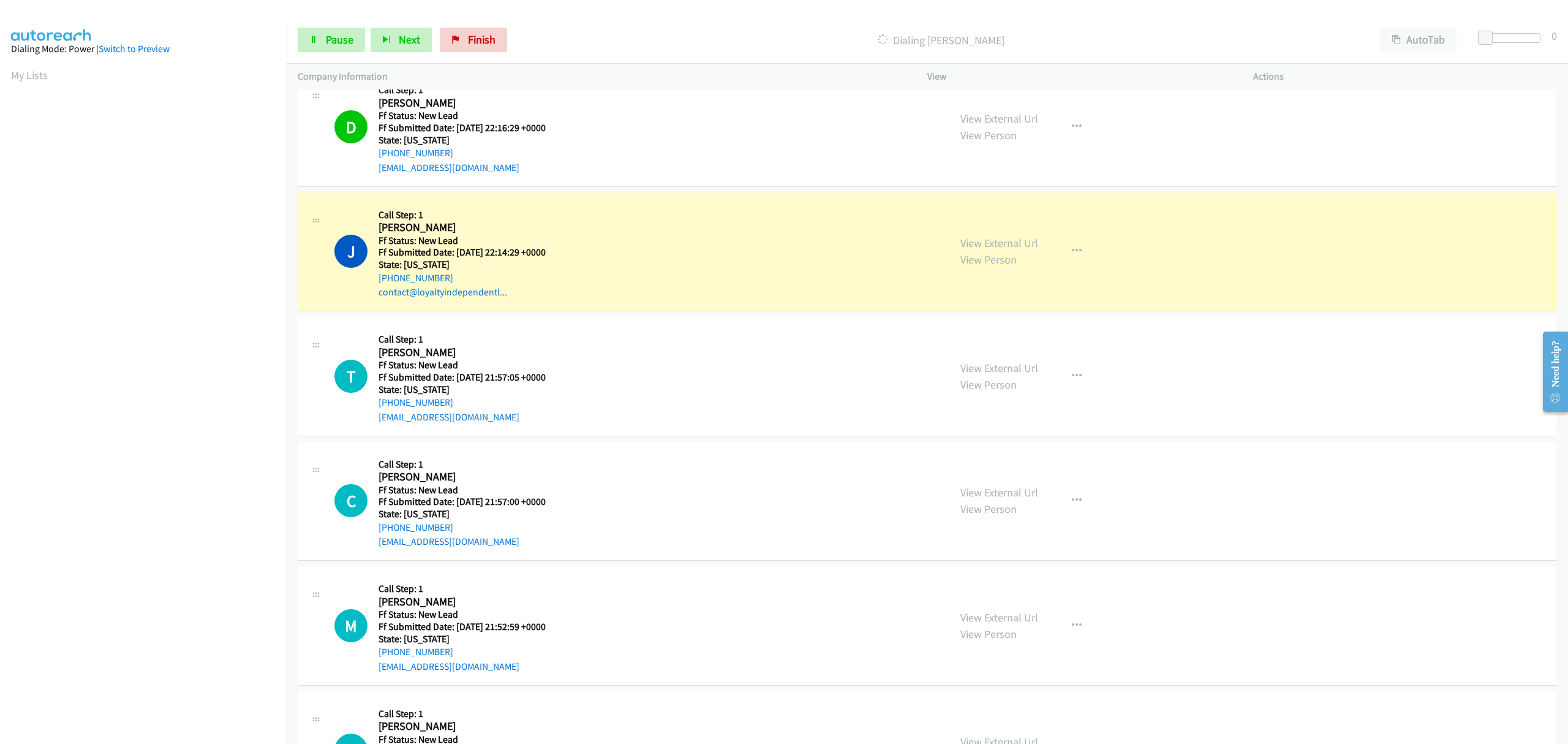
scroll to position [2696, 0]
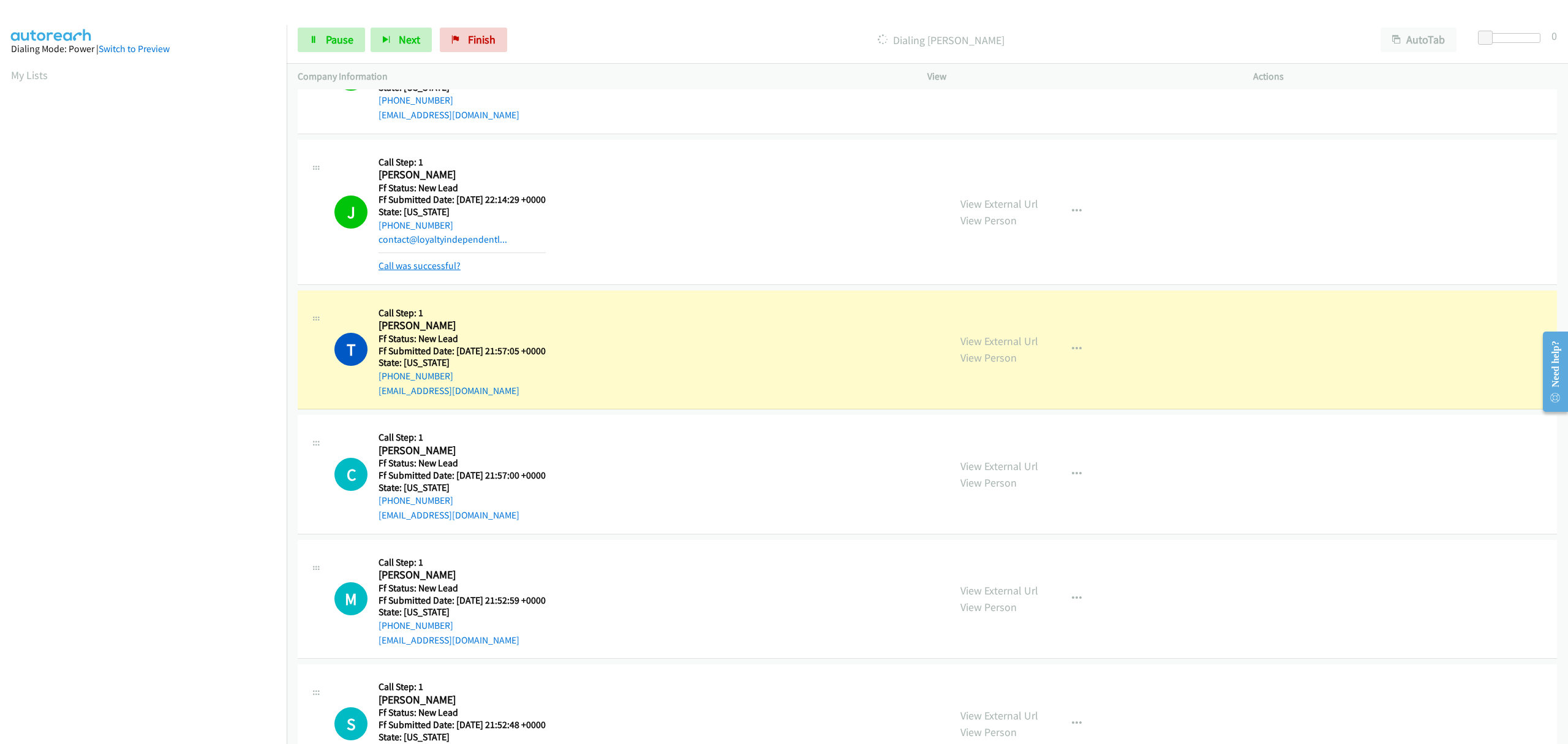
click at [444, 264] on link "Call was successful?" at bounding box center [420, 265] width 82 height 12
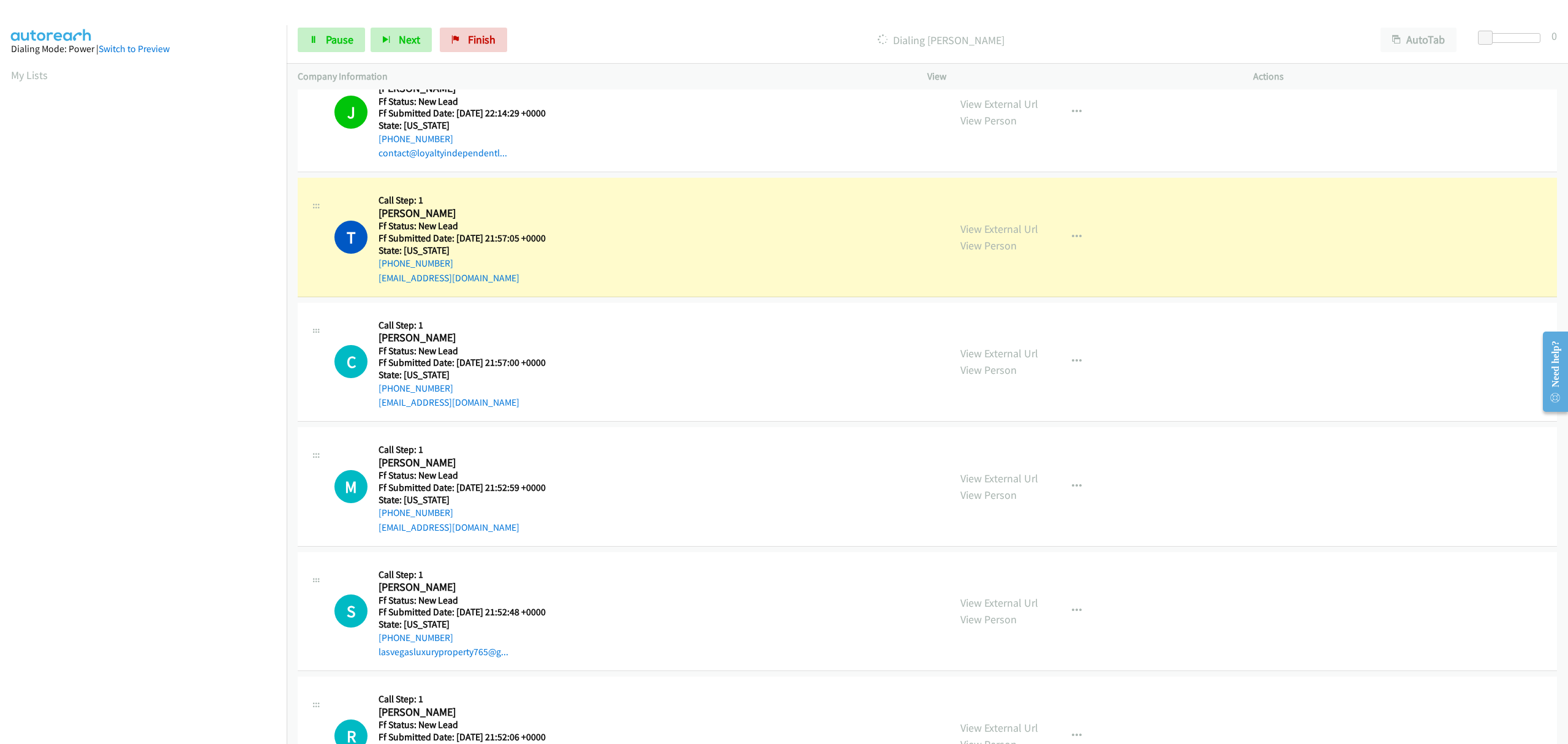
scroll to position [2859, 0]
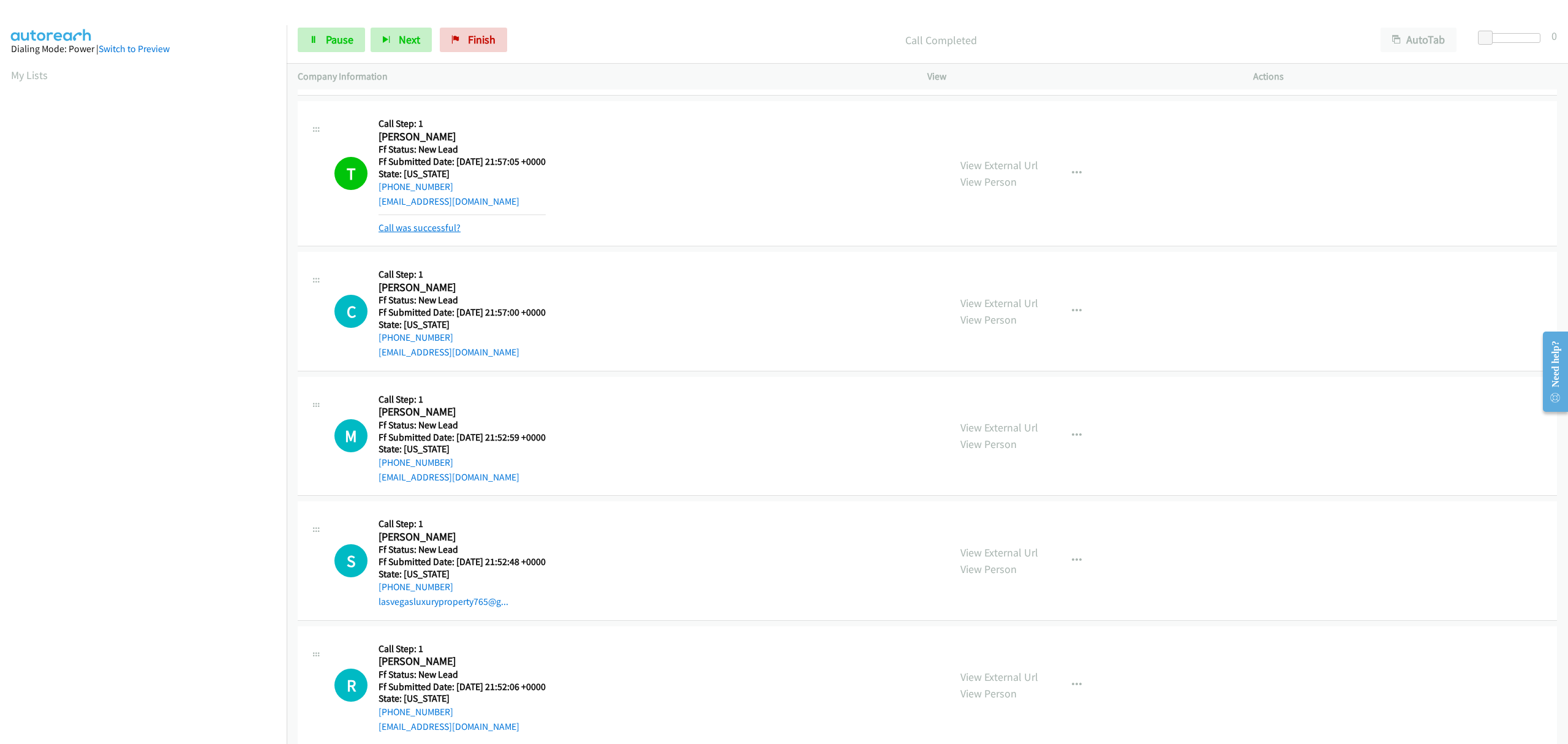
click at [432, 227] on link "Call was successful?" at bounding box center [420, 228] width 82 height 12
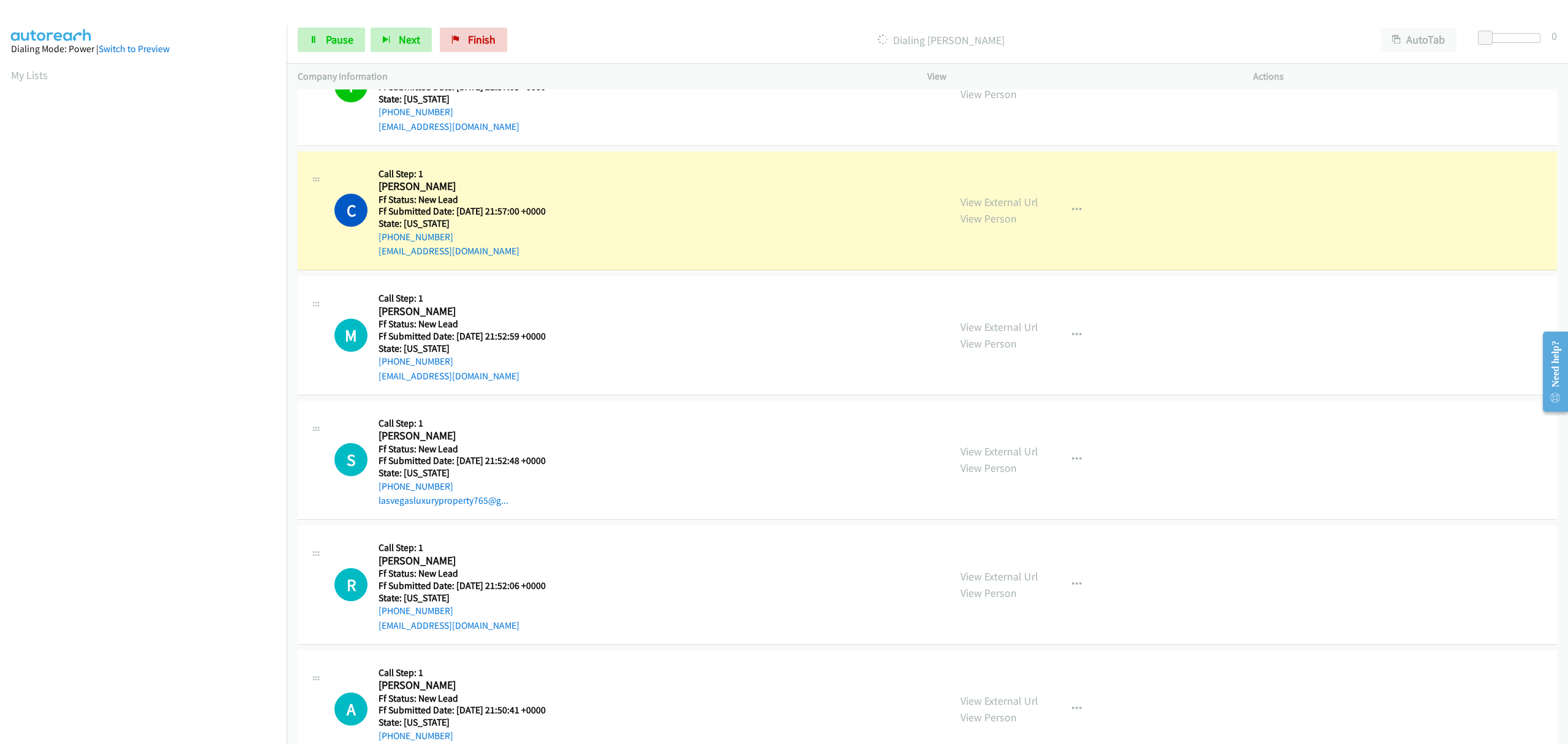
scroll to position [2941, 0]
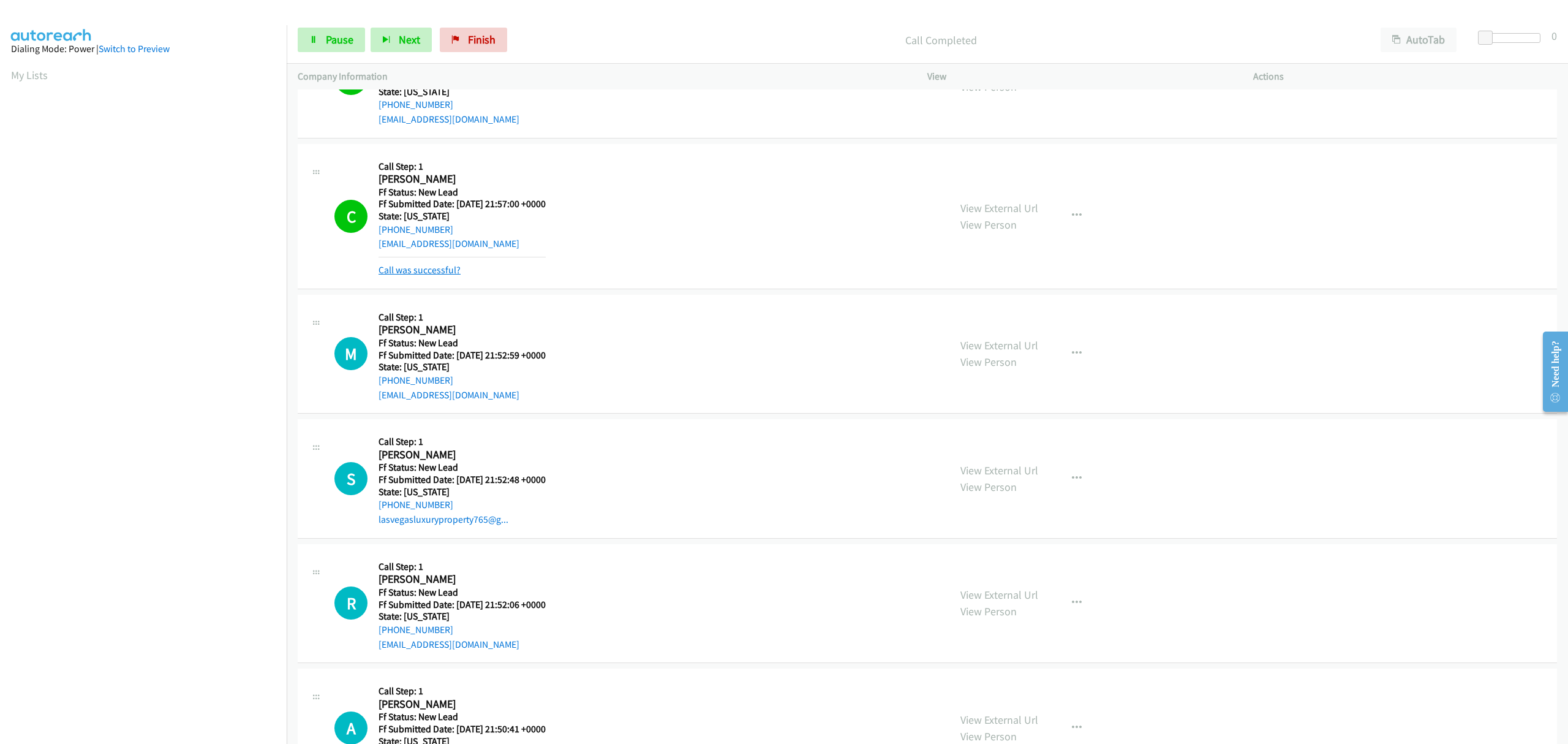
click at [432, 273] on link "Call was successful?" at bounding box center [420, 270] width 82 height 12
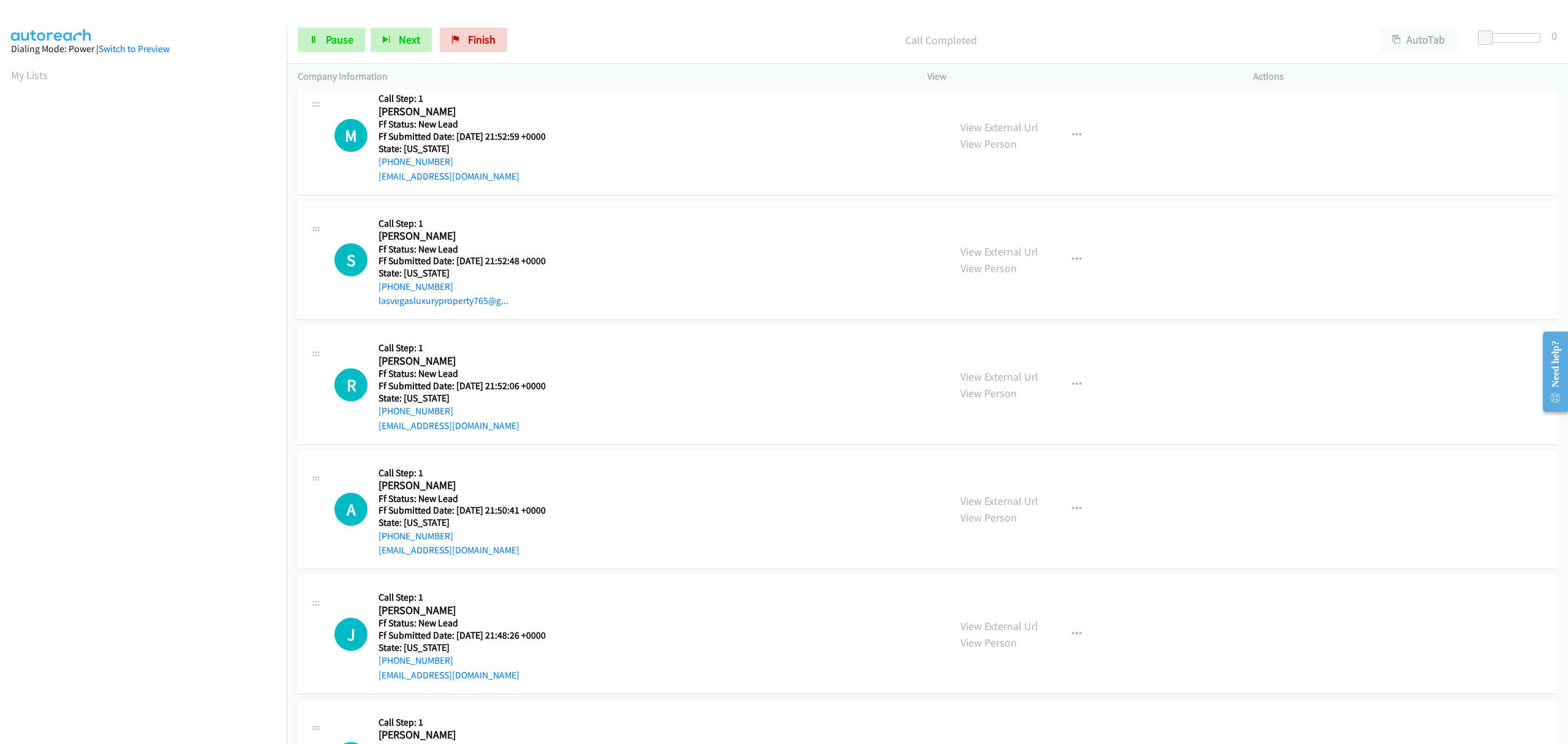
scroll to position [3104, 0]
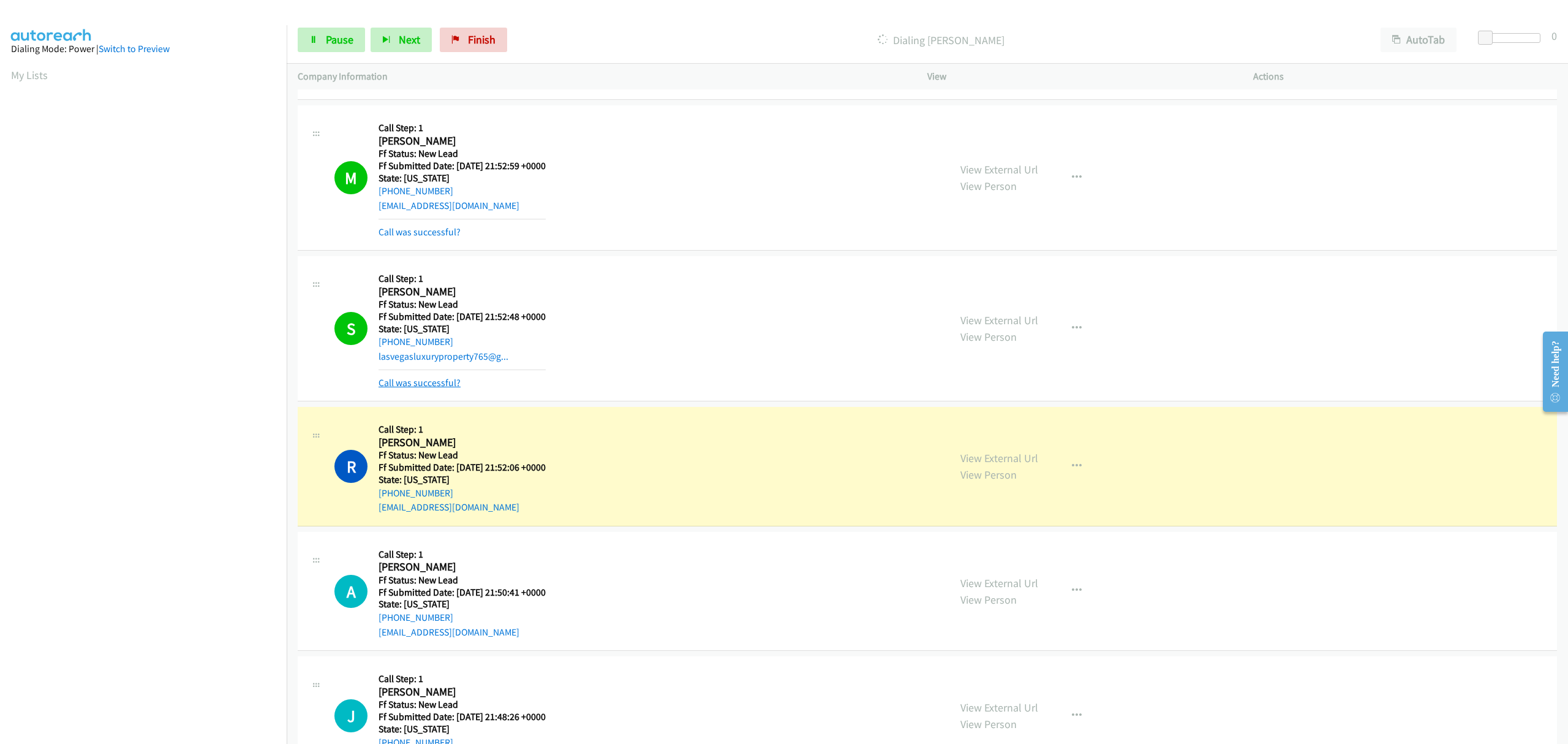
click at [424, 388] on link "Call was successful?" at bounding box center [420, 383] width 82 height 12
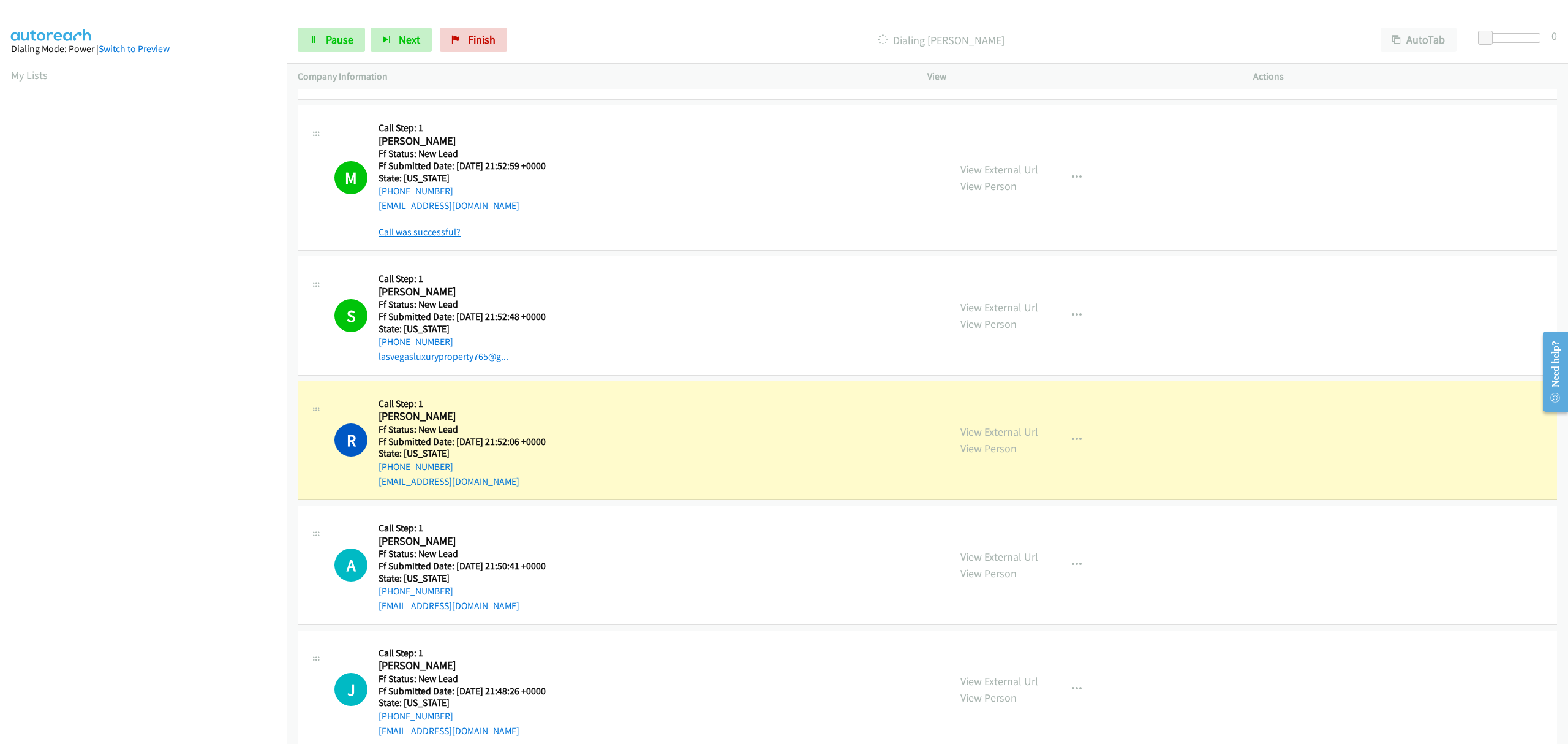
click at [439, 234] on link "Call was successful?" at bounding box center [420, 232] width 82 height 12
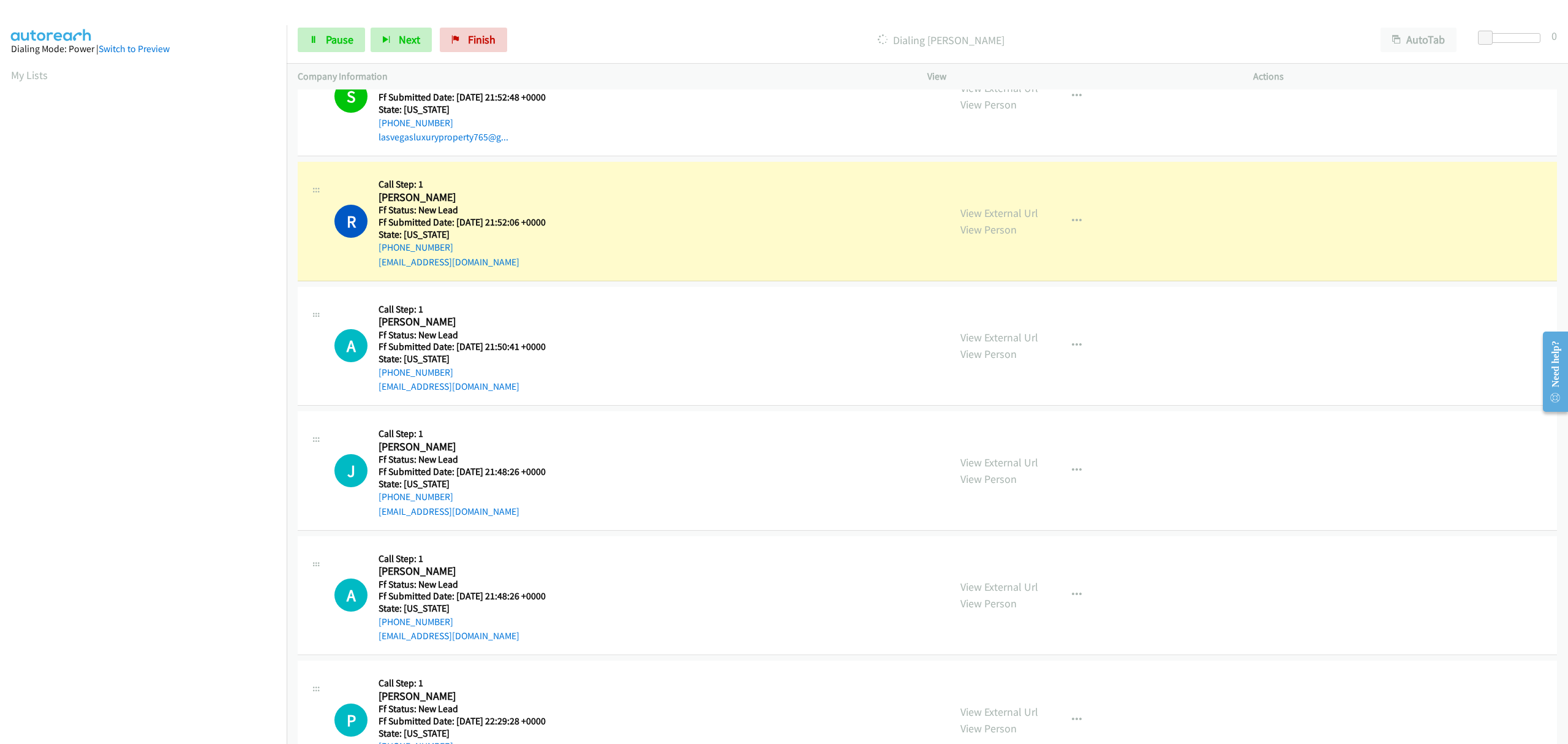
scroll to position [3349, 0]
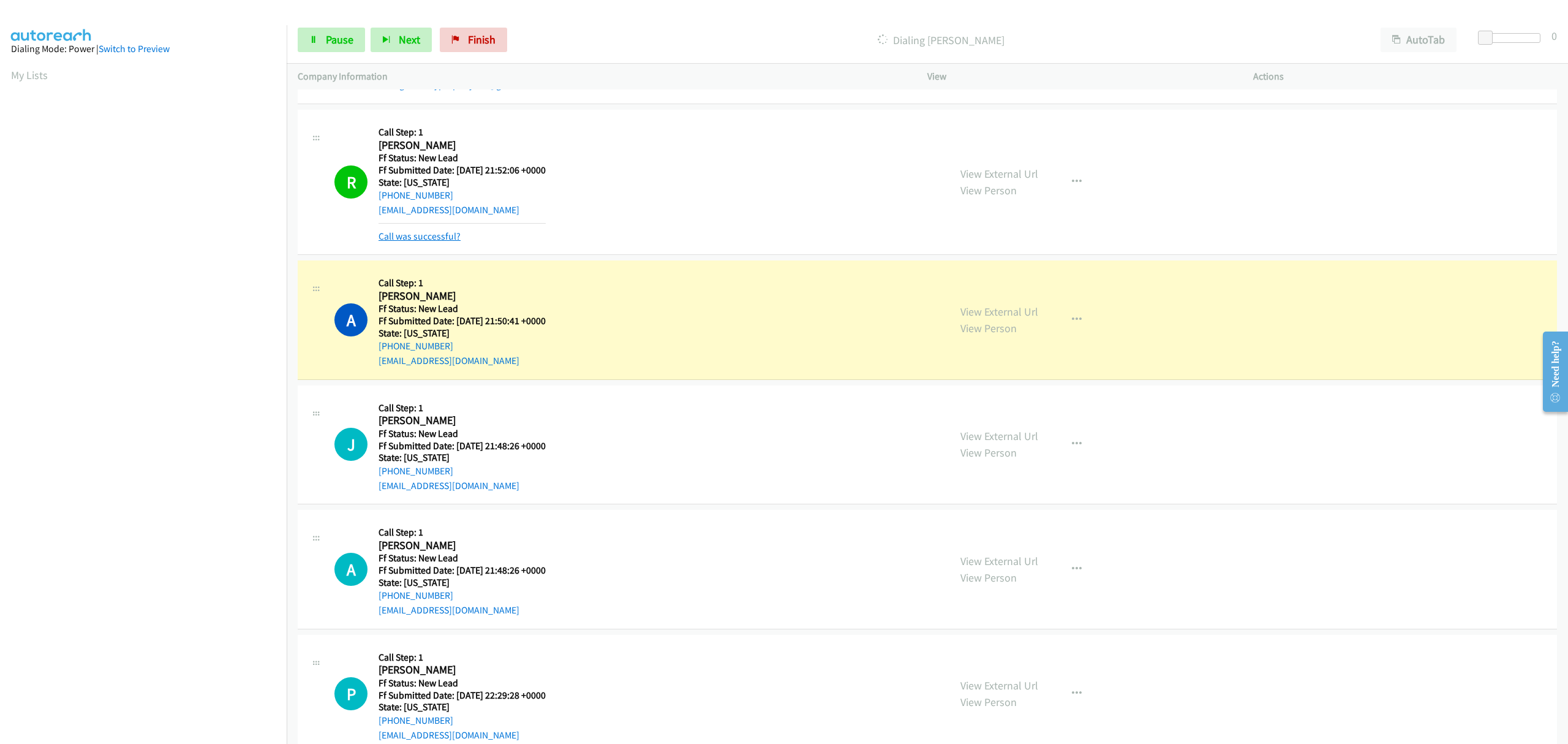
click at [427, 241] on link "Call was successful?" at bounding box center [420, 236] width 82 height 12
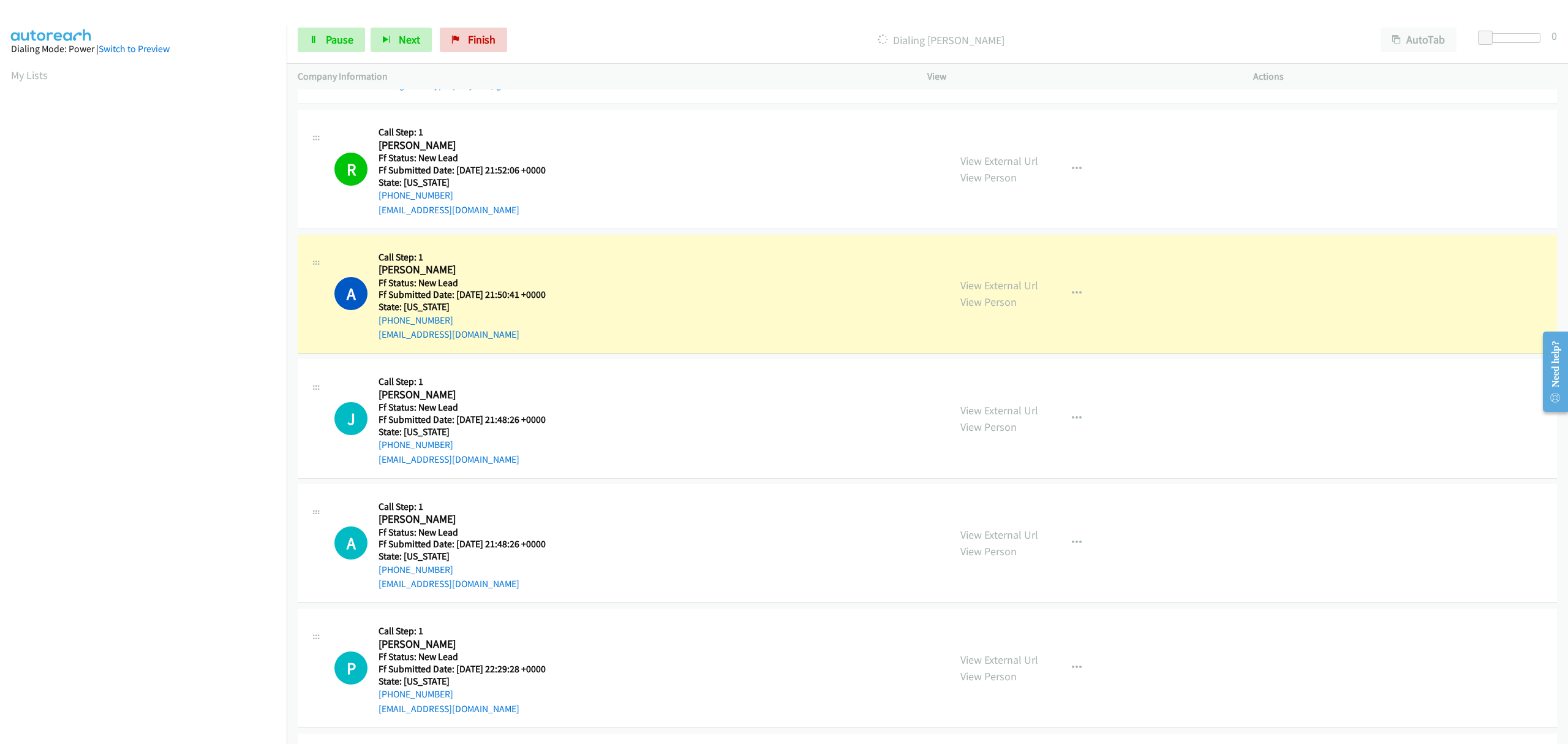
scroll to position [3432, 0]
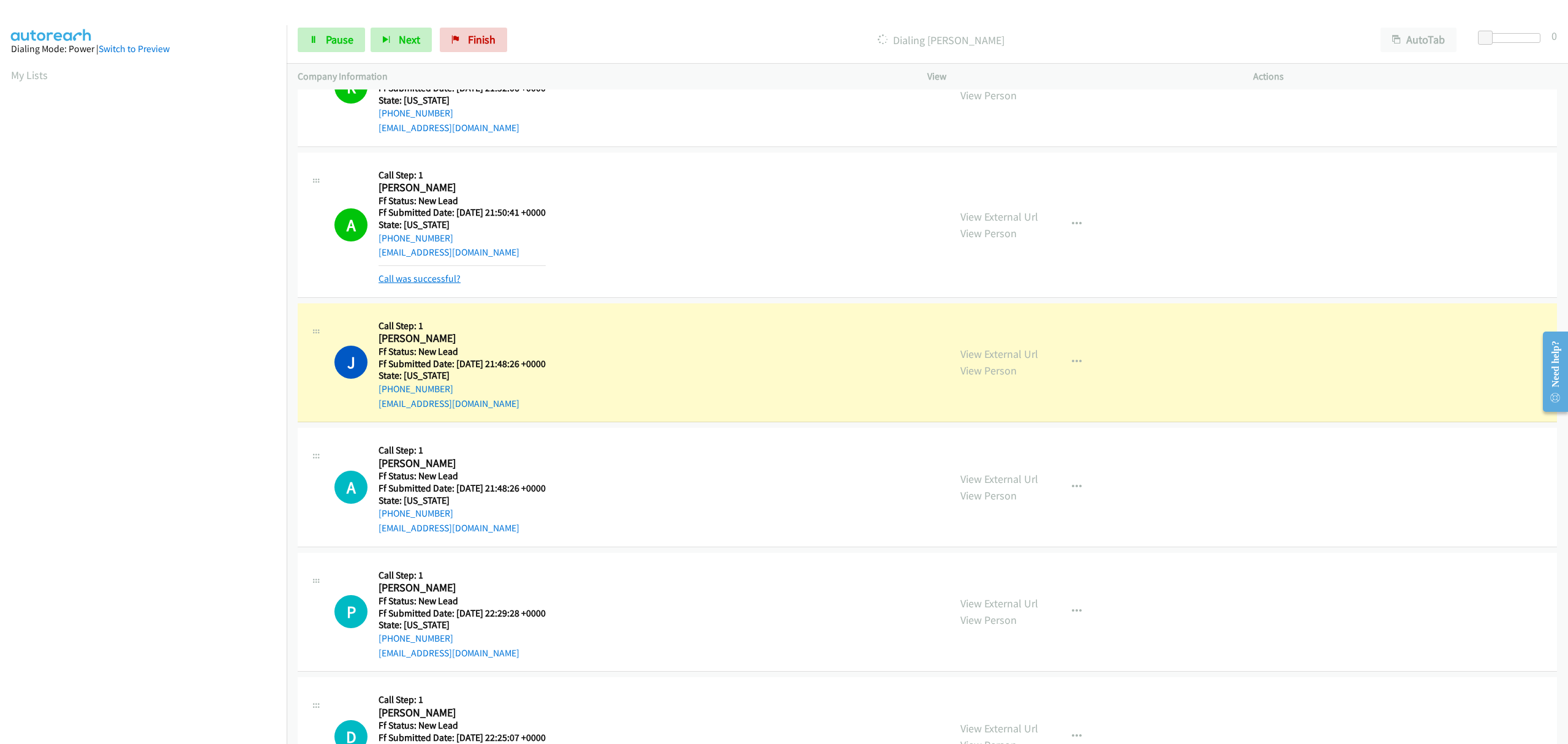
click at [427, 284] on link "Call was successful?" at bounding box center [420, 279] width 82 height 12
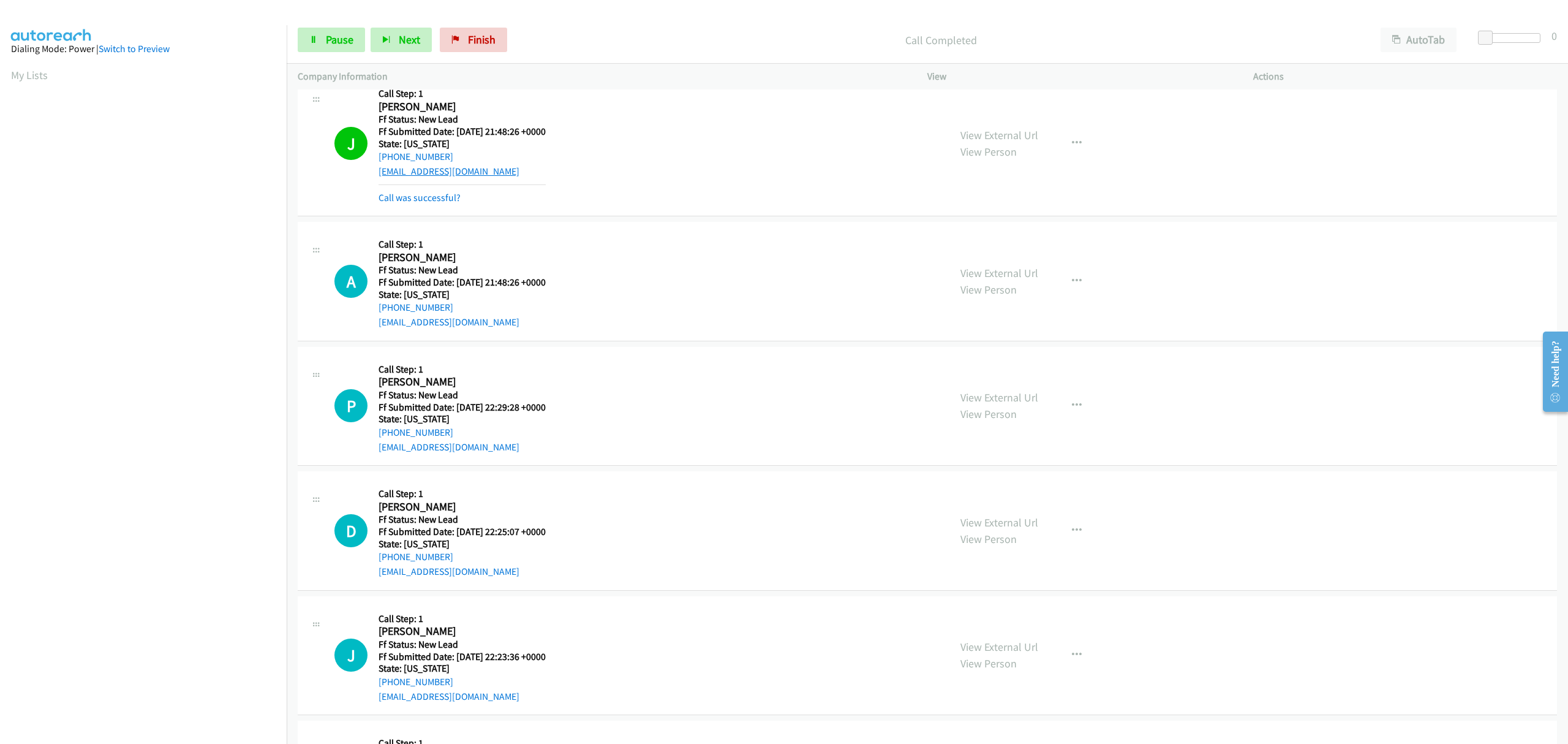
scroll to position [3607, 0]
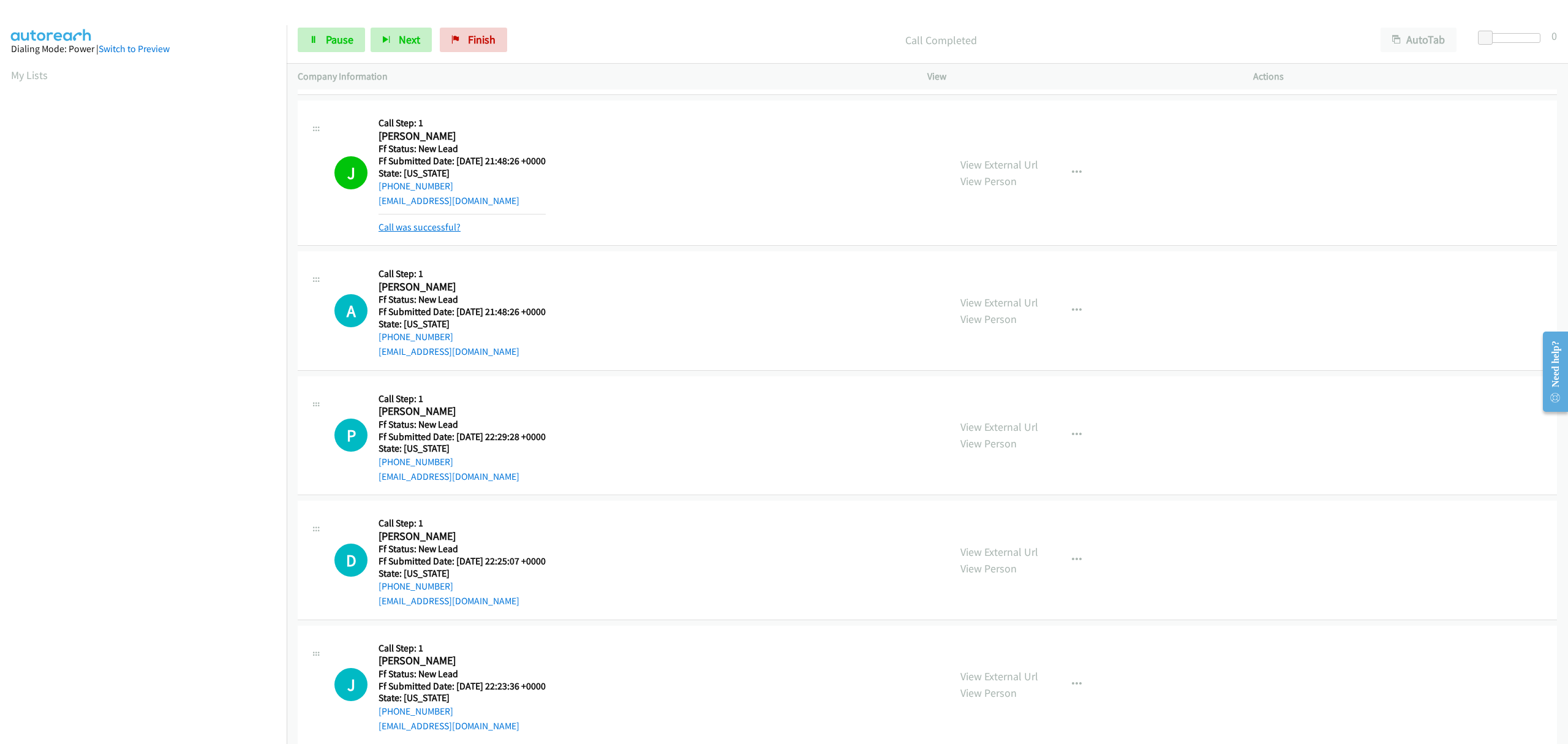
click at [454, 233] on link "Call was successful?" at bounding box center [420, 227] width 82 height 12
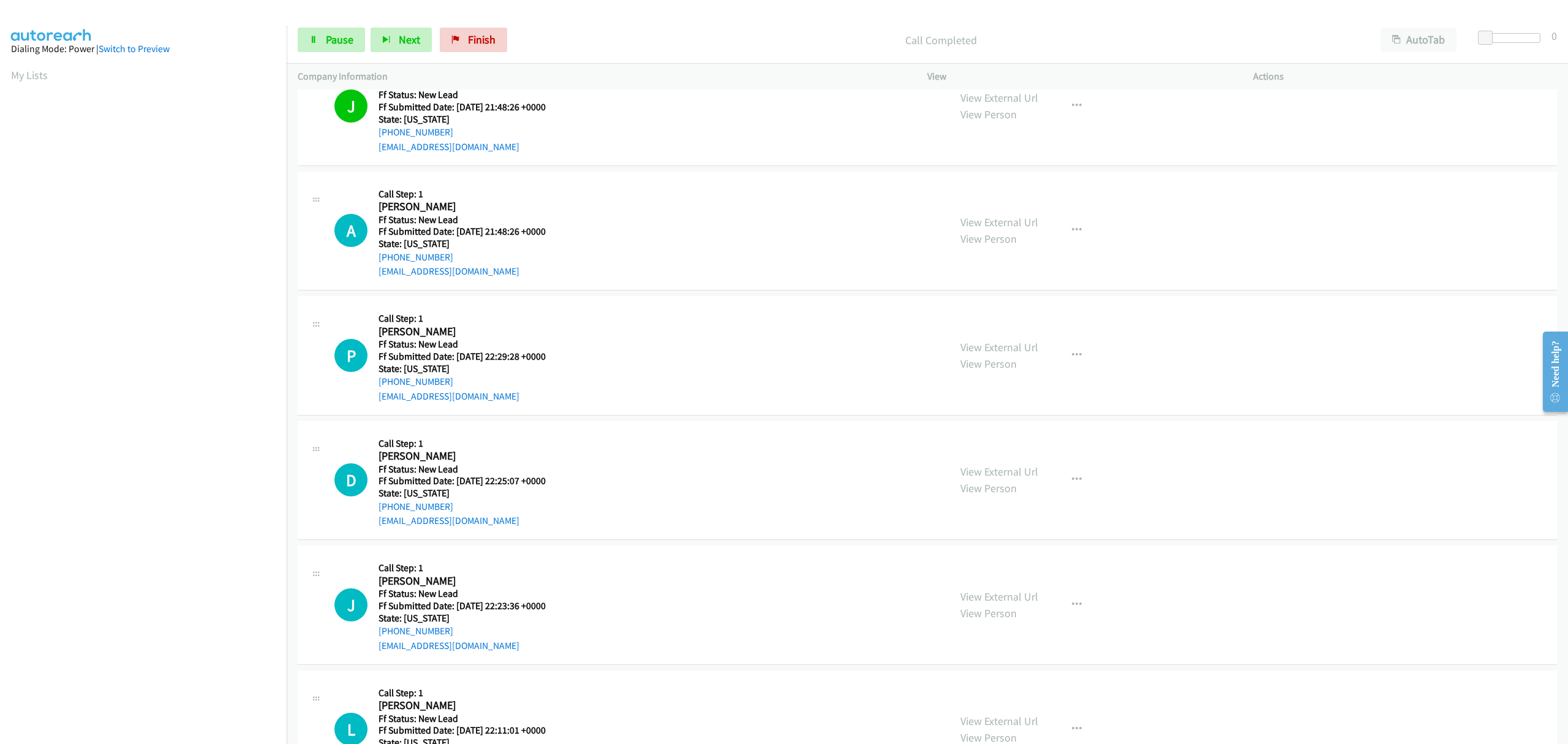
scroll to position [3689, 0]
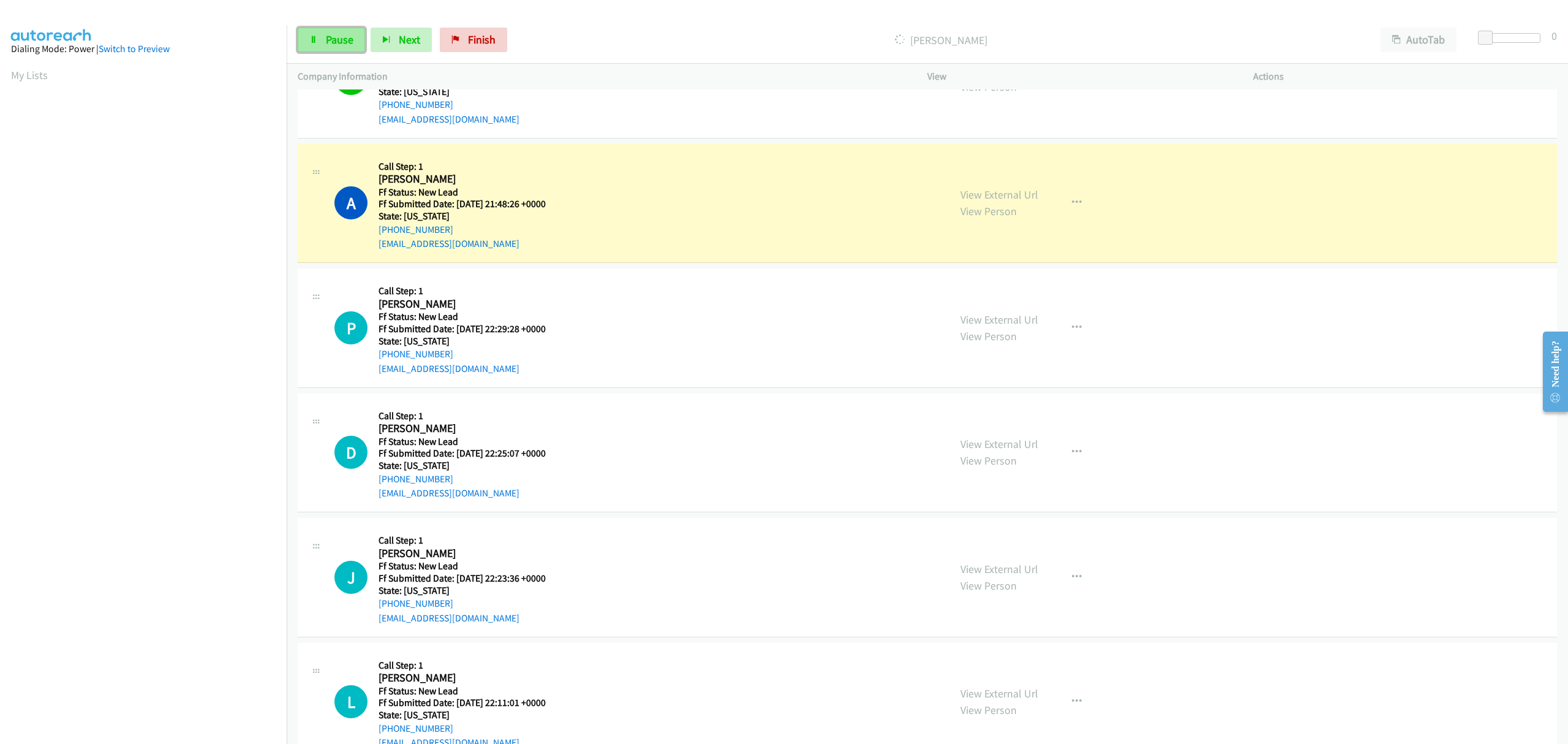
click at [317, 39] on icon at bounding box center [314, 40] width 9 height 9
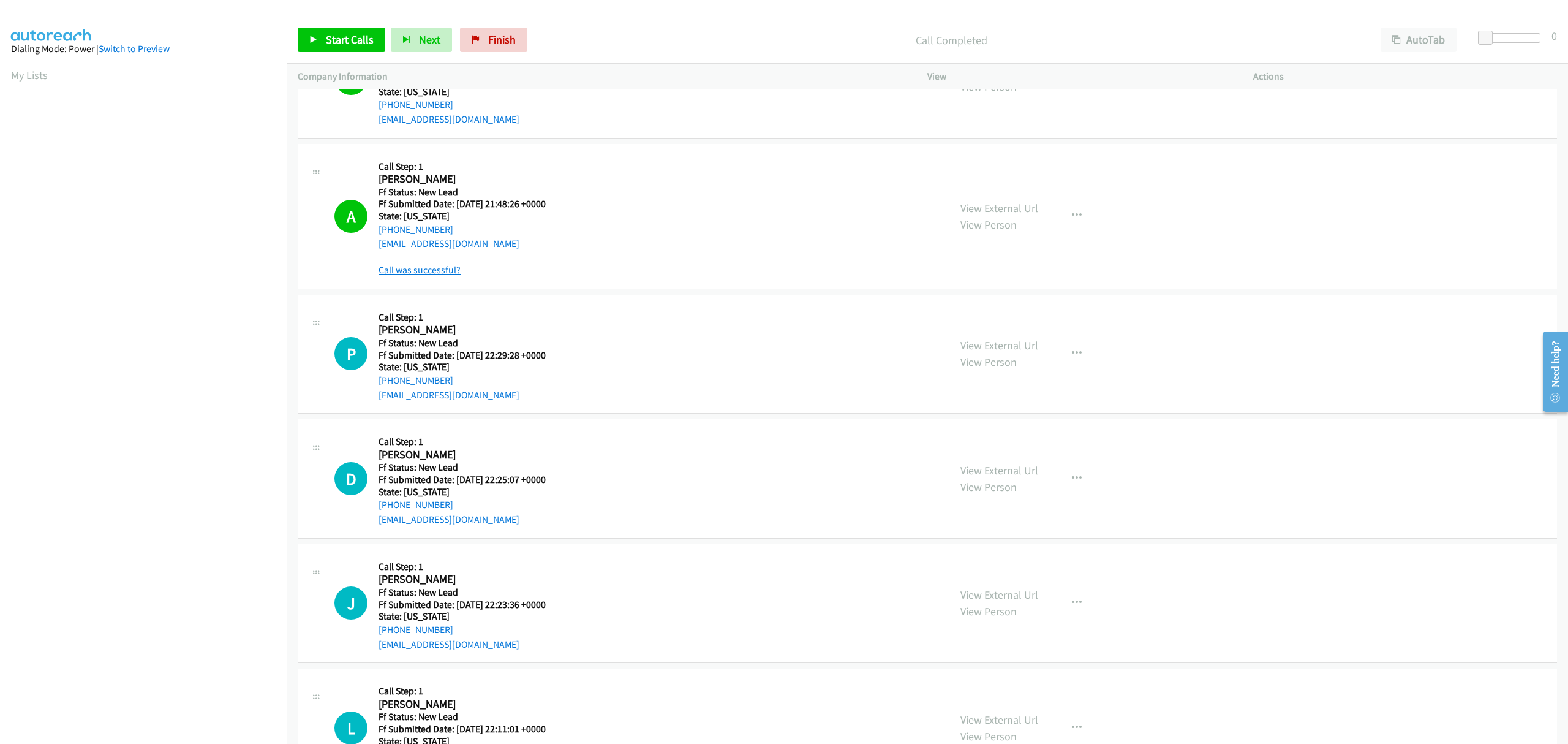
click at [432, 273] on link "Call was successful?" at bounding box center [420, 270] width 82 height 12
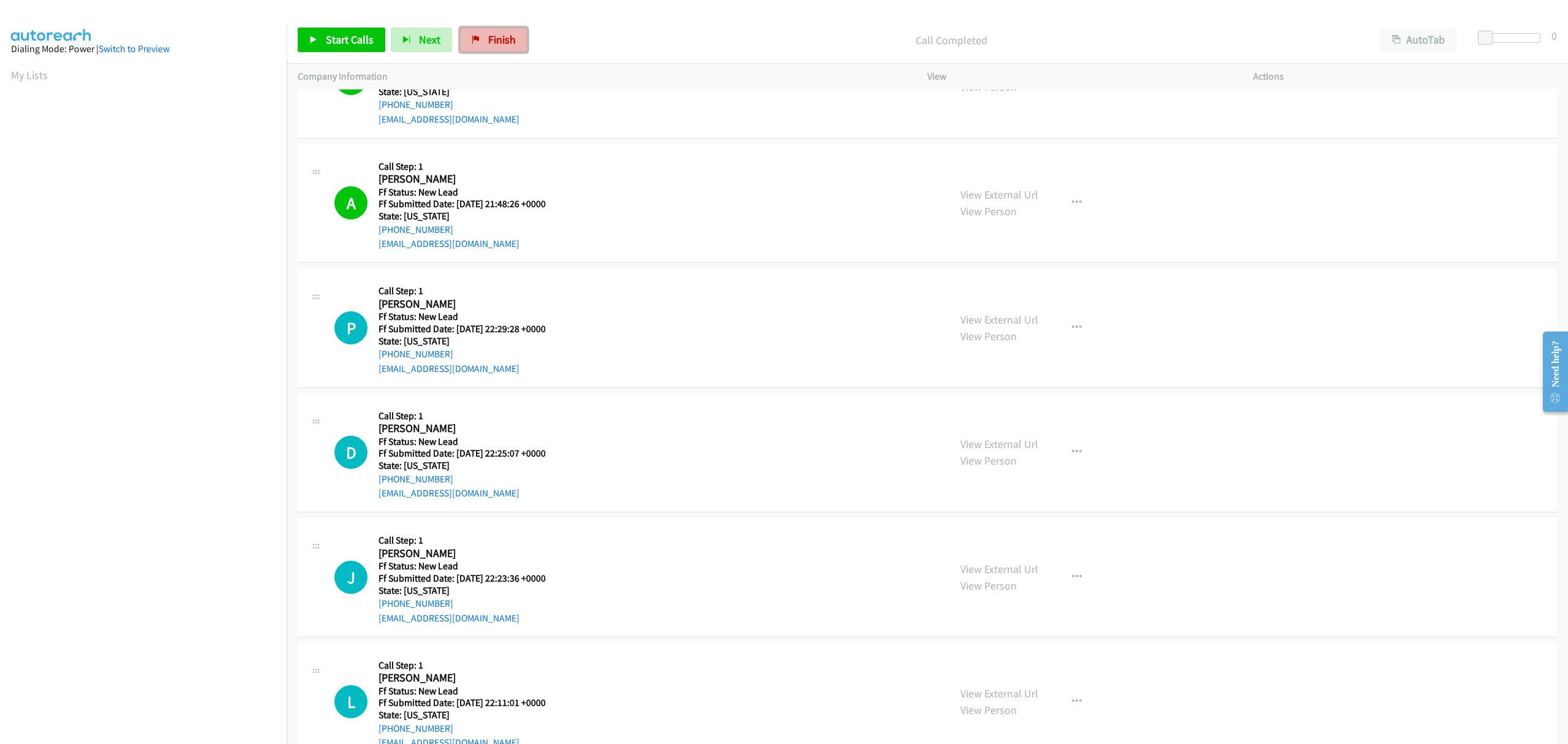
click at [503, 32] on span "Finish" at bounding box center [502, 39] width 27 height 15
